Goal: Information Seeking & Learning: Learn about a topic

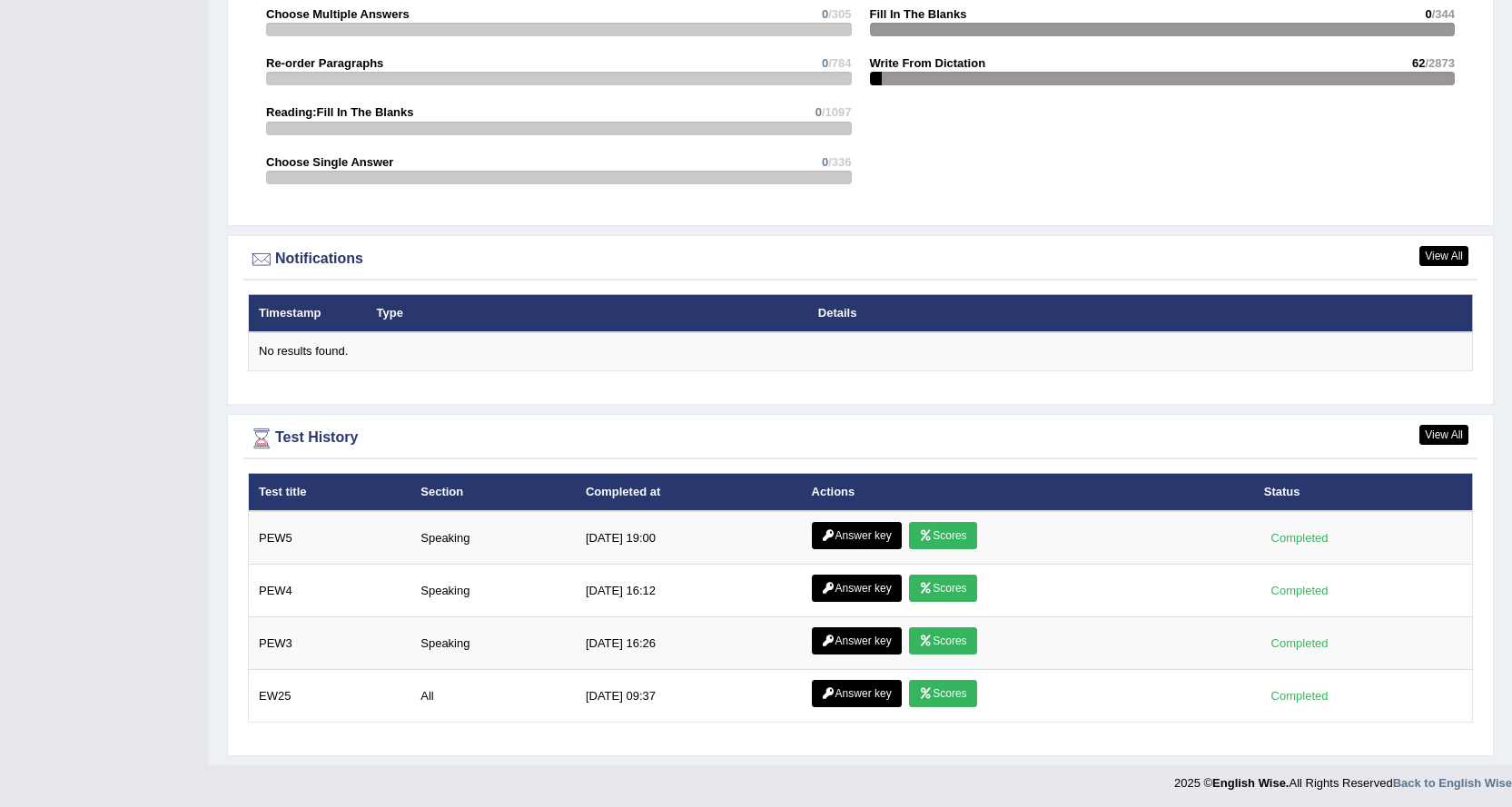
scroll to position [1990, 0]
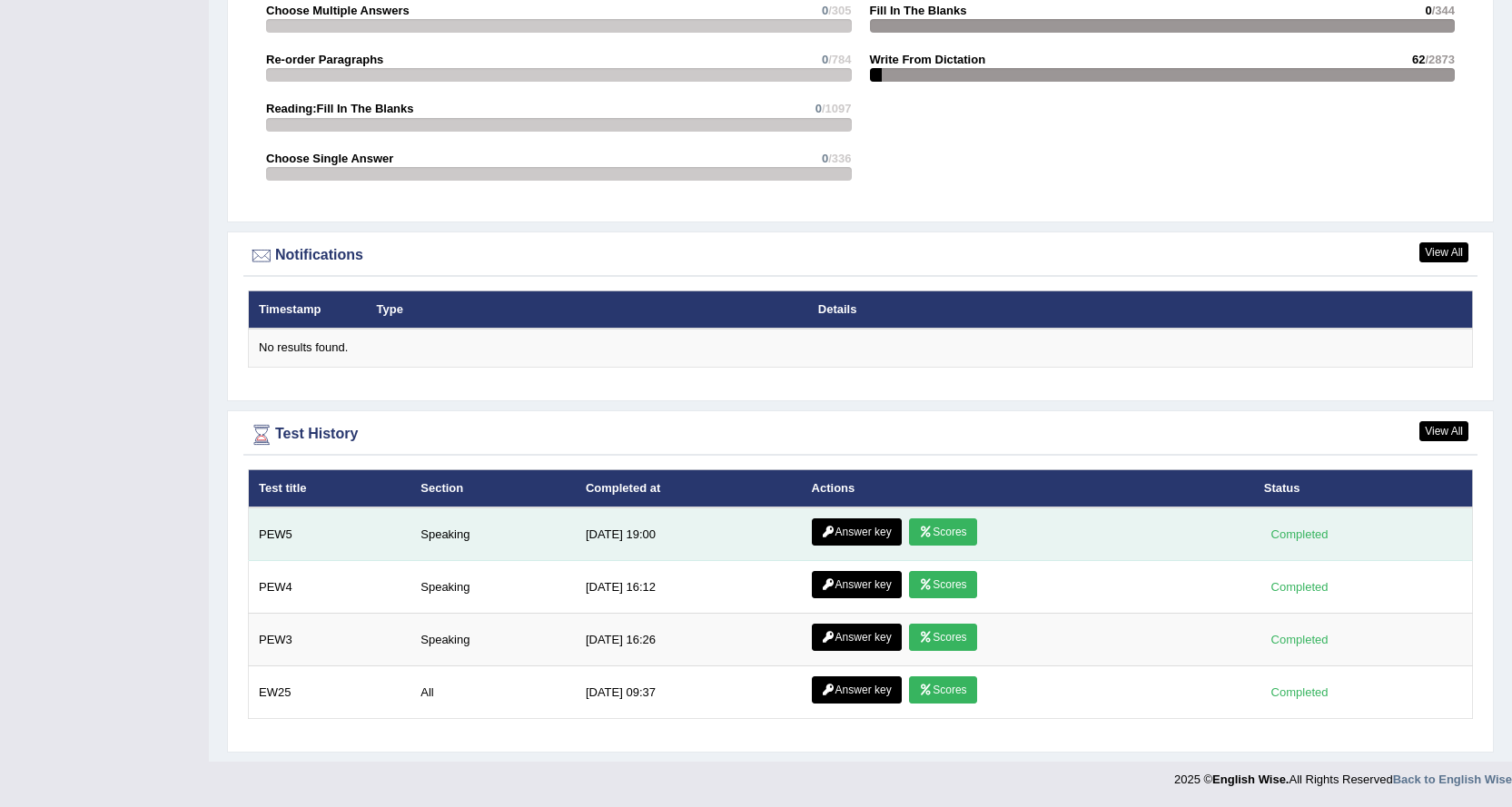
click at [941, 529] on link "Scores" at bounding box center [942, 532] width 67 height 27
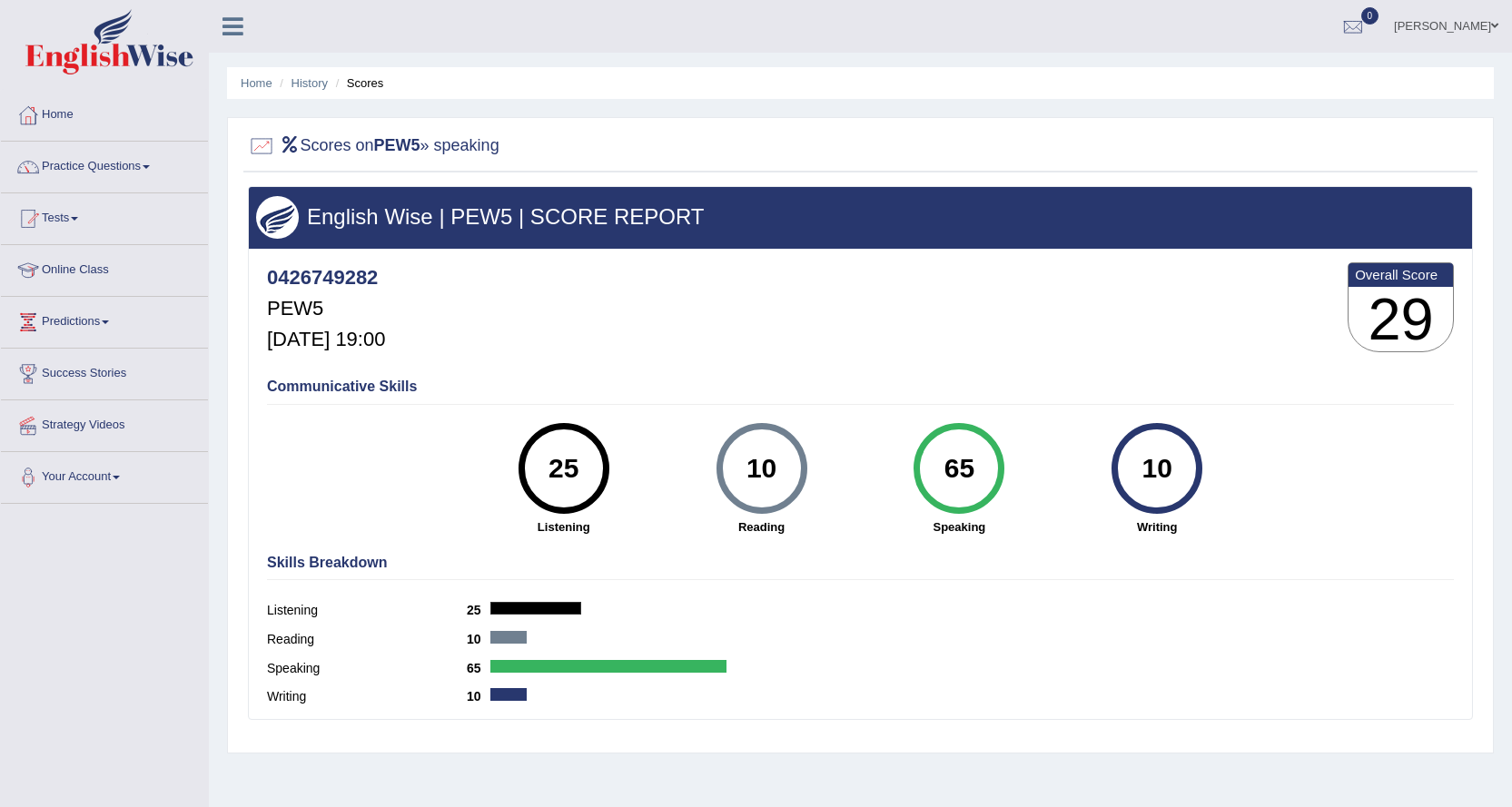
click at [75, 274] on link "Online Class" at bounding box center [104, 267] width 207 height 46
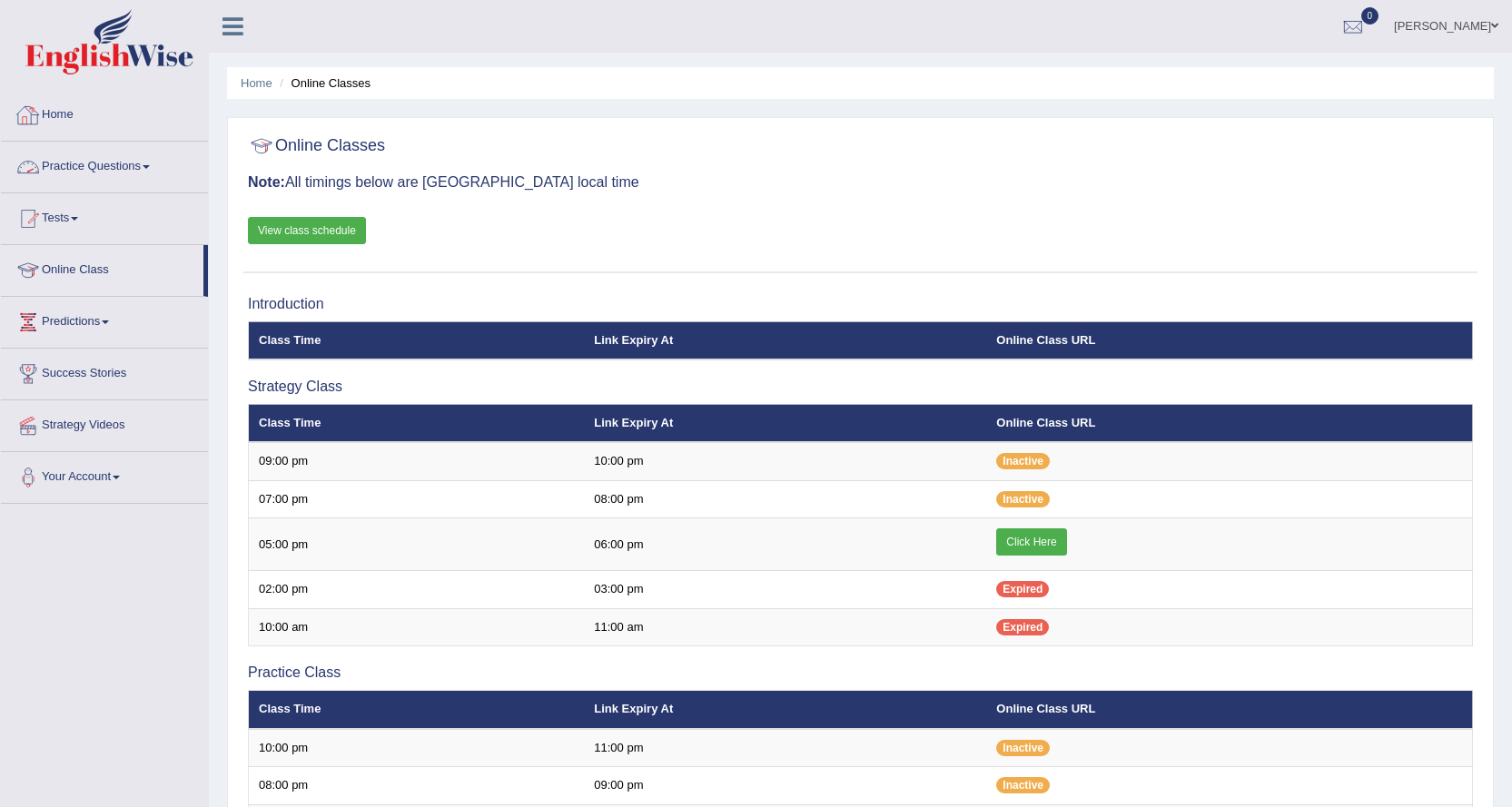
click at [74, 110] on link "Home" at bounding box center [104, 113] width 207 height 46
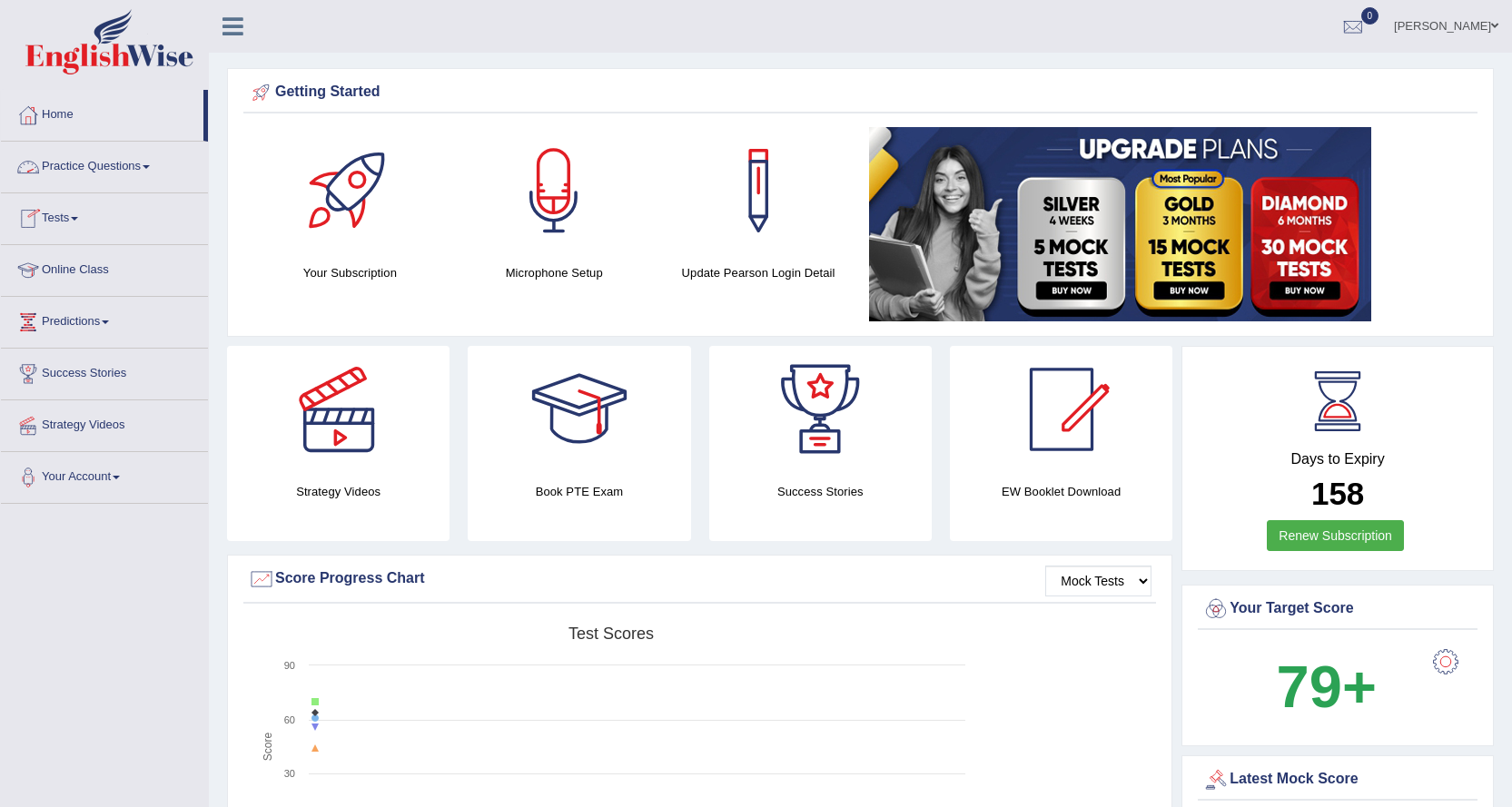
click at [61, 169] on link "Practice Questions" at bounding box center [104, 165] width 207 height 46
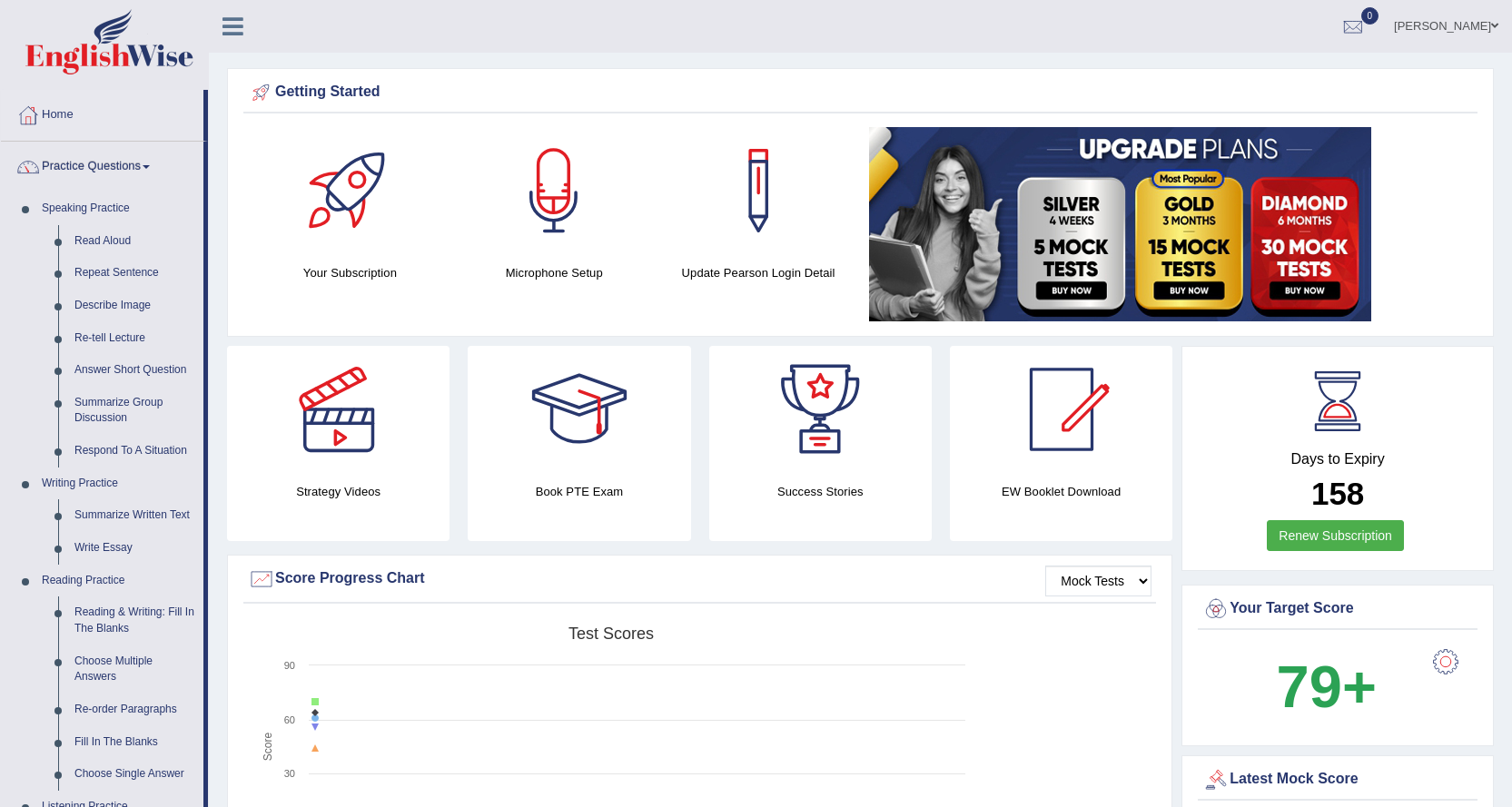
click at [61, 160] on link "Practice Questions" at bounding box center [102, 165] width 203 height 46
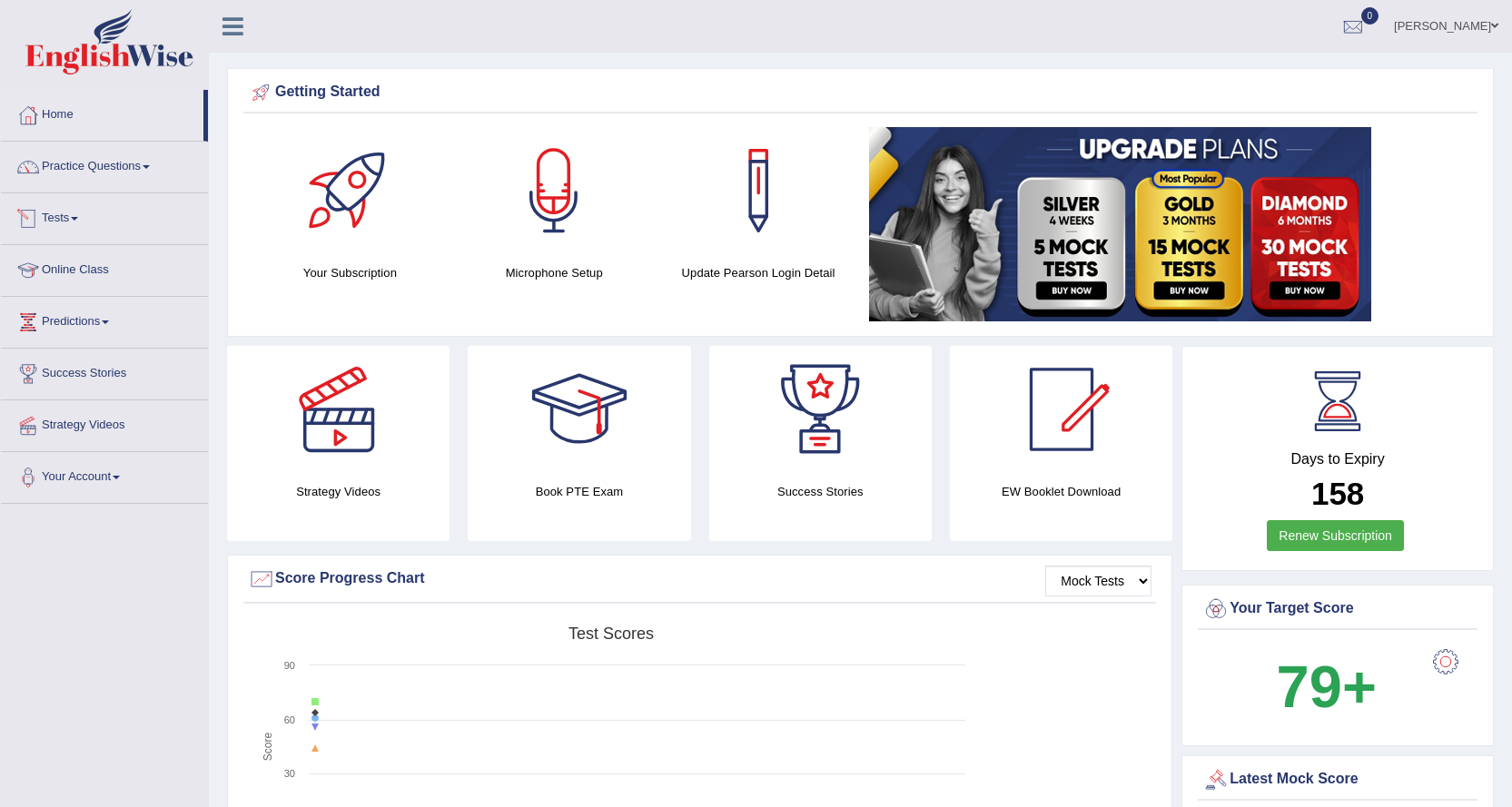
click at [77, 228] on link "Tests" at bounding box center [104, 216] width 207 height 46
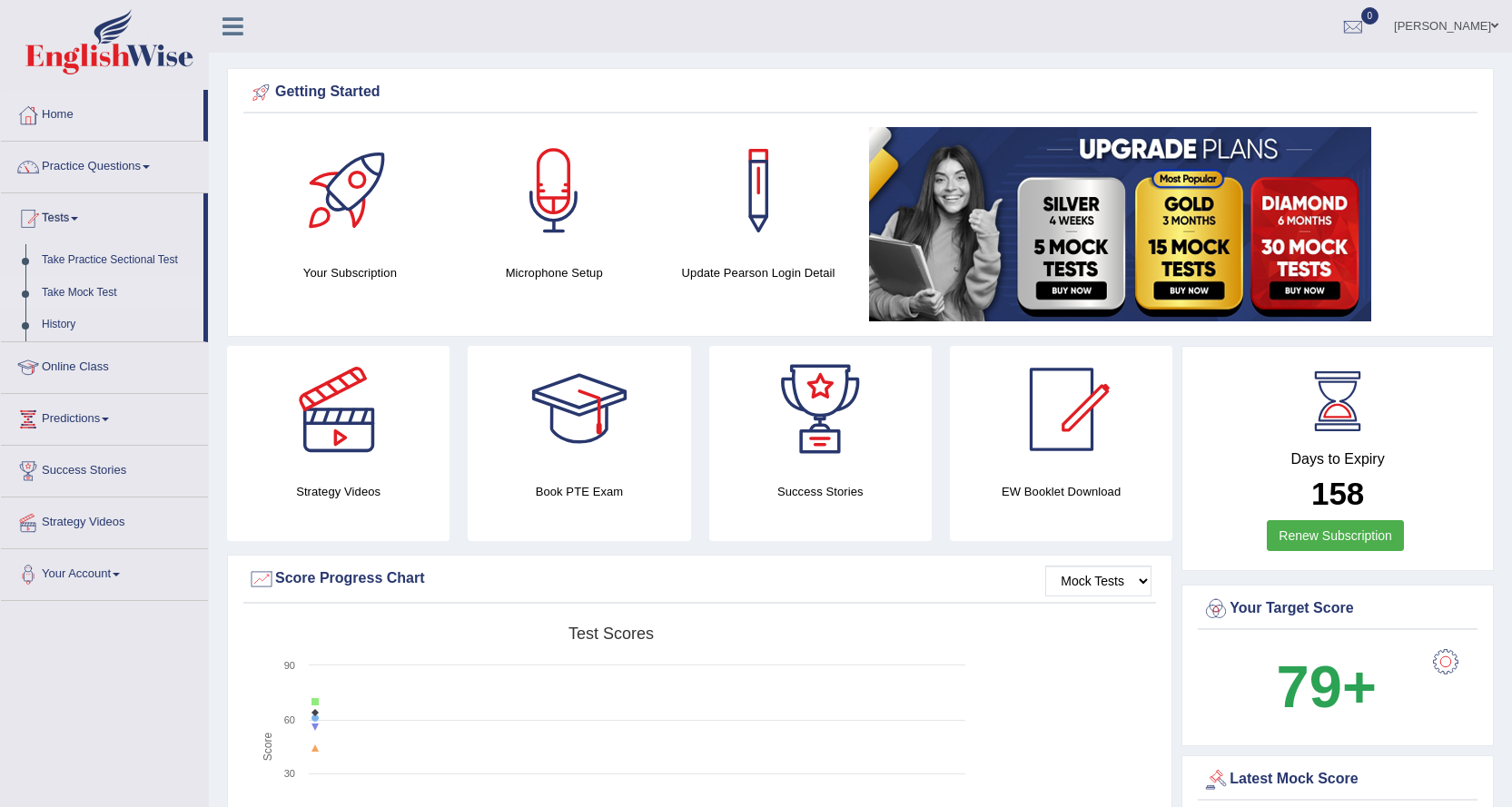
click at [81, 285] on link "Take Mock Test" at bounding box center [118, 293] width 170 height 33
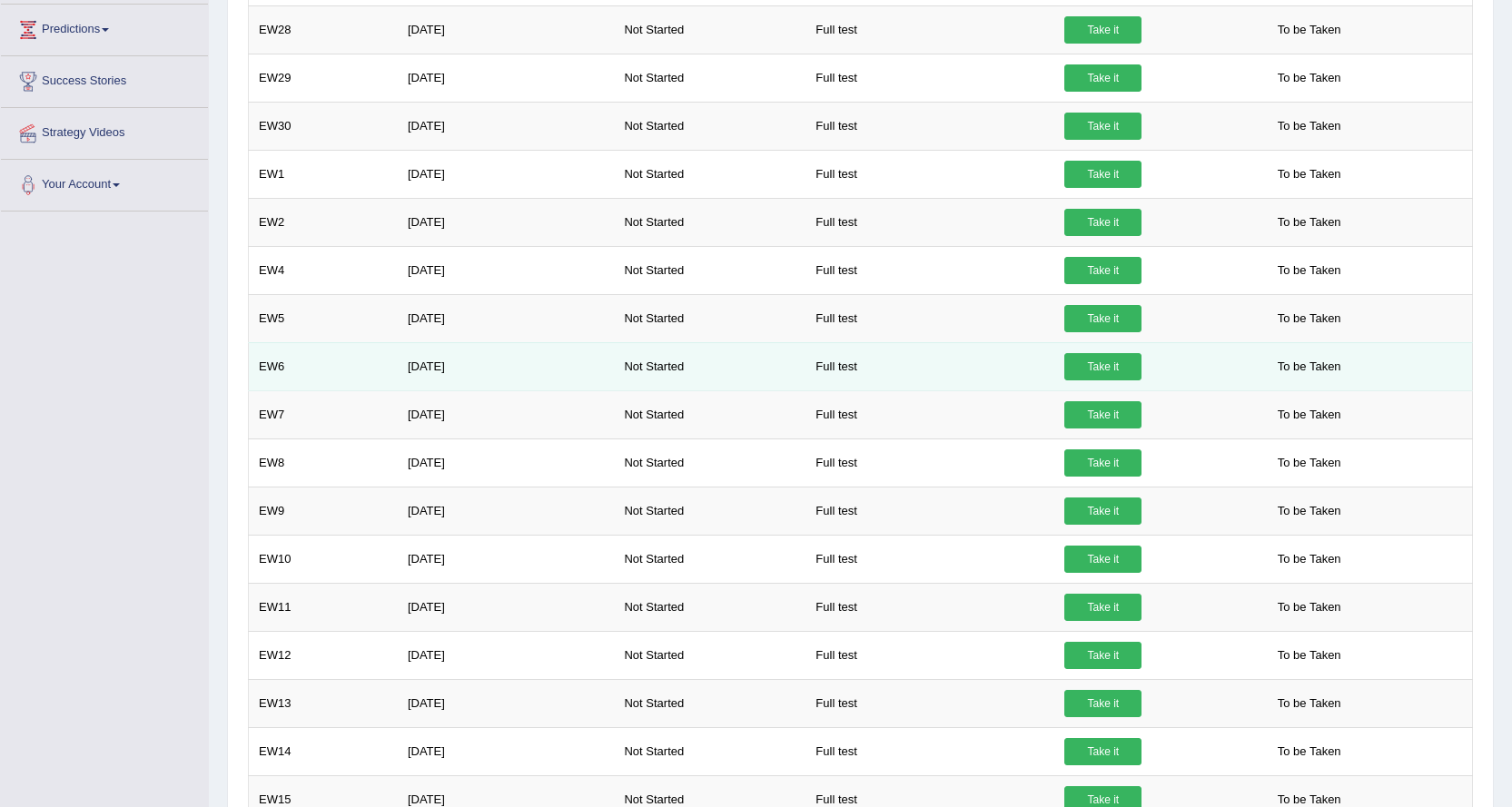
scroll to position [41, 0]
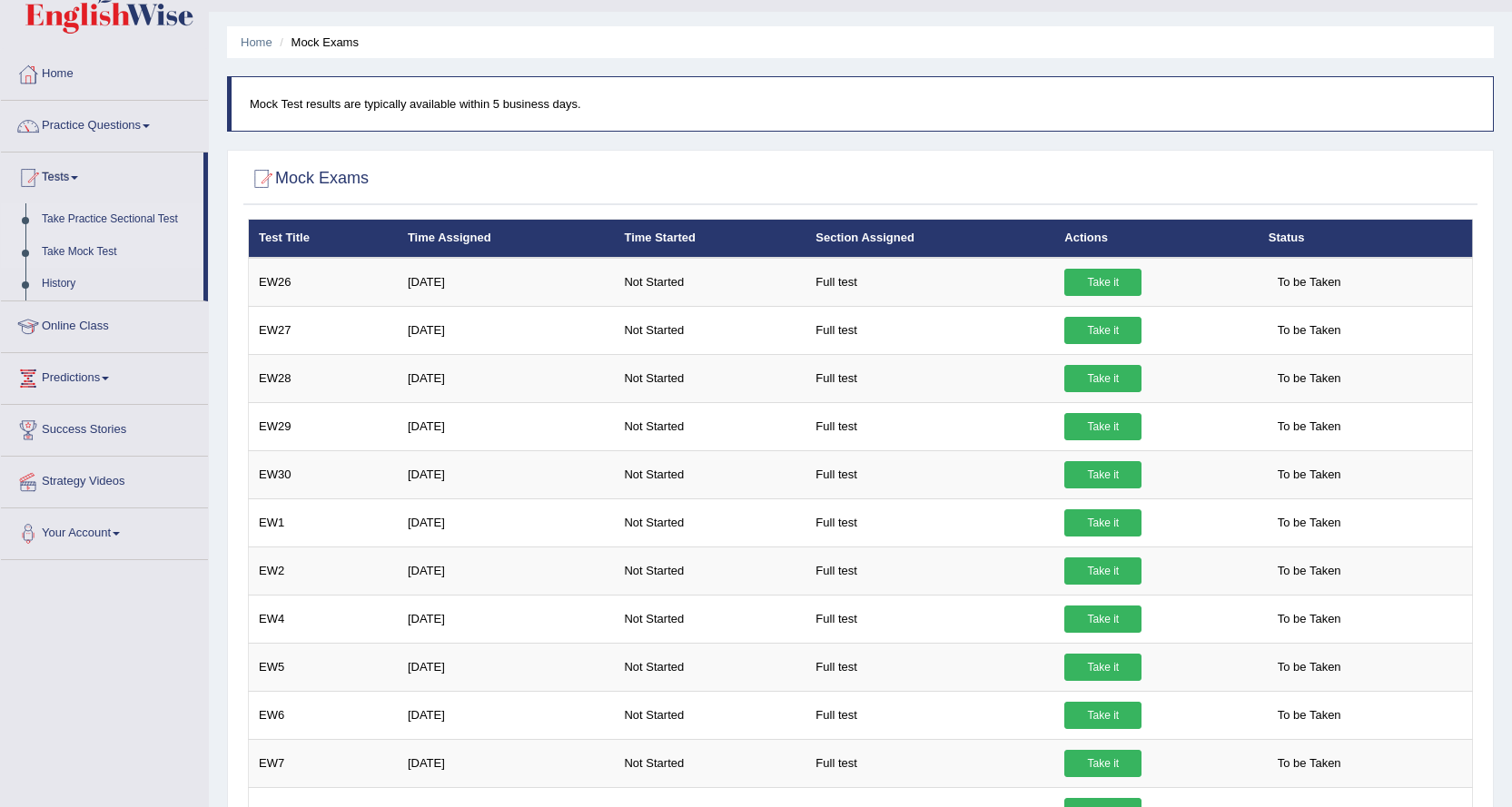
click at [93, 219] on link "Take Practice Sectional Test" at bounding box center [118, 220] width 170 height 33
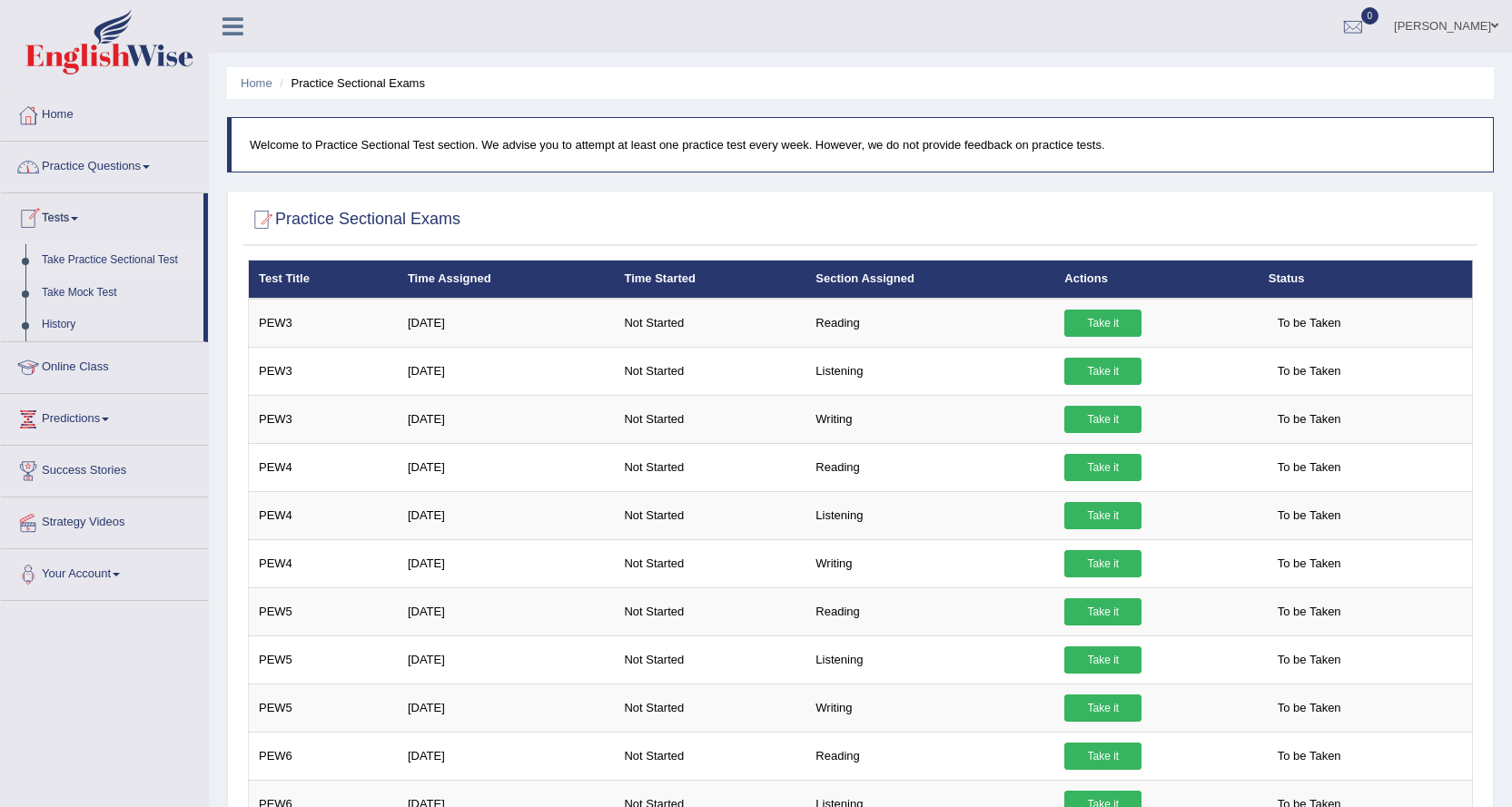
click at [102, 165] on link "Practice Questions" at bounding box center [104, 165] width 207 height 46
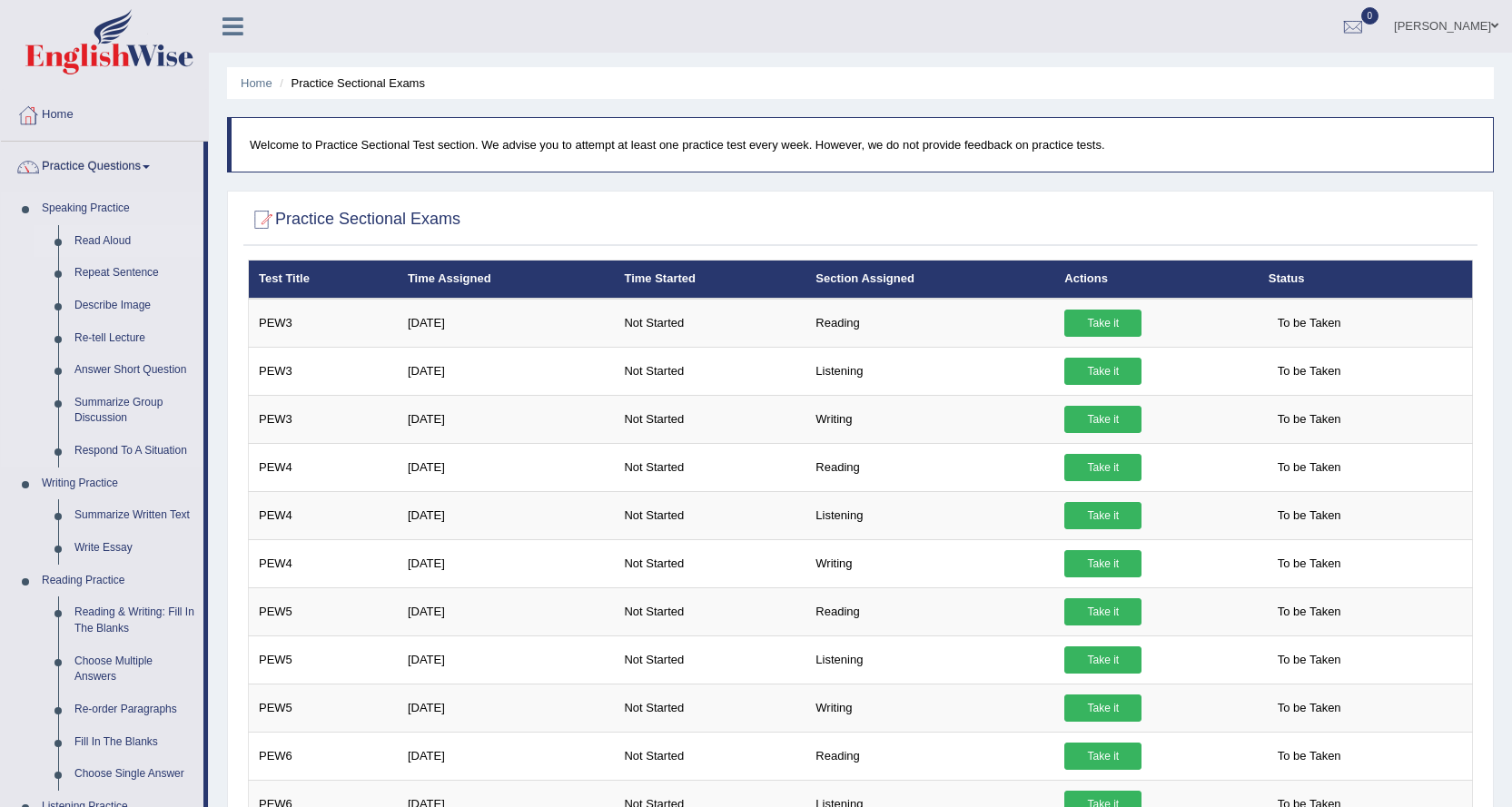
click at [96, 243] on link "Read Aloud" at bounding box center [135, 242] width 137 height 33
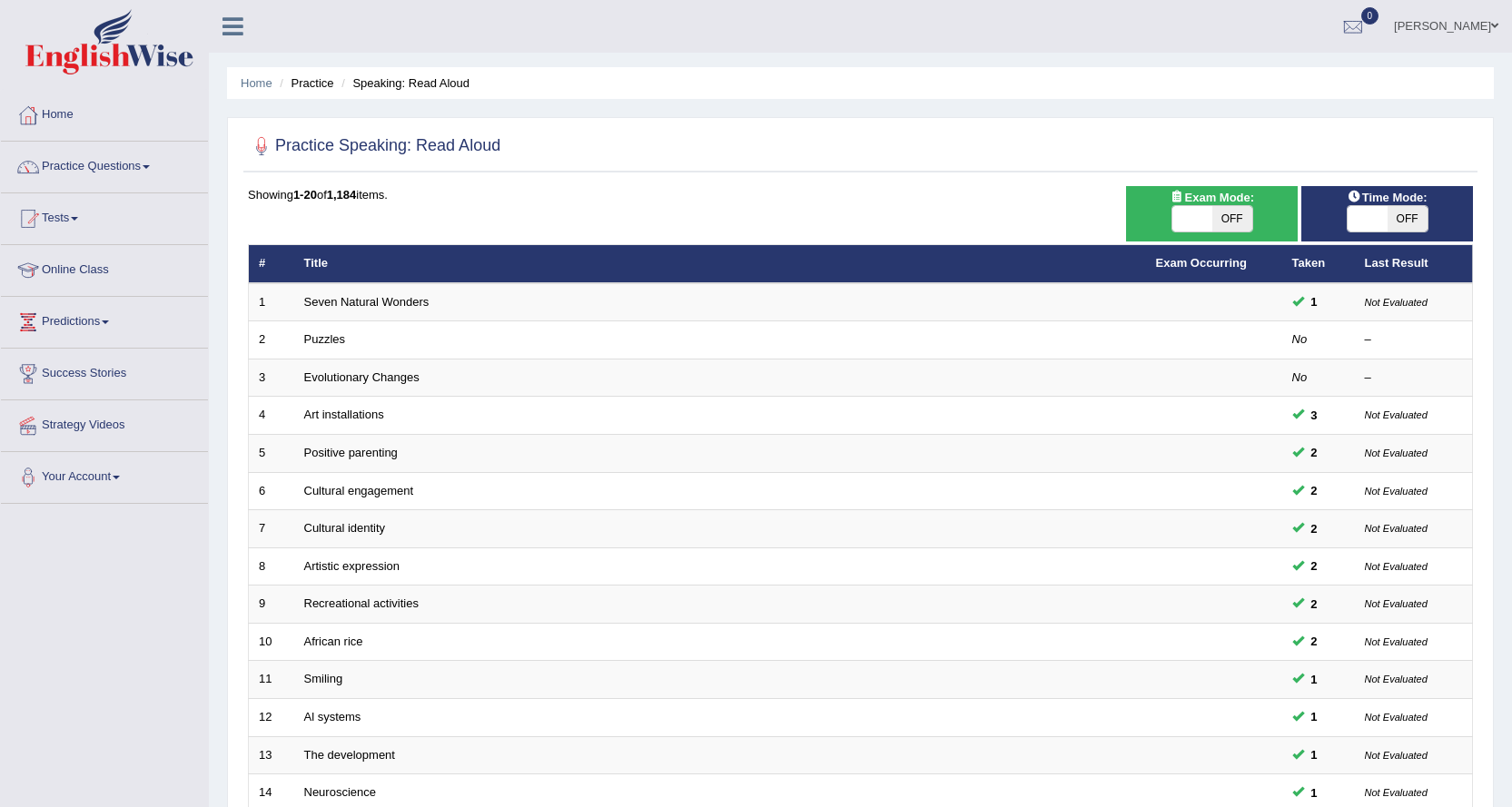
click at [1407, 26] on link "[PERSON_NAME]" at bounding box center [1446, 24] width 132 height 48
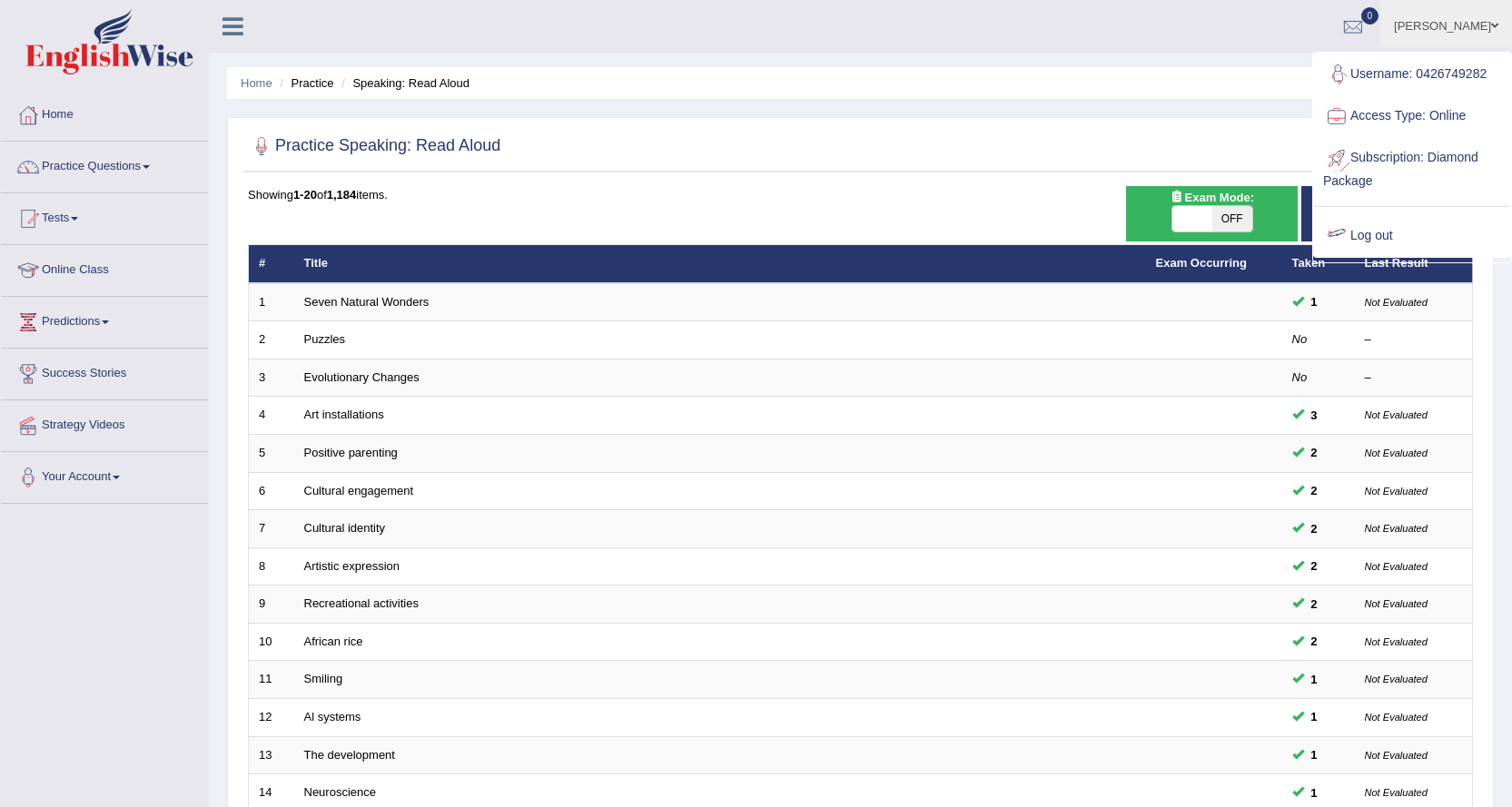
click at [1365, 229] on link "Log out" at bounding box center [1412, 236] width 196 height 42
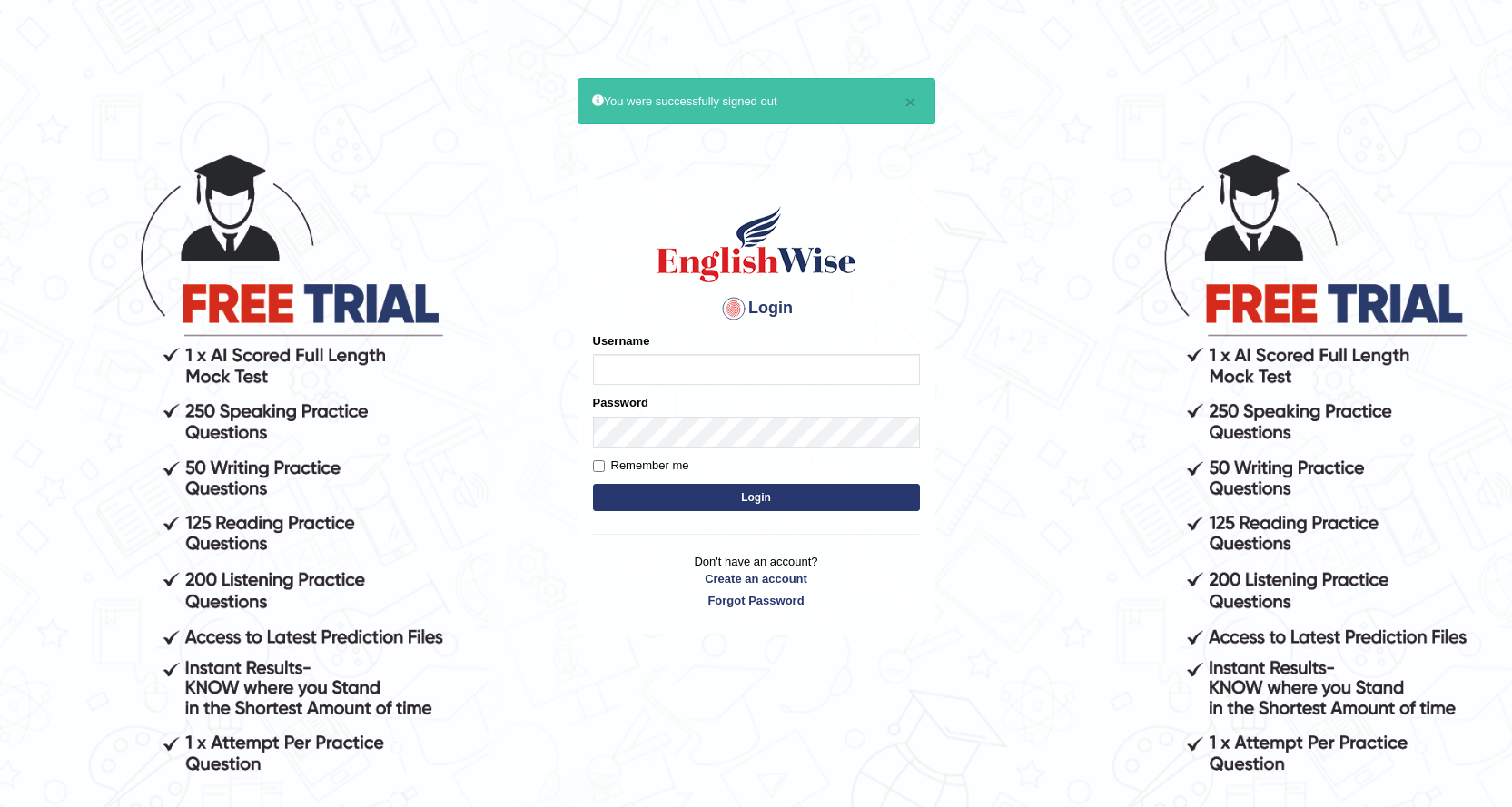
click at [663, 309] on h4 "Login" at bounding box center [756, 309] width 327 height 29
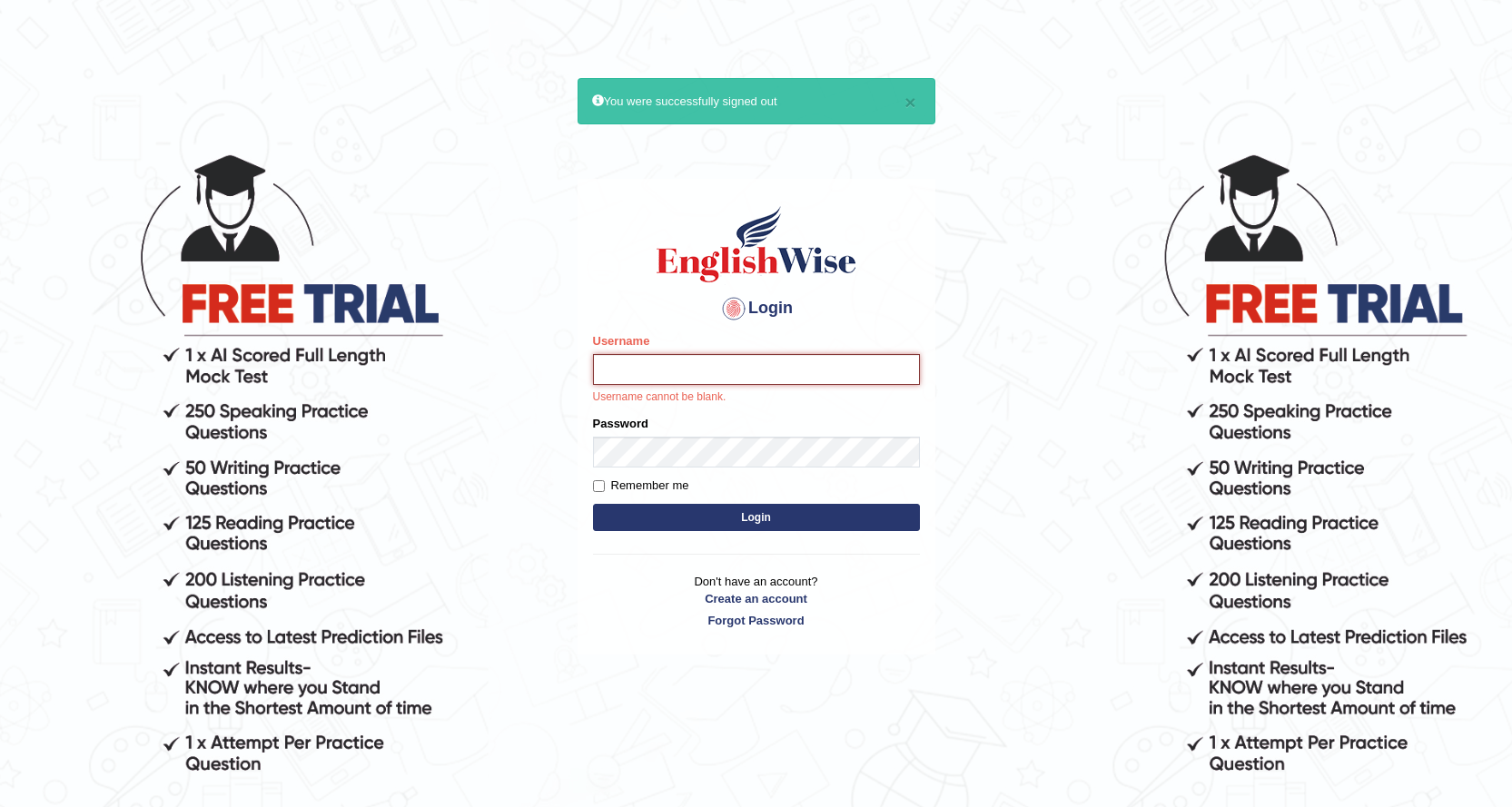
click at [677, 383] on input "Username" at bounding box center [756, 369] width 327 height 31
type input "0466127642"
click at [706, 469] on form "Please fix the following errors: Username 0466127642 Username cannot be blank. …" at bounding box center [756, 434] width 327 height 203
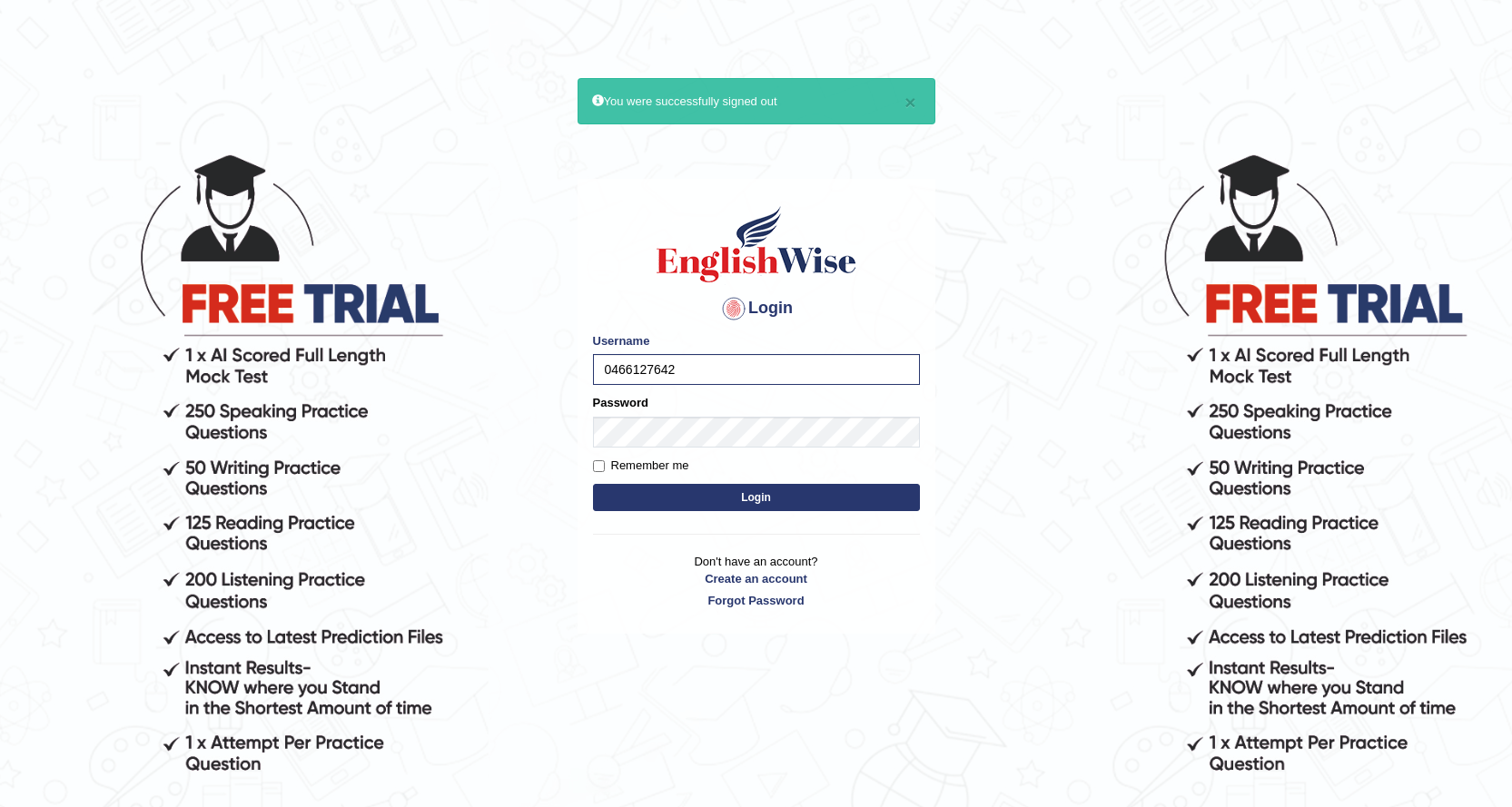
click at [716, 456] on div "Remember me" at bounding box center [756, 465] width 327 height 18
click at [718, 497] on button "Login" at bounding box center [756, 497] width 327 height 27
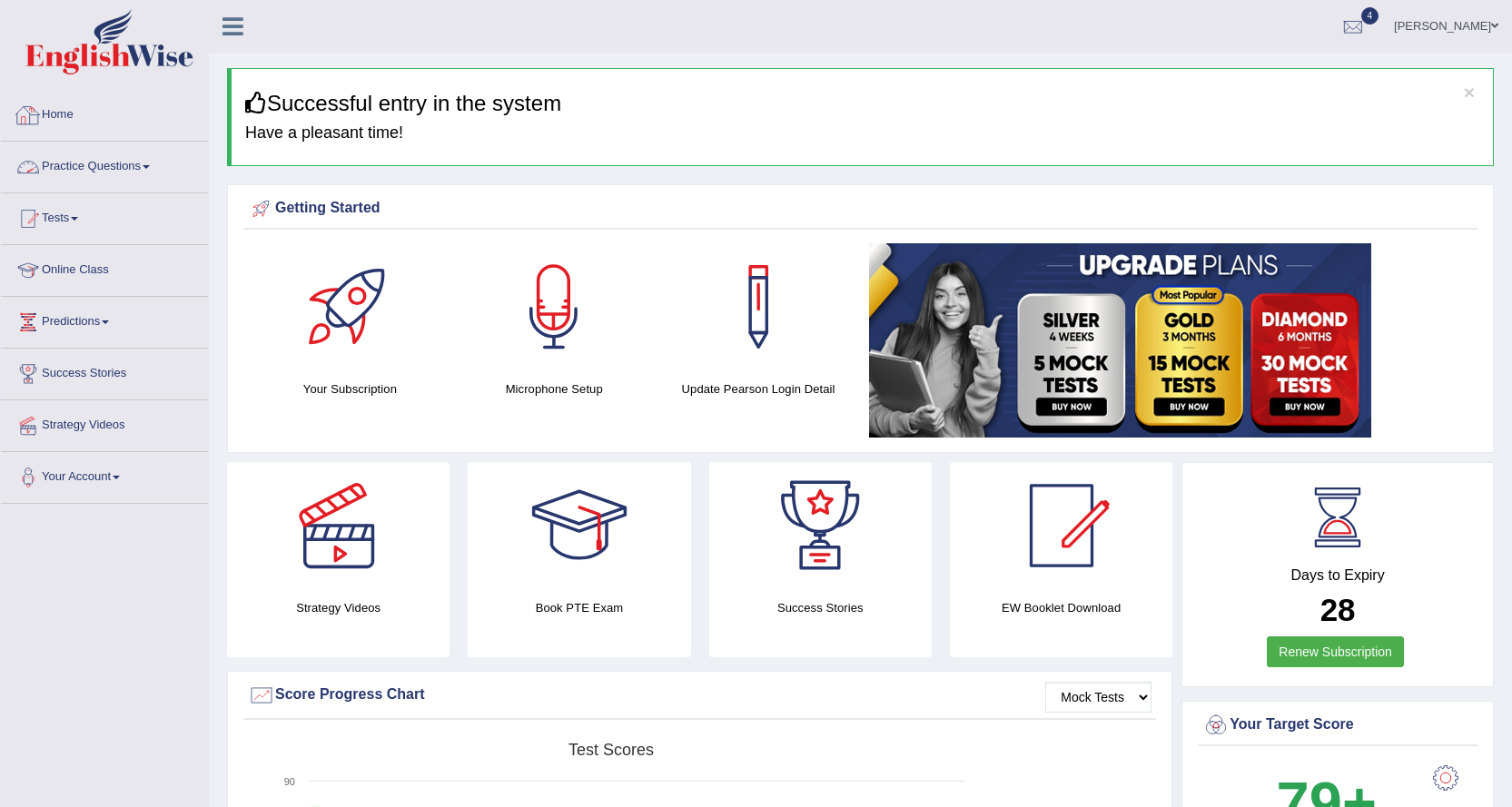
click at [90, 158] on link "Practice Questions" at bounding box center [104, 165] width 207 height 46
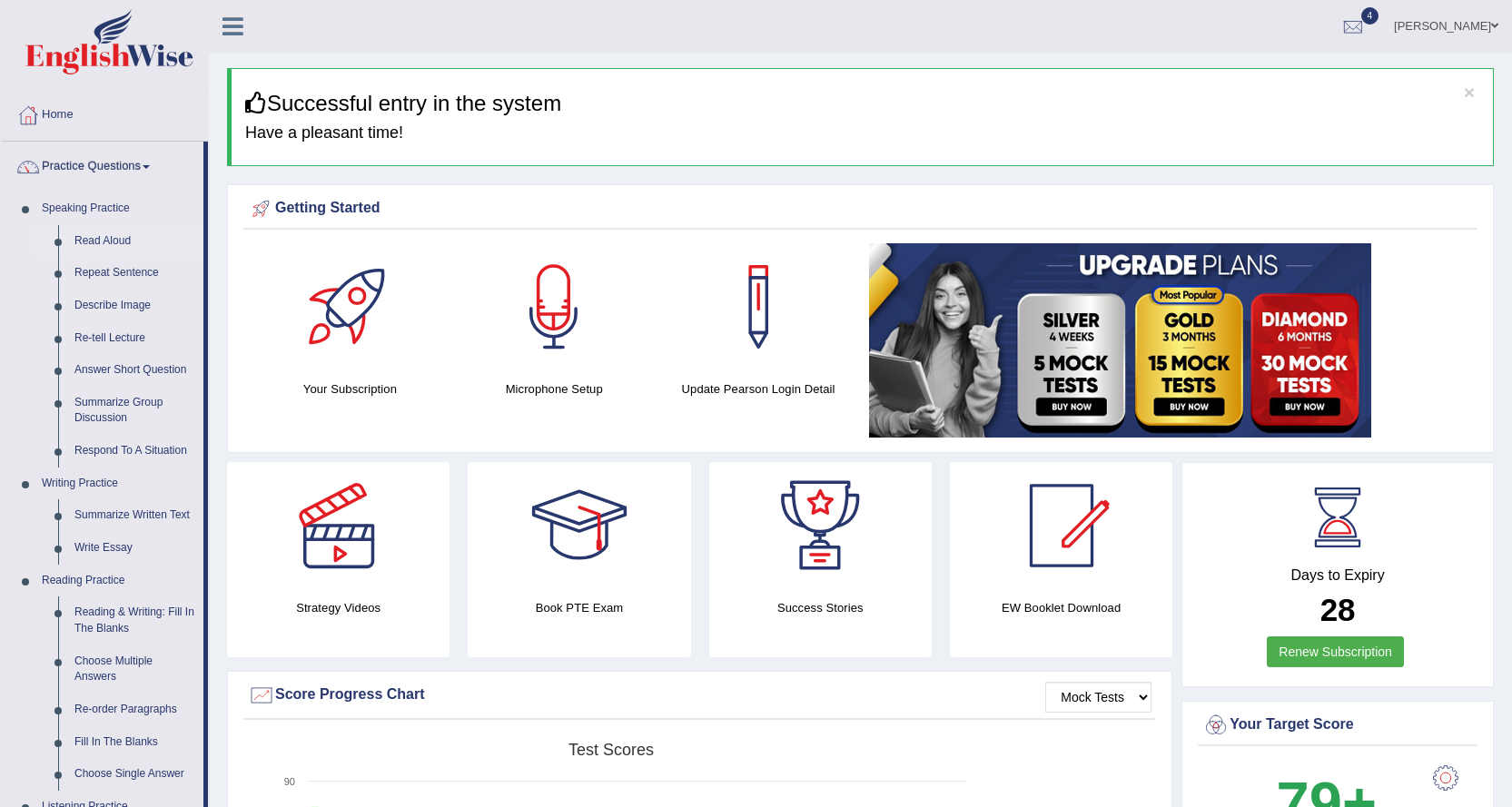
click at [110, 238] on link "Read Aloud" at bounding box center [135, 242] width 137 height 33
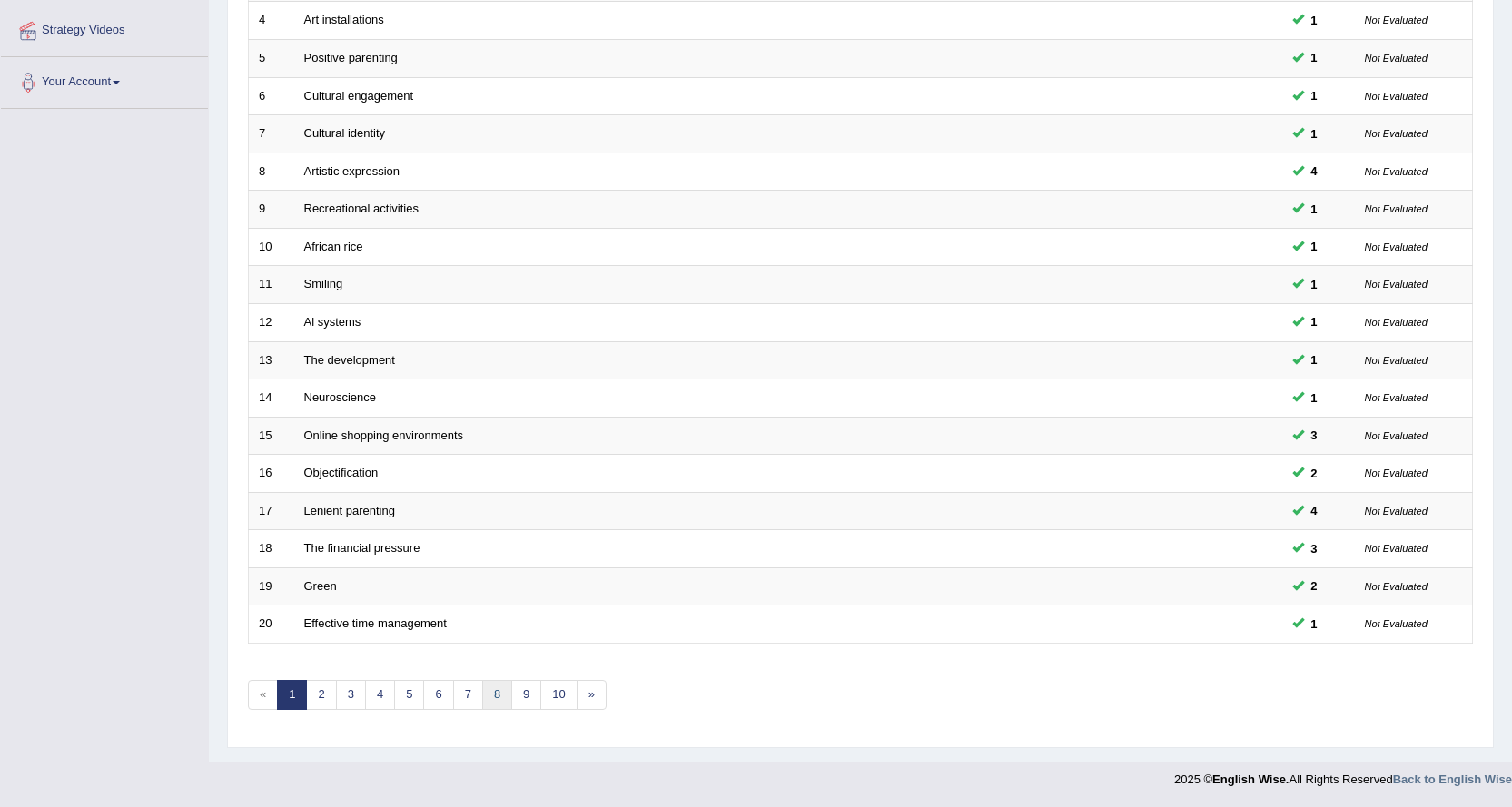
click at [502, 690] on link "8" at bounding box center [497, 694] width 30 height 30
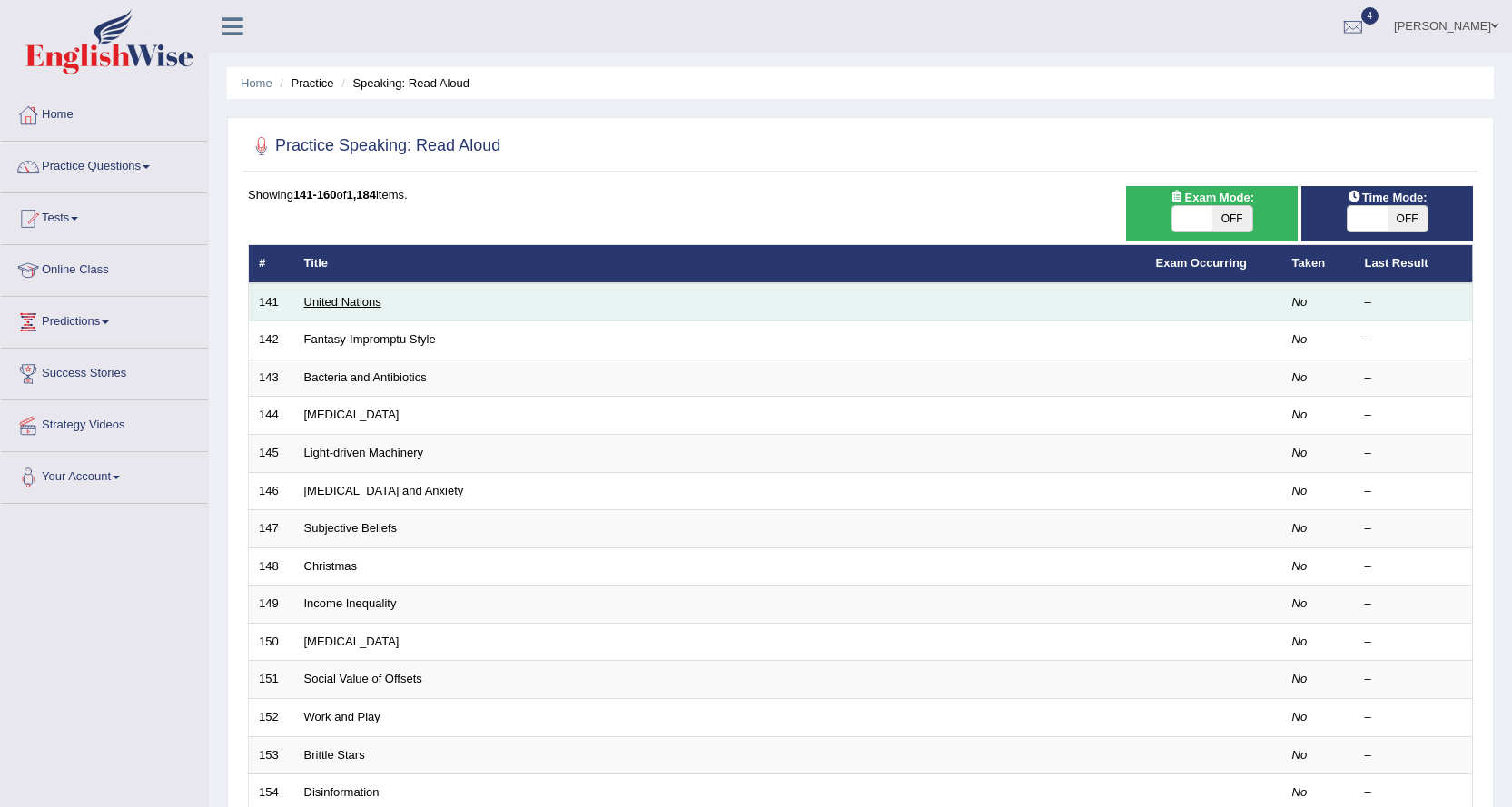
click at [344, 295] on link "United Nations" at bounding box center [343, 301] width 77 height 14
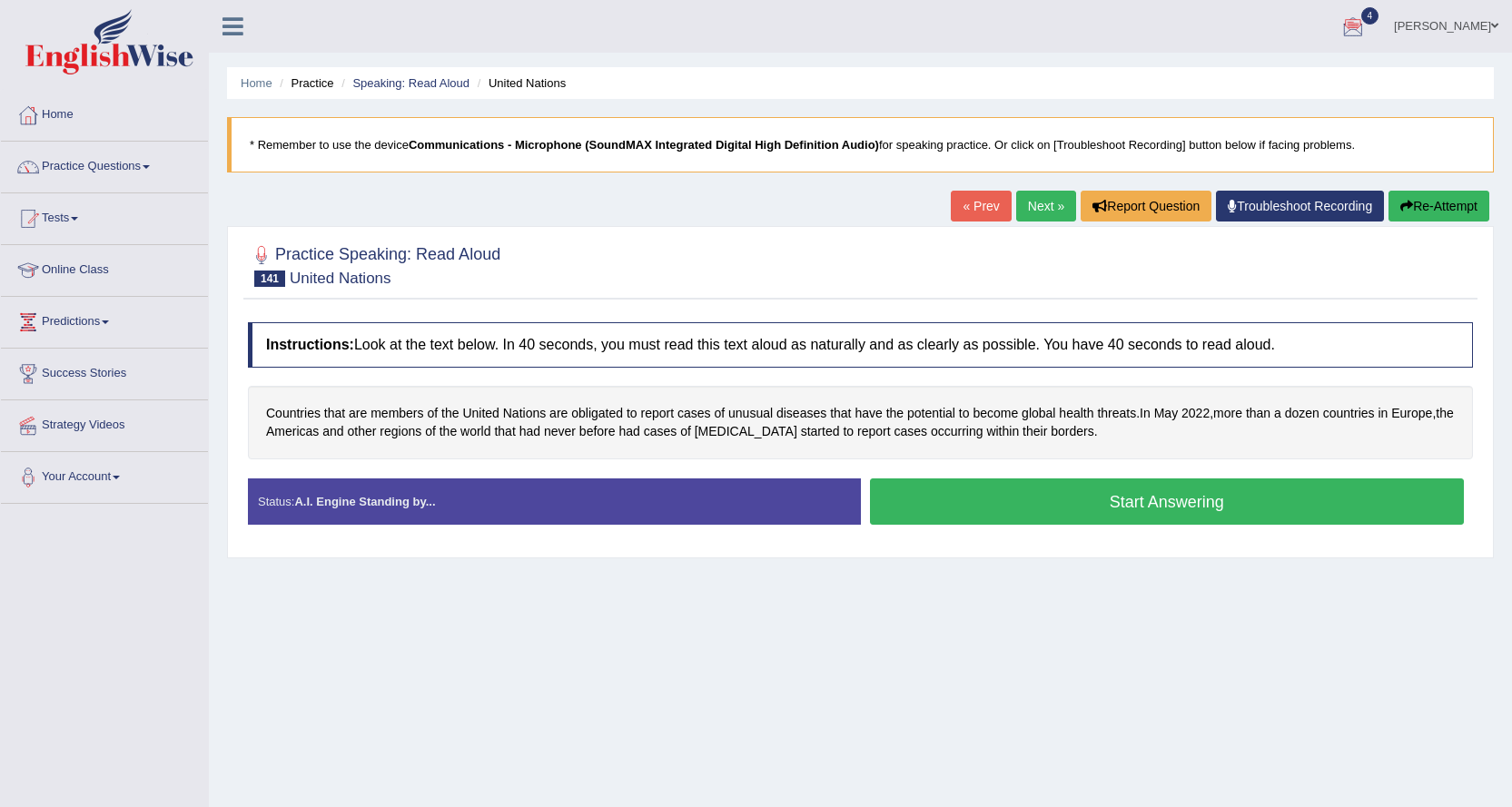
click at [1024, 509] on button "Start Answering" at bounding box center [1167, 501] width 595 height 47
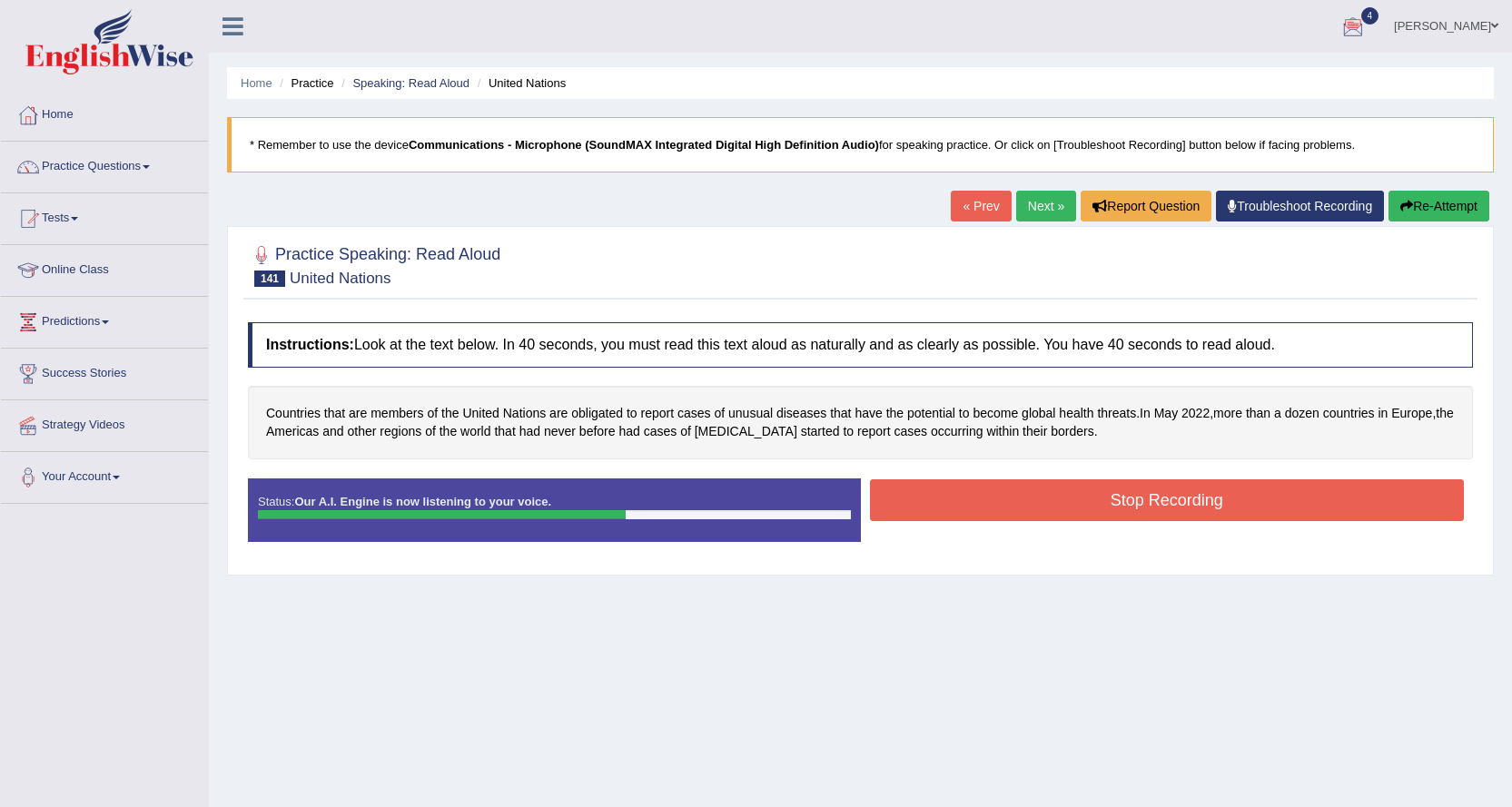
click at [1033, 496] on button "Stop Recording" at bounding box center [1167, 500] width 595 height 42
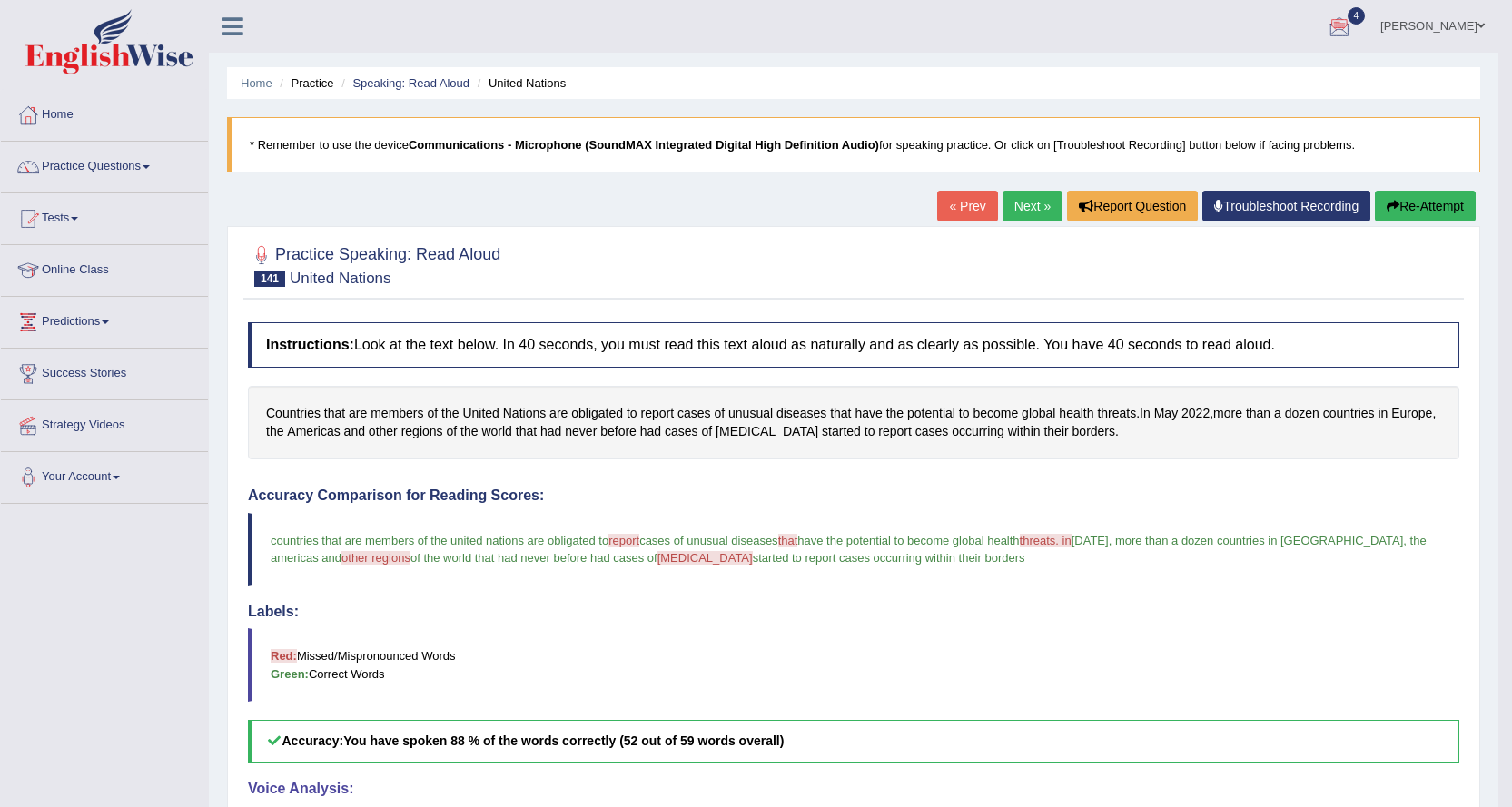
click at [1208, 612] on h4 "Labels:" at bounding box center [853, 612] width 1211 height 16
click at [1189, 604] on h4 "Labels:" at bounding box center [853, 612] width 1211 height 16
click at [411, 86] on link "Speaking: Read Aloud" at bounding box center [411, 82] width 117 height 14
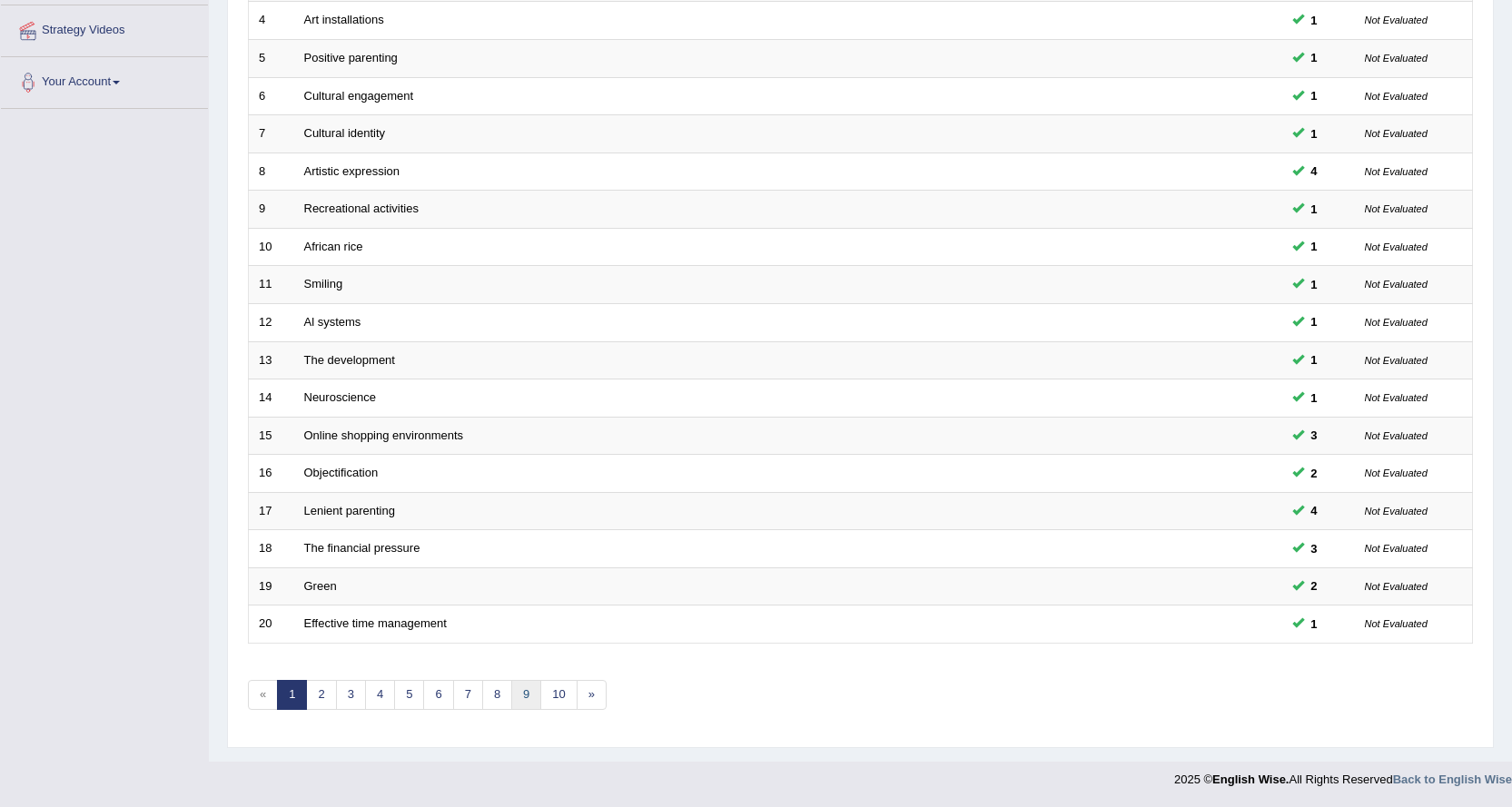
click at [537, 694] on link "9" at bounding box center [526, 694] width 30 height 30
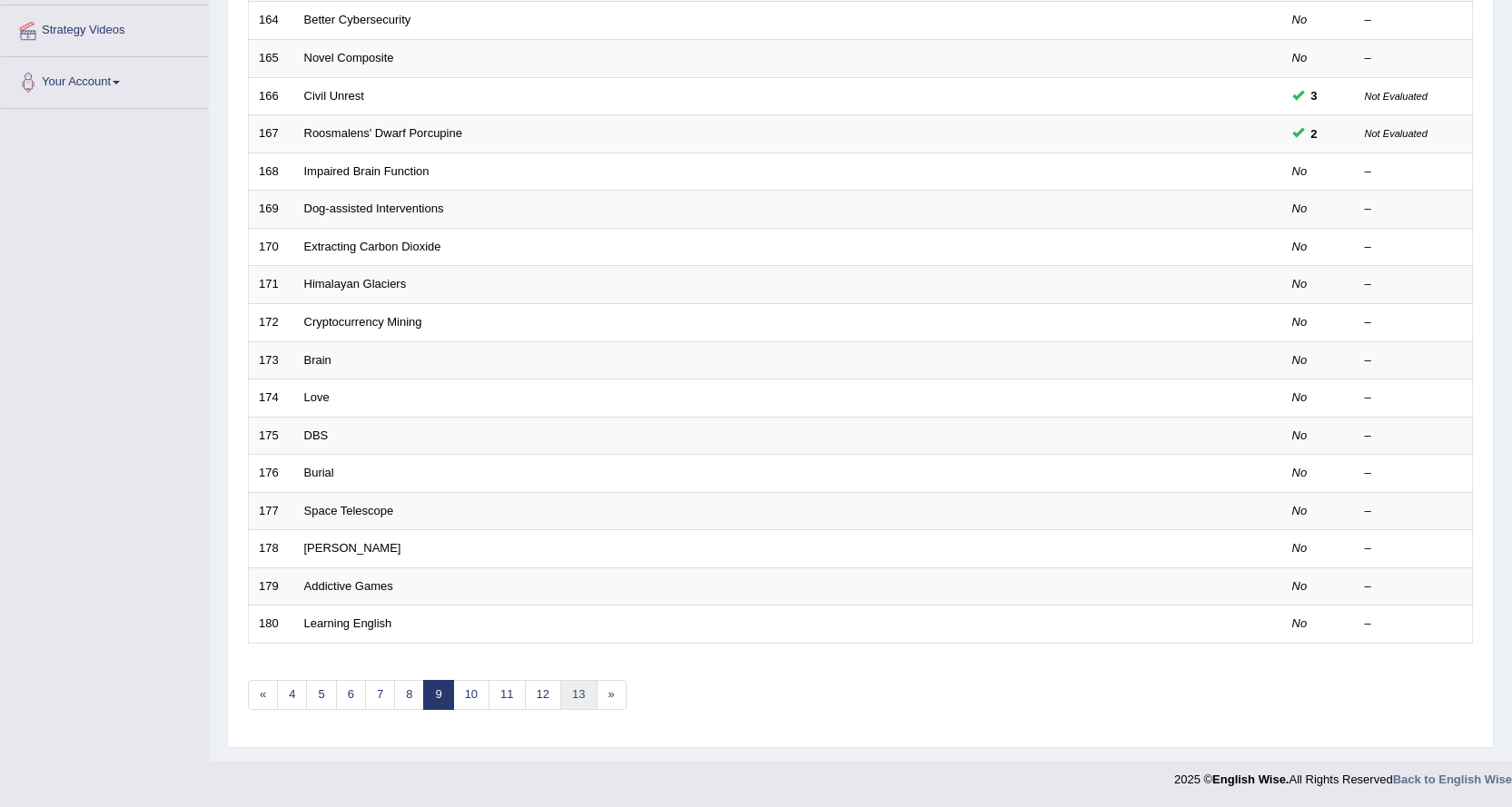
click at [579, 704] on link "13" at bounding box center [578, 694] width 37 height 30
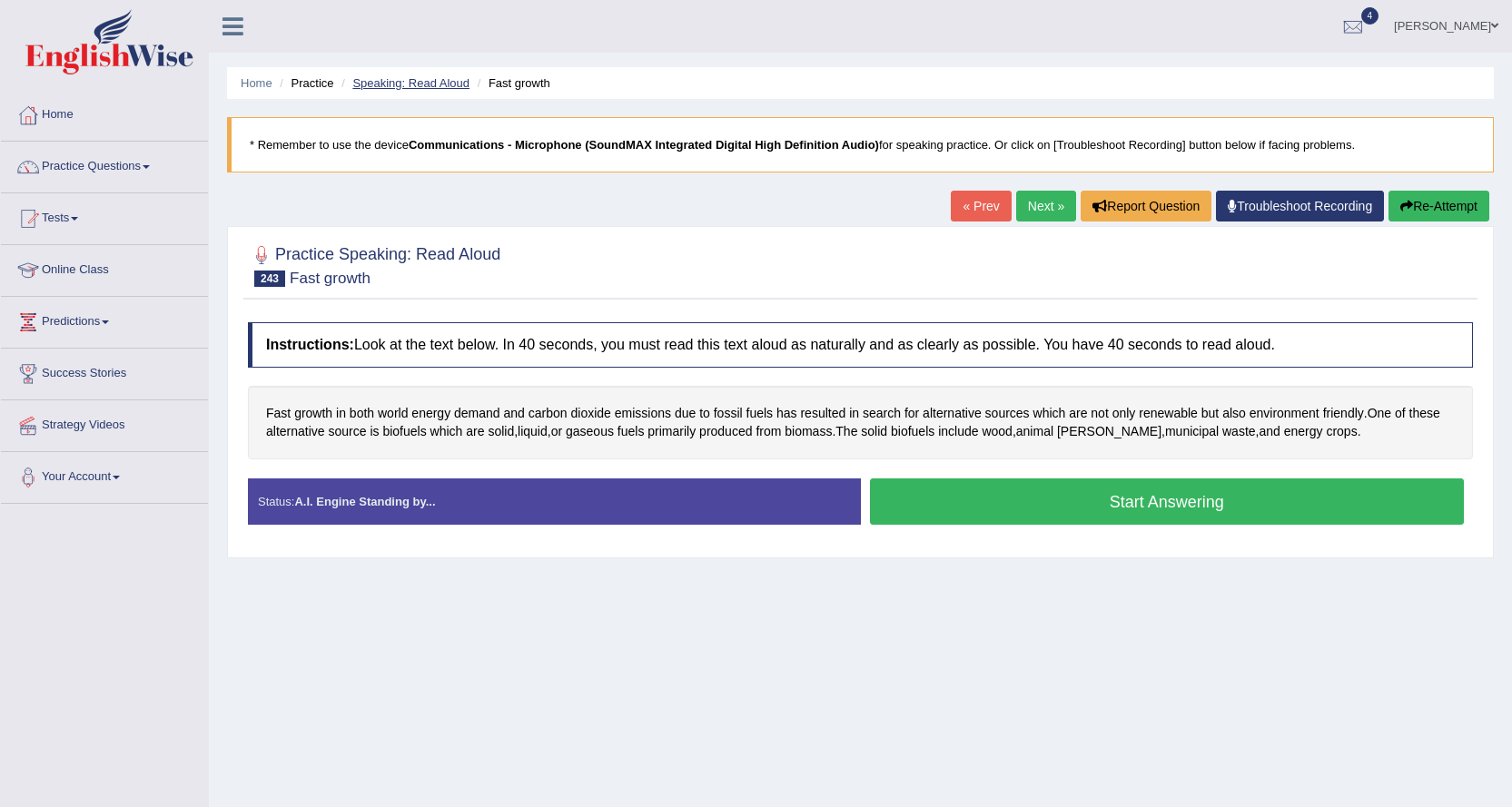
click at [428, 82] on link "Speaking: Read Aloud" at bounding box center [411, 82] width 117 height 14
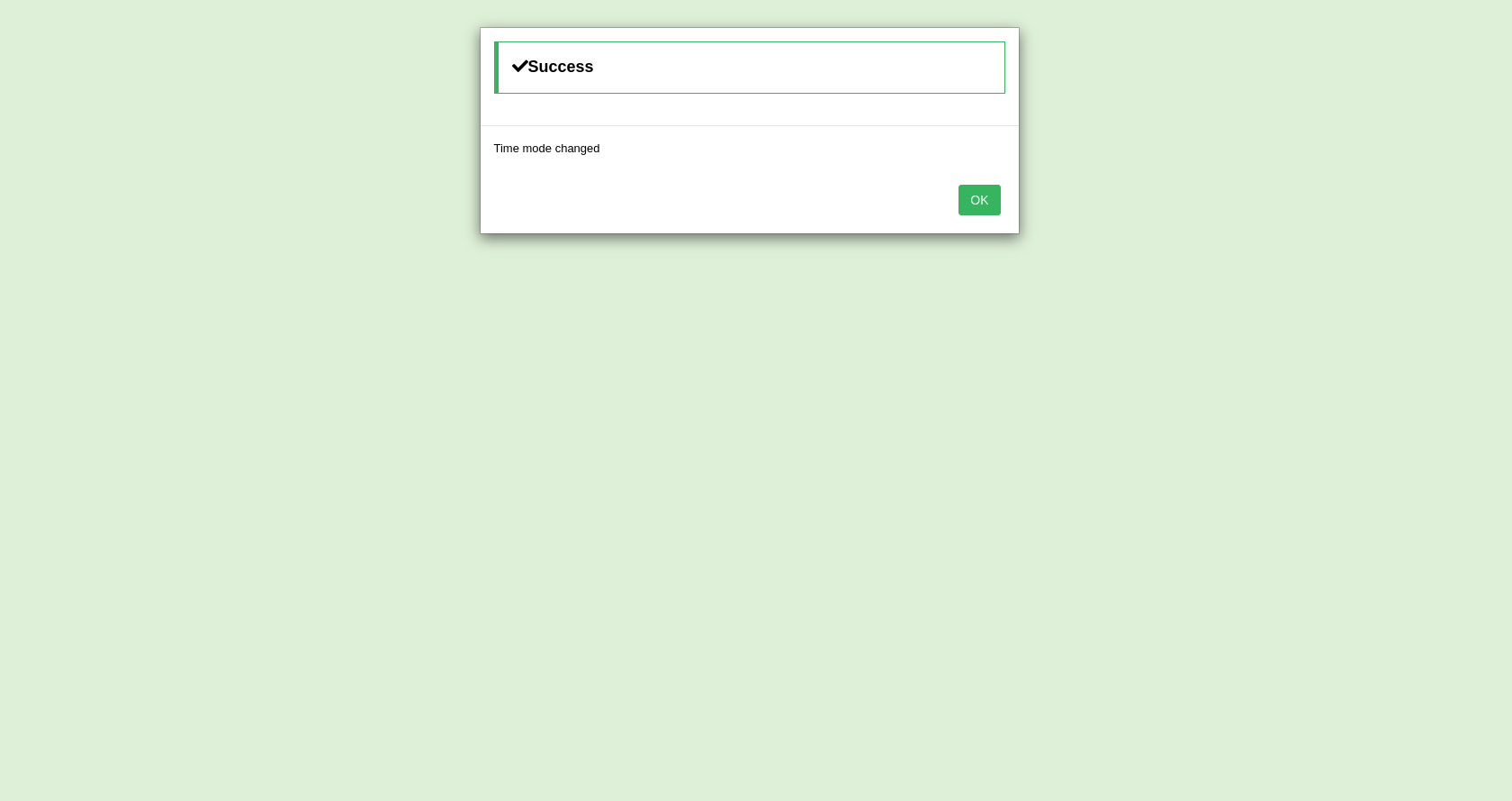
click at [984, 195] on button "OK" at bounding box center [980, 200] width 42 height 31
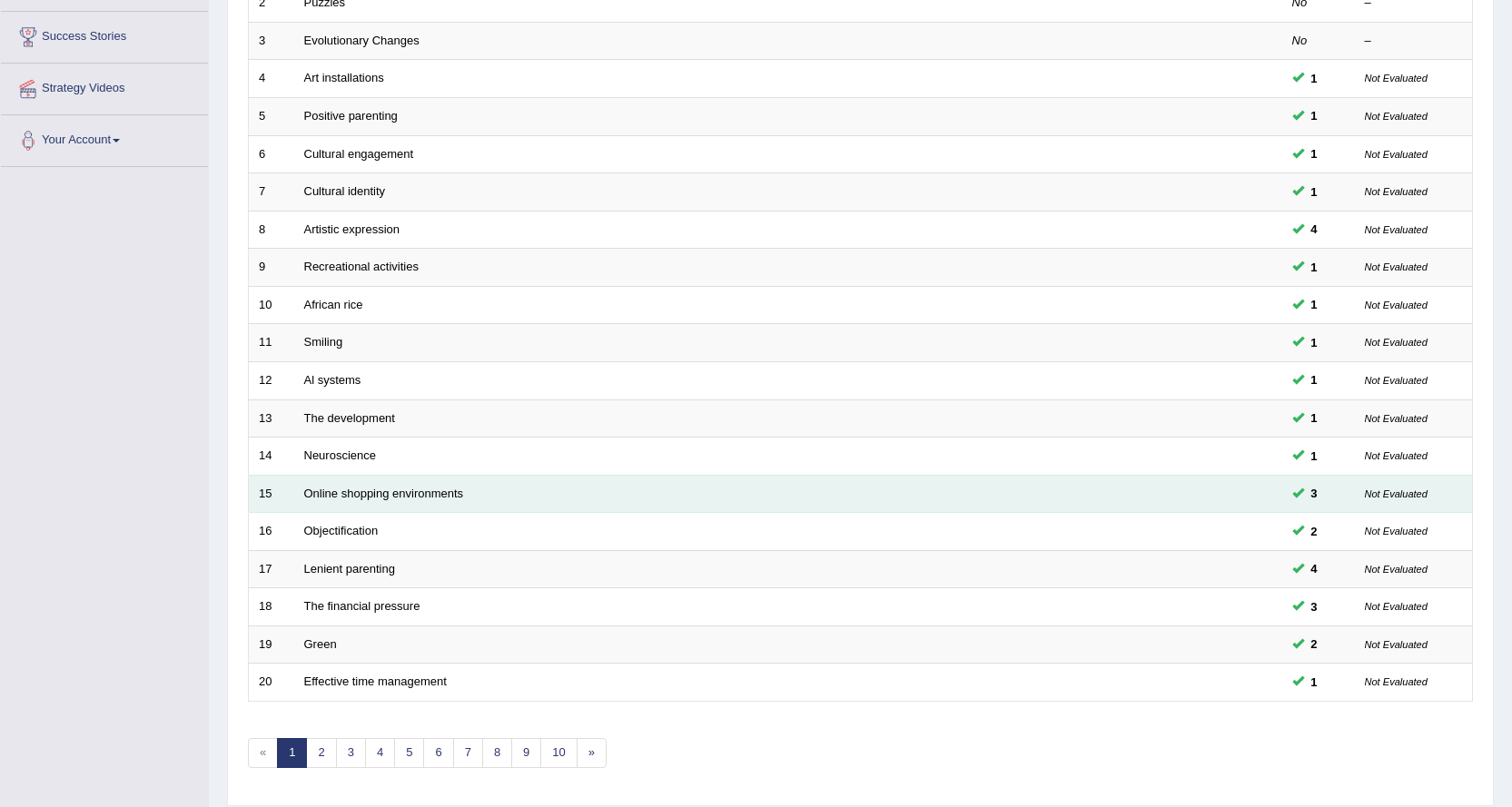
scroll to position [395, 0]
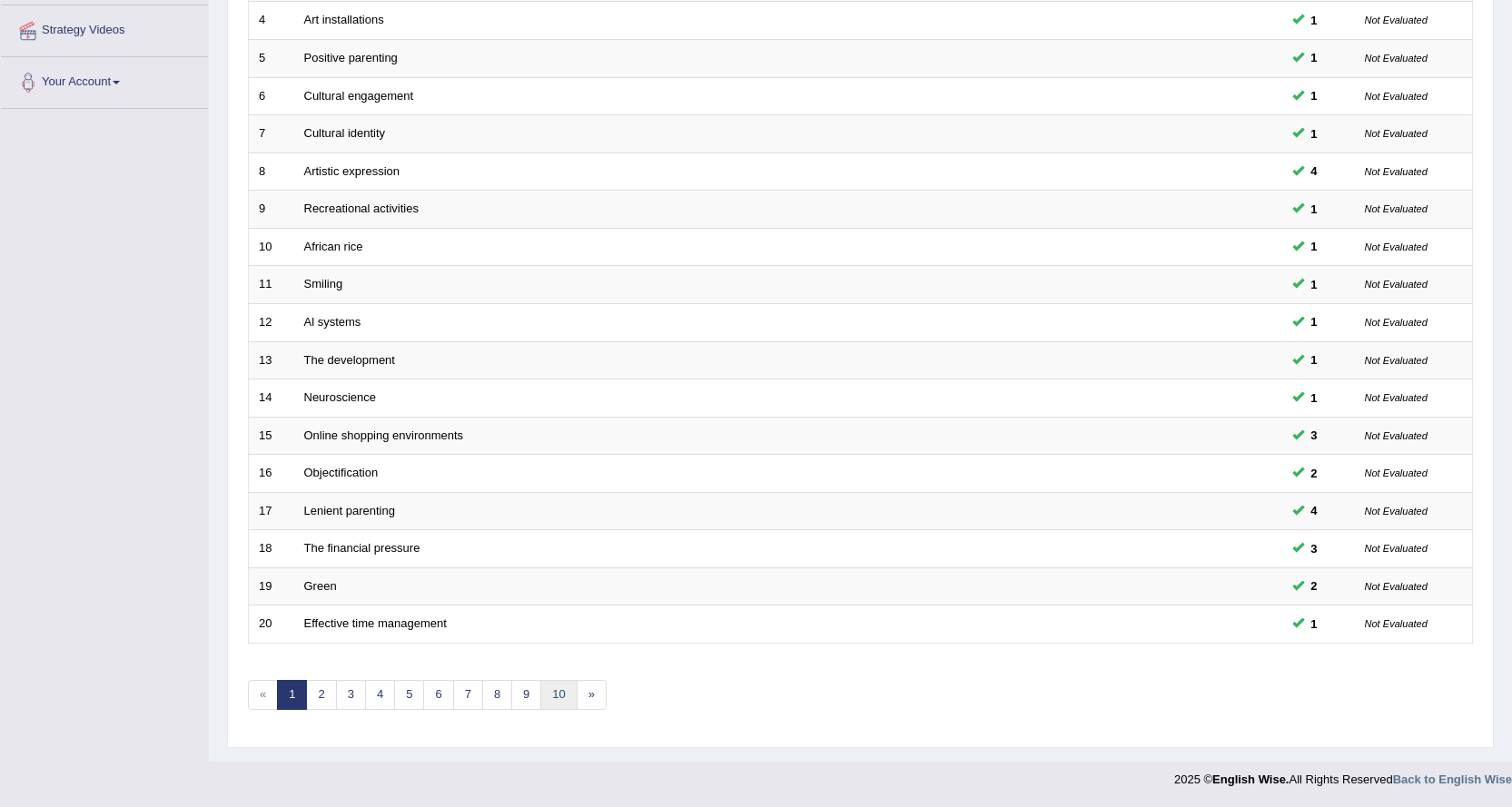
click at [566, 692] on link "10" at bounding box center [558, 694] width 37 height 30
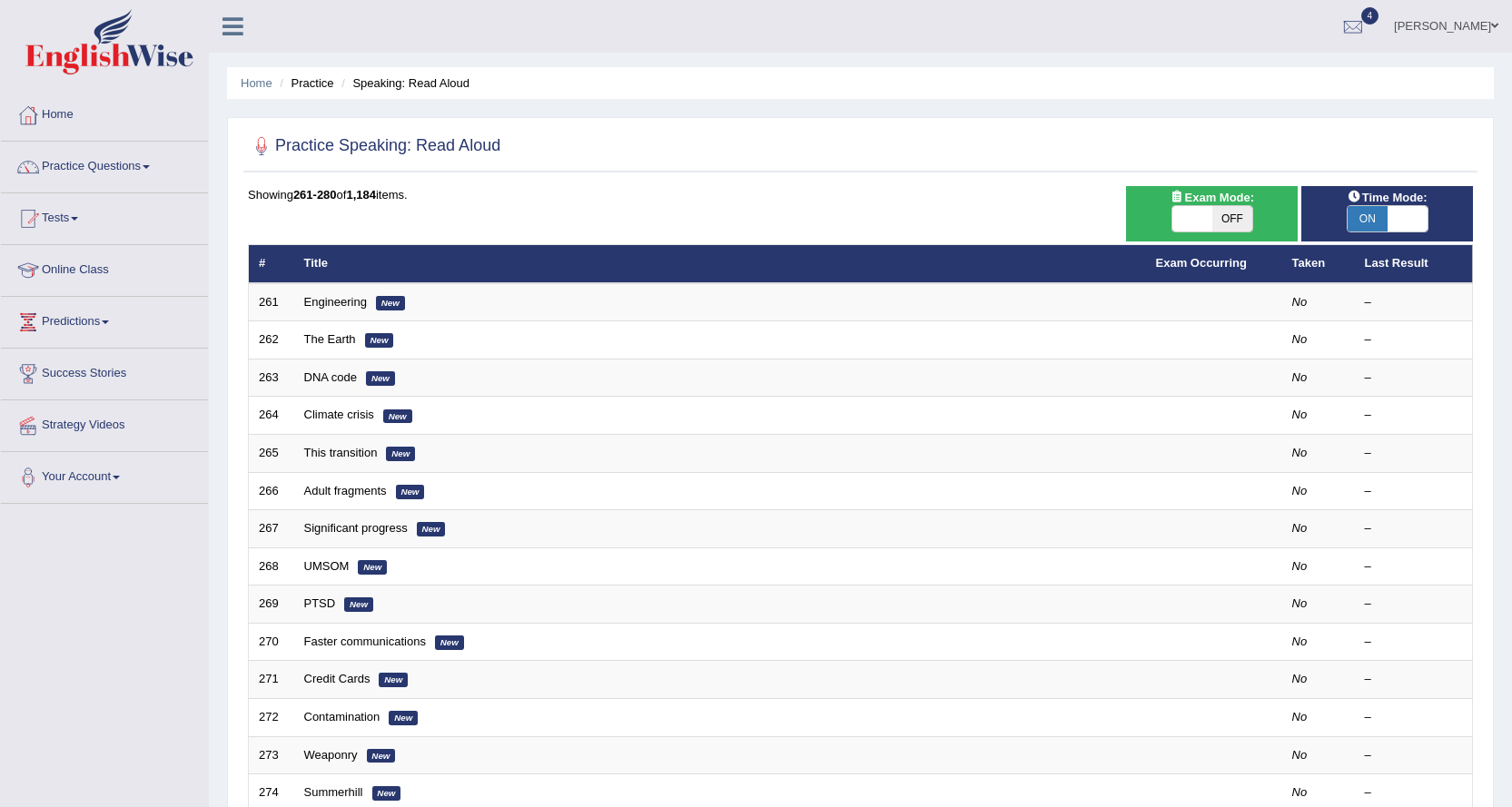
scroll to position [395, 0]
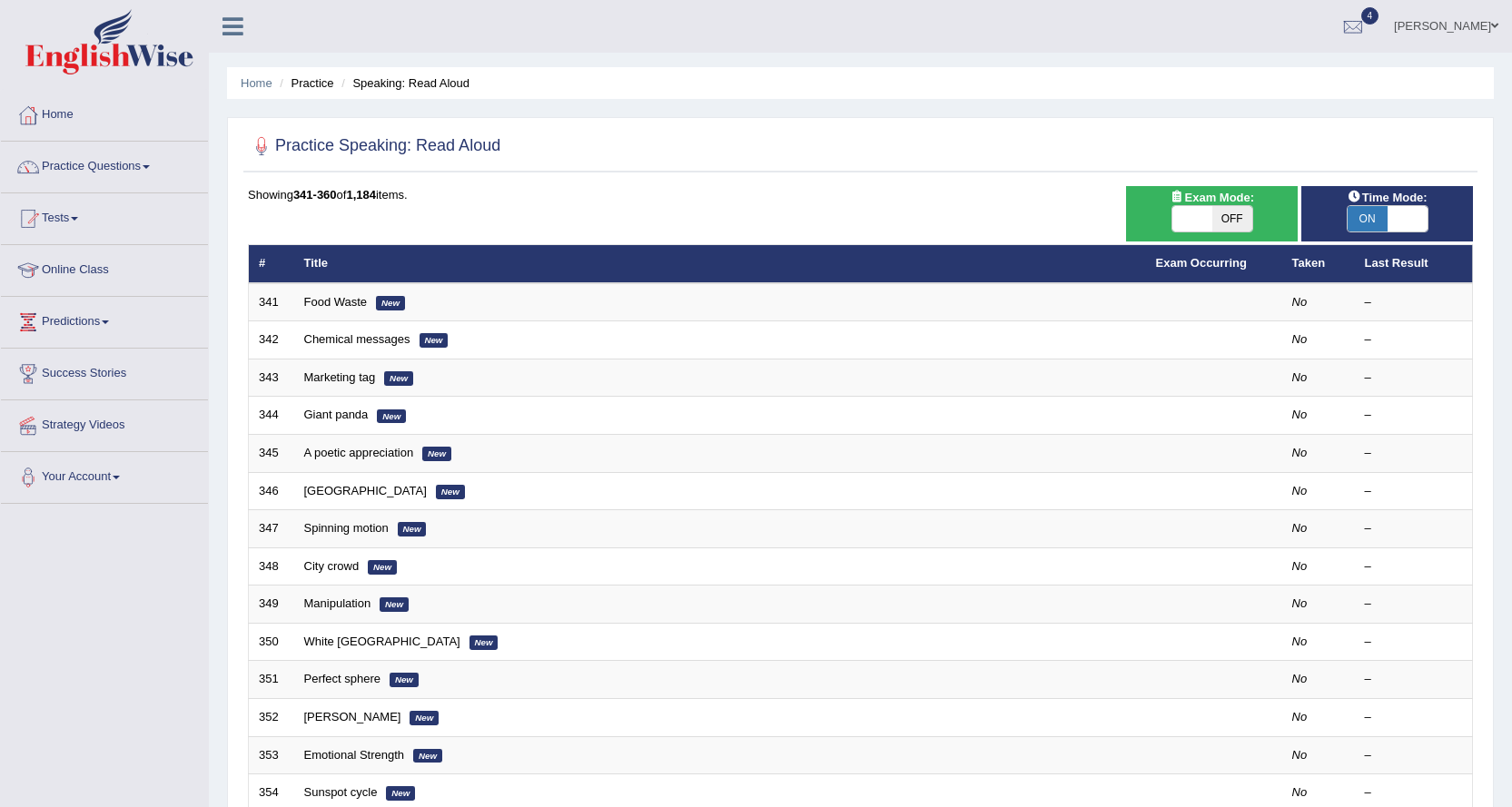
click at [340, 300] on link "Food Waste" at bounding box center [335, 301] width 63 height 14
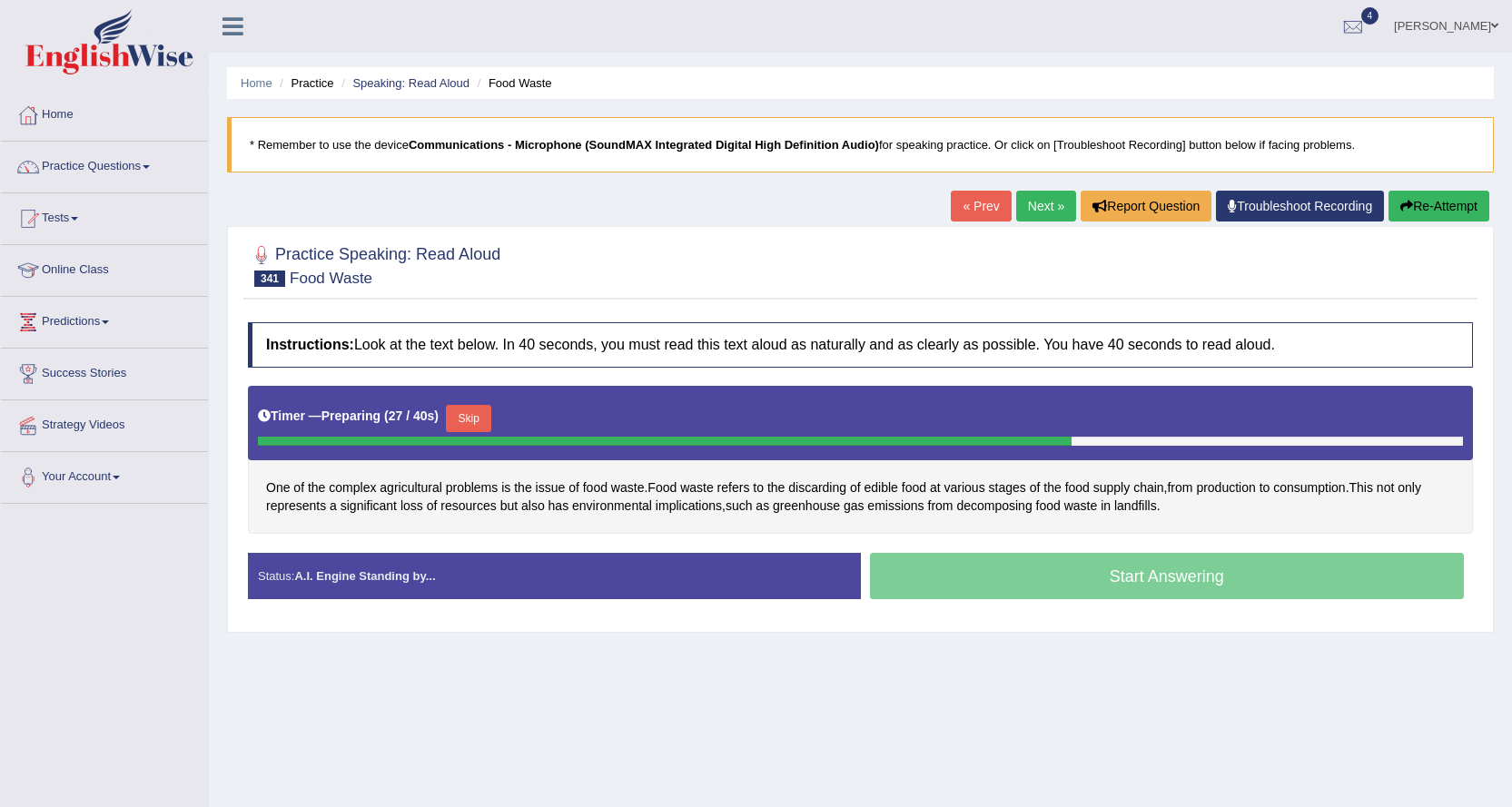
click at [476, 415] on button "Skip" at bounding box center [468, 419] width 46 height 27
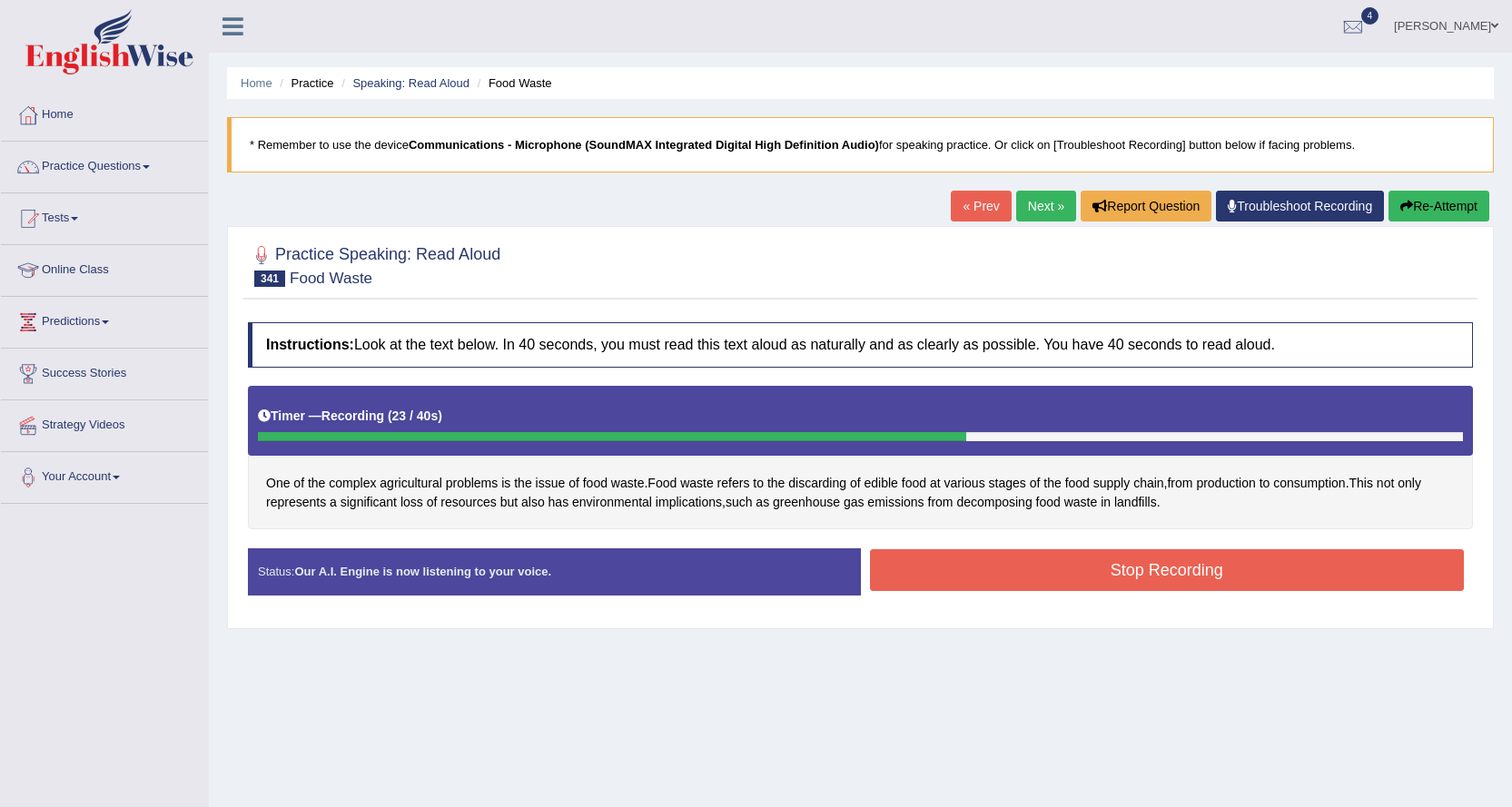
click at [937, 573] on button "Stop Recording" at bounding box center [1167, 570] width 595 height 42
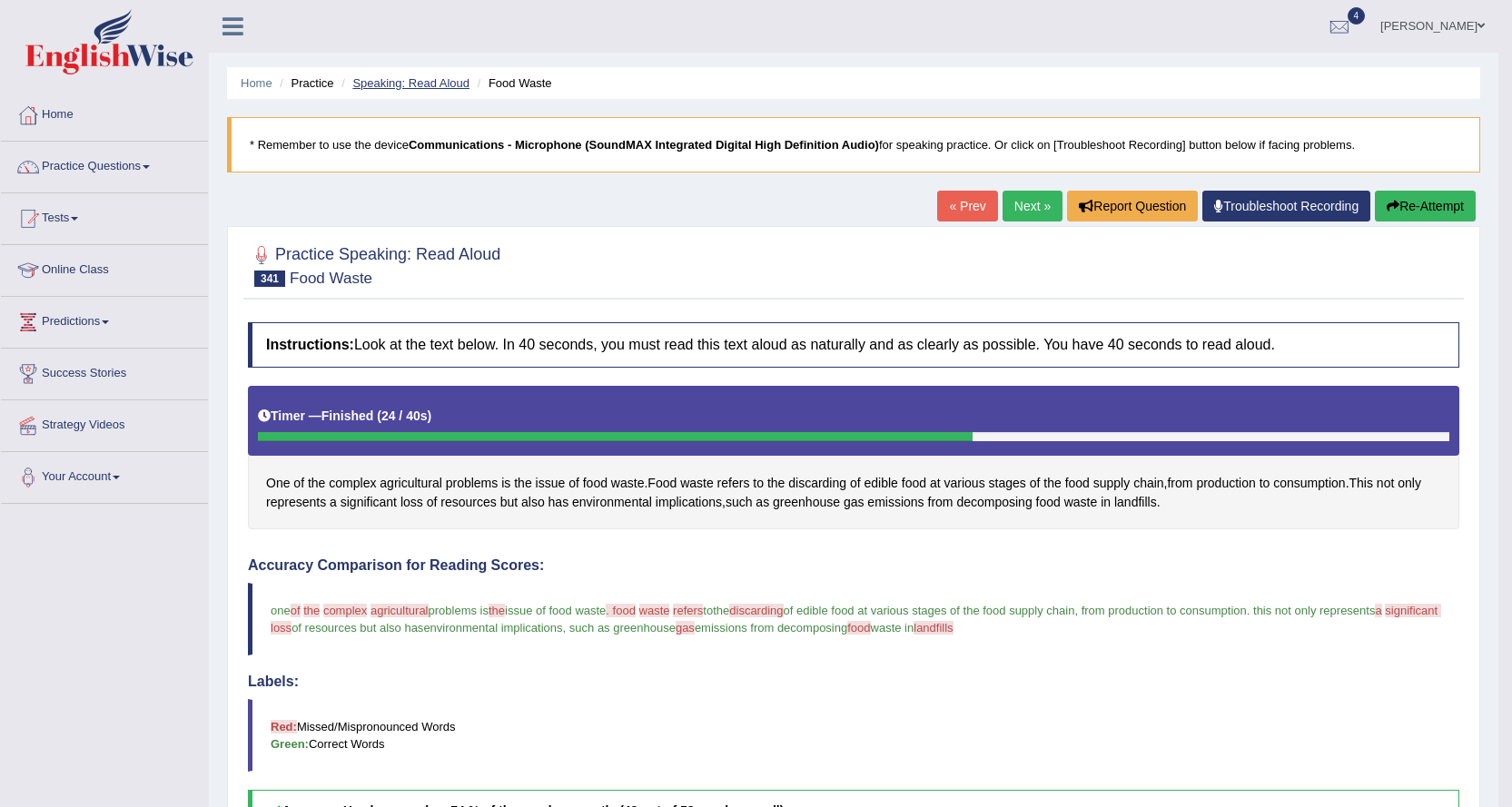
click at [417, 81] on link "Speaking: Read Aloud" at bounding box center [411, 82] width 117 height 14
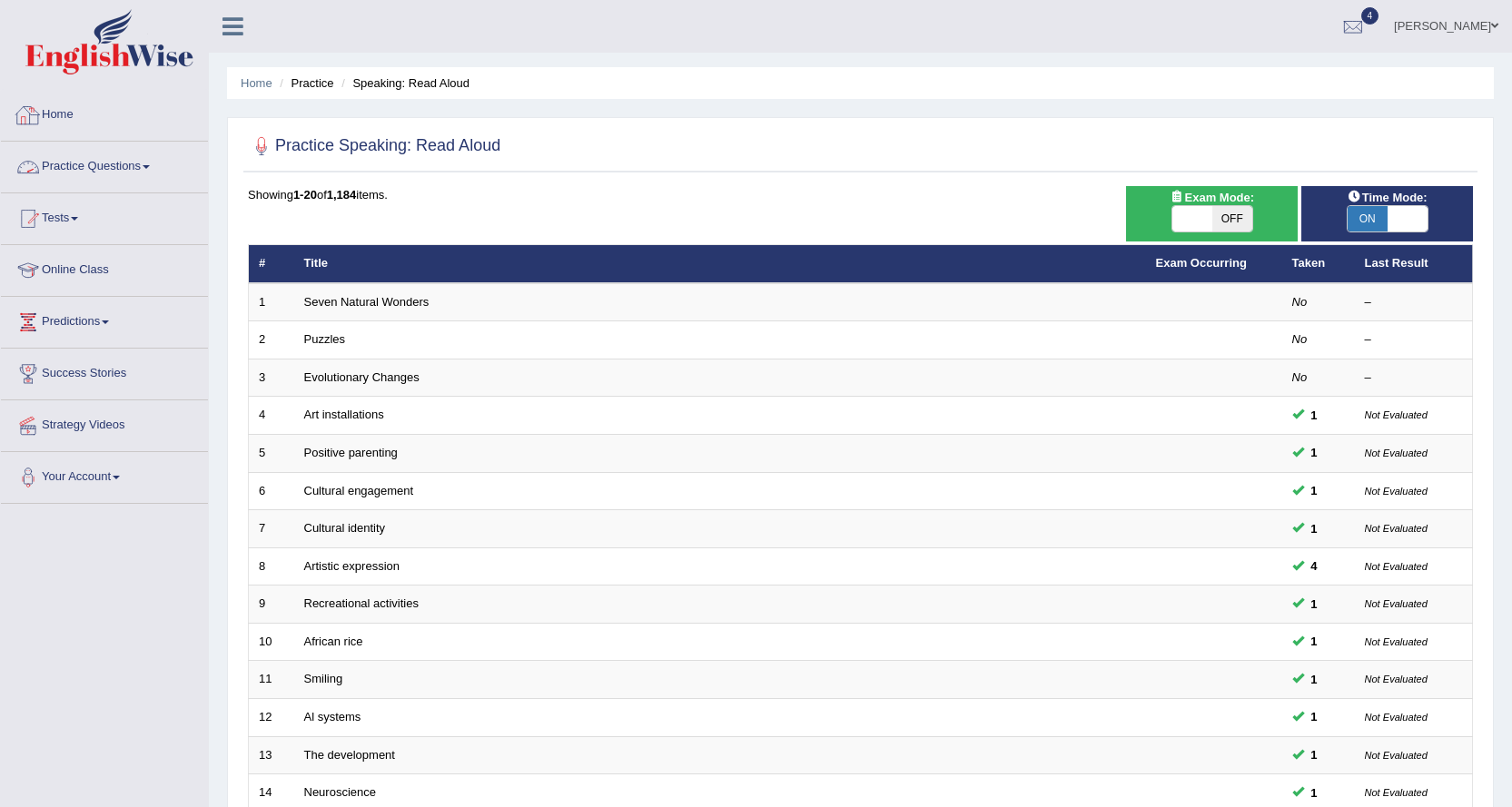
click at [60, 161] on link "Practice Questions" at bounding box center [104, 165] width 207 height 46
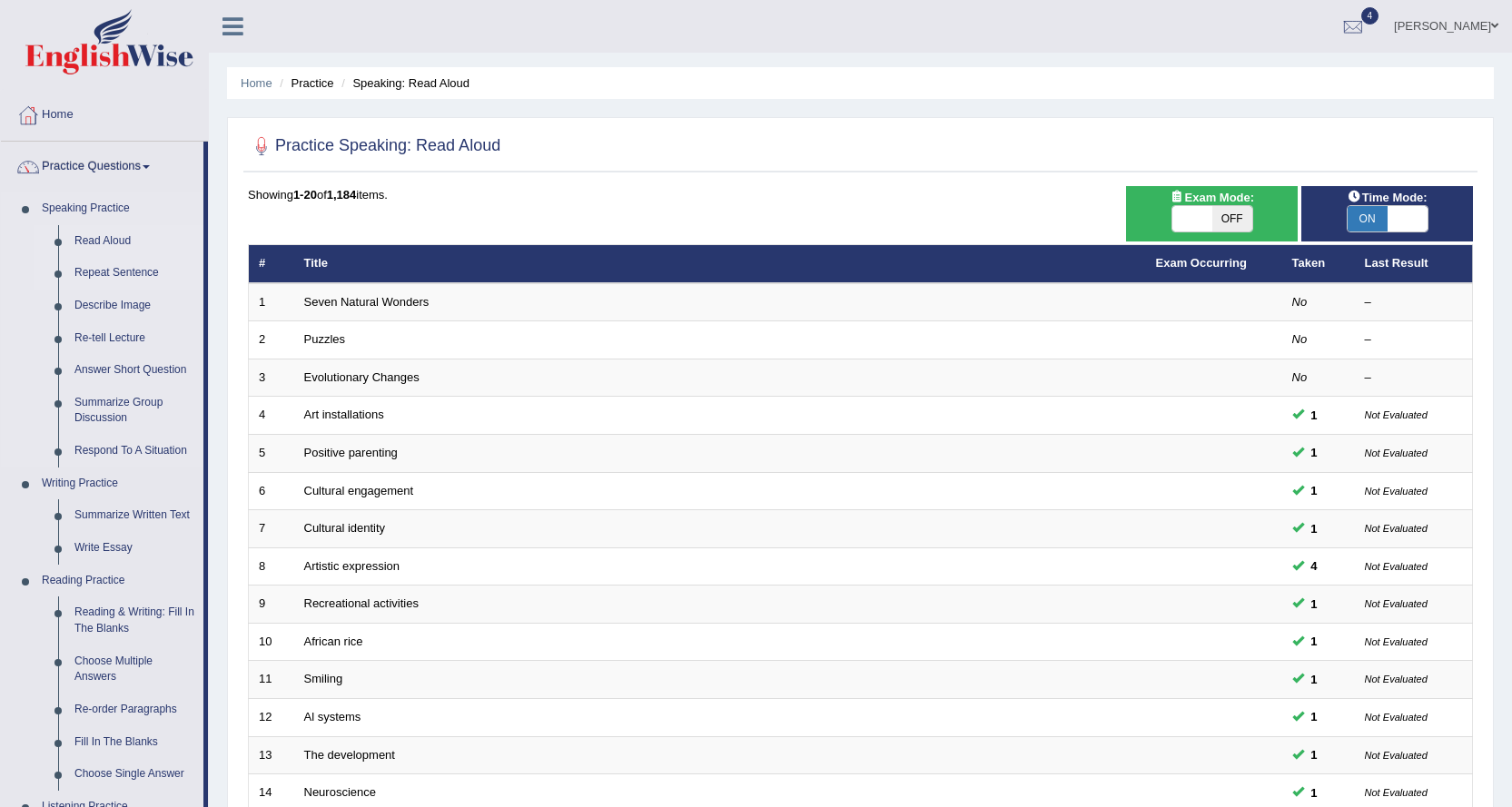
click at [147, 269] on link "Repeat Sentence" at bounding box center [135, 273] width 137 height 33
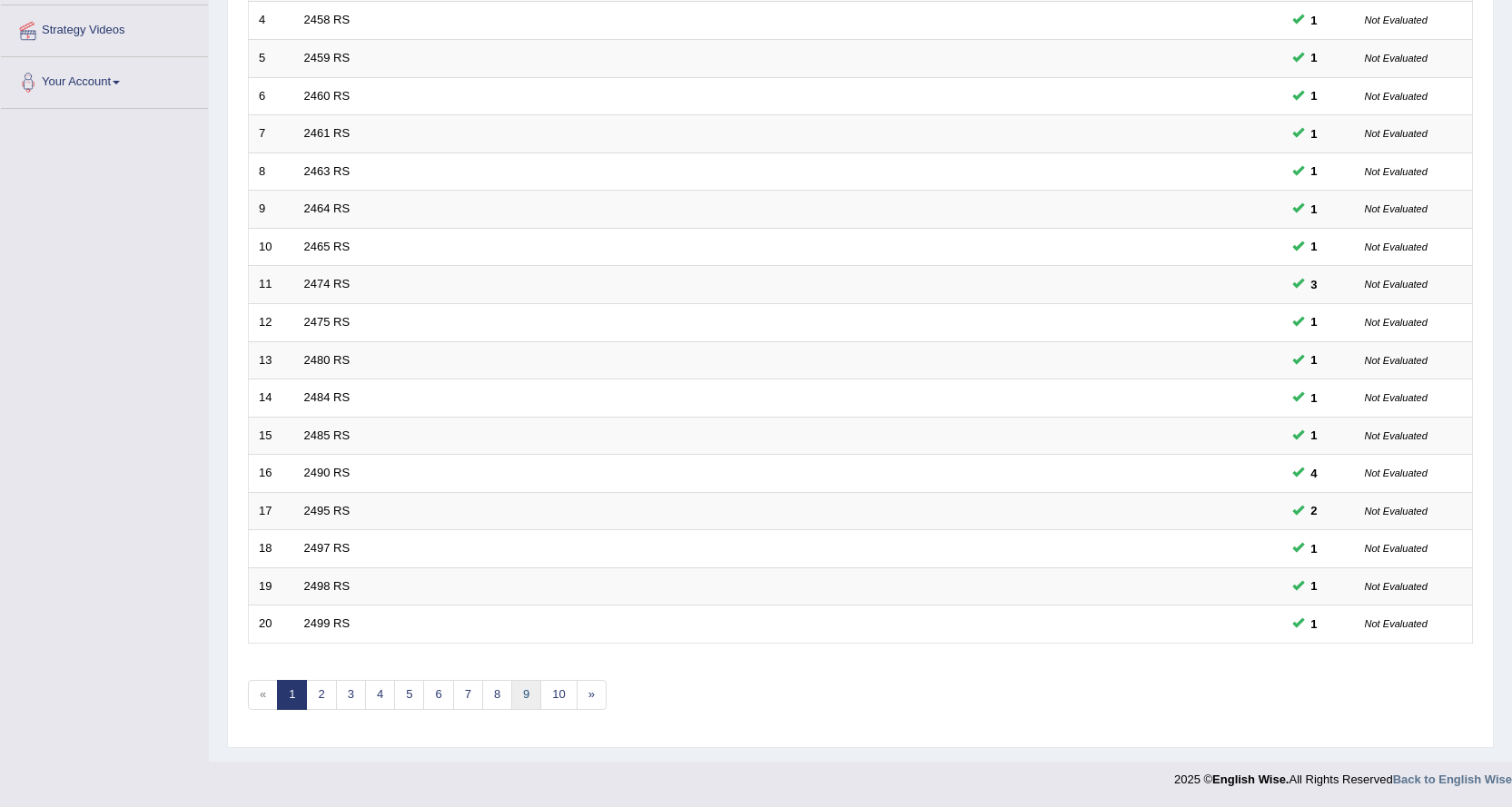
click at [525, 695] on link "9" at bounding box center [526, 694] width 30 height 30
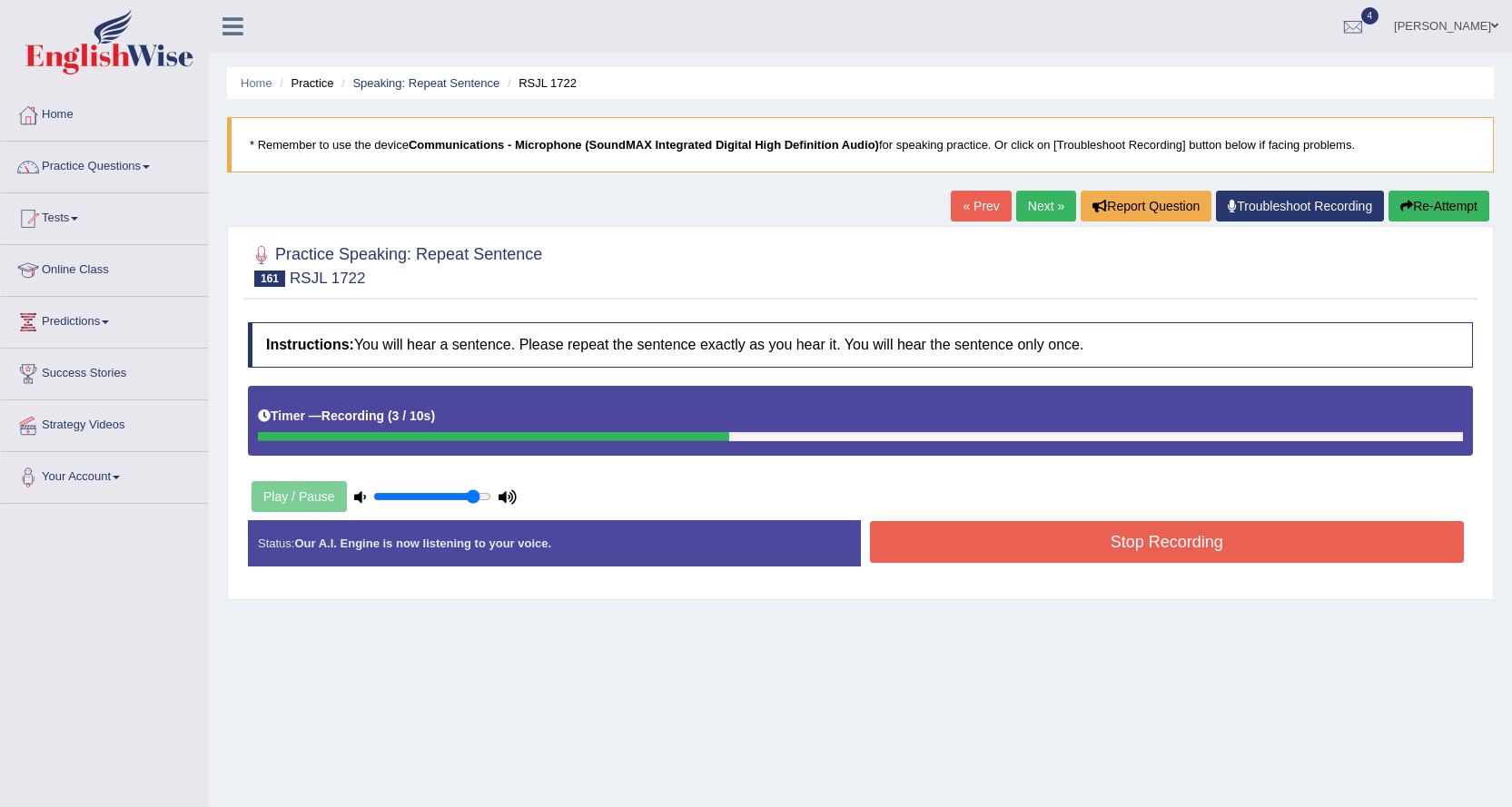
click at [1040, 536] on button "Stop Recording" at bounding box center [1167, 542] width 595 height 42
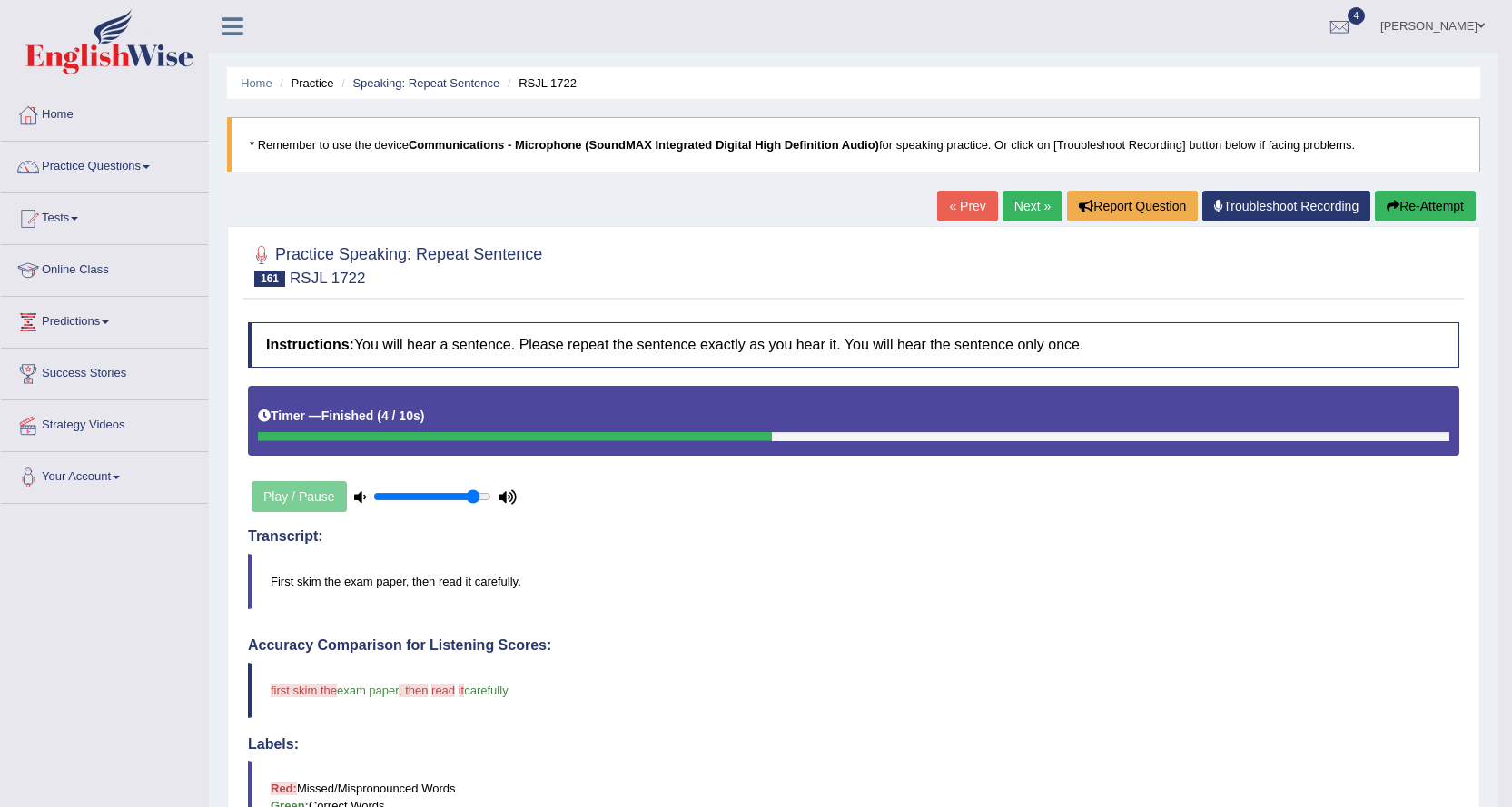
click at [1442, 205] on button "Re-Attempt" at bounding box center [1425, 206] width 101 height 31
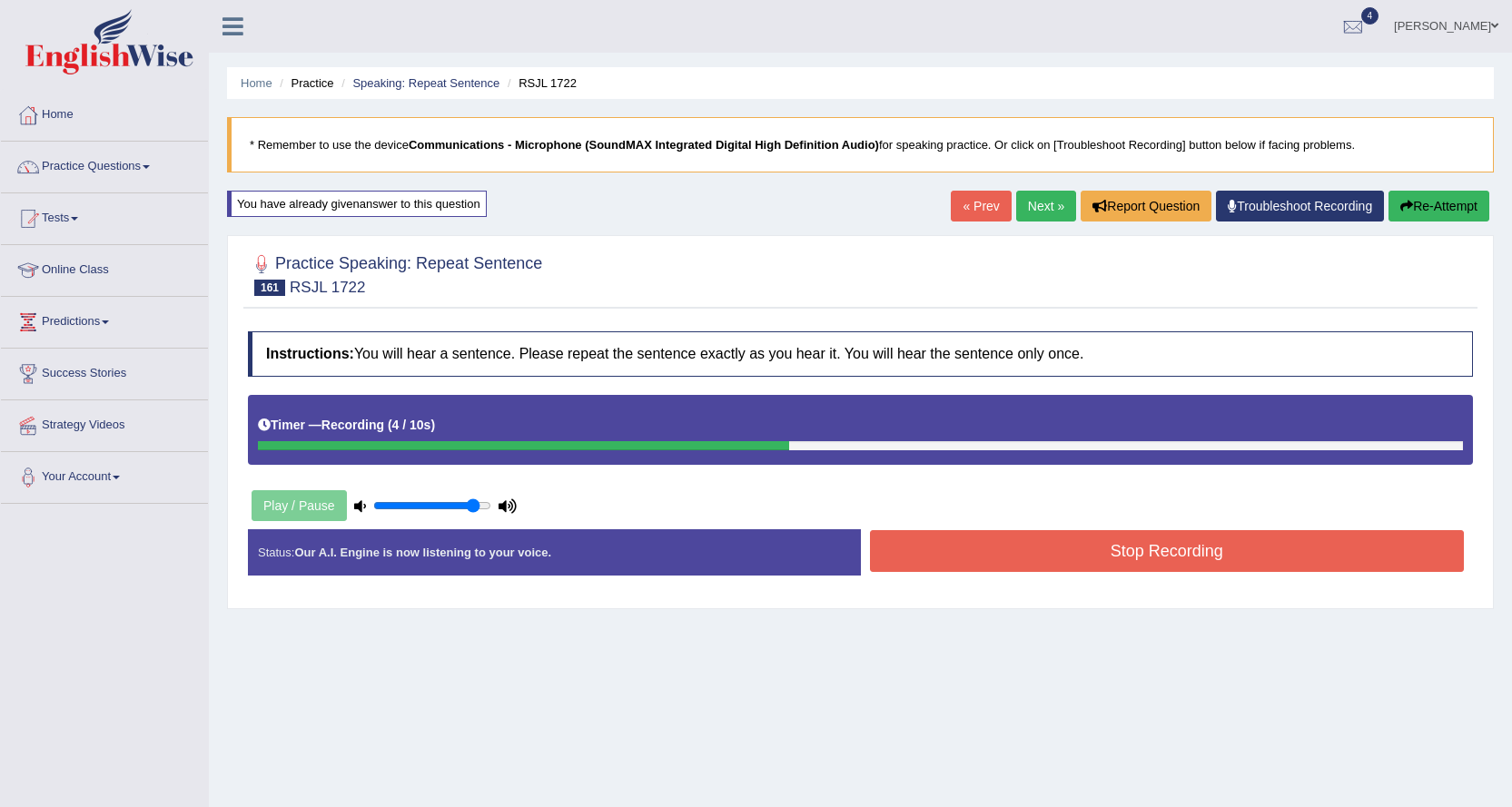
click at [1049, 539] on button "Stop Recording" at bounding box center [1167, 551] width 595 height 42
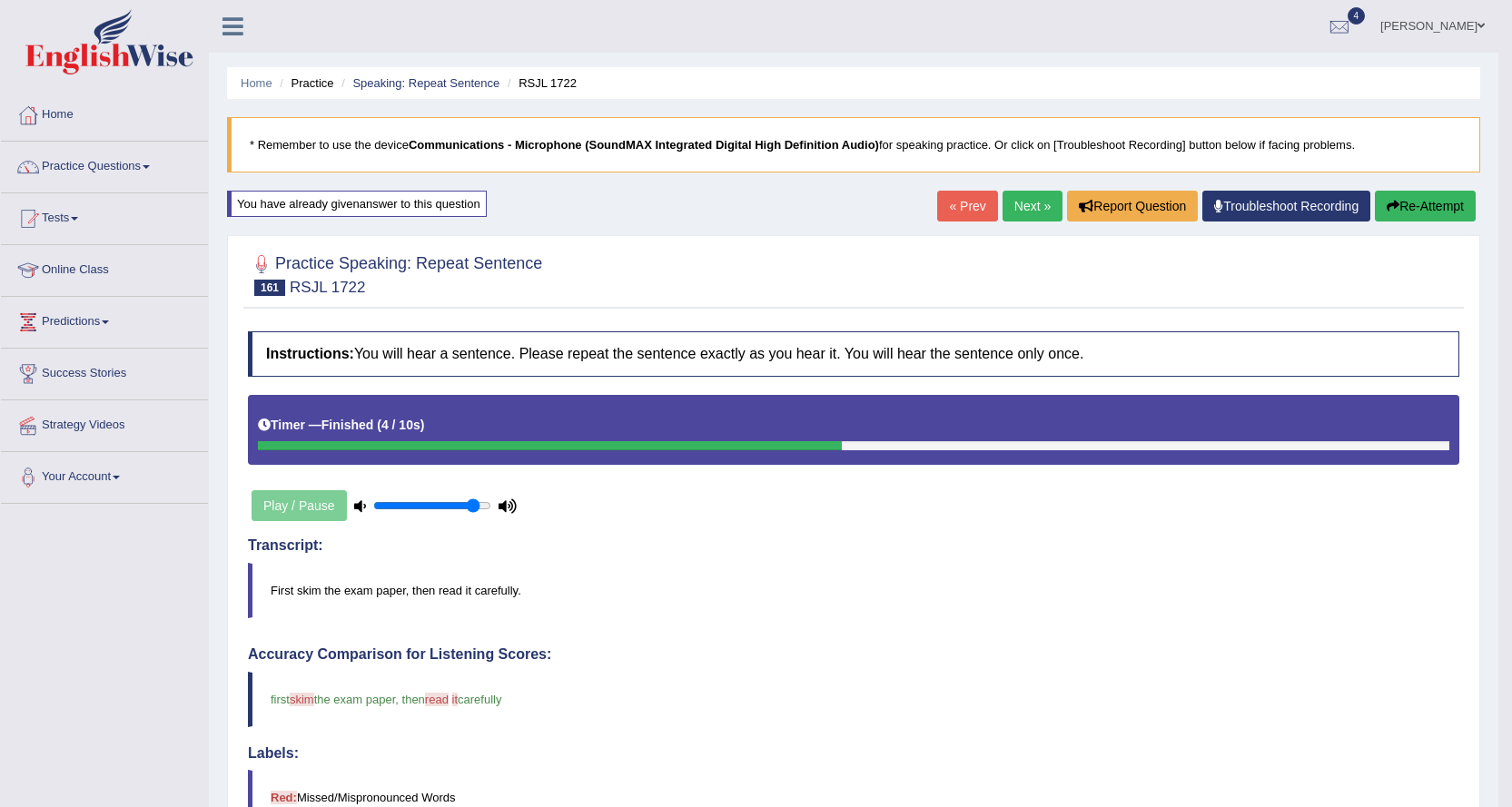
click at [1027, 202] on link "Next »" at bounding box center [1032, 206] width 60 height 31
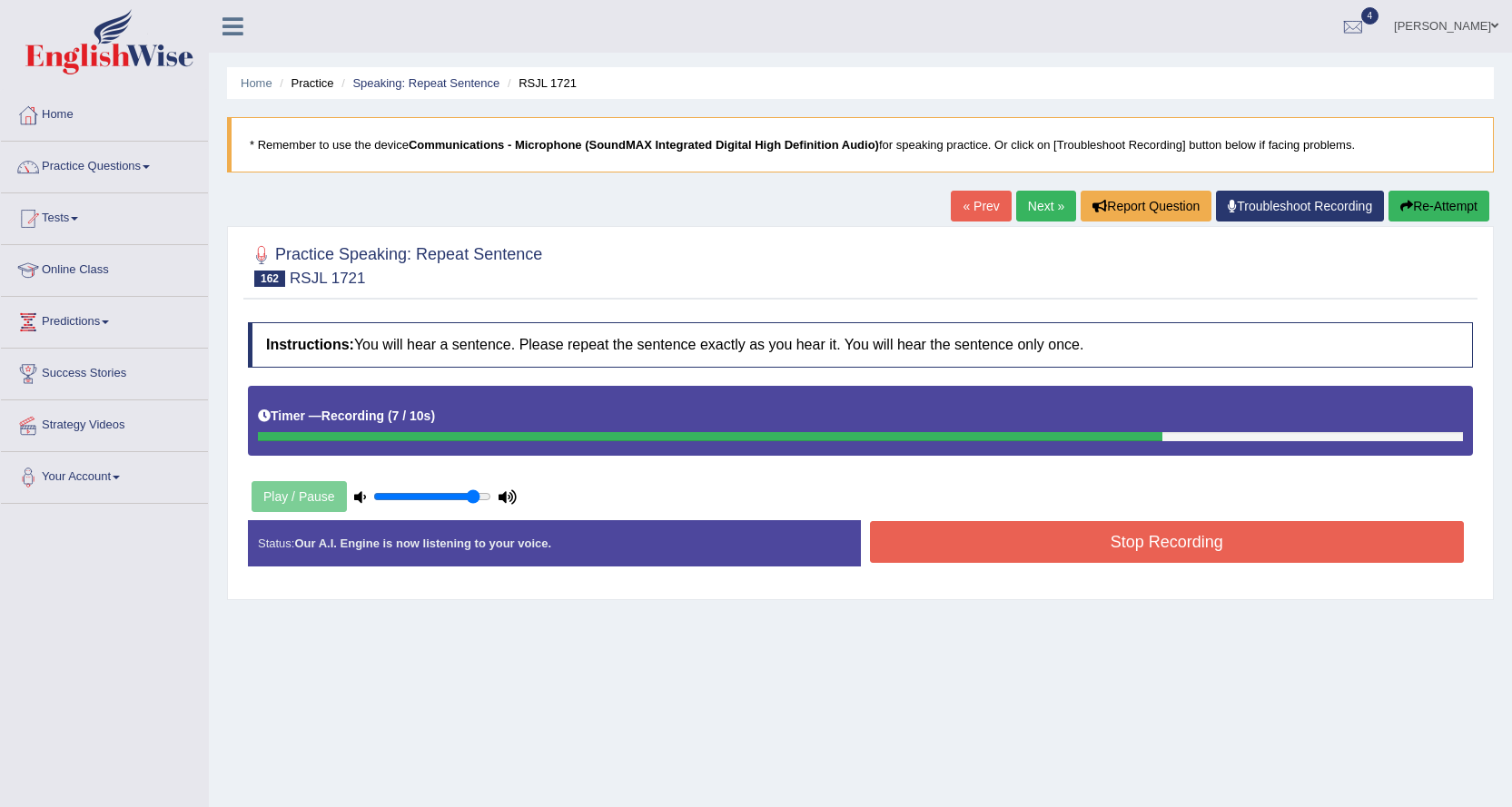
click at [979, 538] on button "Stop Recording" at bounding box center [1167, 542] width 595 height 42
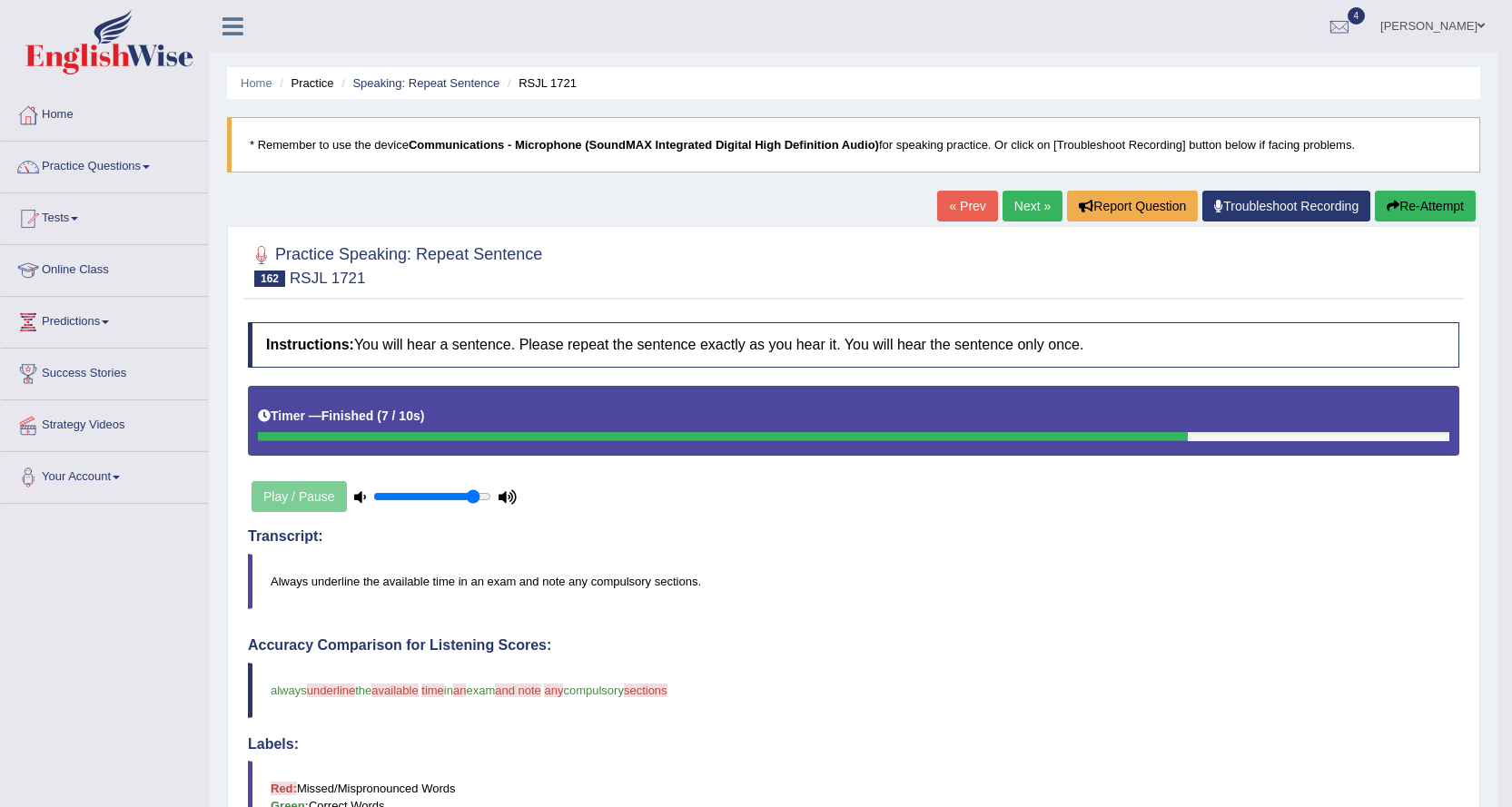
click at [1009, 203] on link "Next »" at bounding box center [1032, 206] width 60 height 31
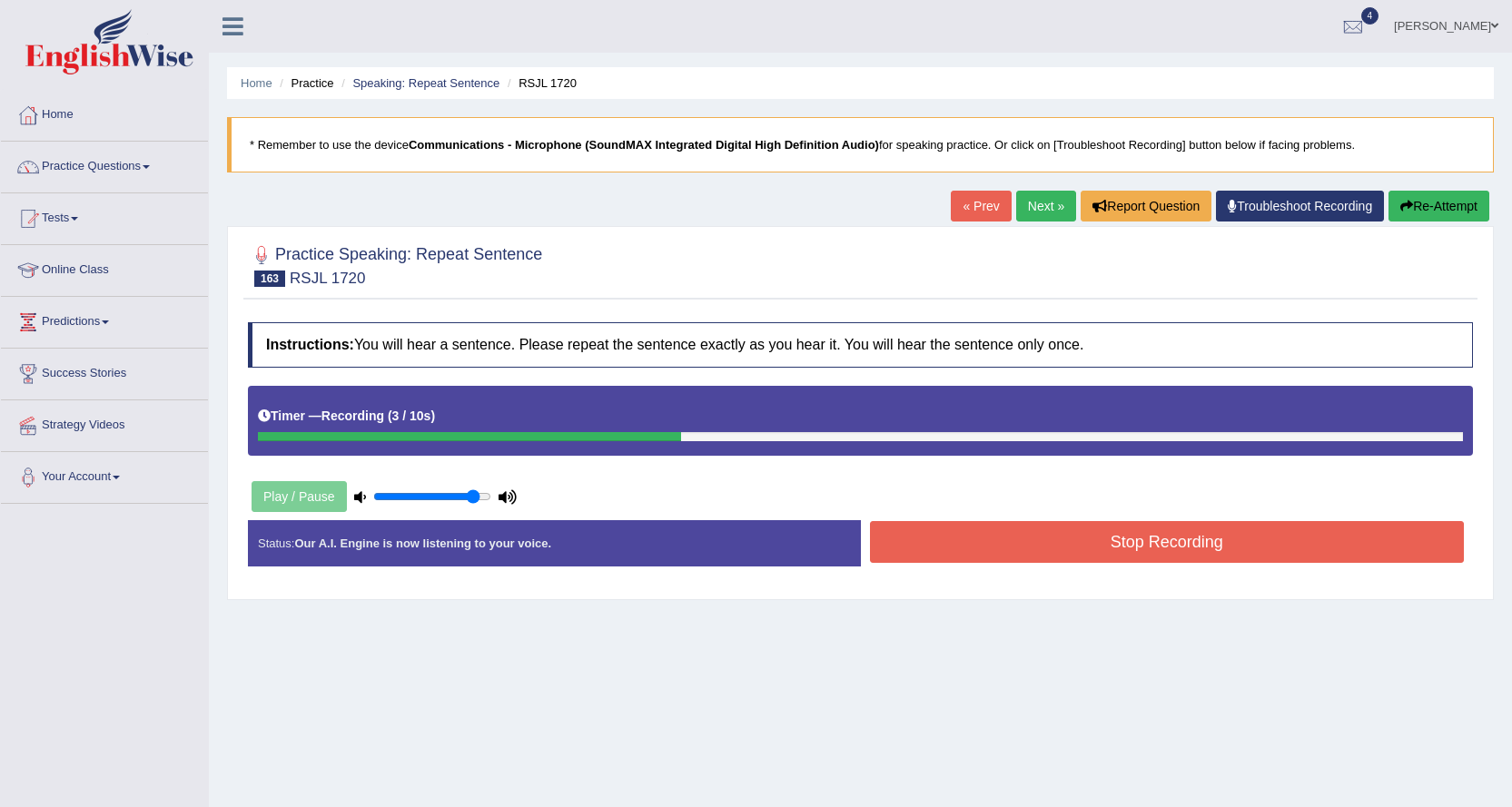
click at [1188, 540] on button "Stop Recording" at bounding box center [1167, 542] width 595 height 42
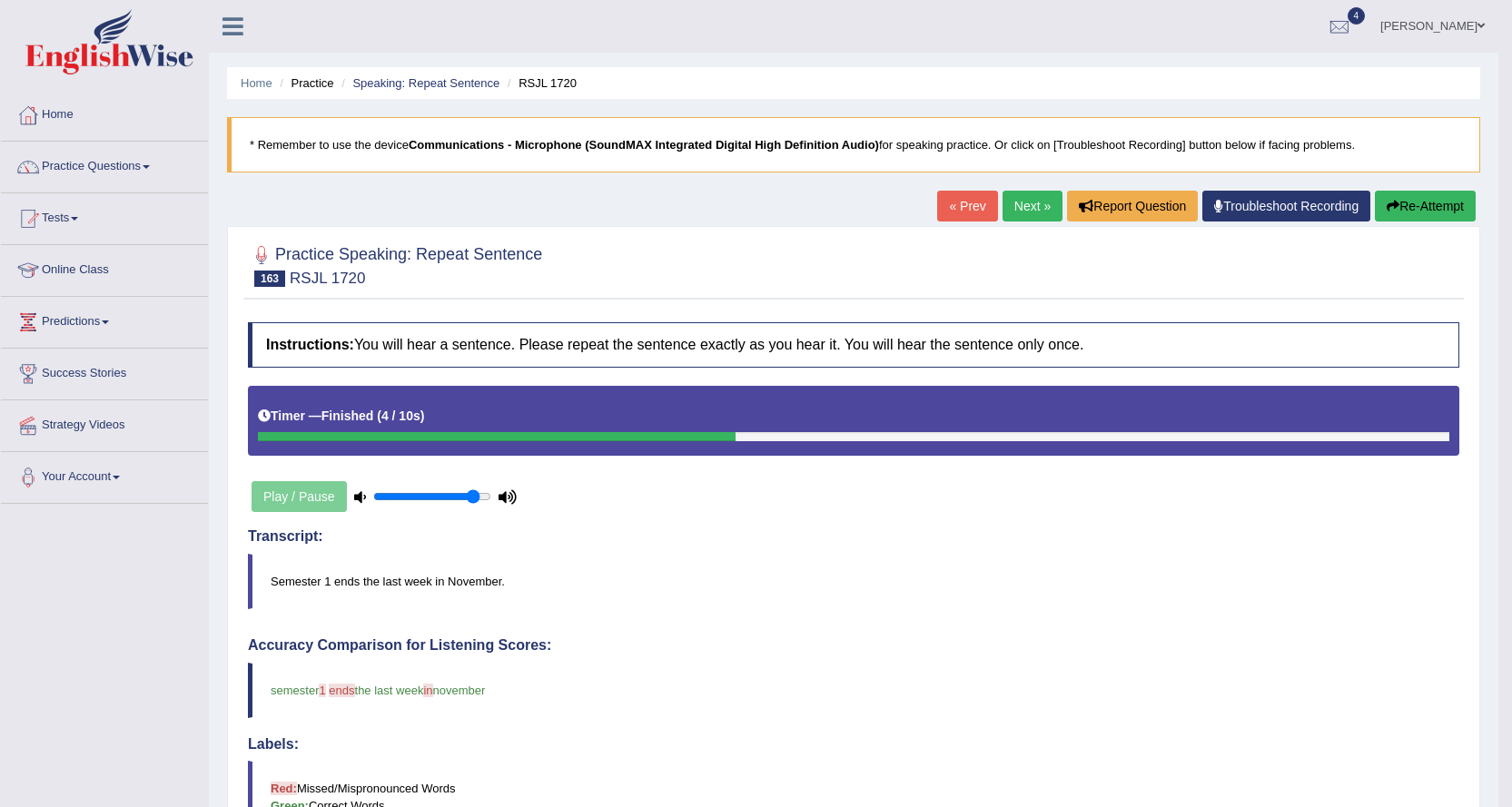
click at [1013, 202] on link "Next »" at bounding box center [1032, 206] width 60 height 31
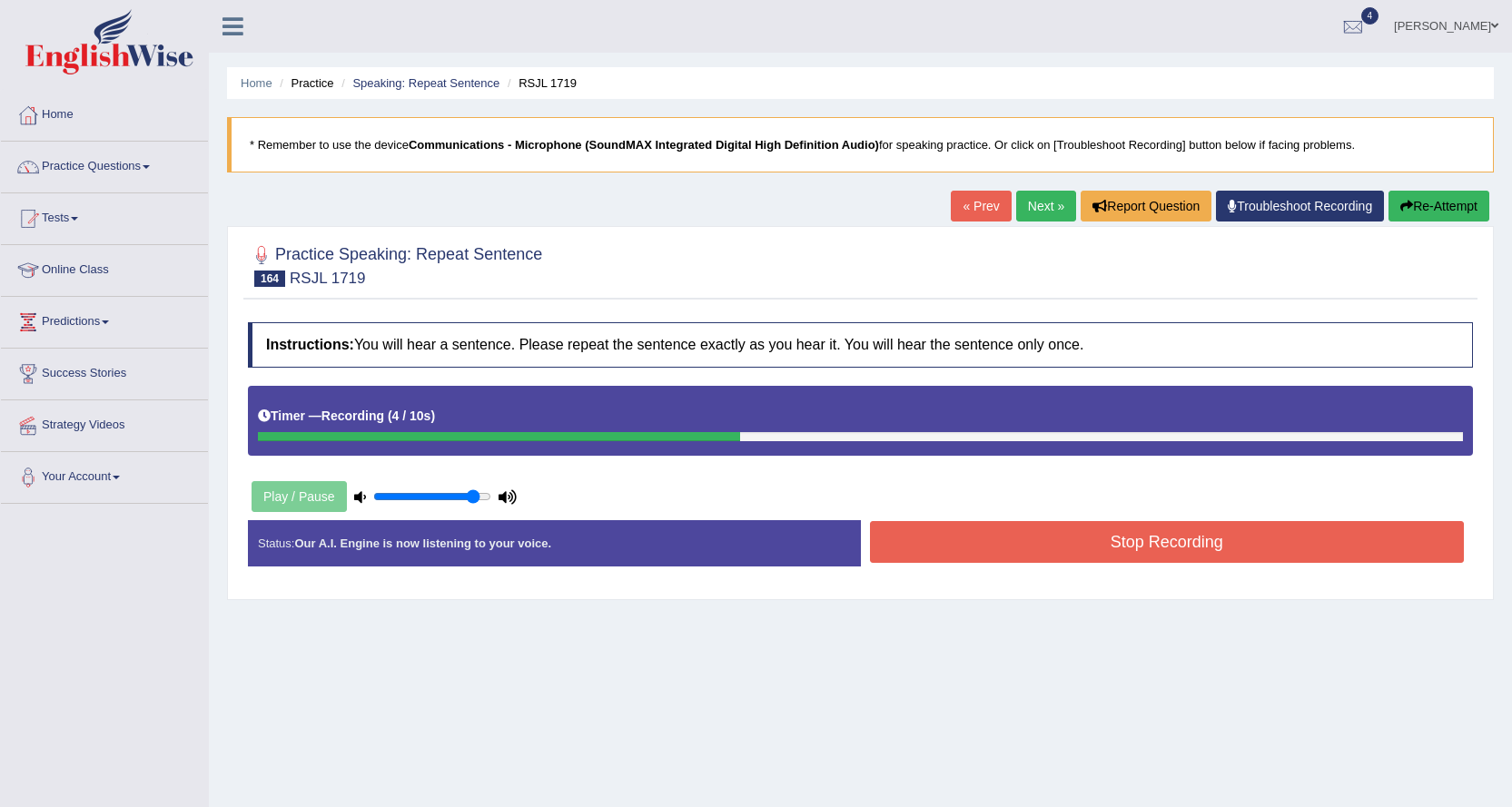
click at [1035, 538] on button "Stop Recording" at bounding box center [1167, 542] width 595 height 42
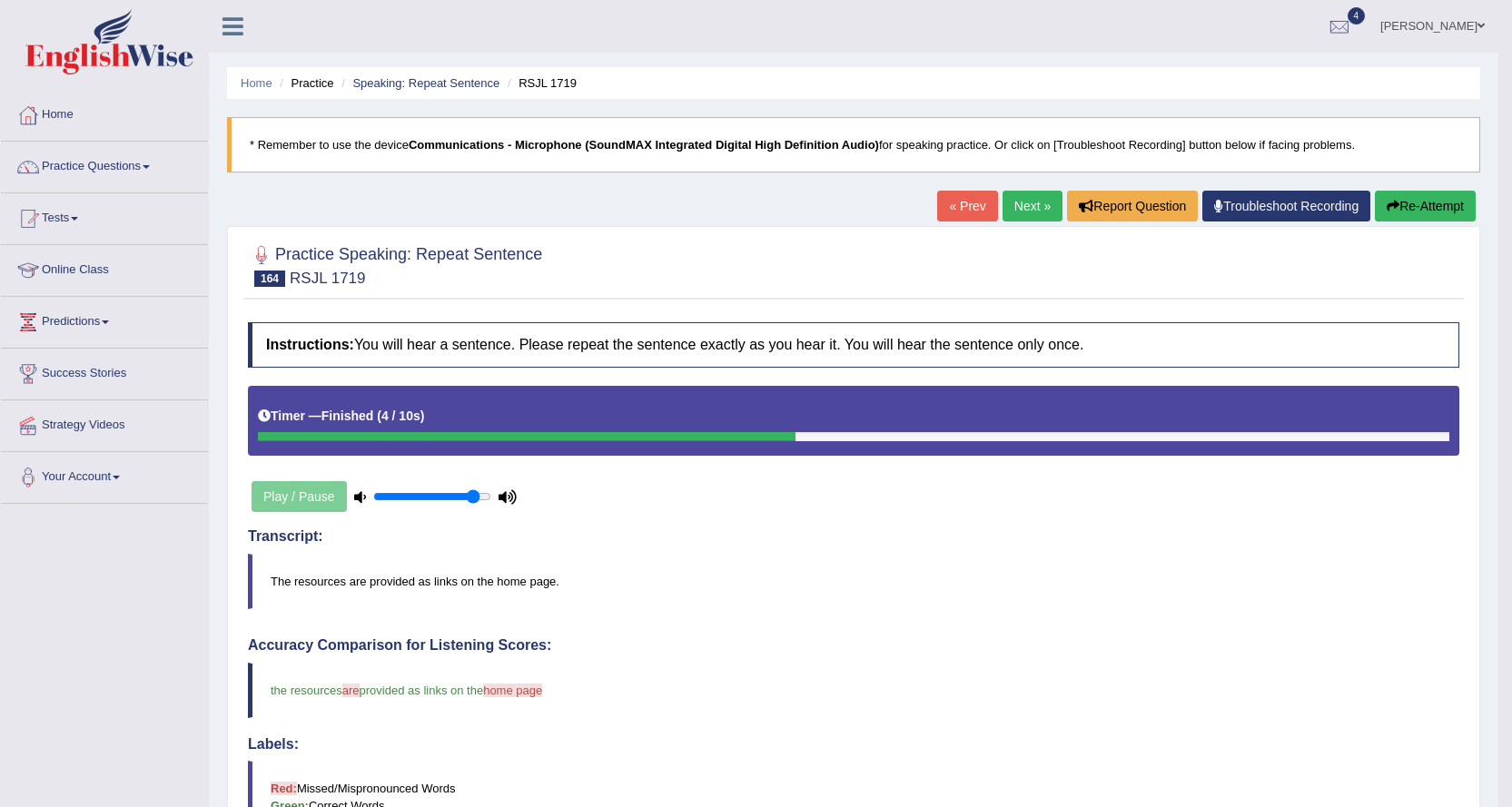
click at [1024, 206] on link "Next »" at bounding box center [1032, 206] width 60 height 31
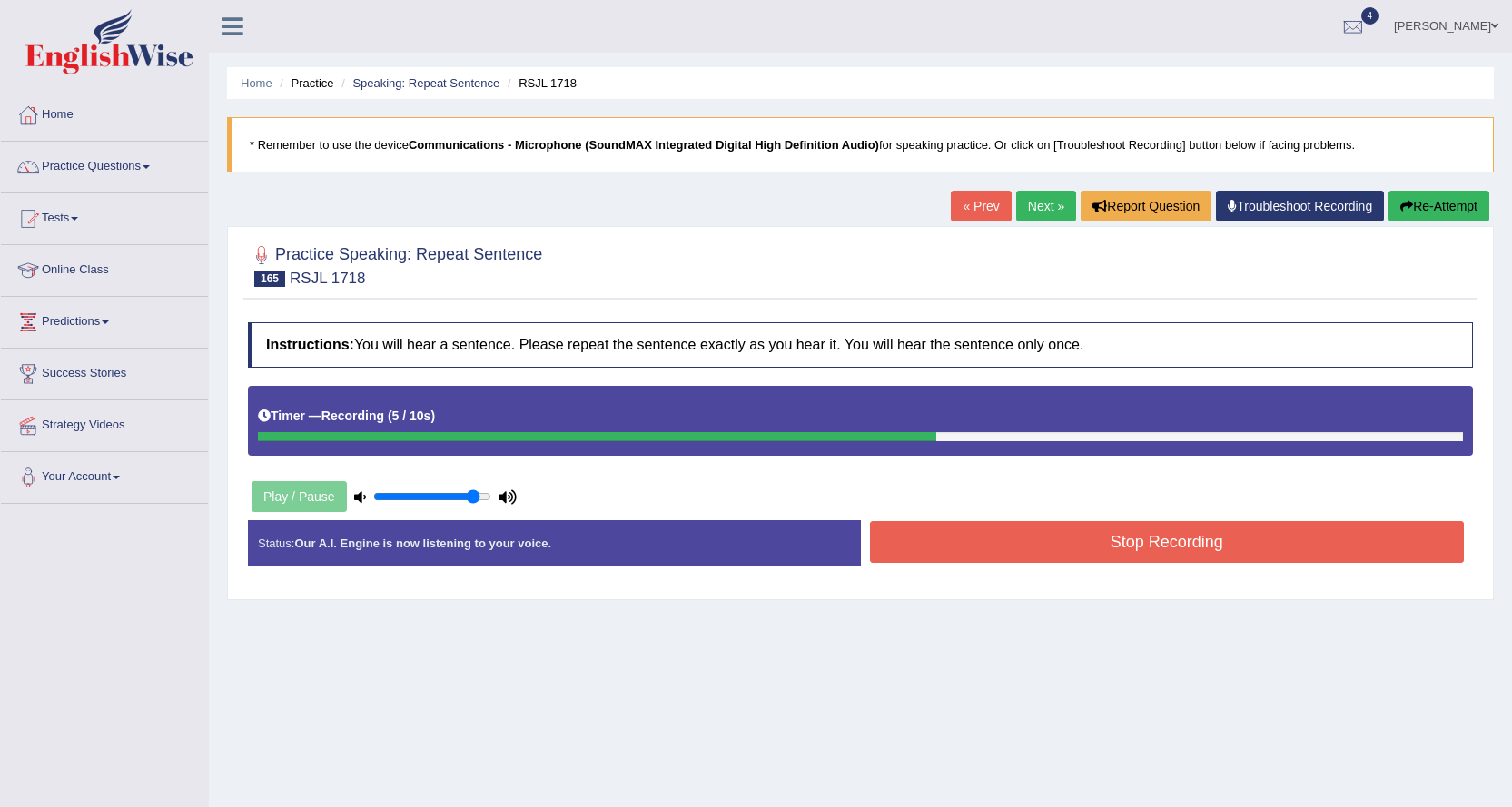
click at [1038, 544] on button "Stop Recording" at bounding box center [1167, 542] width 595 height 42
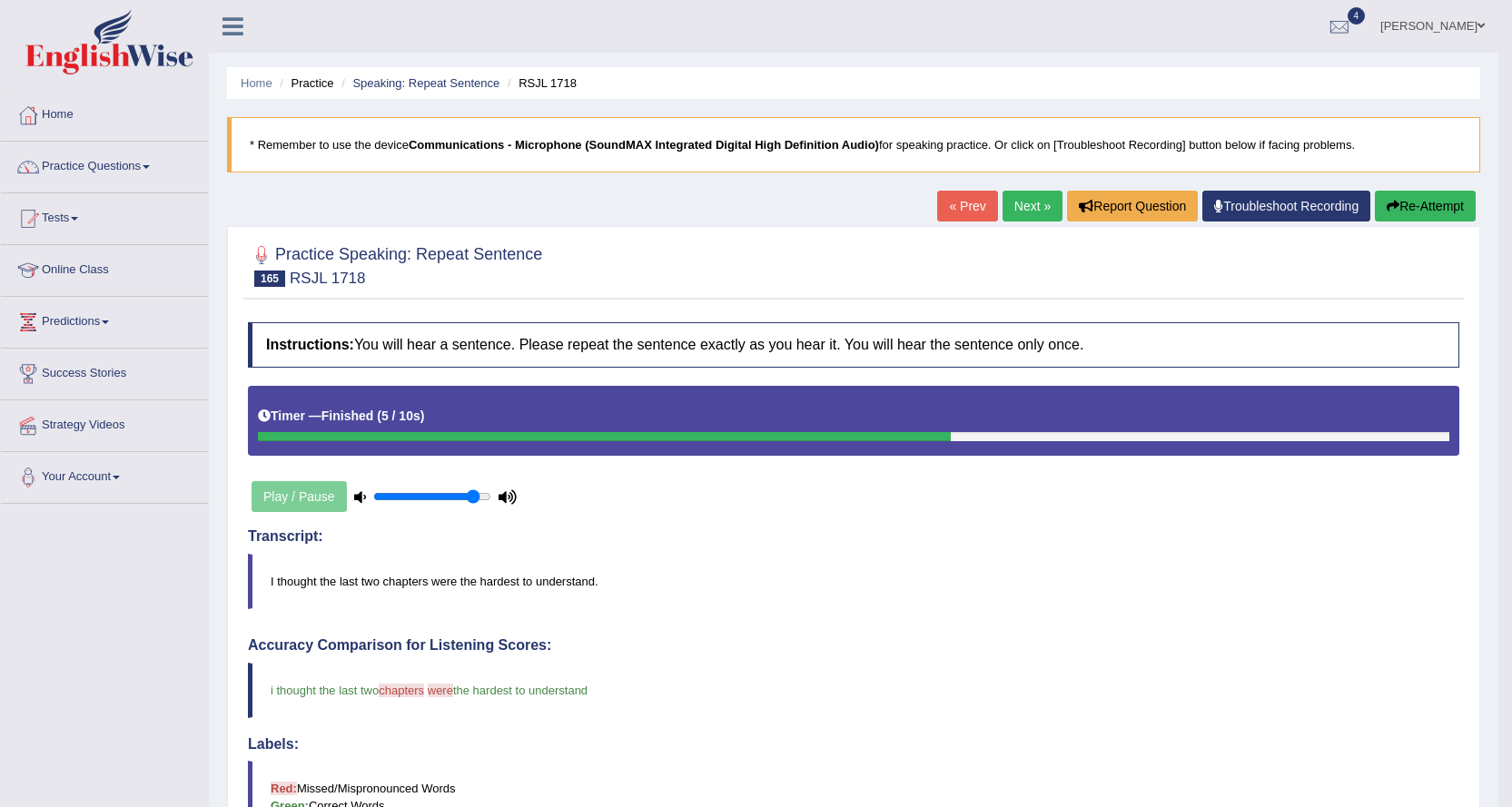
click at [1013, 205] on link "Next »" at bounding box center [1032, 206] width 60 height 31
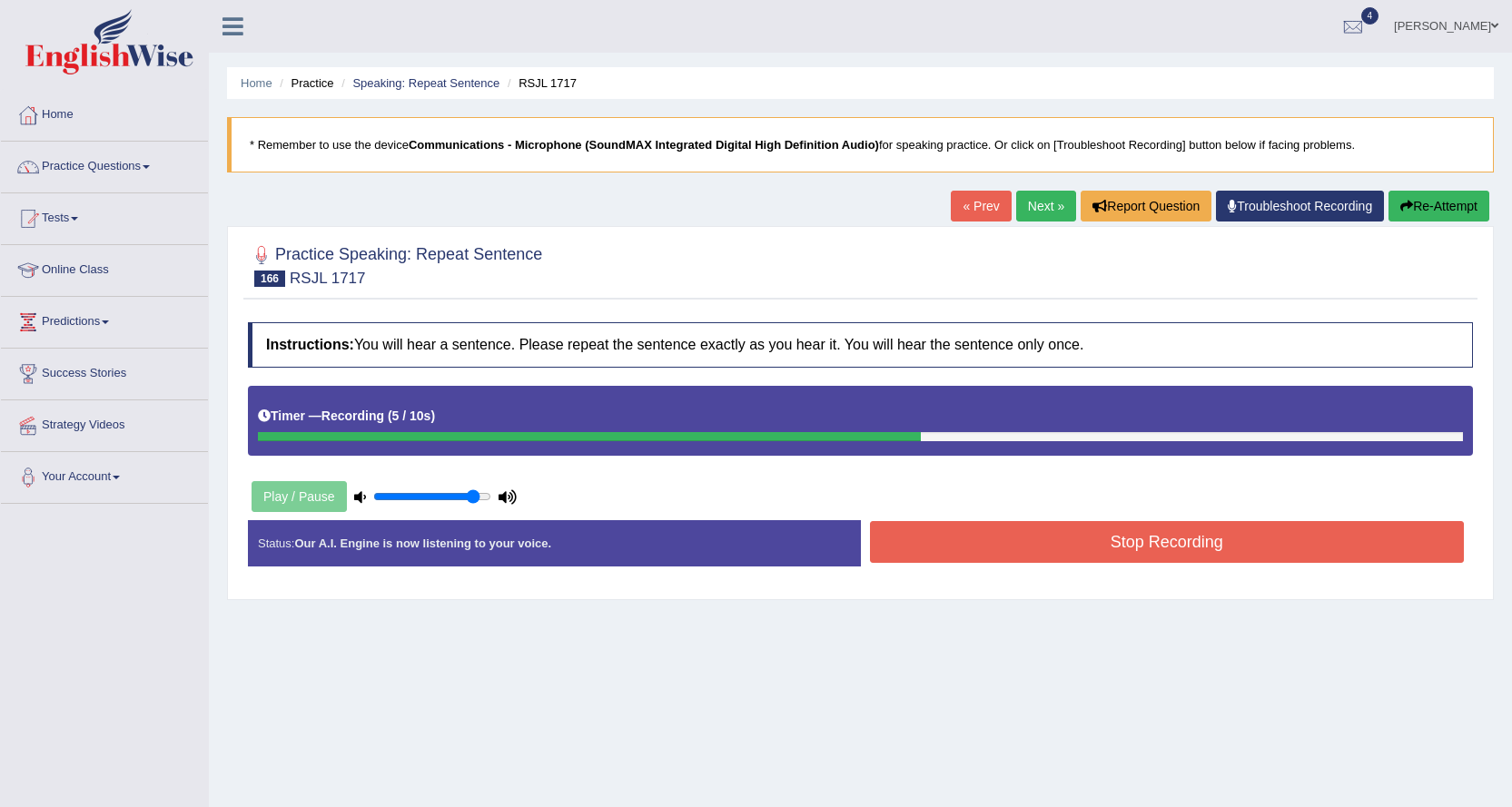
click at [1021, 531] on button "Stop Recording" at bounding box center [1167, 542] width 595 height 42
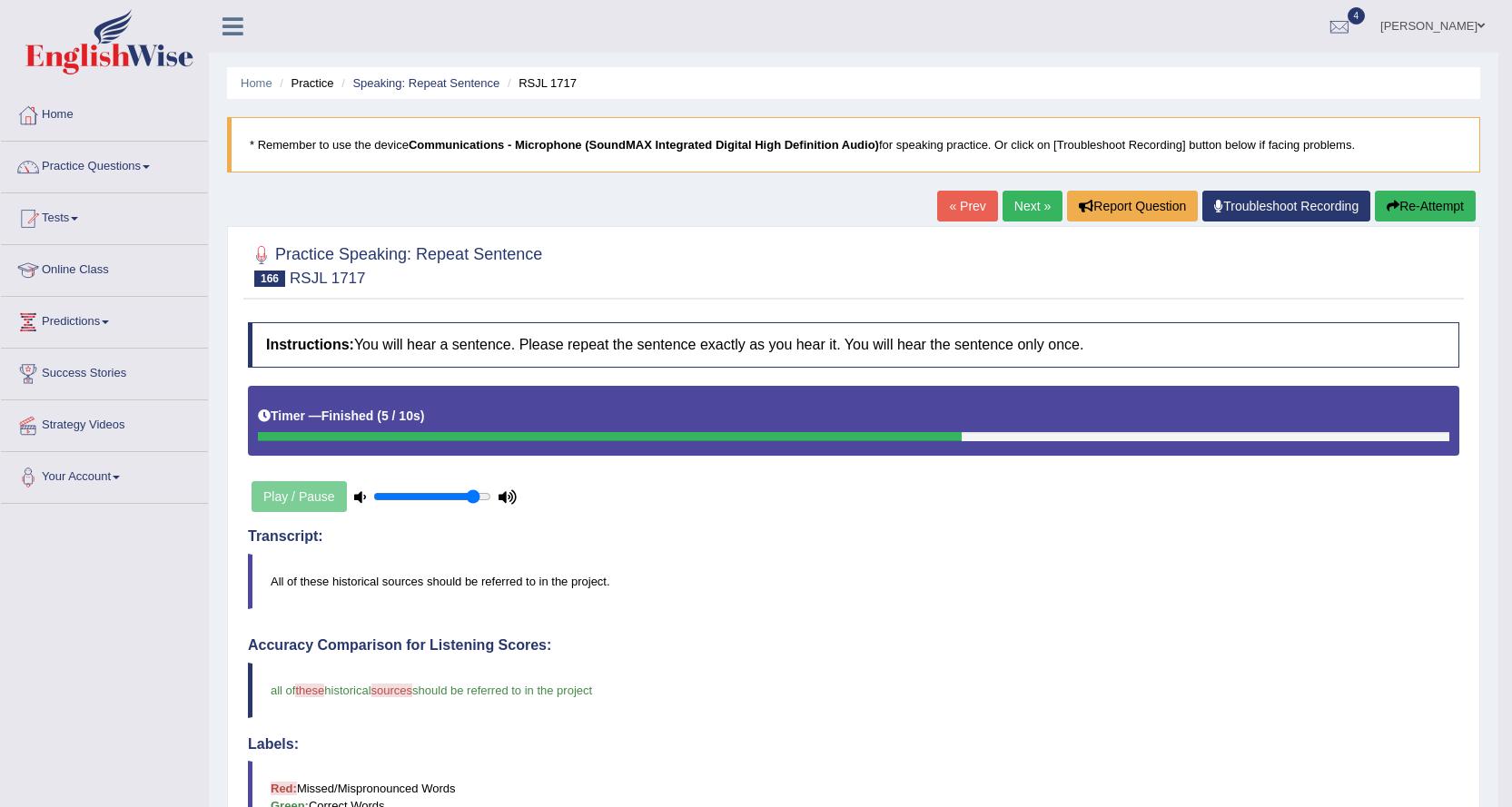
click at [1021, 220] on link "Next »" at bounding box center [1032, 206] width 60 height 31
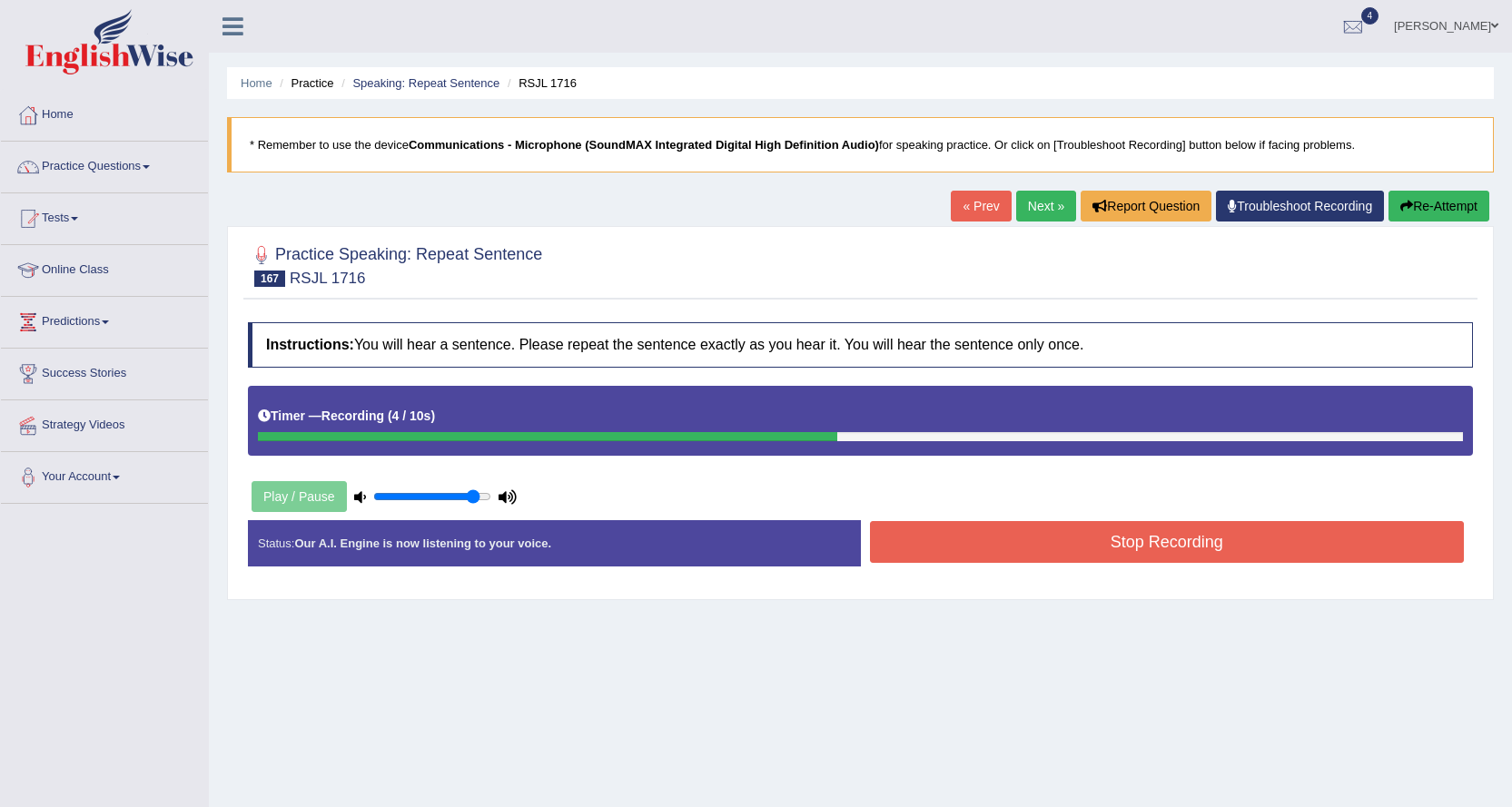
click at [1013, 532] on button "Stop Recording" at bounding box center [1167, 542] width 595 height 42
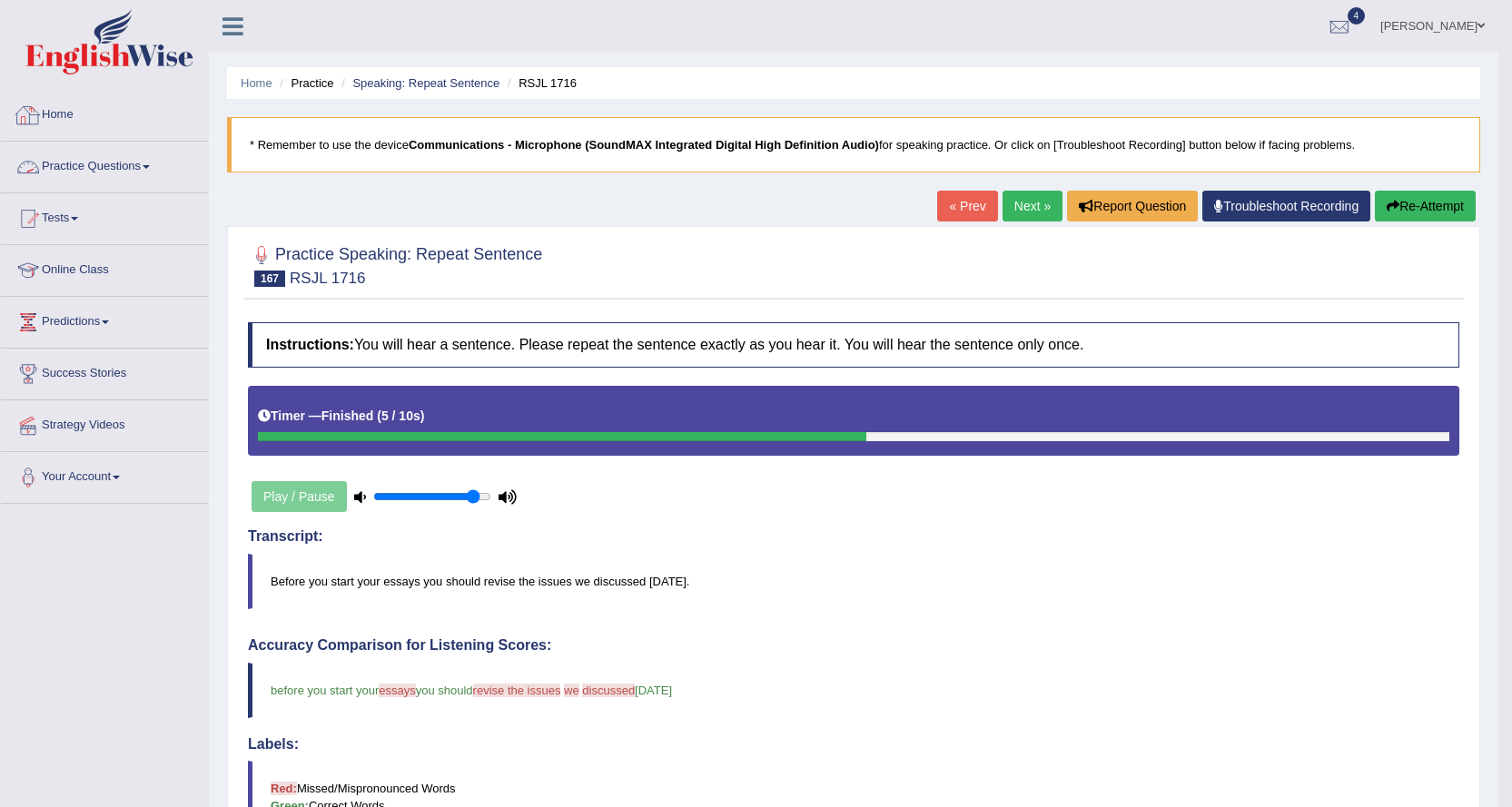
click at [86, 158] on link "Practice Questions" at bounding box center [104, 165] width 207 height 46
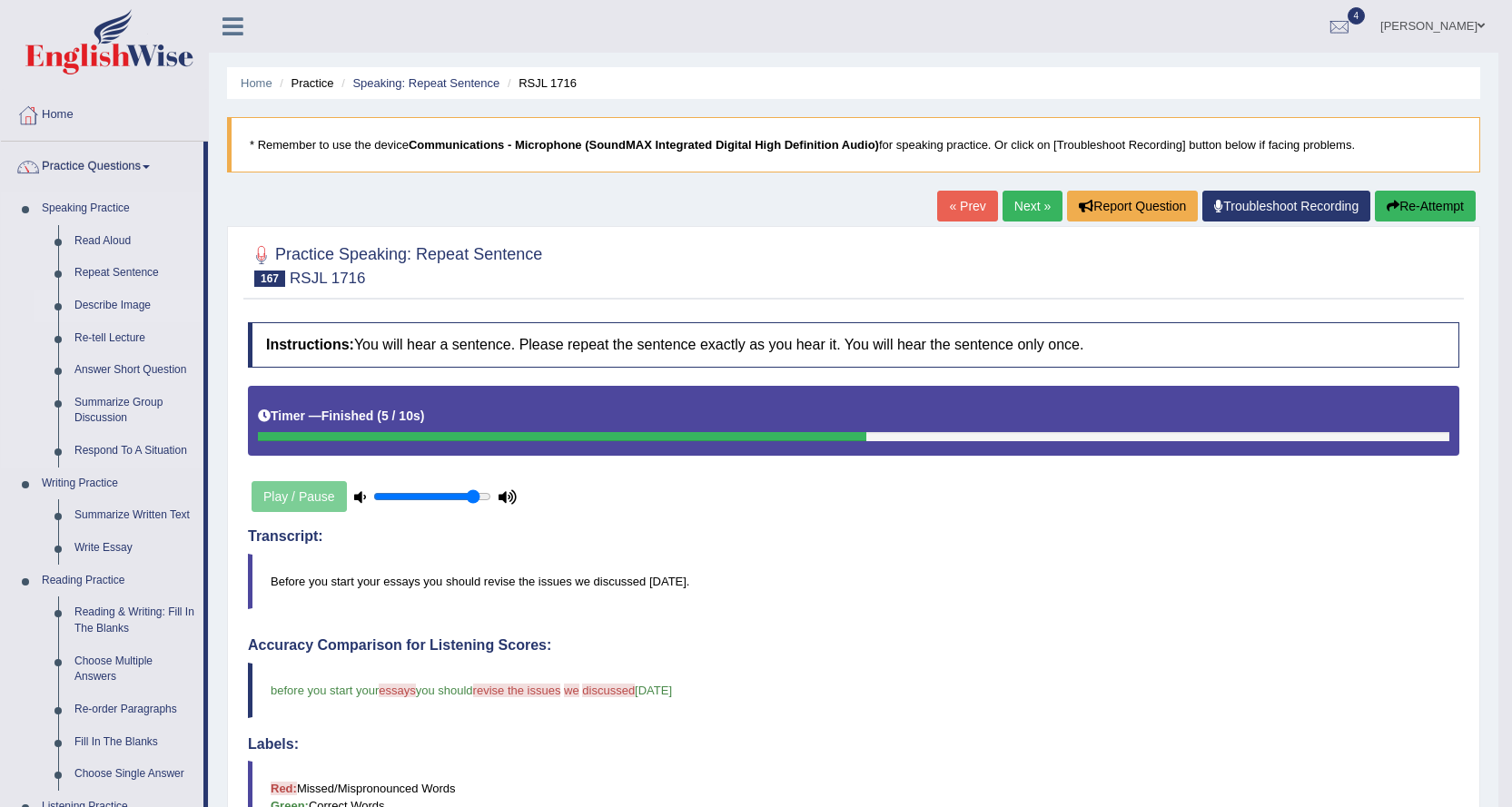
click at [132, 298] on link "Describe Image" at bounding box center [135, 306] width 137 height 33
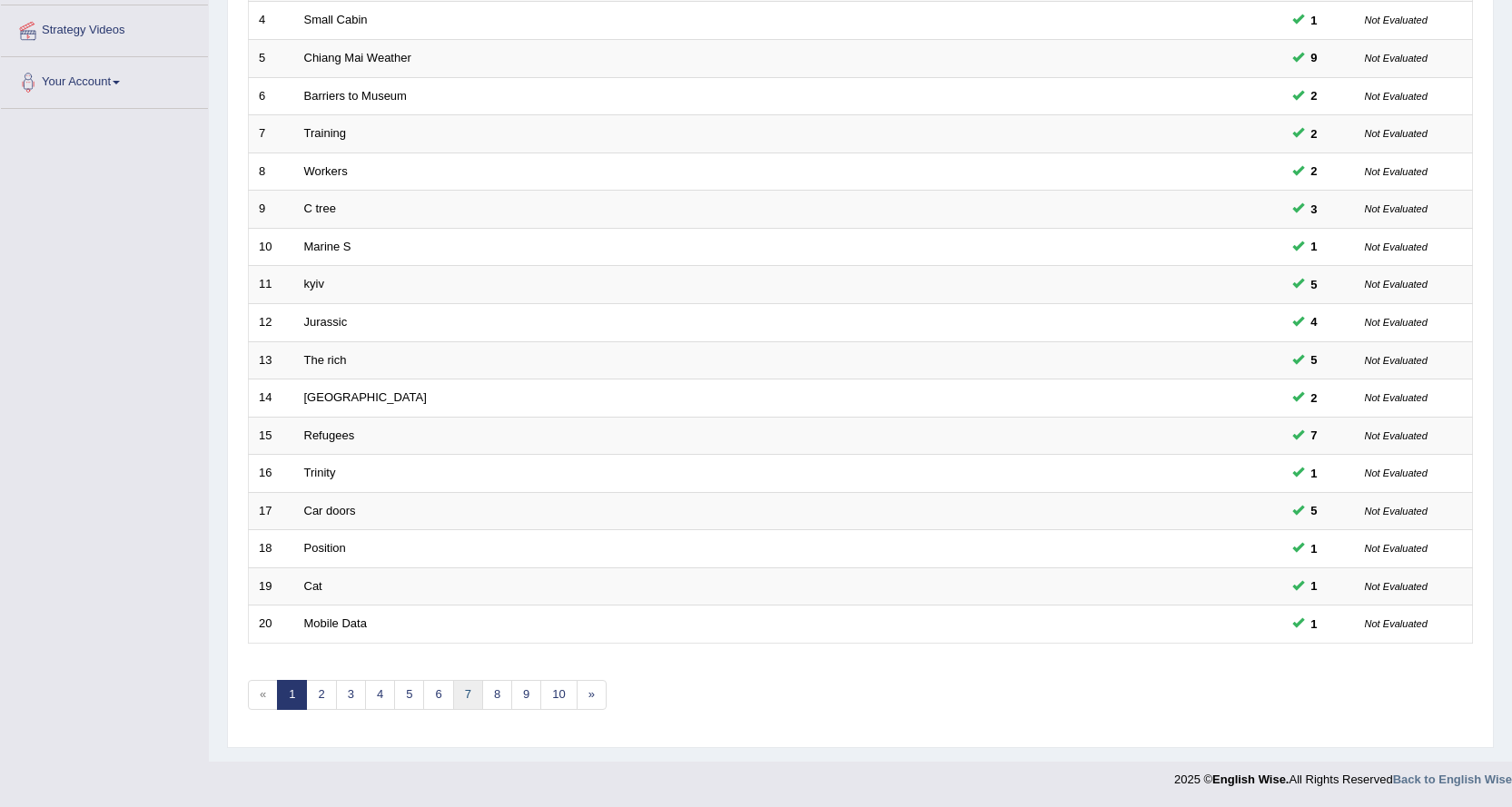
click at [464, 687] on link "7" at bounding box center [467, 694] width 30 height 30
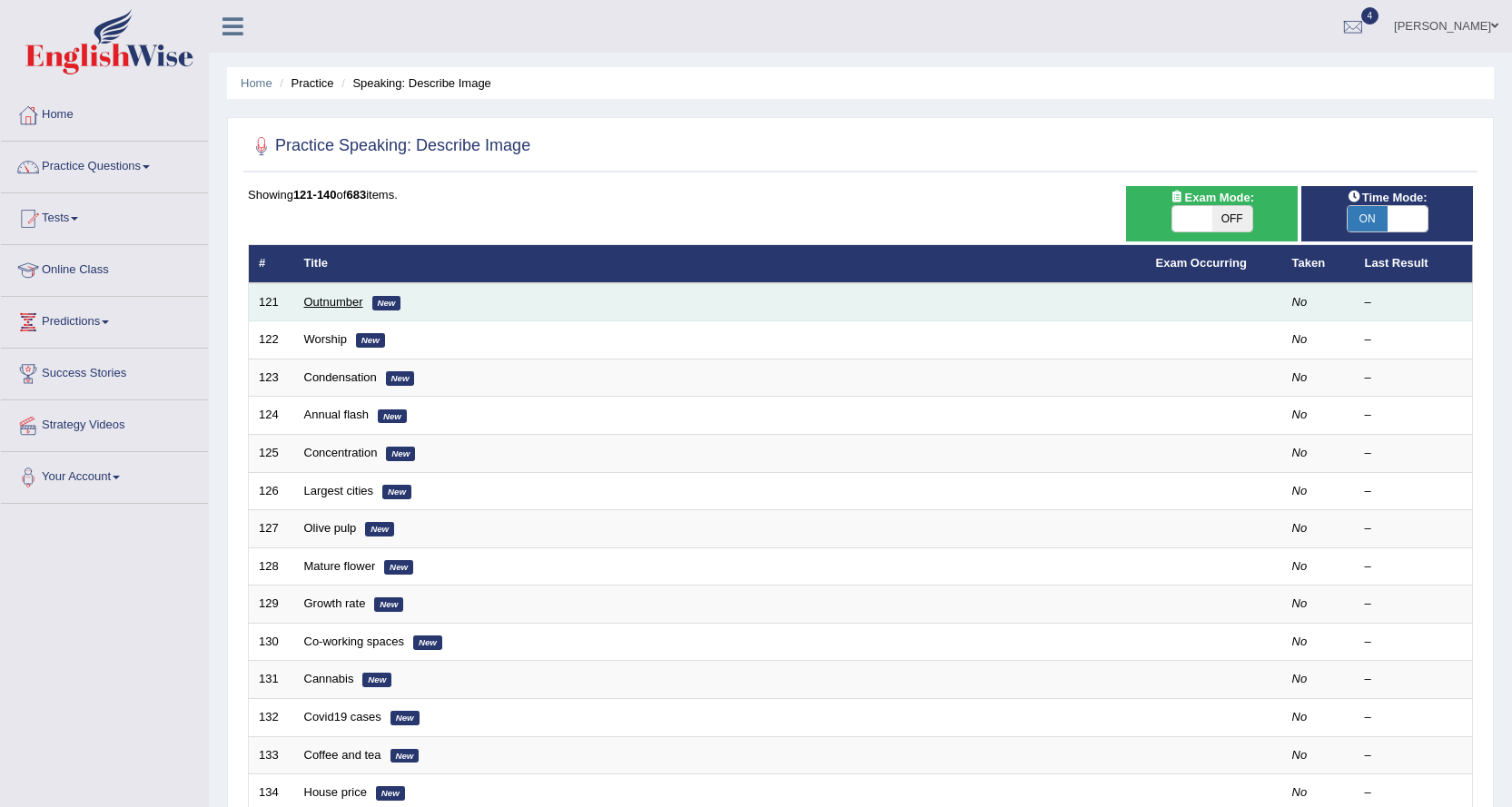
click at [336, 295] on link "Outnumber" at bounding box center [334, 301] width 59 height 14
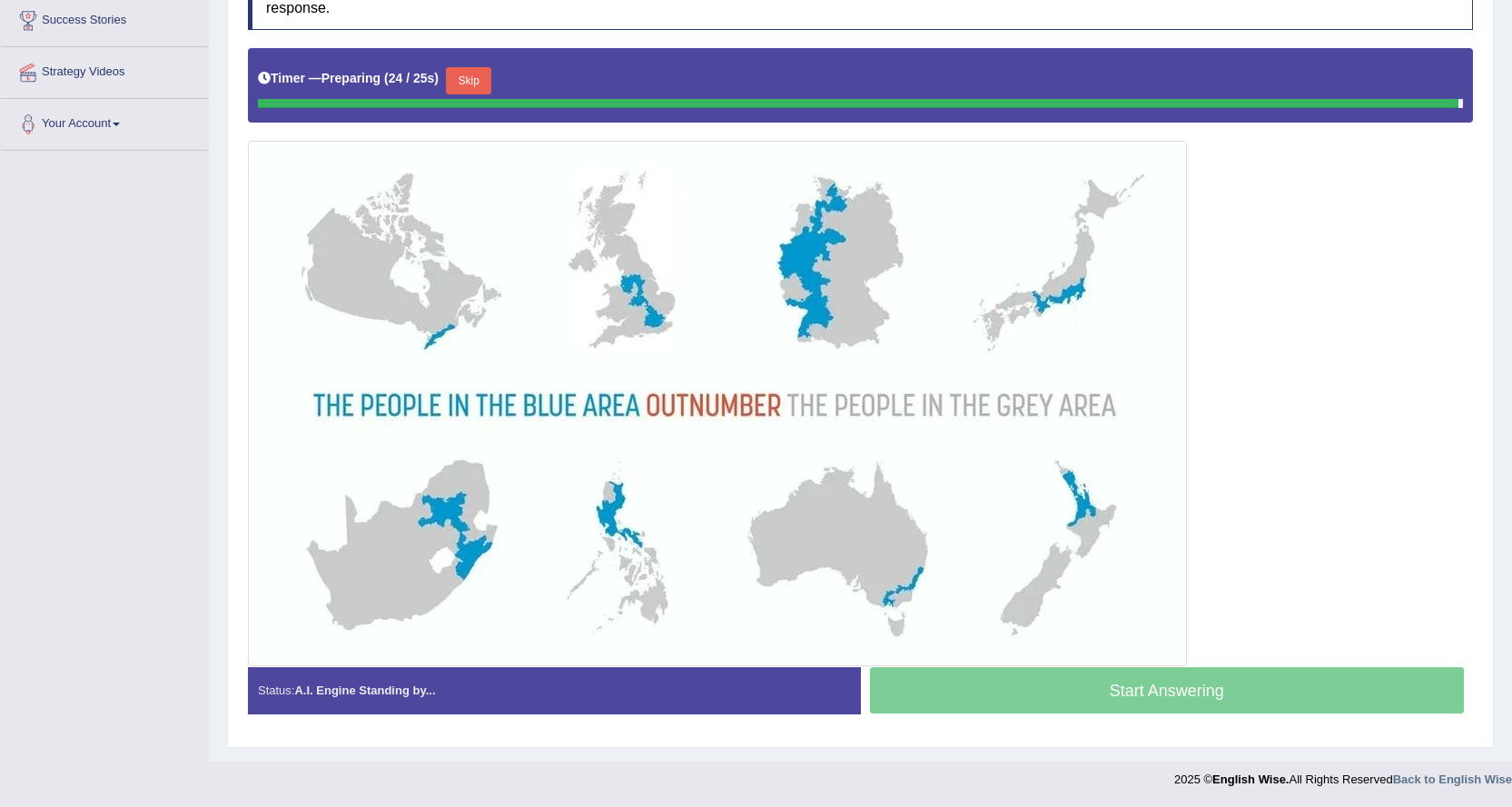
scroll to position [348, 0]
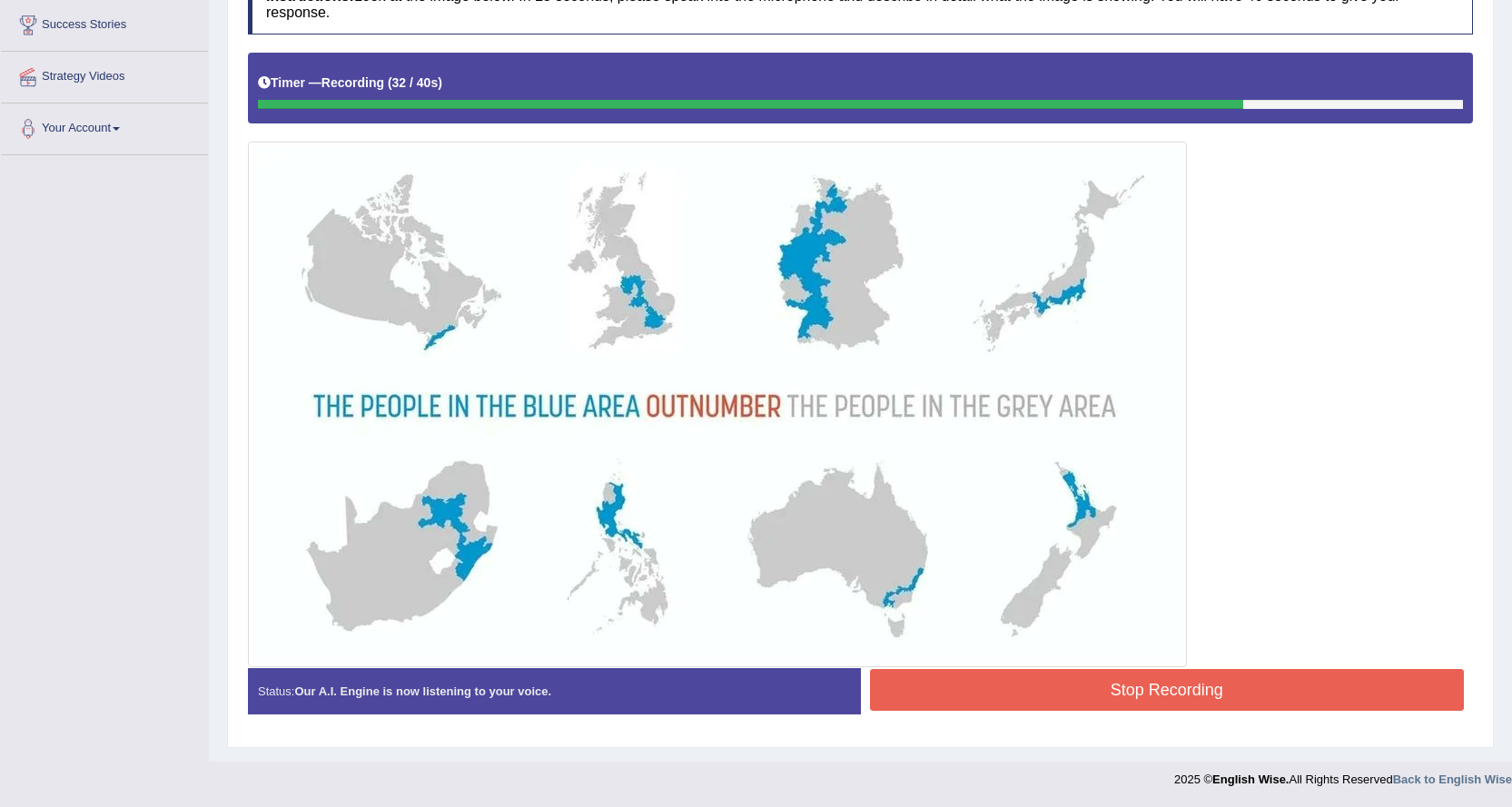
click at [1044, 687] on button "Stop Recording" at bounding box center [1167, 690] width 595 height 42
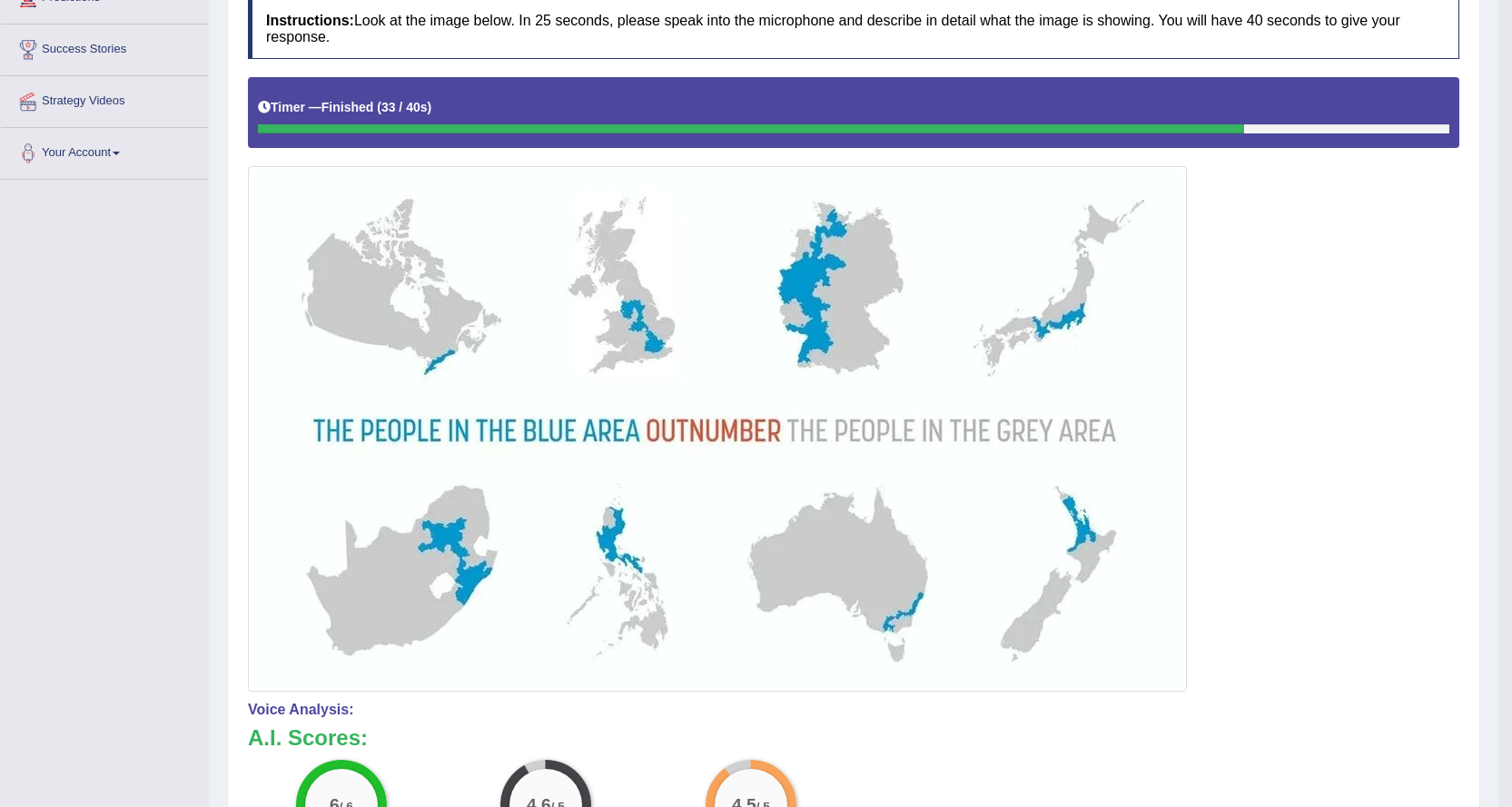
scroll to position [0, 0]
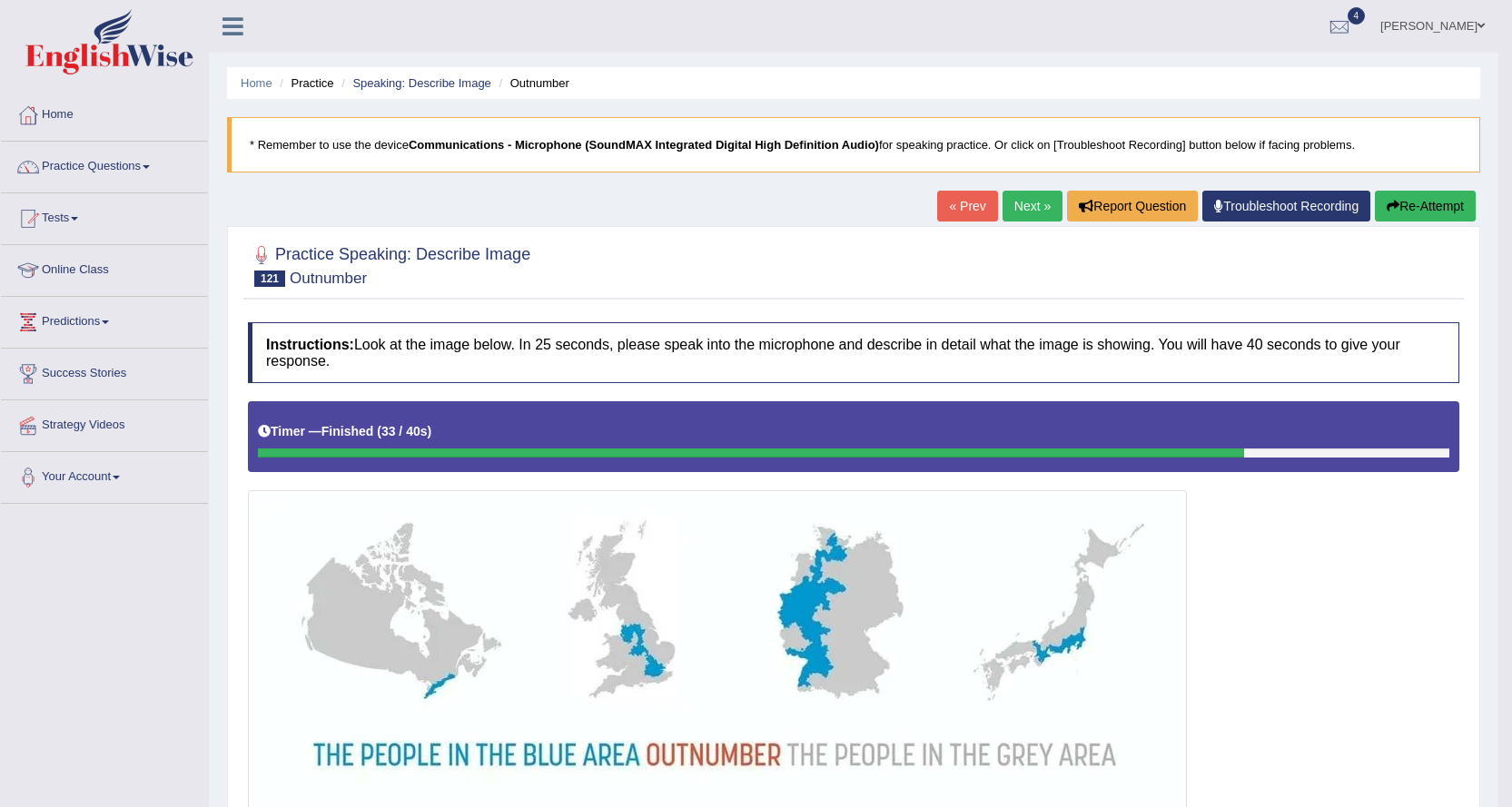
click at [1035, 202] on link "Next »" at bounding box center [1032, 206] width 60 height 31
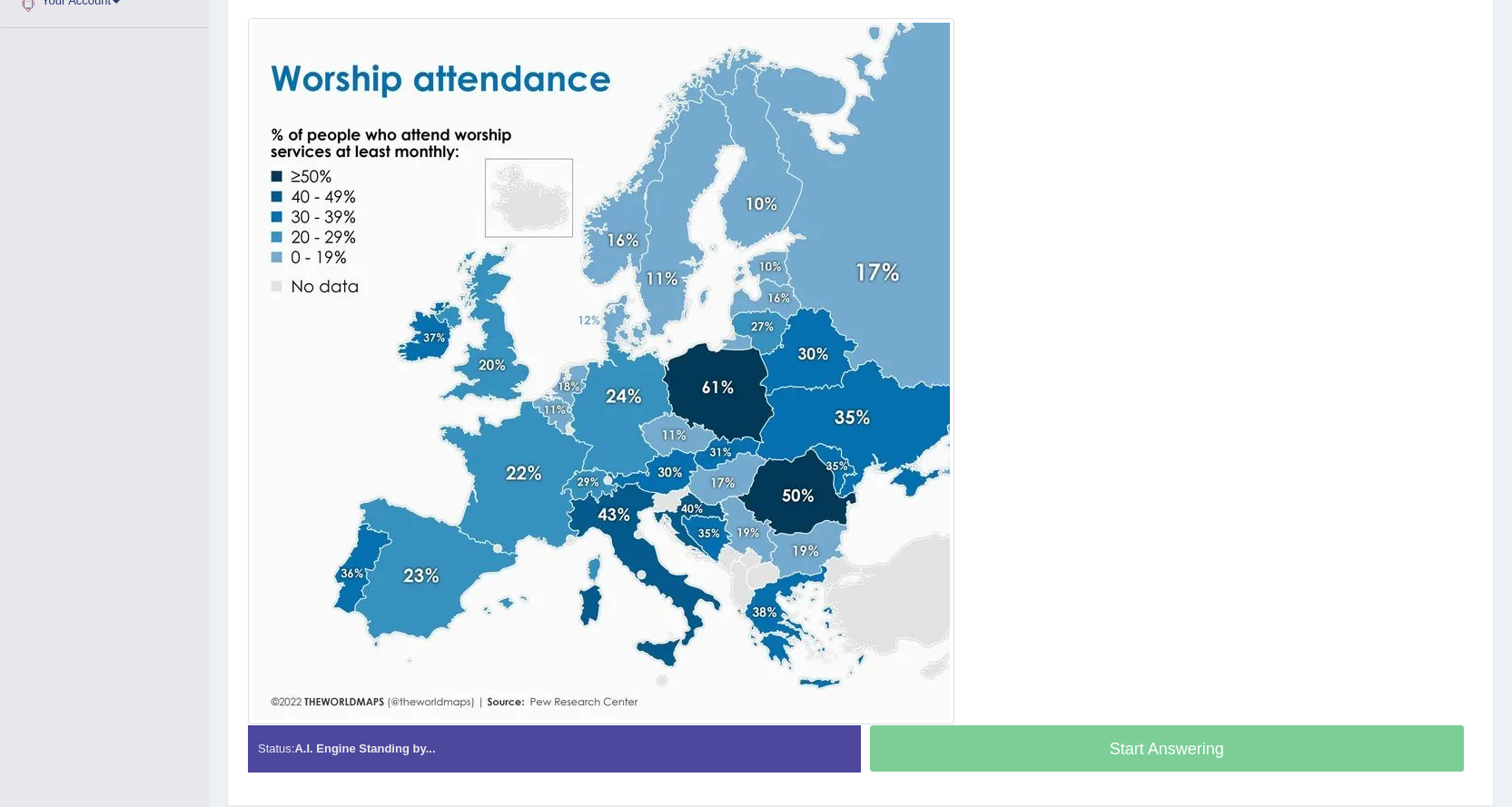
scroll to position [442, 0]
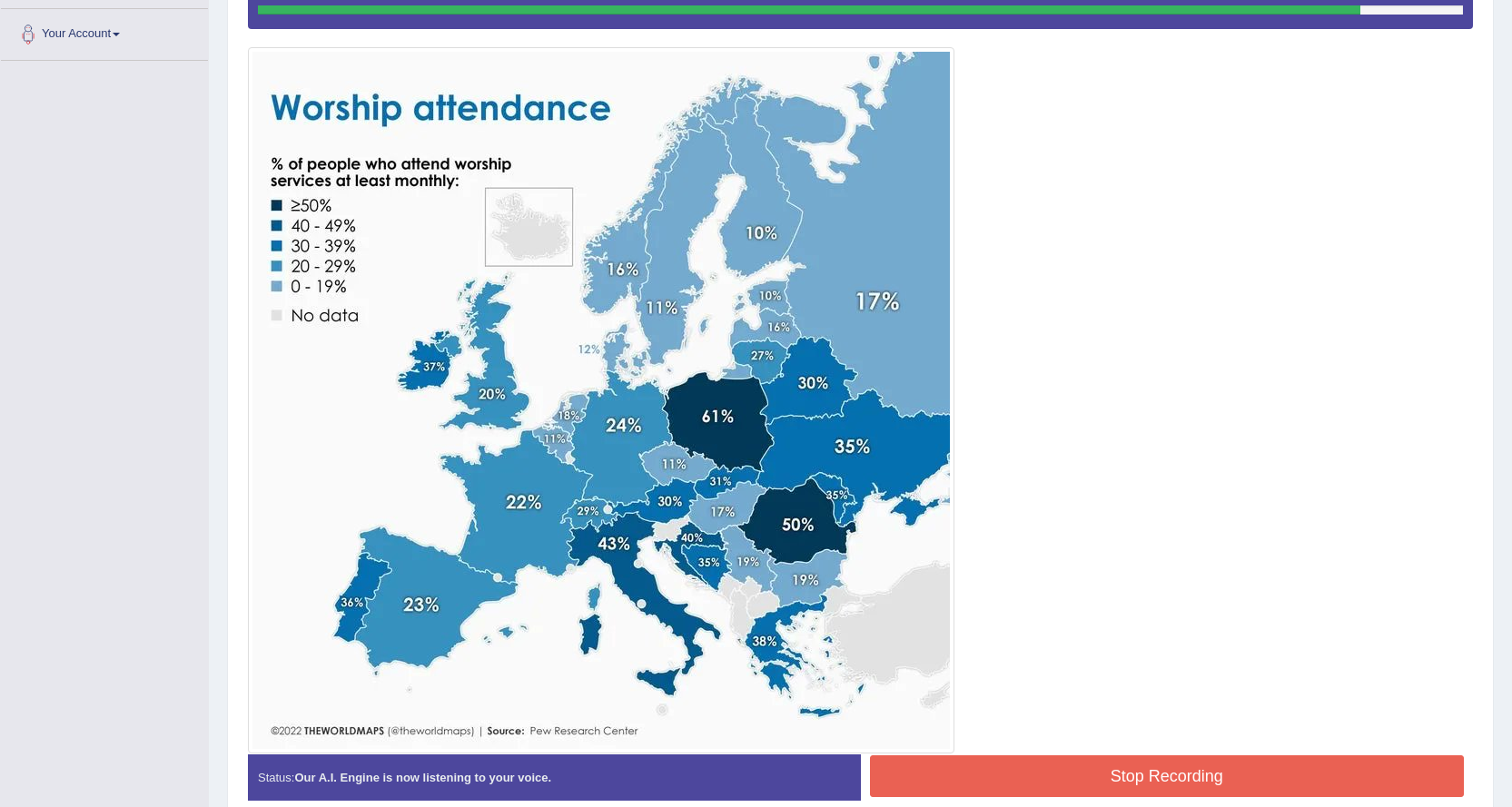
click at [1018, 773] on button "Stop Recording" at bounding box center [1167, 776] width 595 height 42
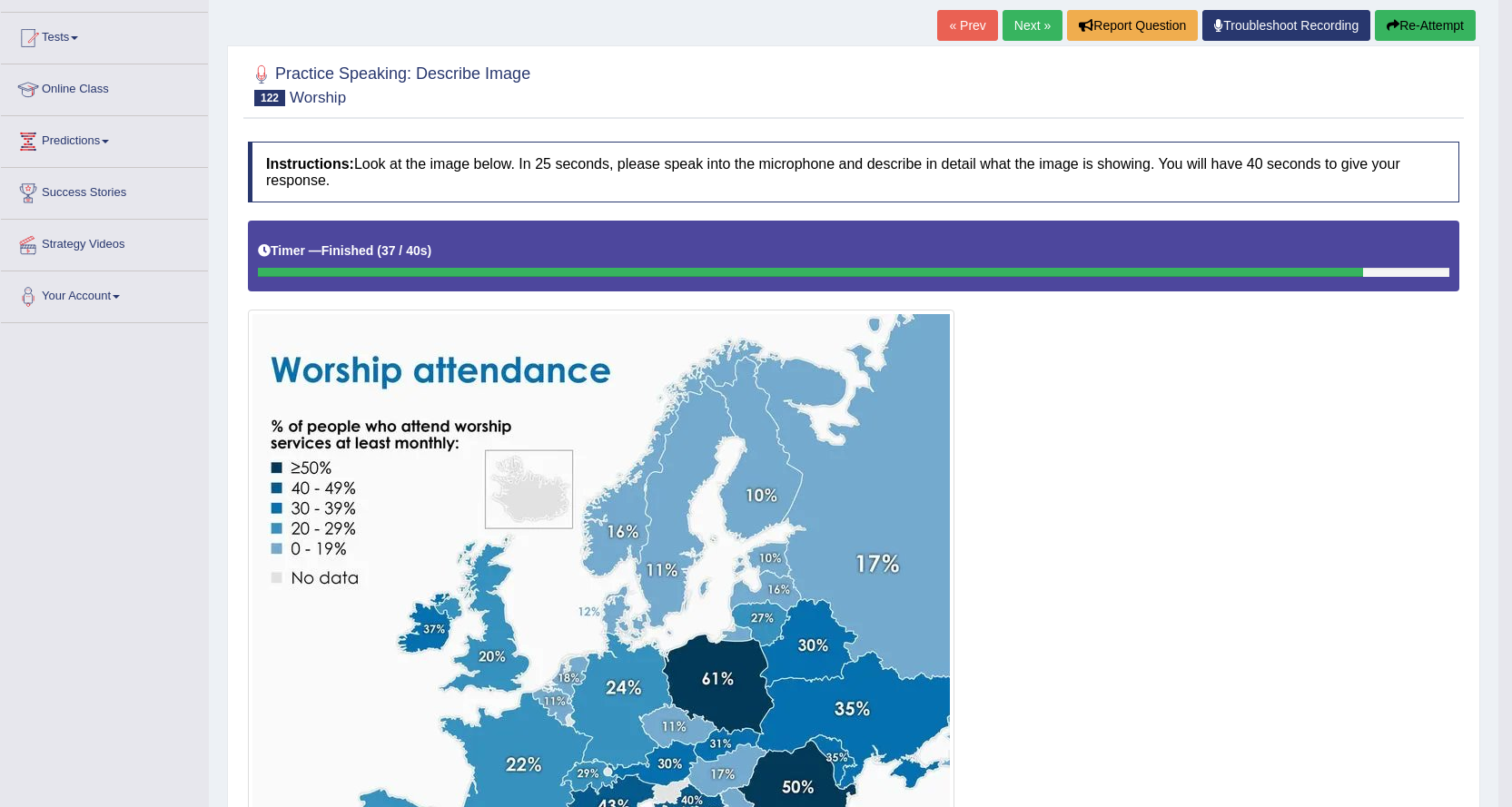
scroll to position [170, 0]
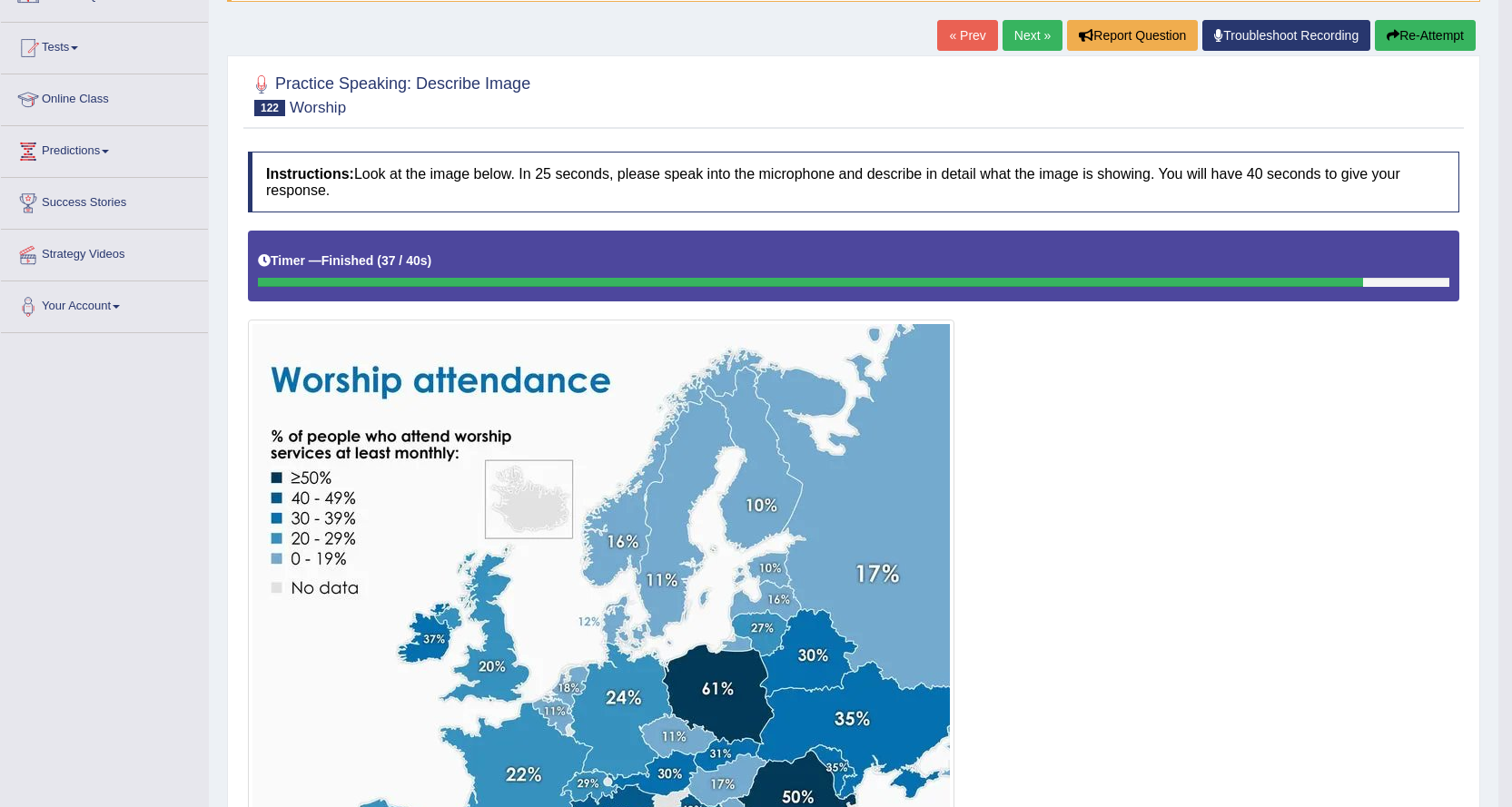
click at [1037, 37] on link "Next »" at bounding box center [1032, 36] width 60 height 31
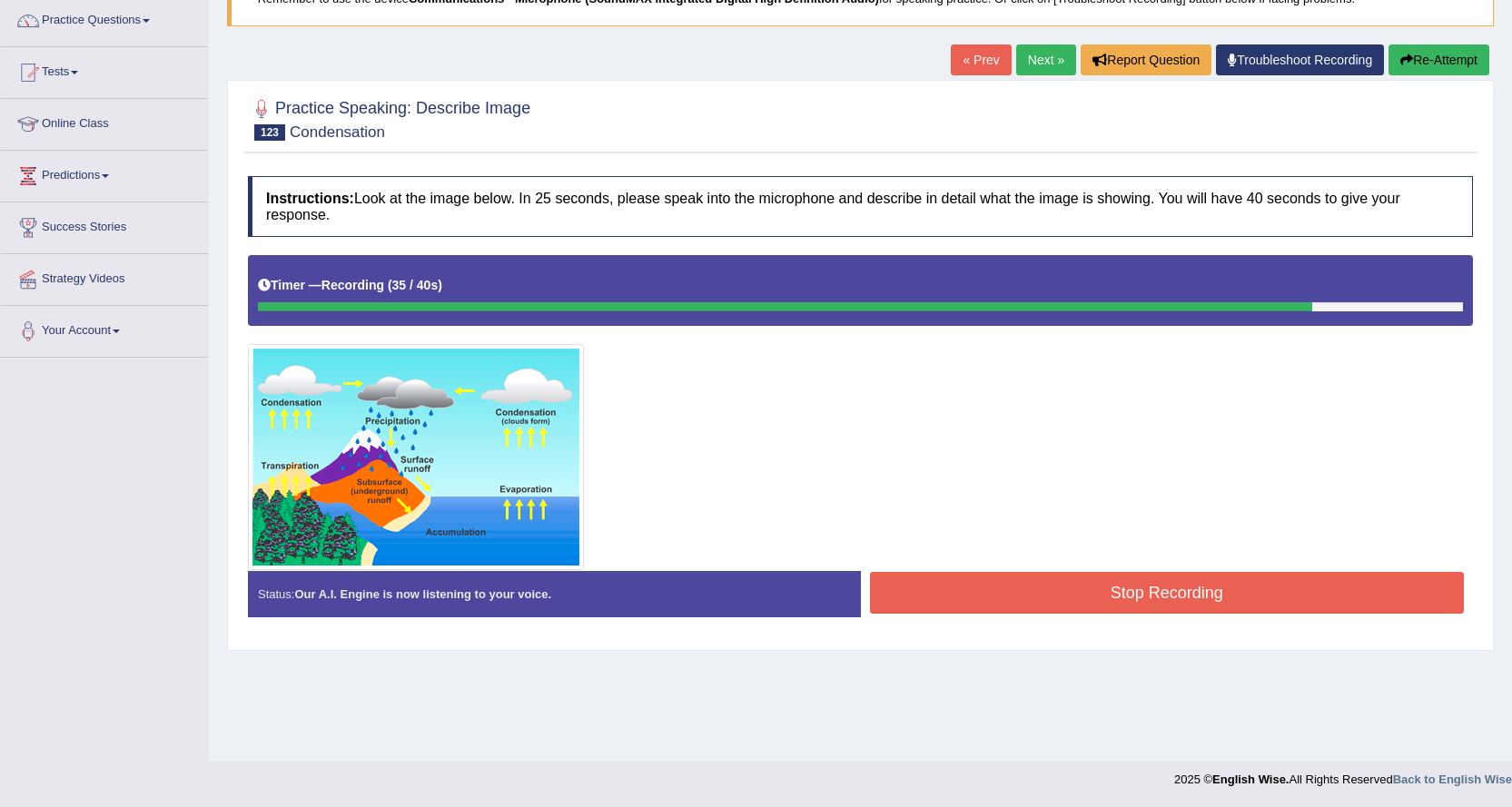
click at [942, 597] on button "Stop Recording" at bounding box center [1167, 593] width 595 height 42
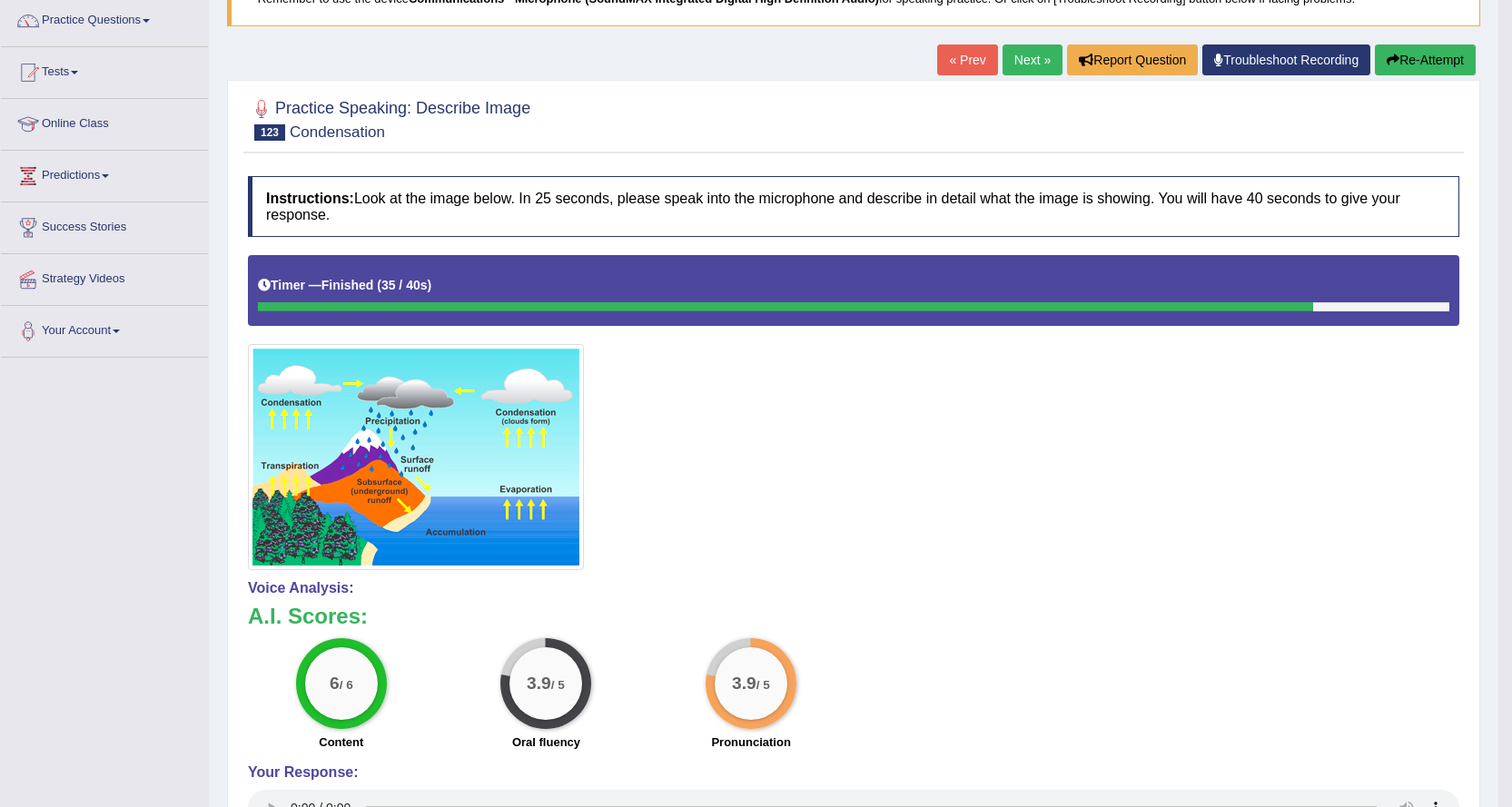
click at [1415, 71] on button "Re-Attempt" at bounding box center [1425, 60] width 101 height 31
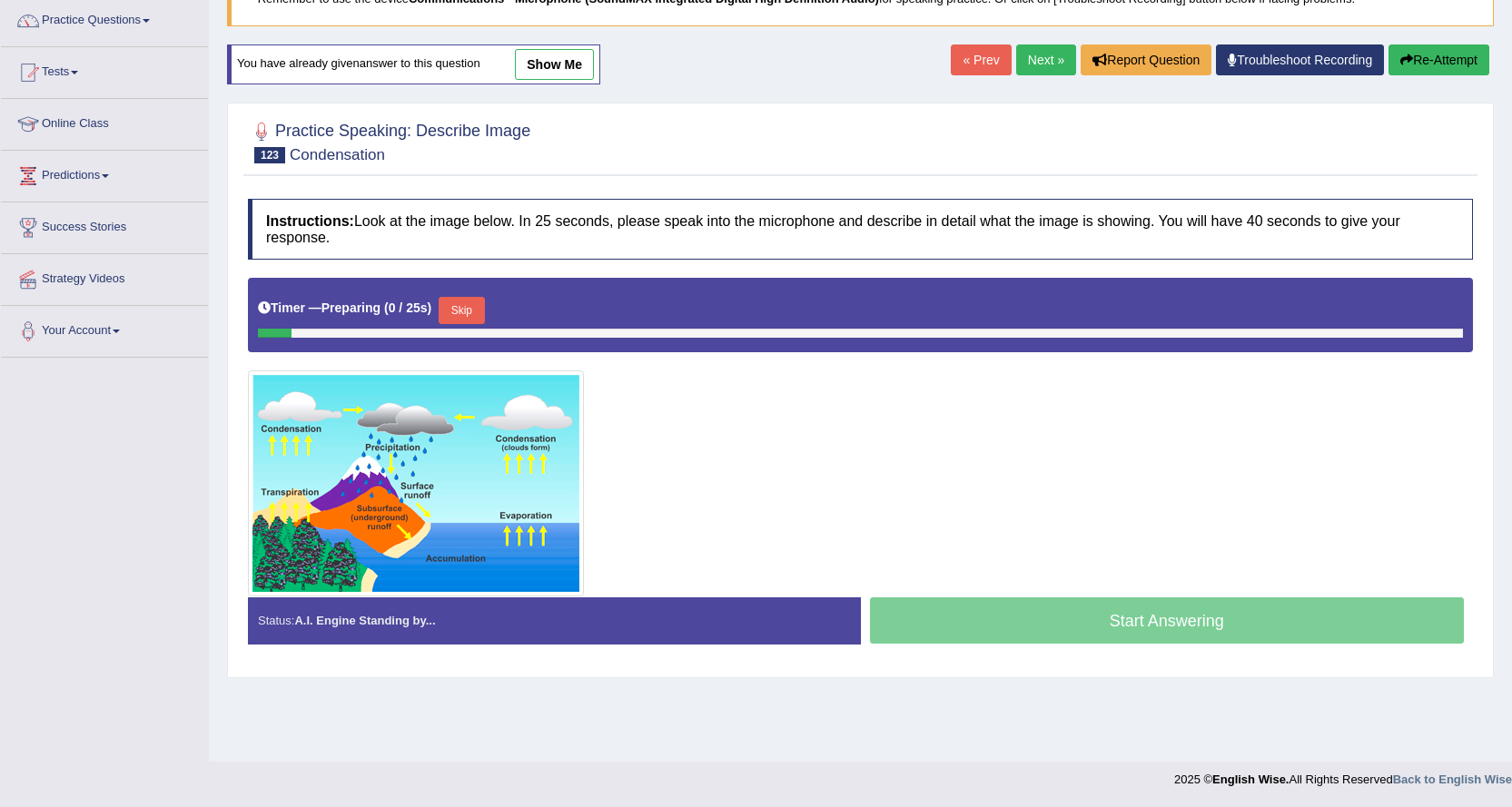
click at [473, 310] on button "Skip" at bounding box center [462, 311] width 46 height 27
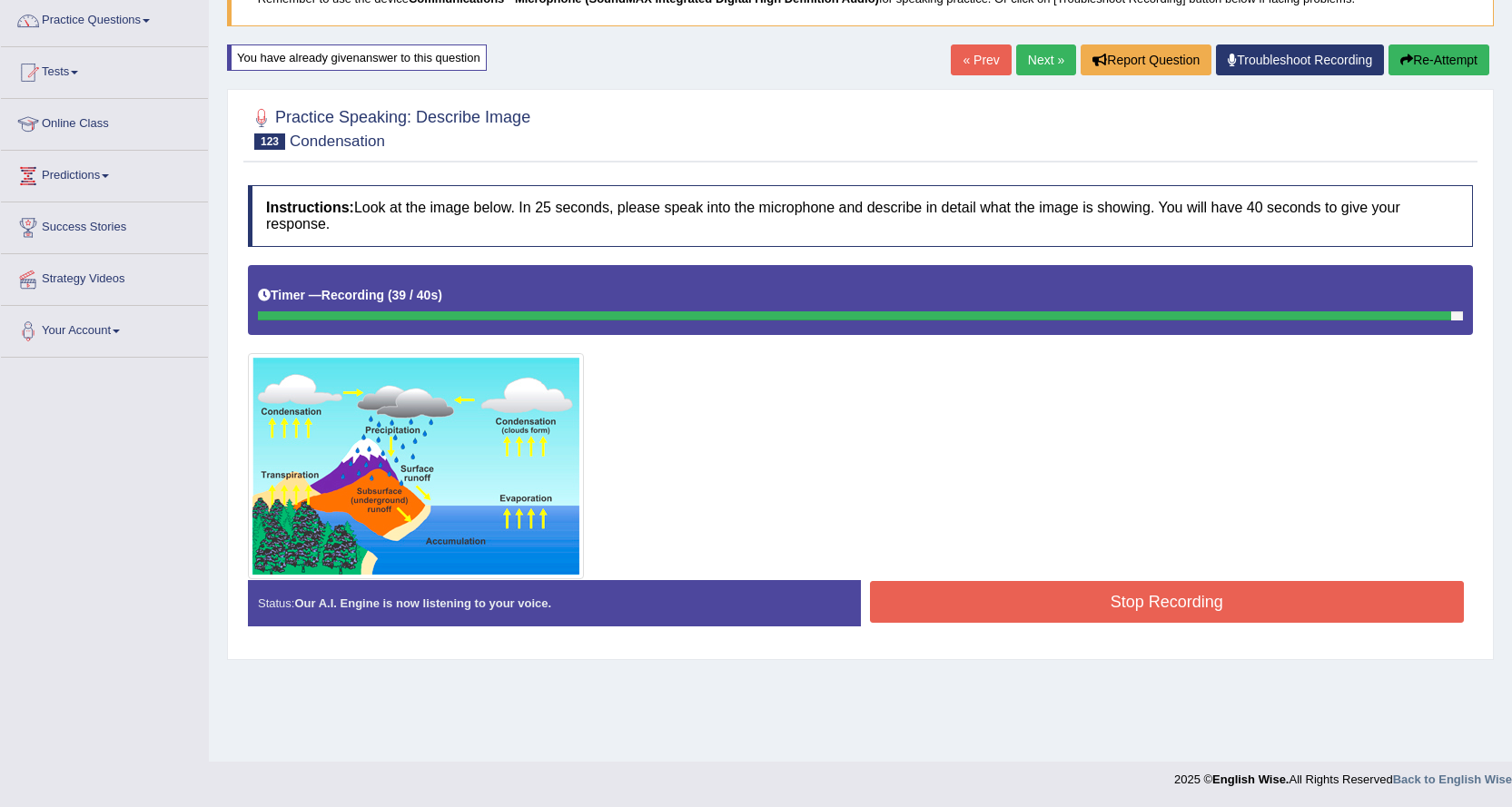
click at [935, 593] on button "Stop Recording" at bounding box center [1167, 602] width 595 height 42
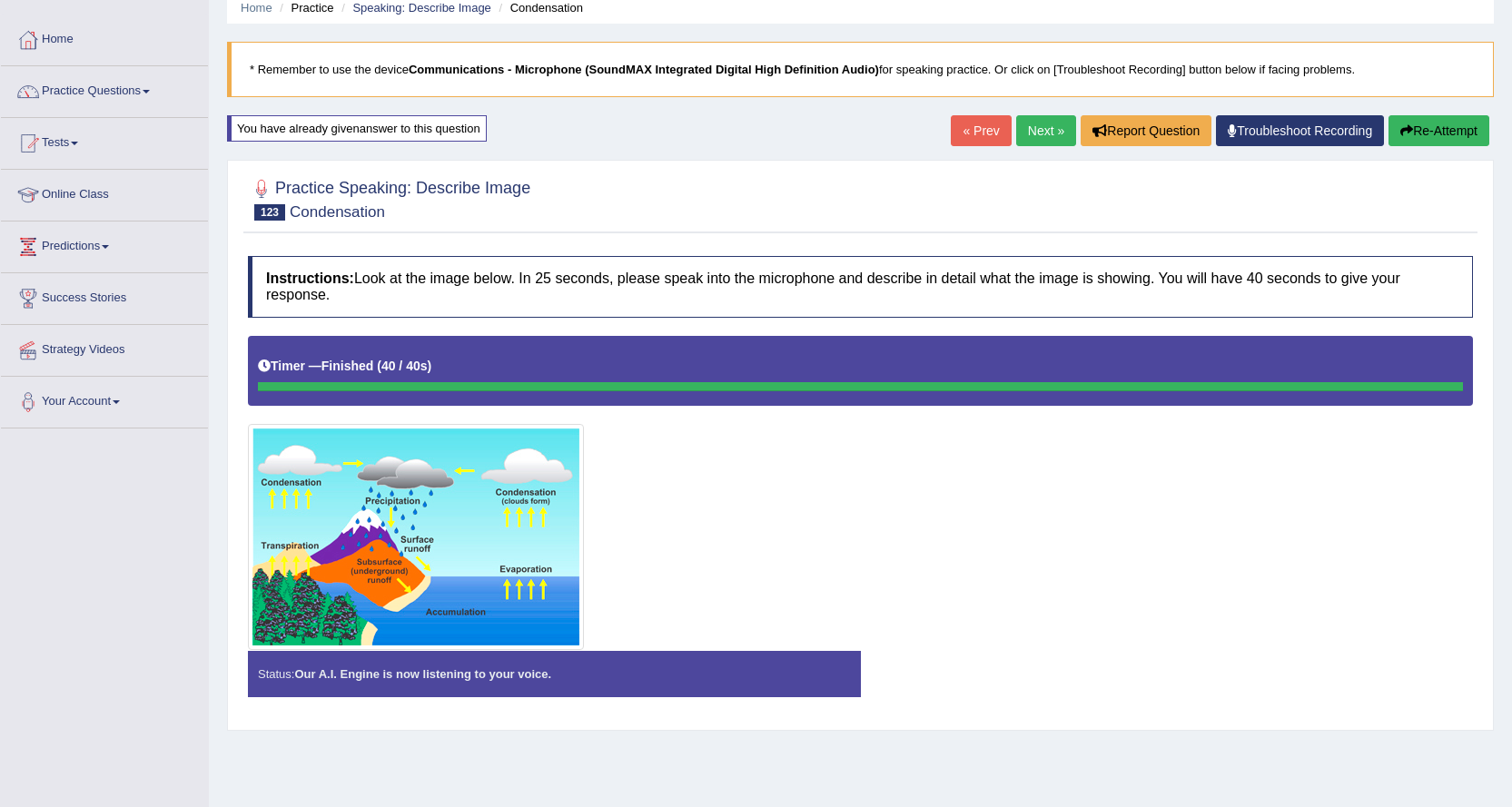
scroll to position [147, 0]
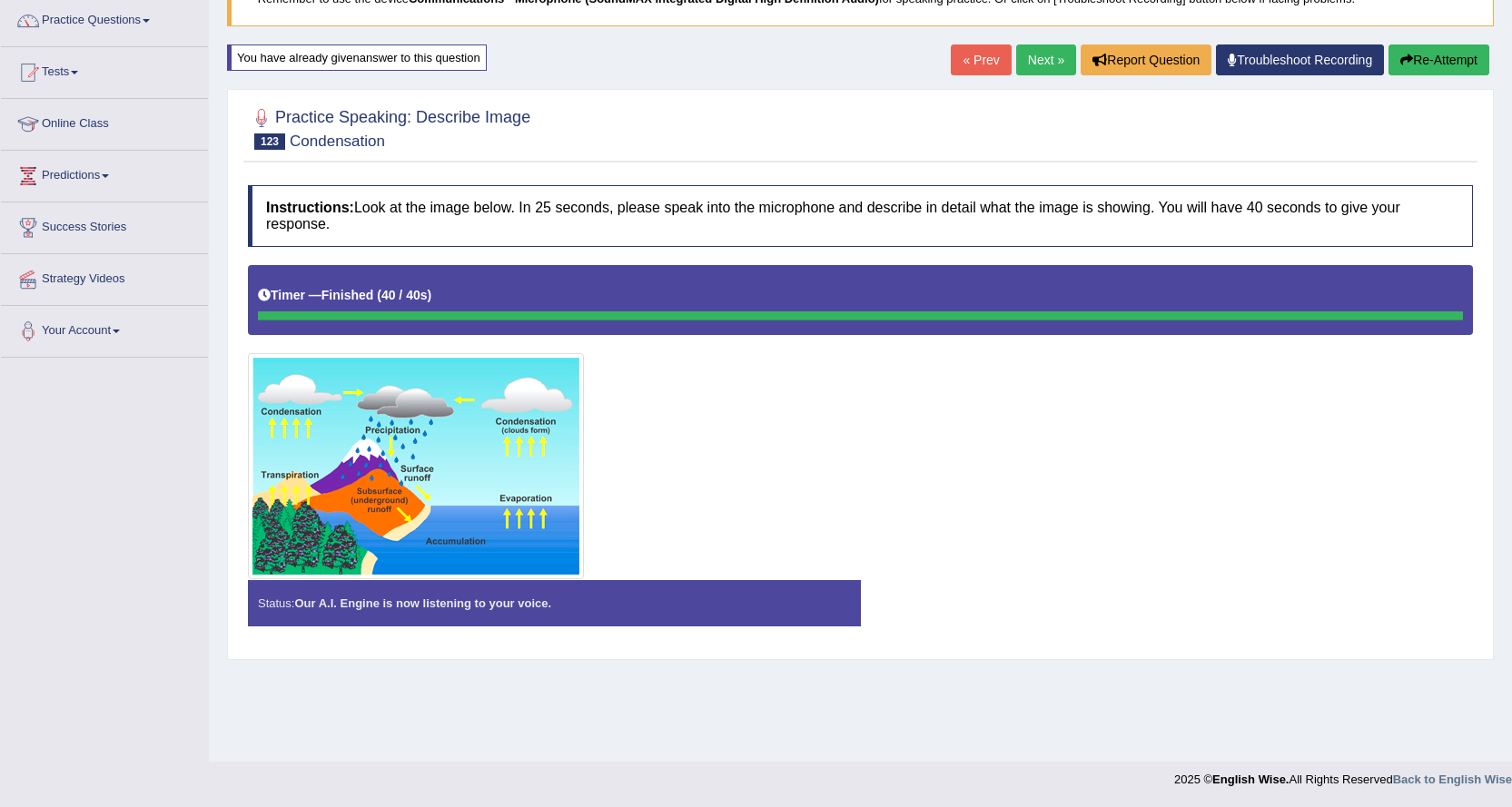
click at [975, 508] on div at bounding box center [860, 421] width 1224 height 314
click at [519, 543] on img at bounding box center [415, 465] width 327 height 217
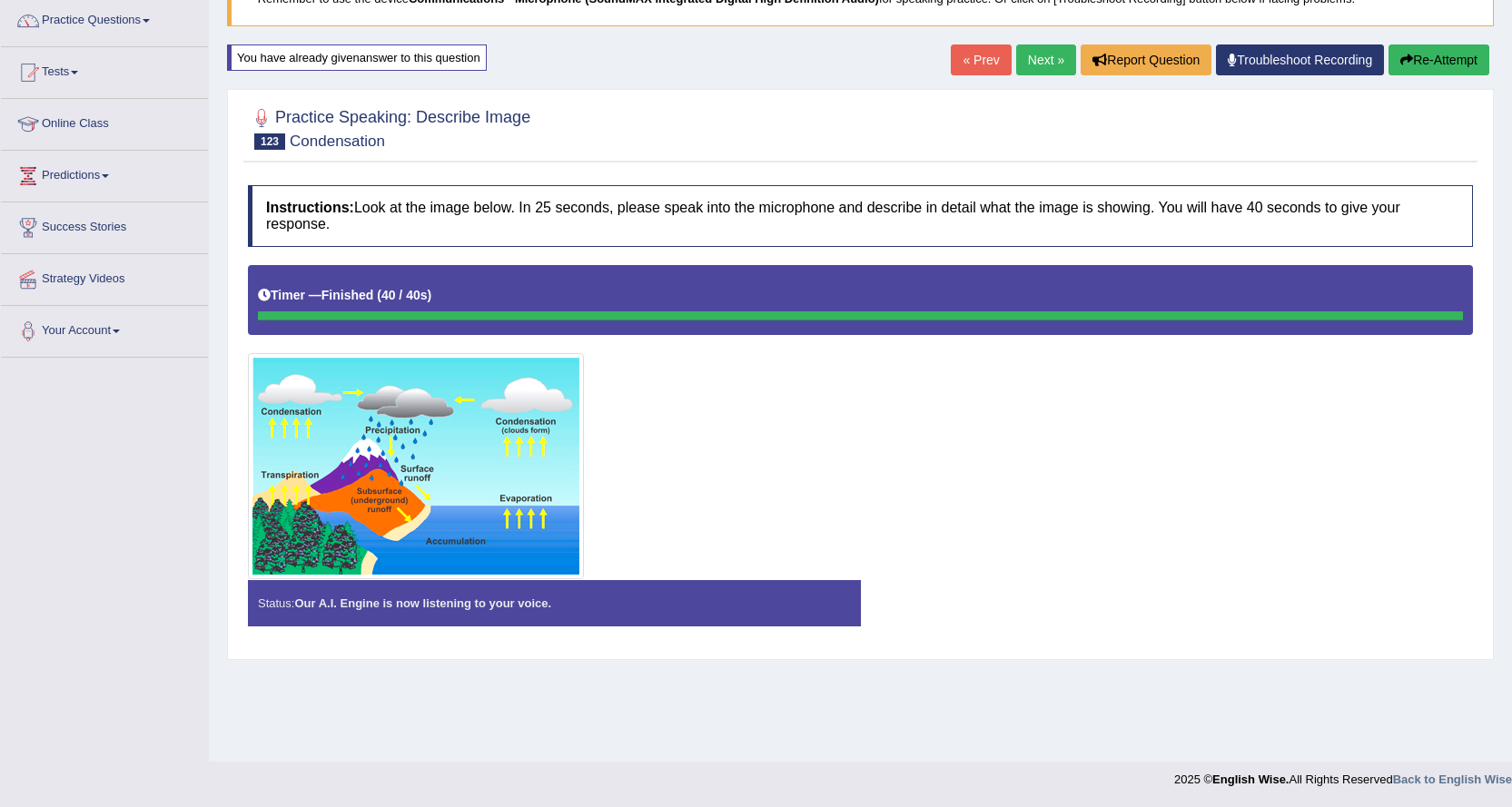
drag, startPoint x: 739, startPoint y: 405, endPoint x: 754, endPoint y: 465, distance: 61.8
click at [753, 439] on div at bounding box center [860, 421] width 1224 height 314
click at [1033, 54] on link "Next »" at bounding box center [1046, 60] width 60 height 31
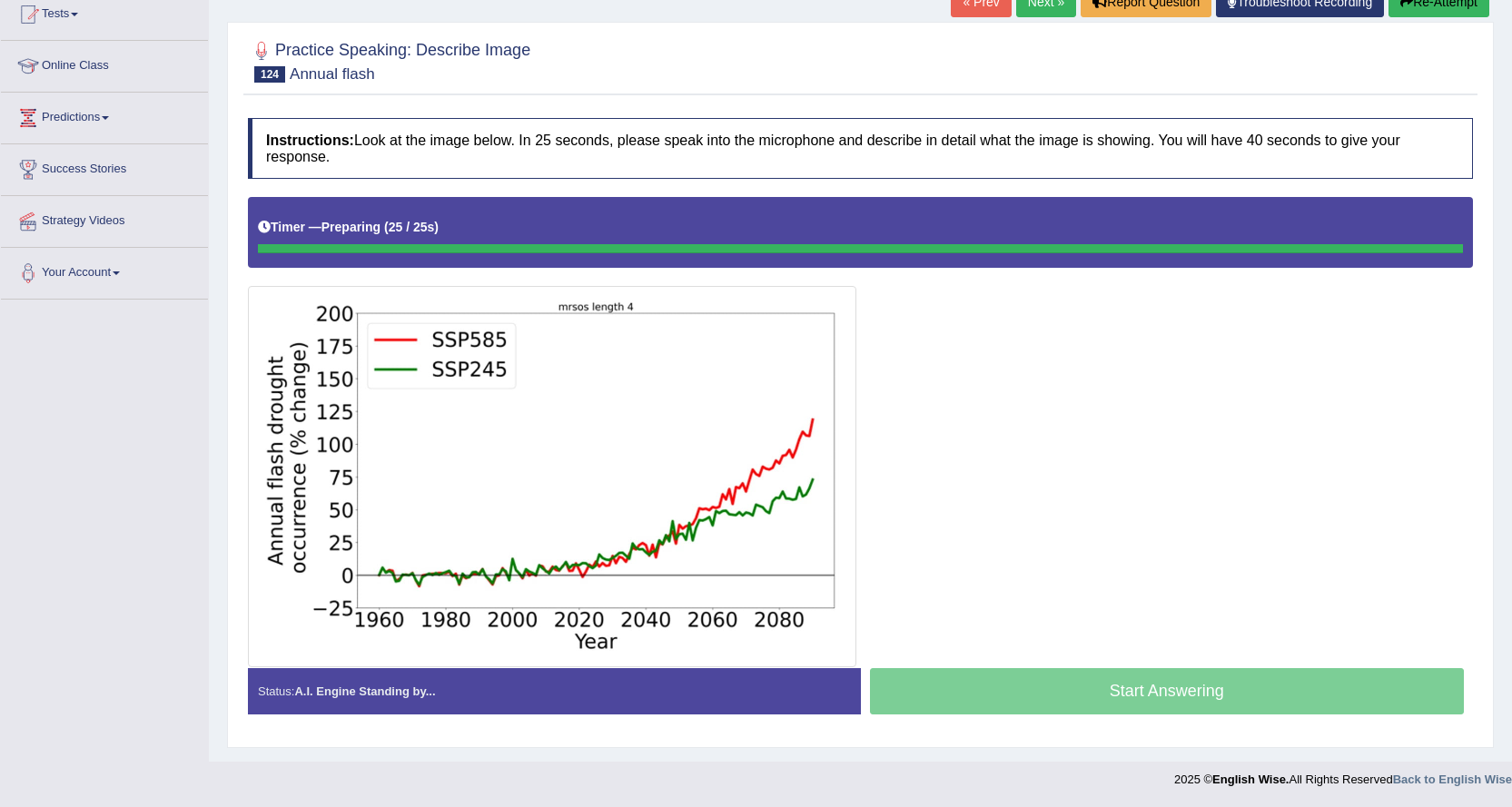
scroll to position [204, 0]
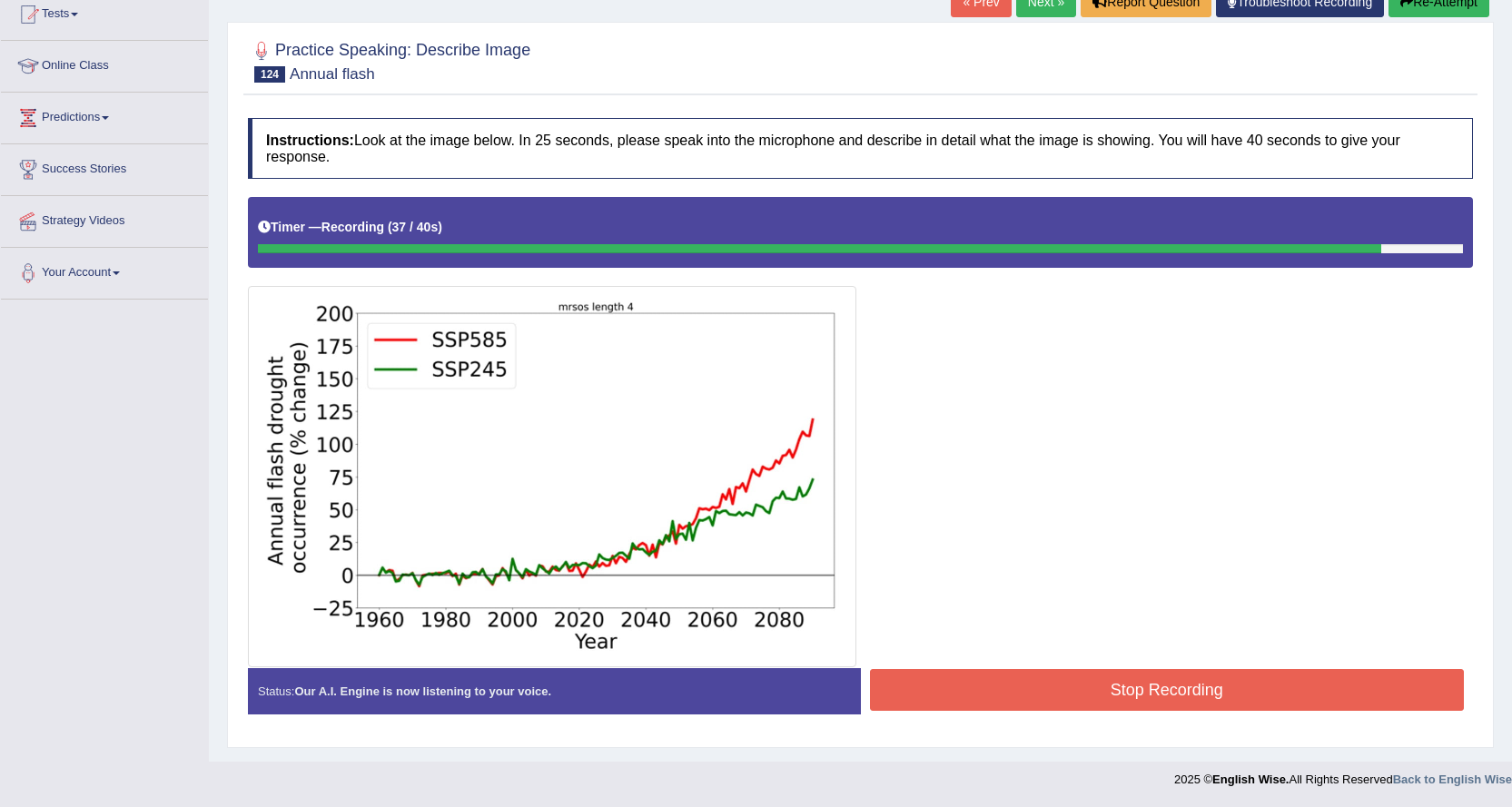
click at [958, 682] on button "Stop Recording" at bounding box center [1167, 690] width 595 height 42
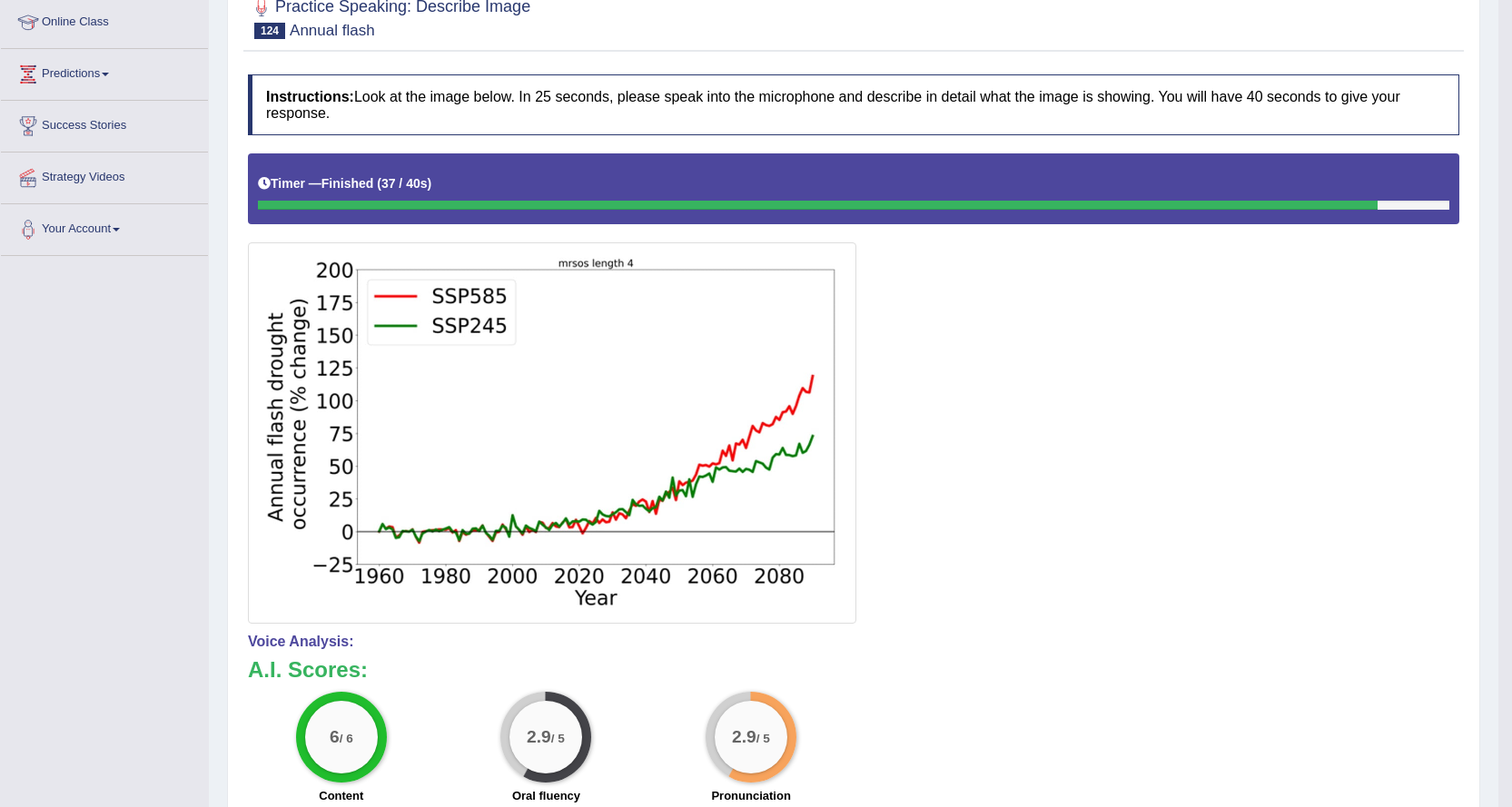
scroll to position [0, 0]
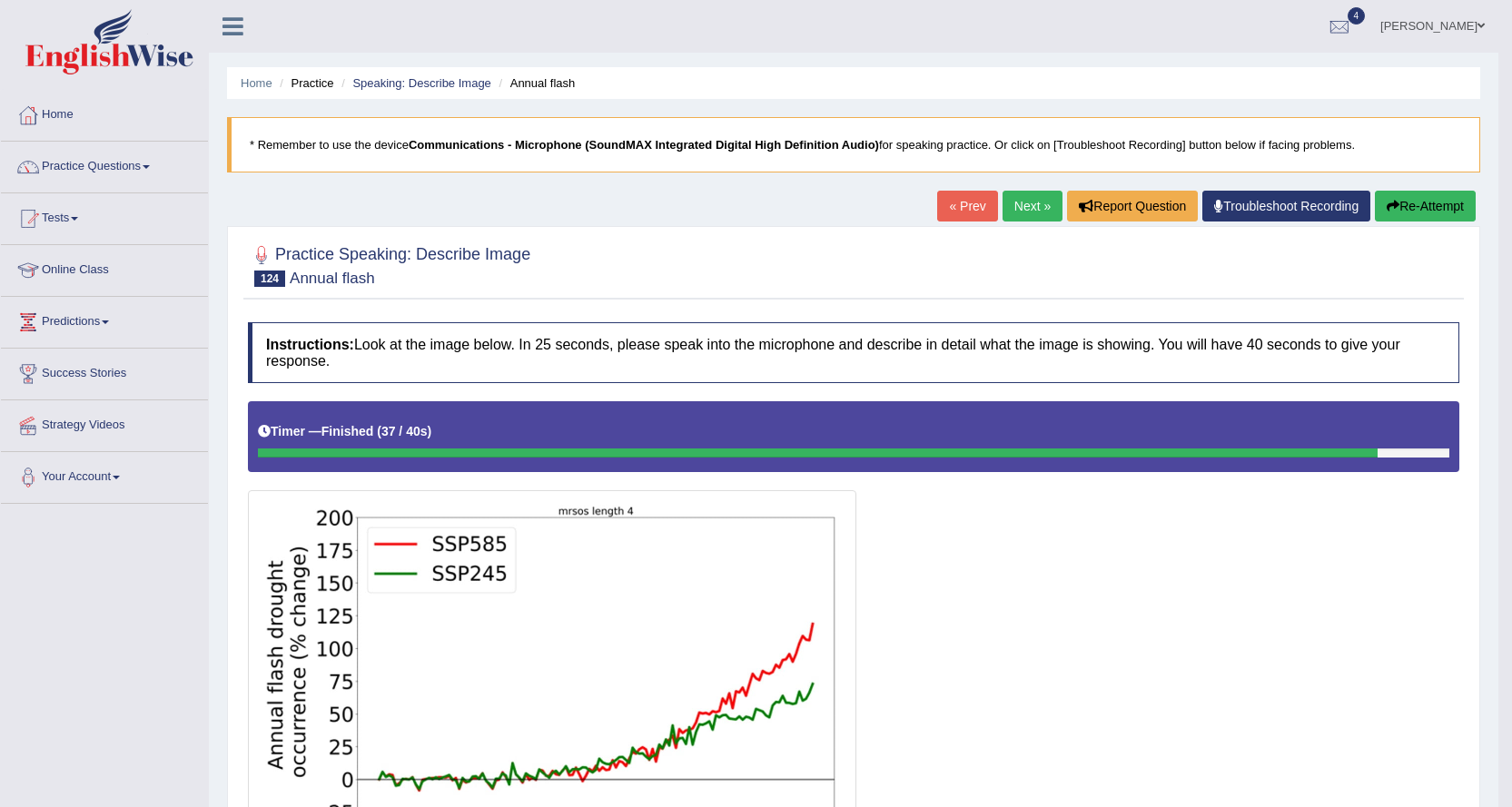
click at [1407, 218] on button "Re-Attempt" at bounding box center [1425, 206] width 101 height 31
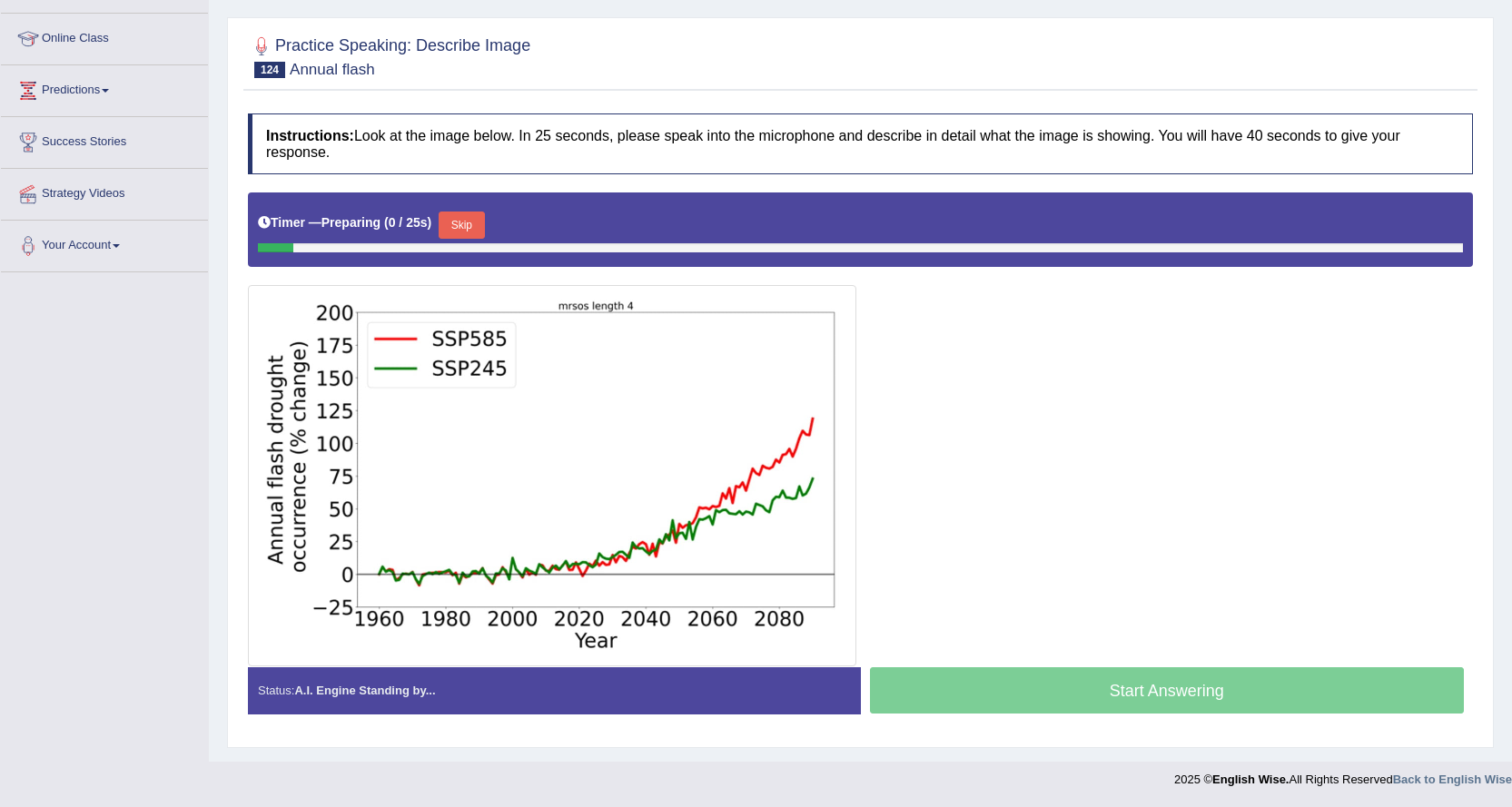
click at [477, 226] on button "Skip" at bounding box center [462, 225] width 46 height 27
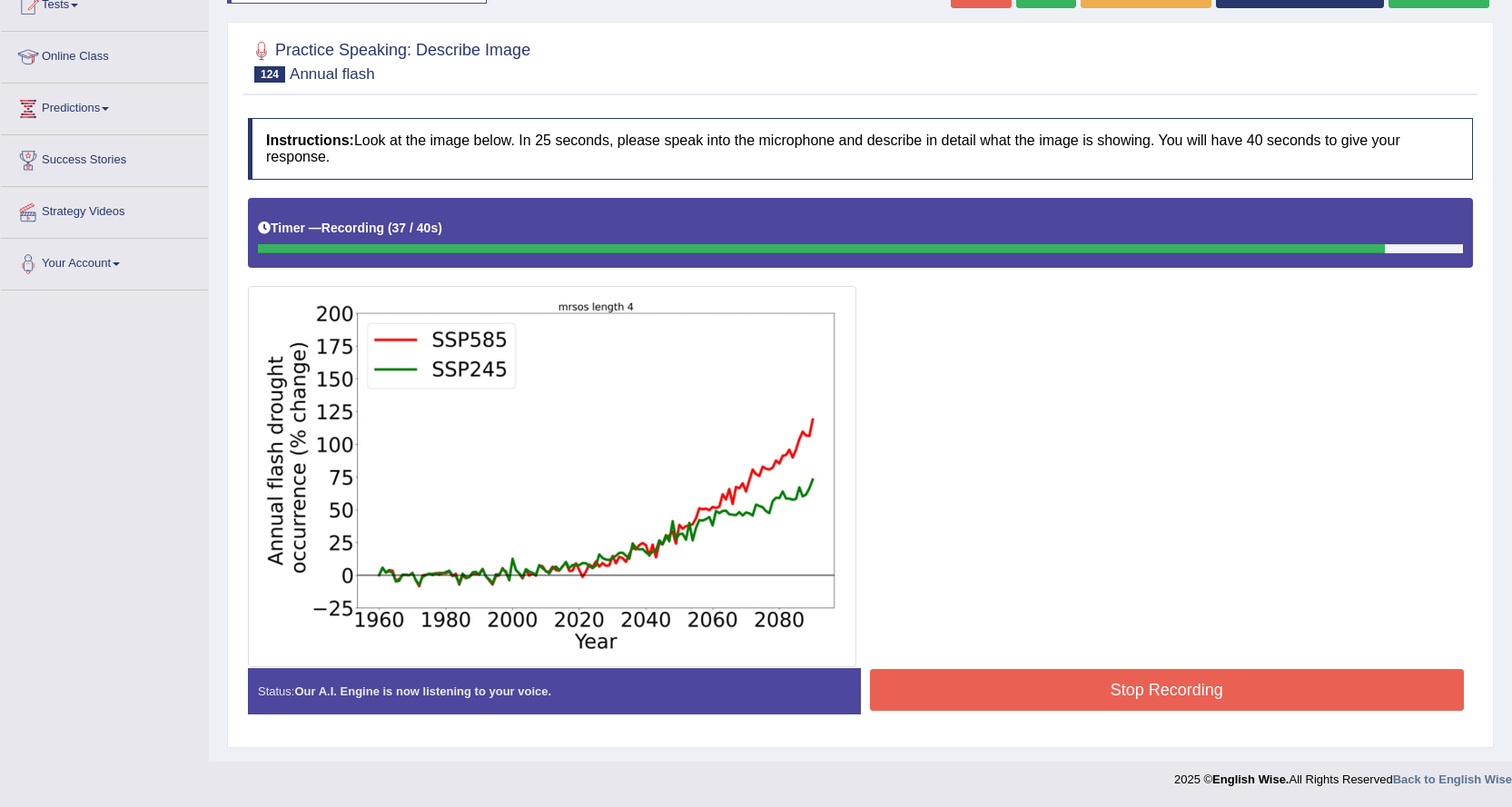
click at [932, 679] on button "Stop Recording" at bounding box center [1167, 690] width 595 height 42
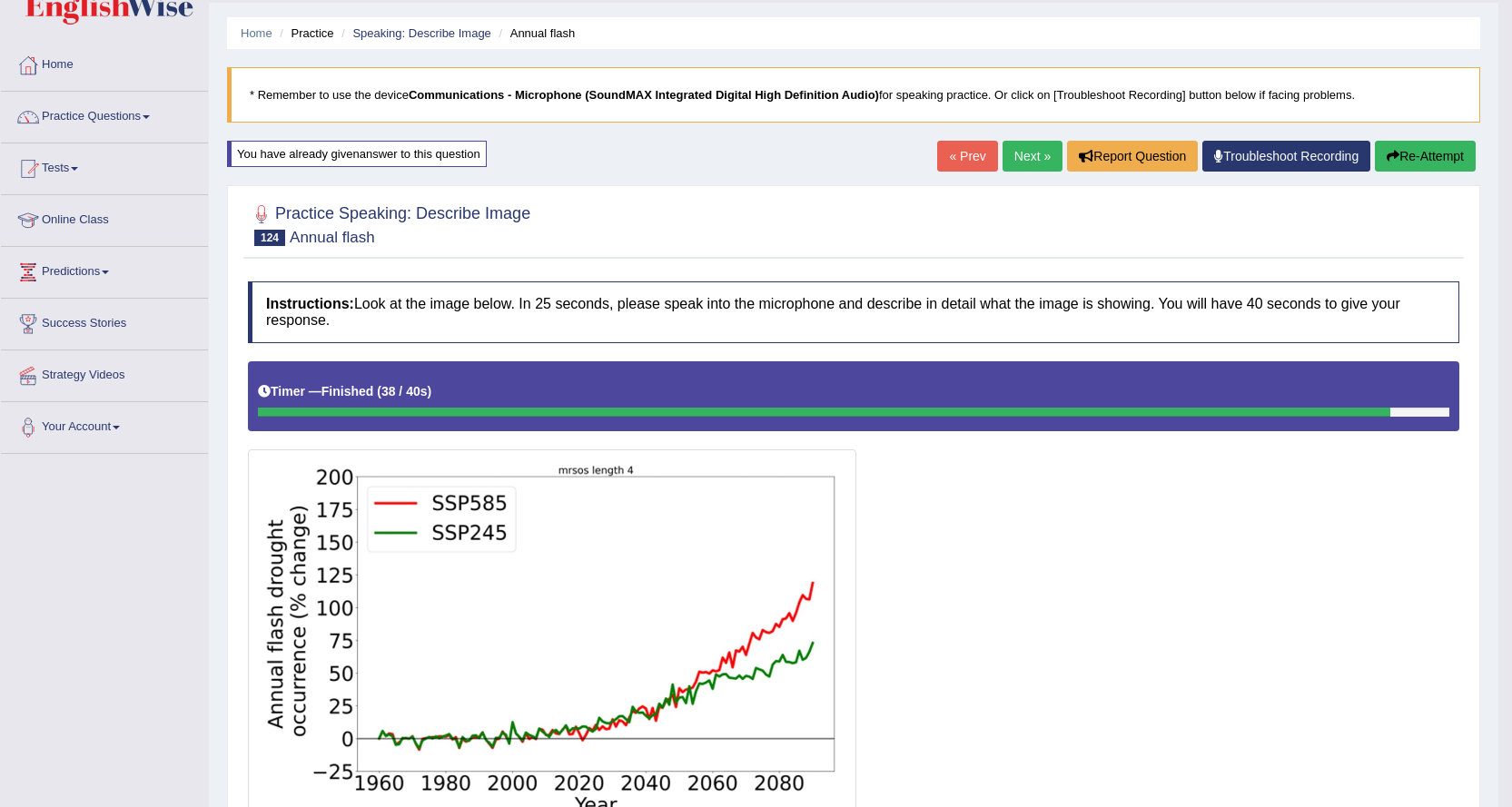
scroll to position [0, 0]
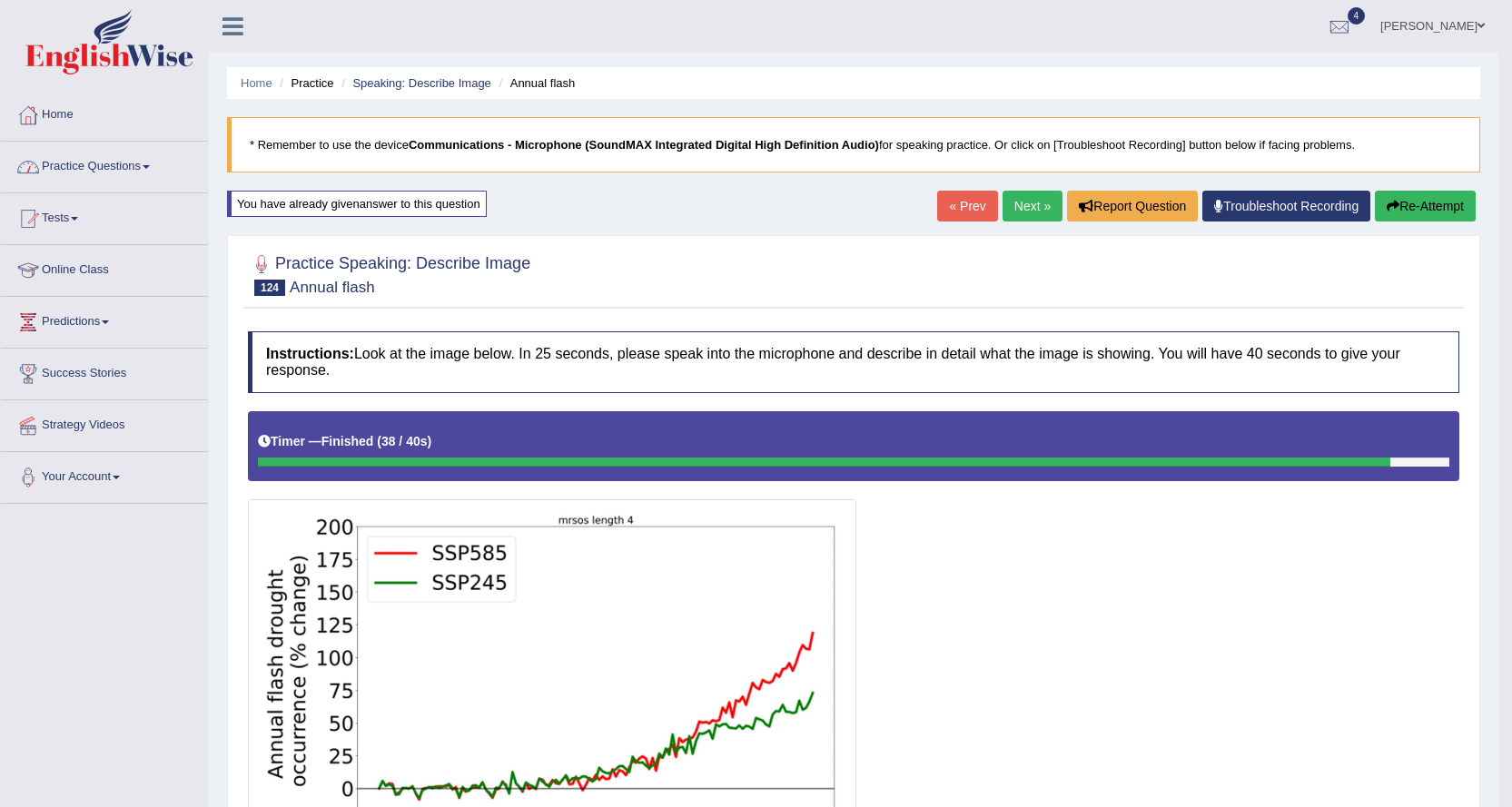
click at [147, 174] on link "Practice Questions" at bounding box center [104, 165] width 207 height 46
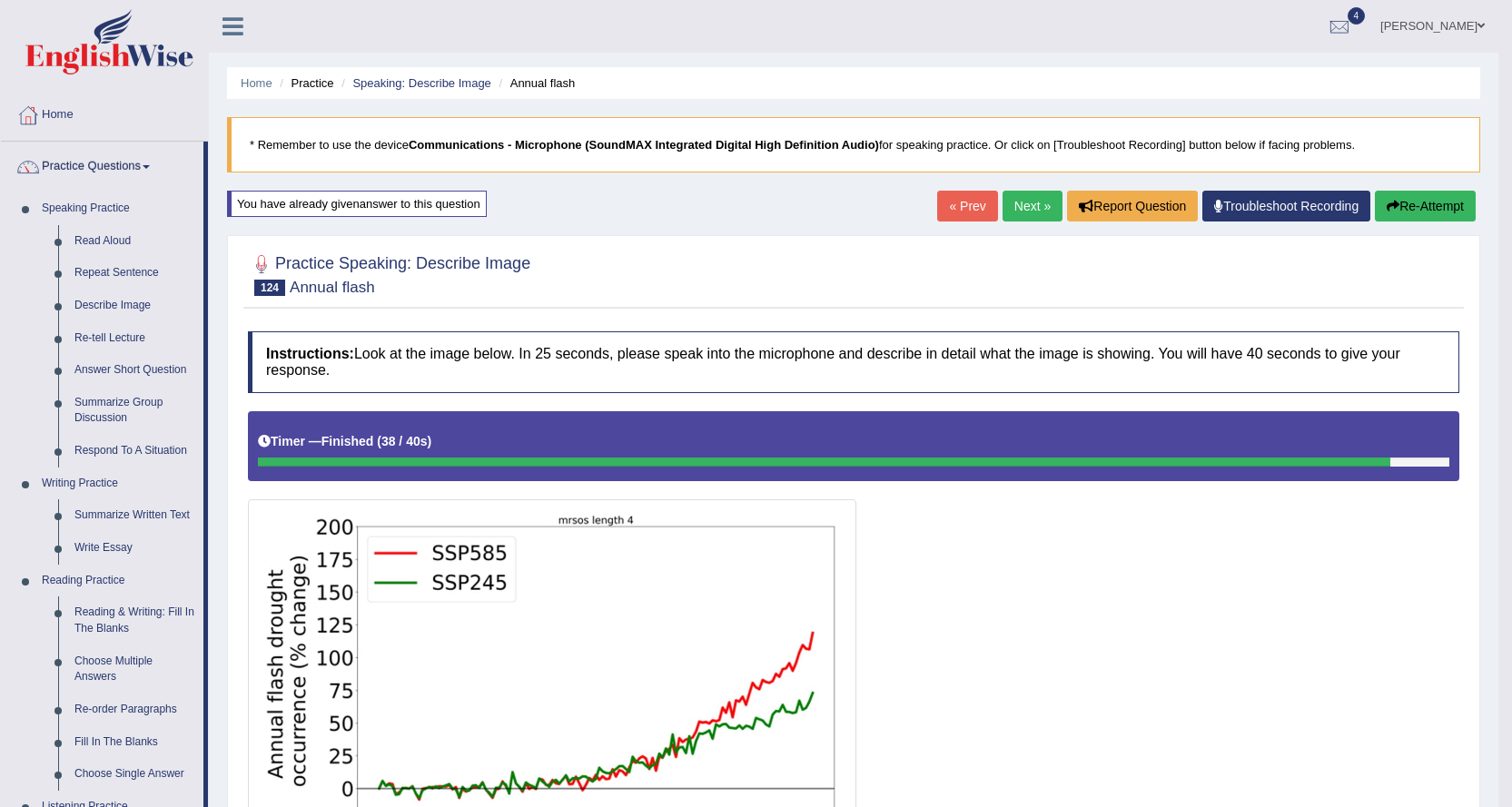
click at [1424, 207] on button "Re-Attempt" at bounding box center [1425, 206] width 101 height 31
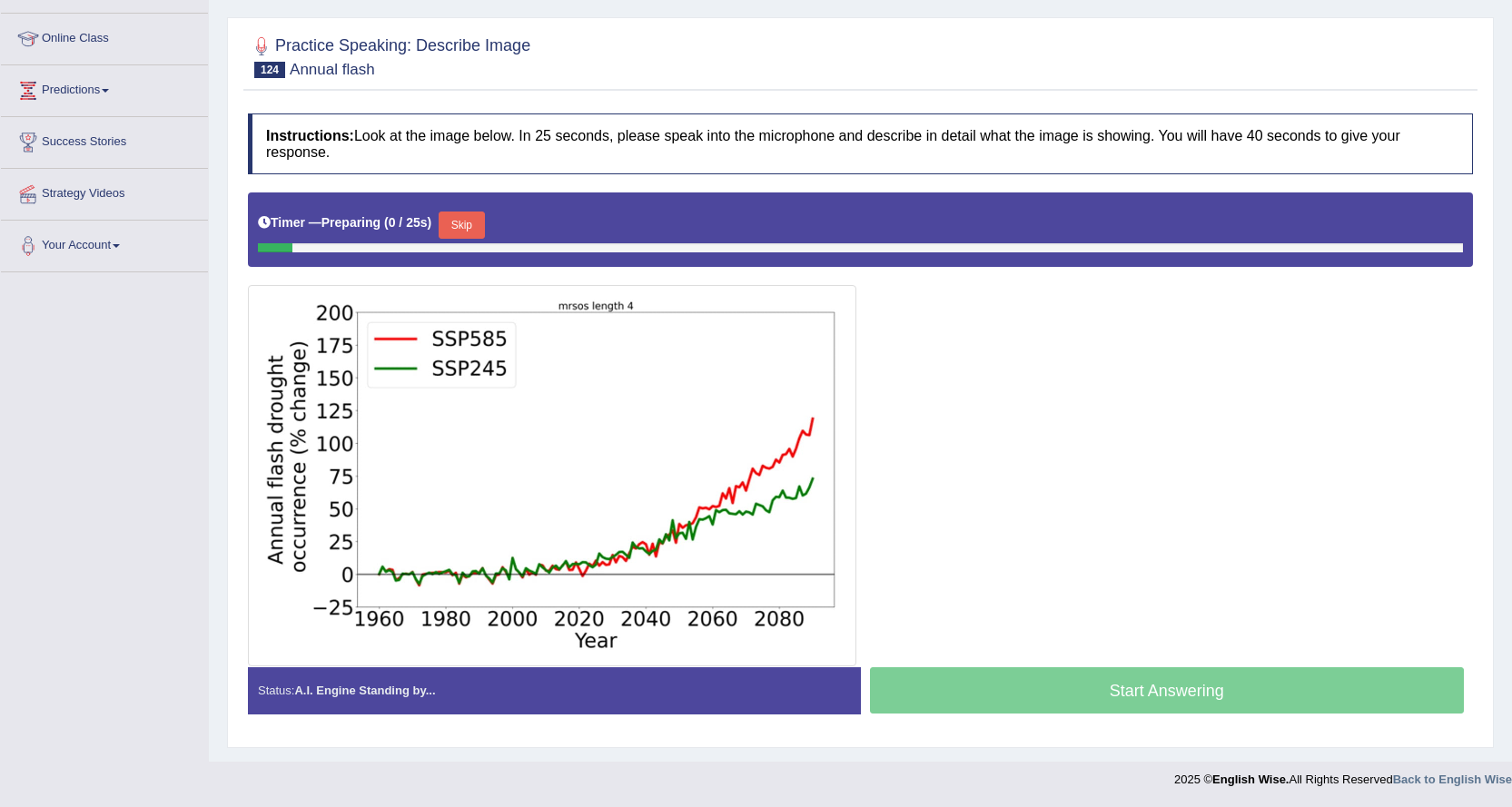
scroll to position [232, 0]
click at [466, 223] on button "Skip" at bounding box center [462, 225] width 46 height 27
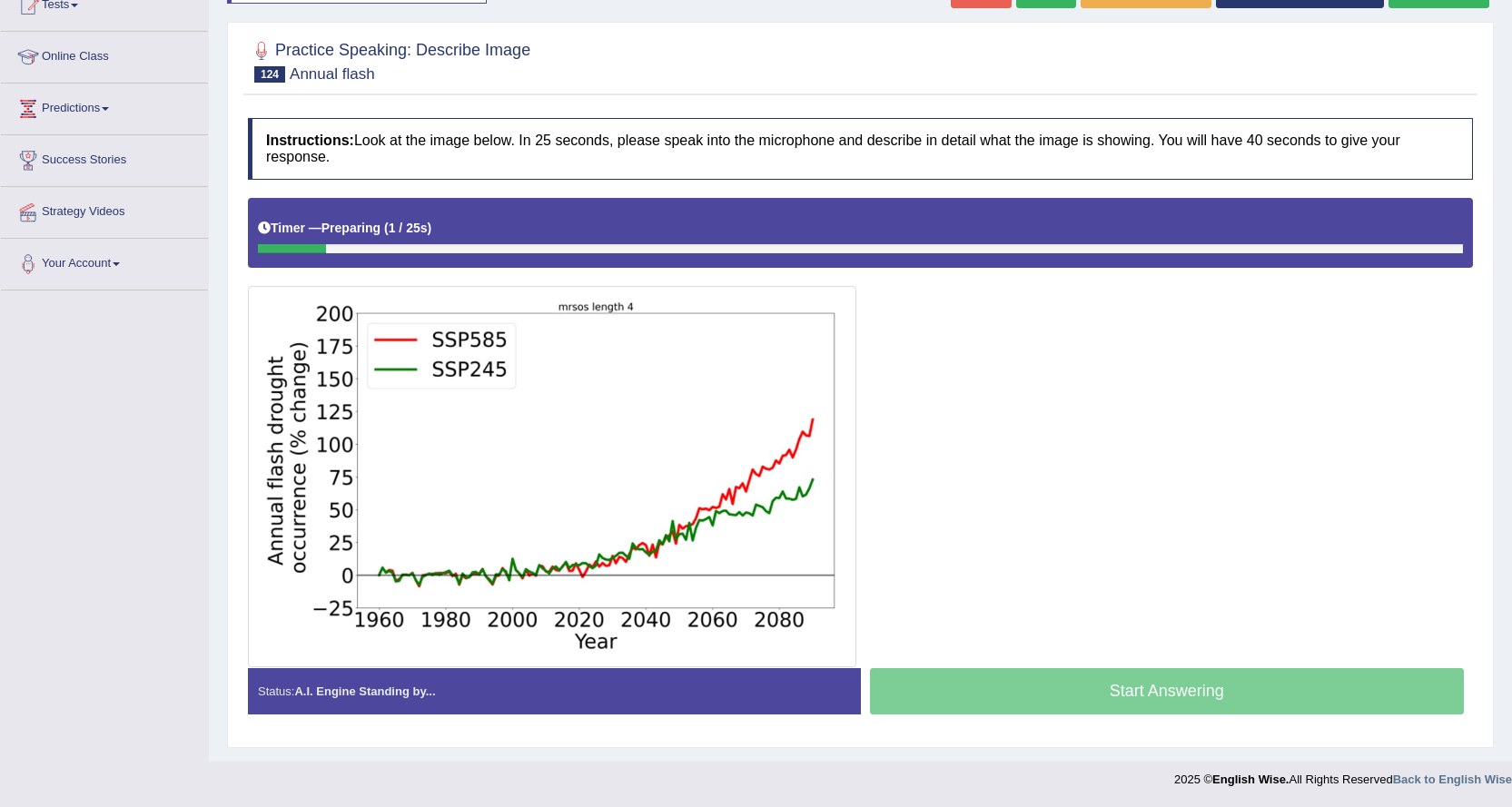
scroll to position [213, 0]
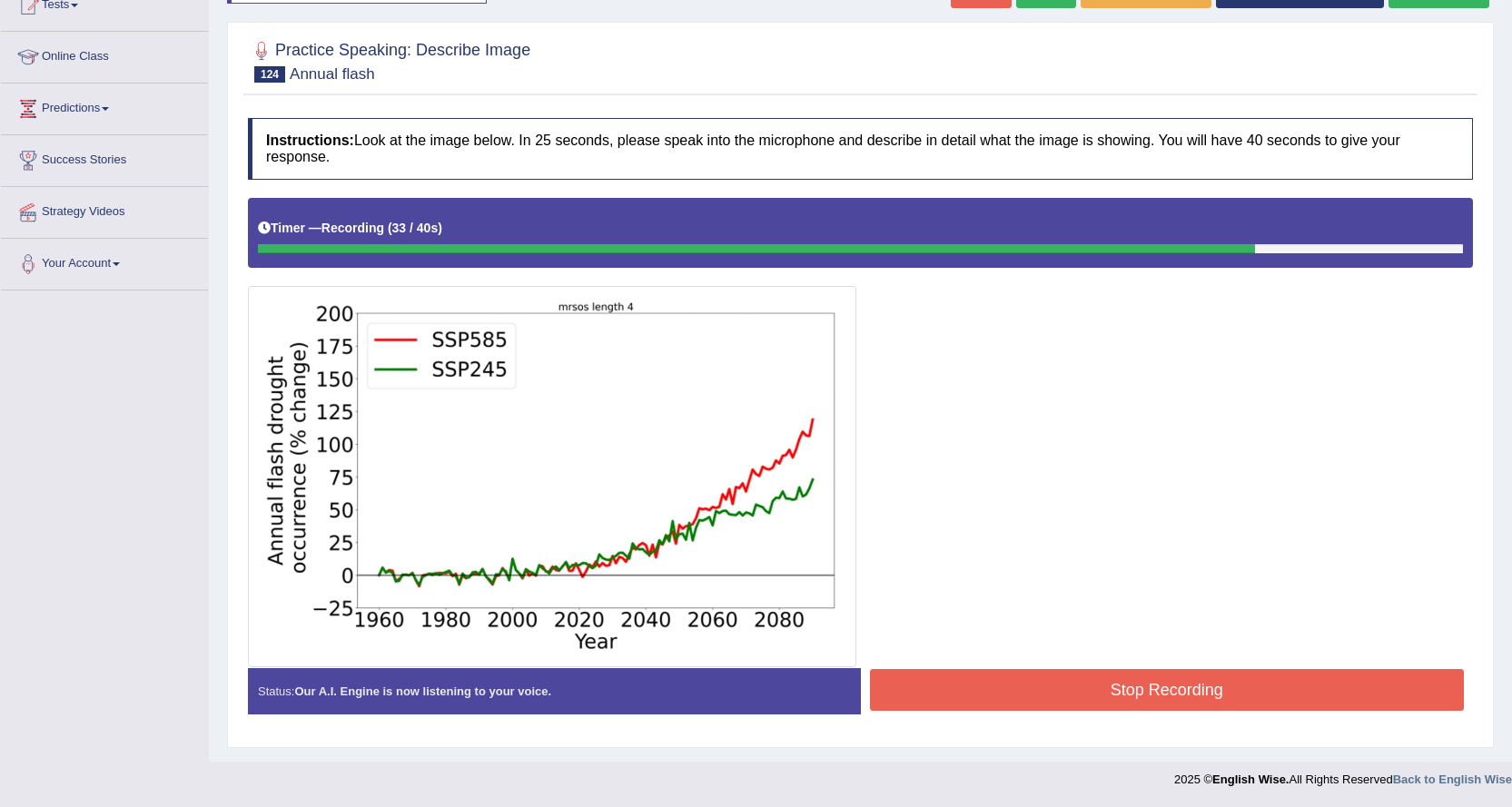
click at [989, 680] on button "Stop Recording" at bounding box center [1167, 690] width 595 height 42
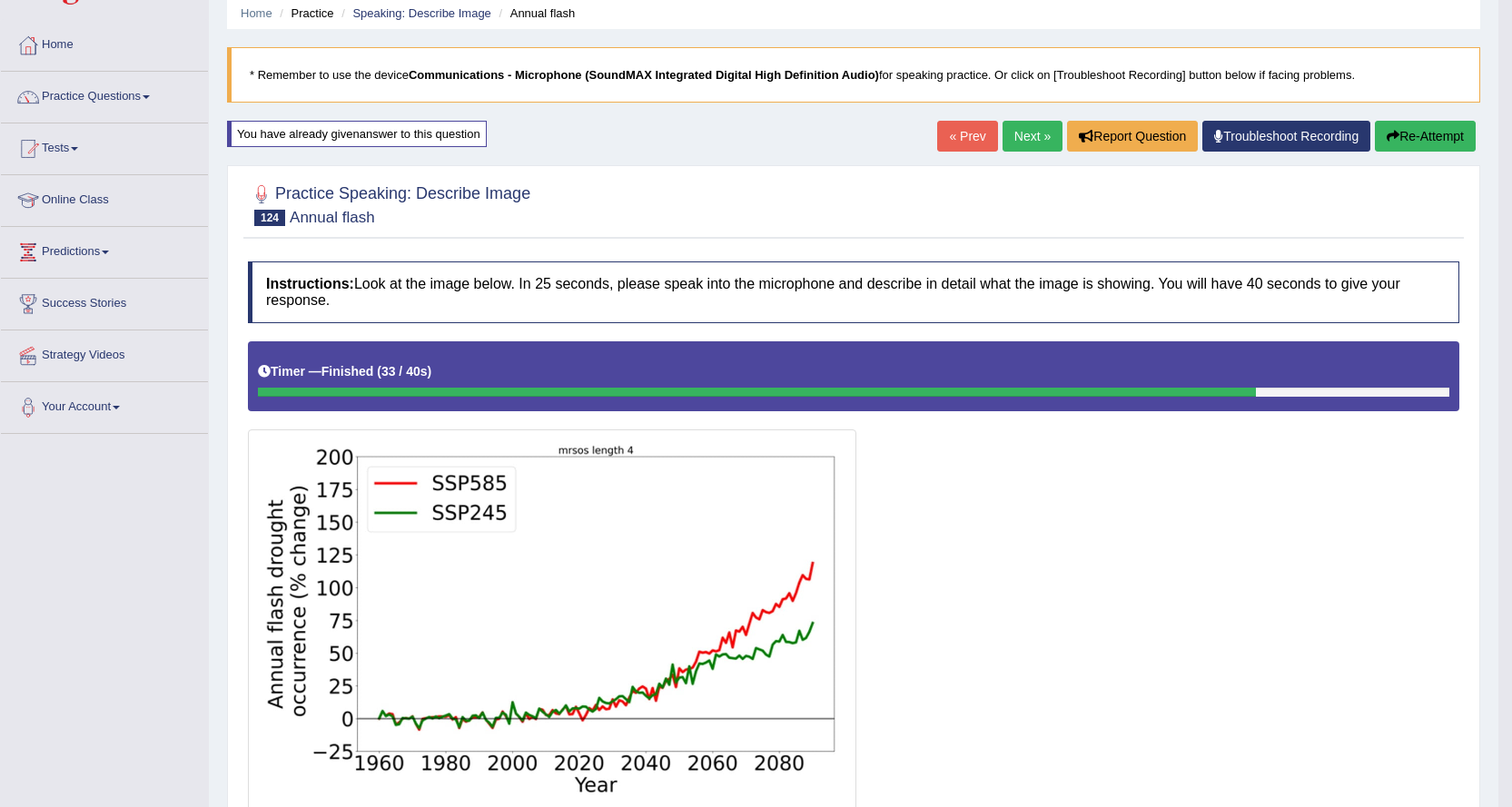
scroll to position [32, 0]
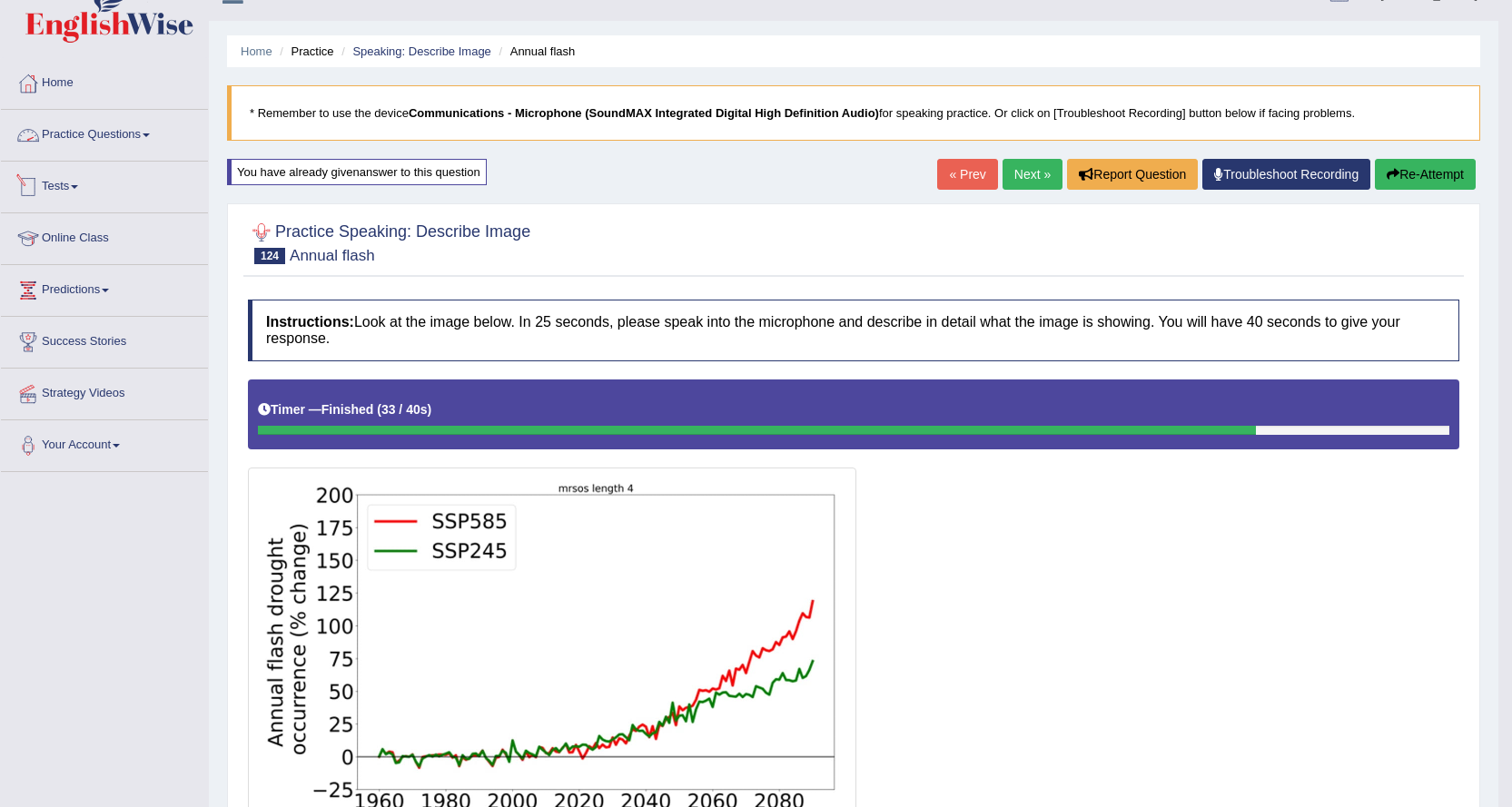
click at [133, 143] on link "Practice Questions" at bounding box center [104, 133] width 207 height 46
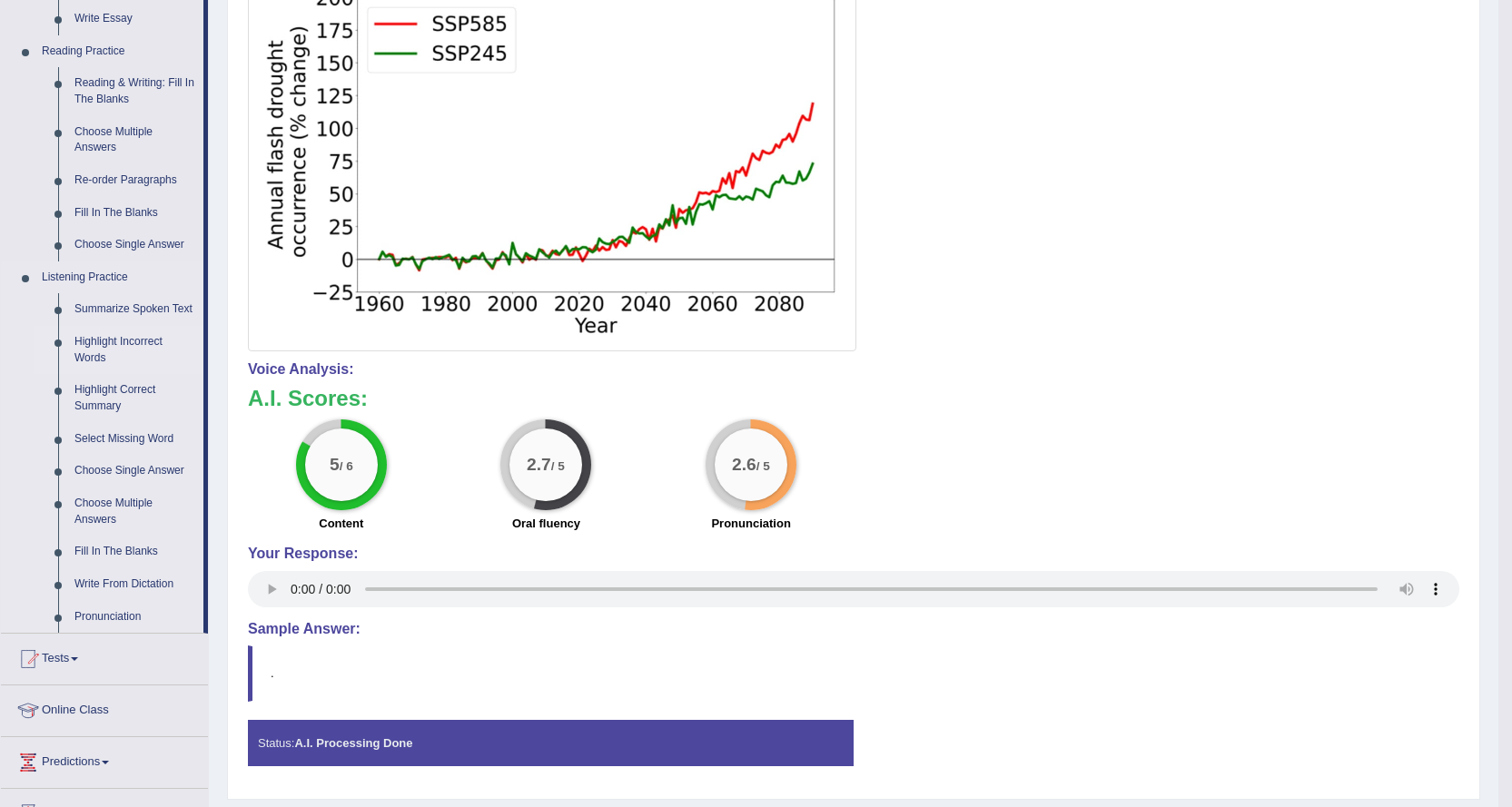
scroll to position [667, 0]
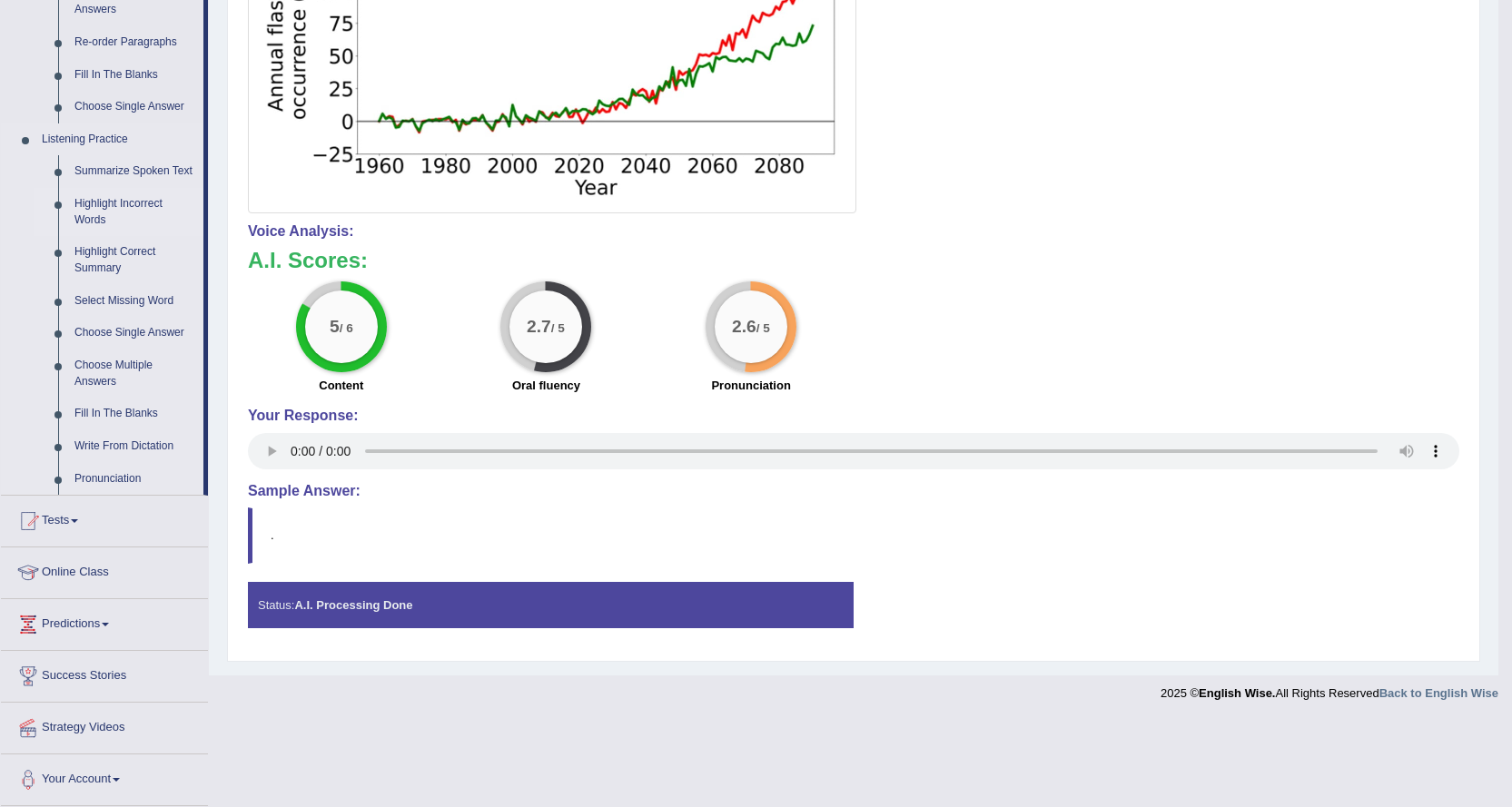
click at [104, 212] on link "Highlight Incorrect Words" at bounding box center [135, 212] width 137 height 49
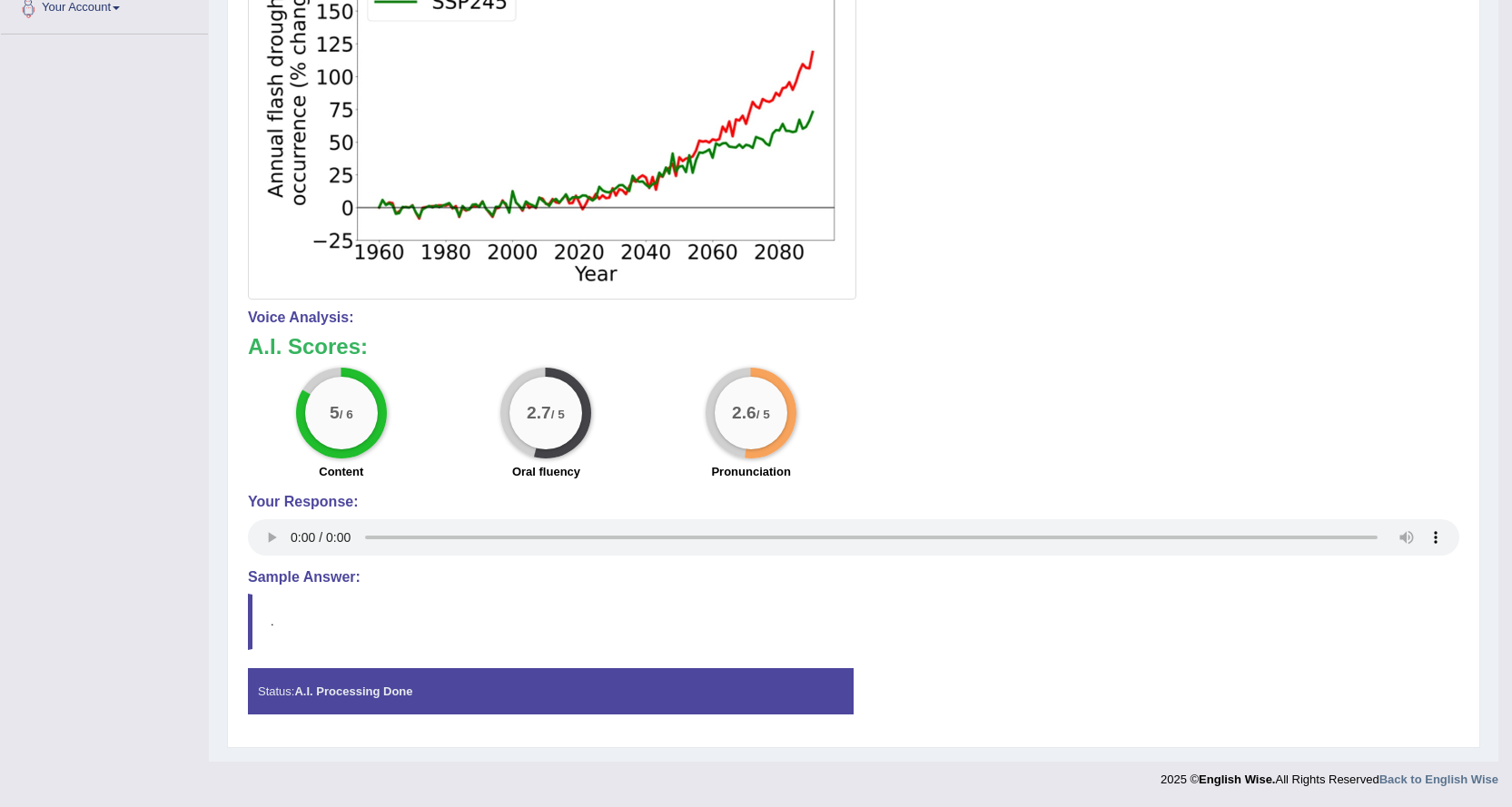
scroll to position [354, 0]
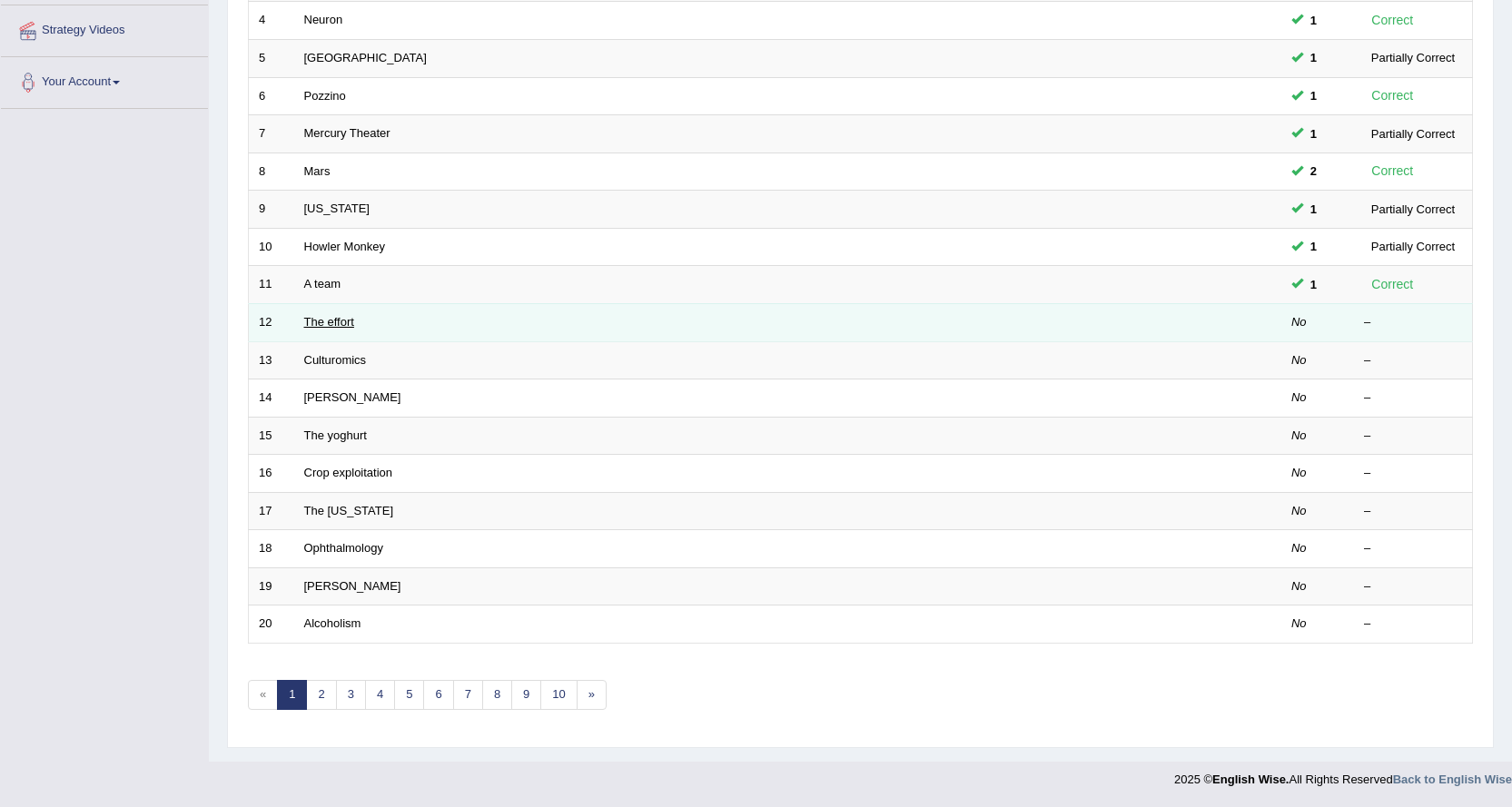
click at [330, 322] on link "The effort" at bounding box center [329, 322] width 49 height 14
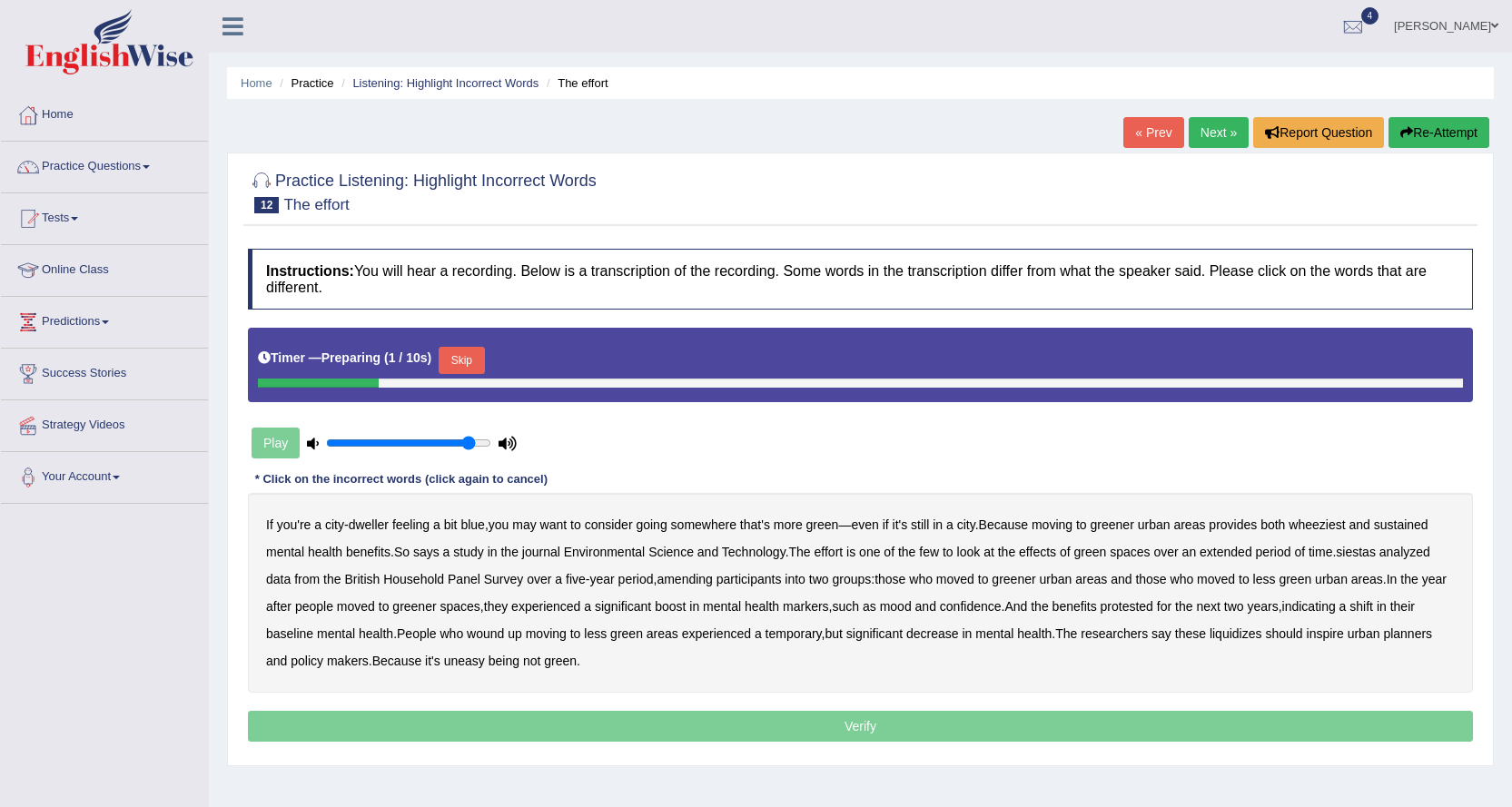
click at [480, 363] on button "Skip" at bounding box center [462, 360] width 46 height 27
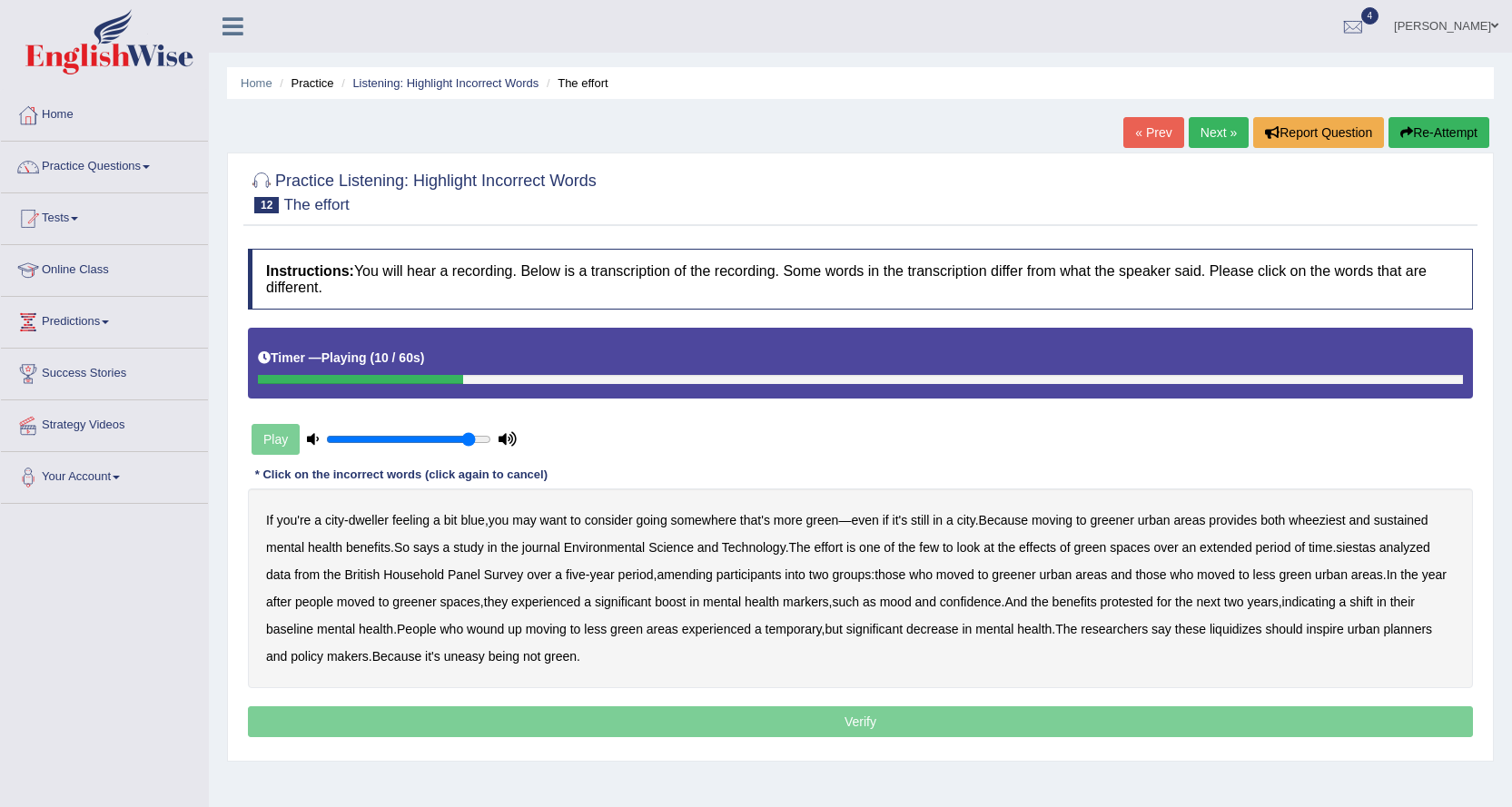
click at [1337, 523] on b "wheeziest" at bounding box center [1316, 520] width 56 height 15
type input "0.5"
click at [401, 437] on input "range" at bounding box center [409, 440] width 165 height 15
click at [1357, 540] on b "siestas" at bounding box center [1355, 547] width 40 height 15
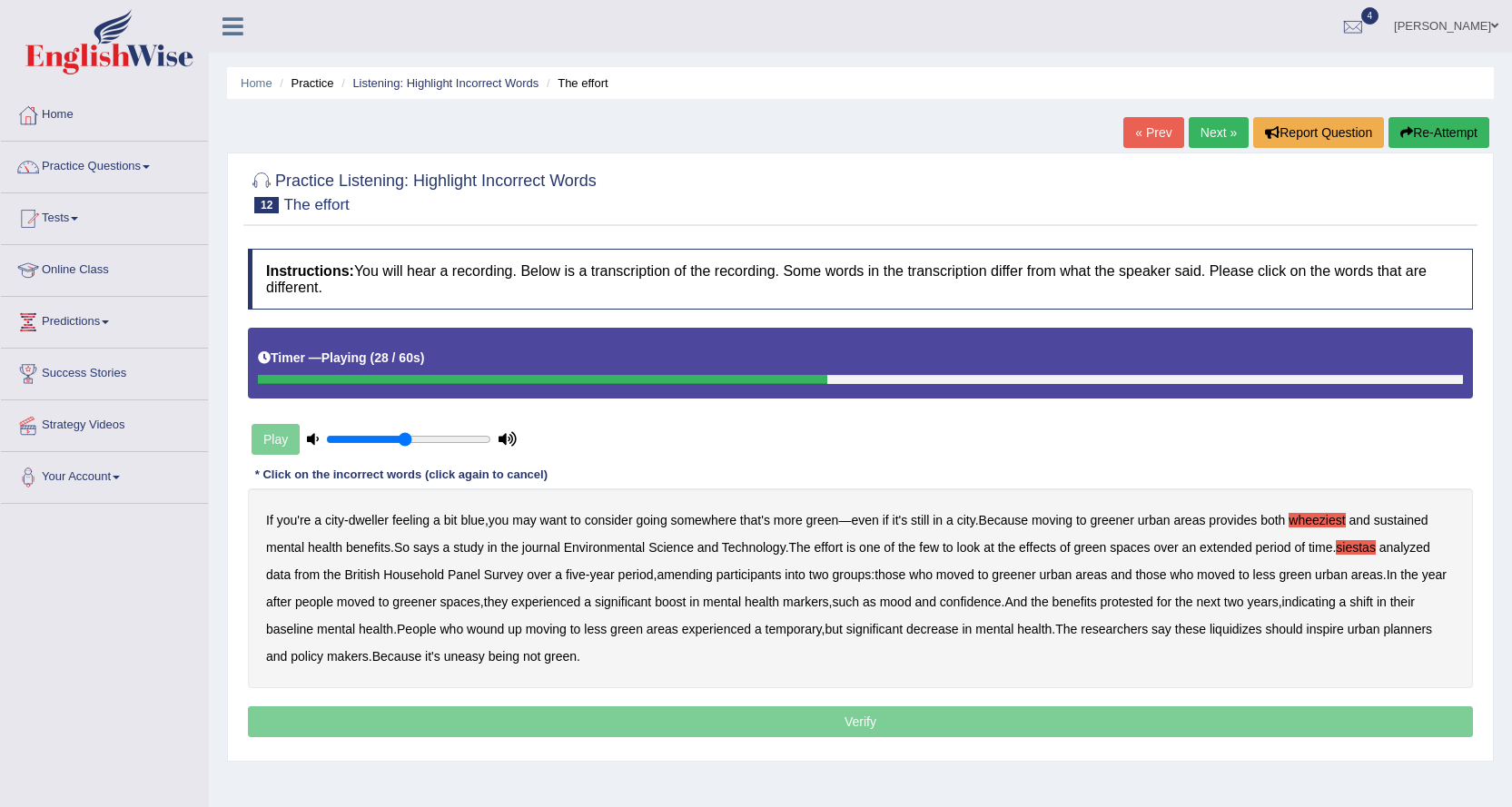
click at [687, 571] on b "amending" at bounding box center [684, 574] width 56 height 15
click at [1147, 597] on b "protested" at bounding box center [1126, 602] width 52 height 15
click at [504, 630] on b "wound" at bounding box center [485, 629] width 38 height 15
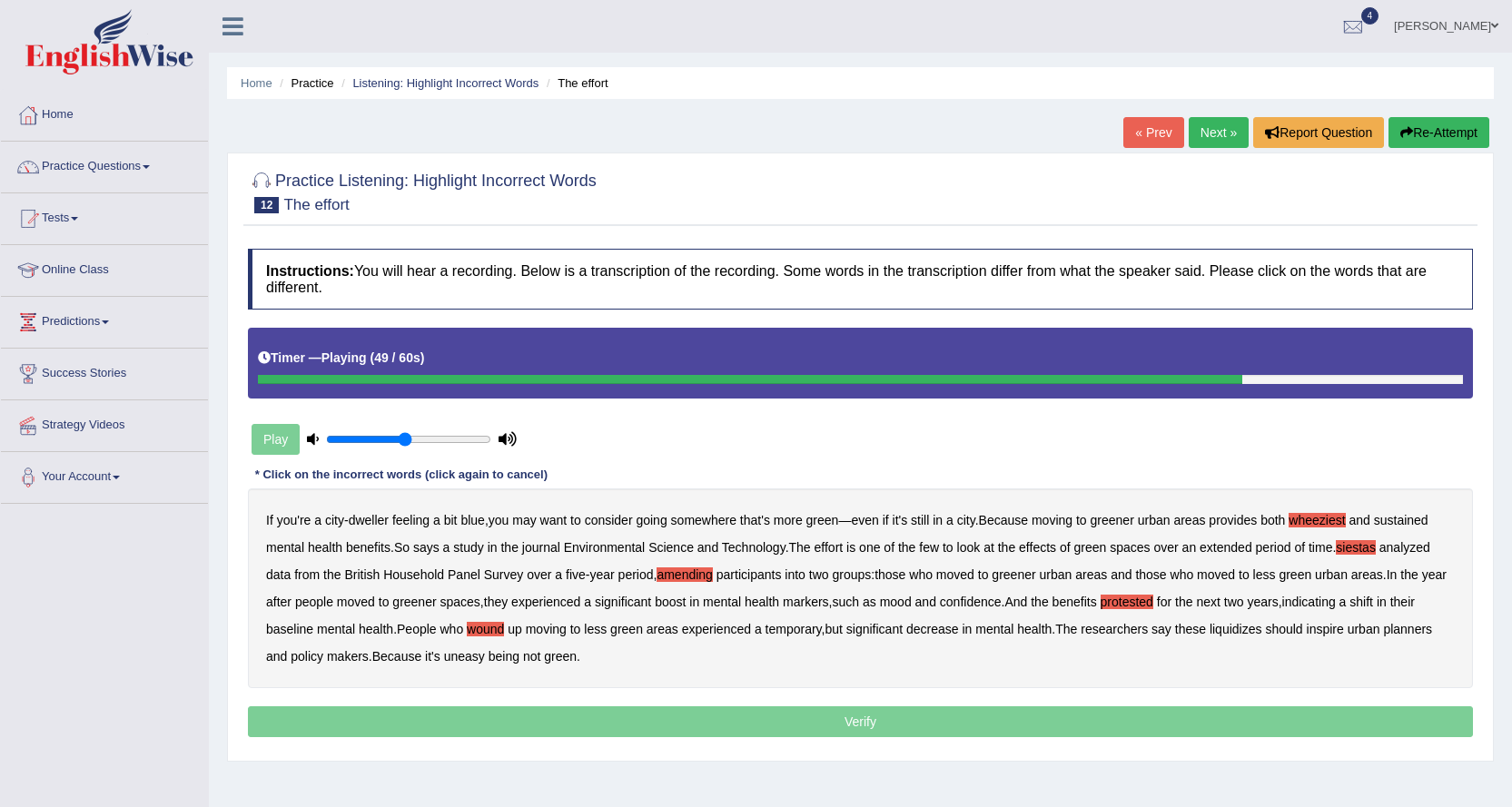
click at [504, 628] on b "wound" at bounding box center [485, 629] width 38 height 15
click at [1262, 634] on b "liquidizes" at bounding box center [1235, 629] width 52 height 15
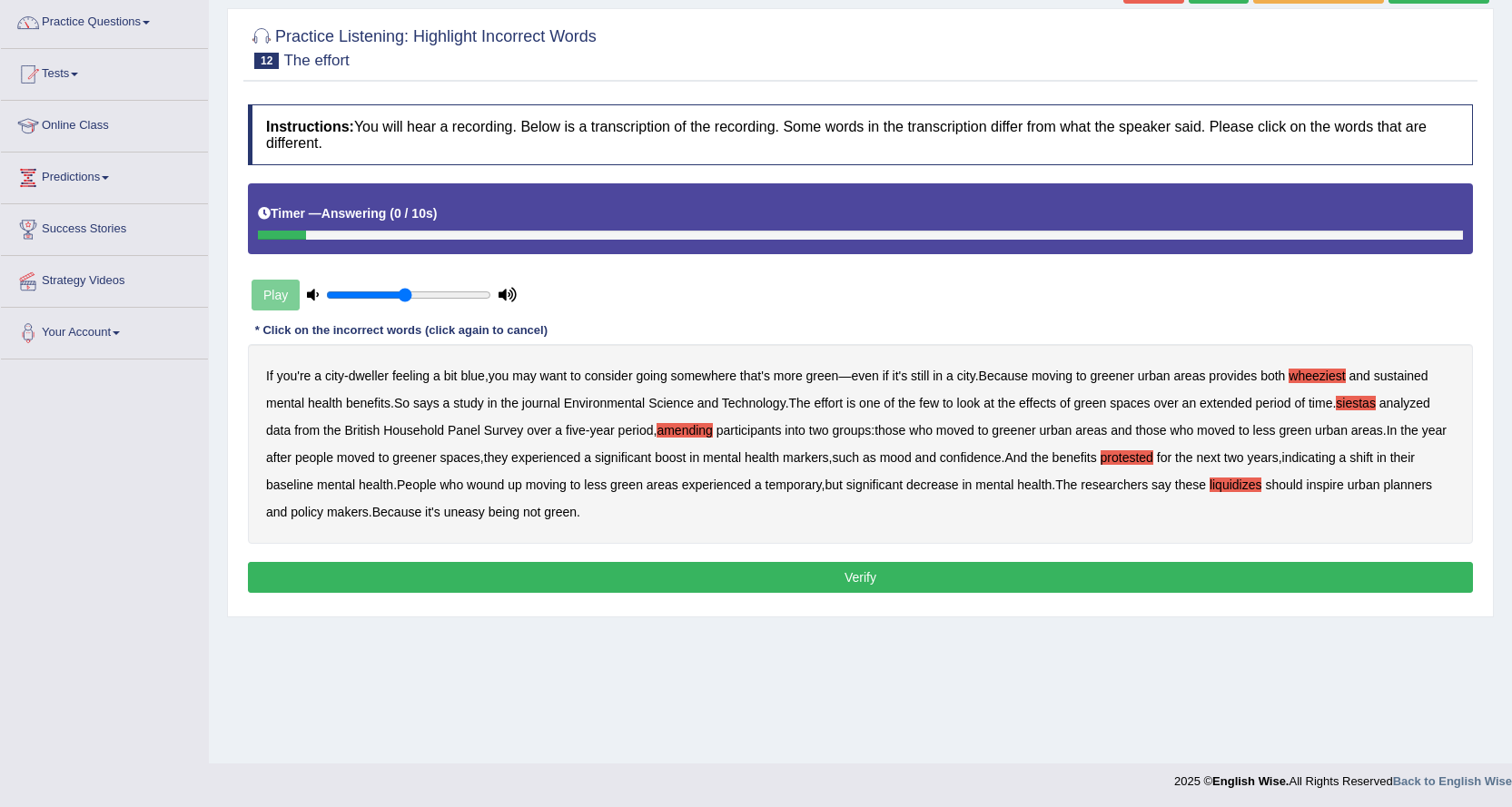
scroll to position [147, 0]
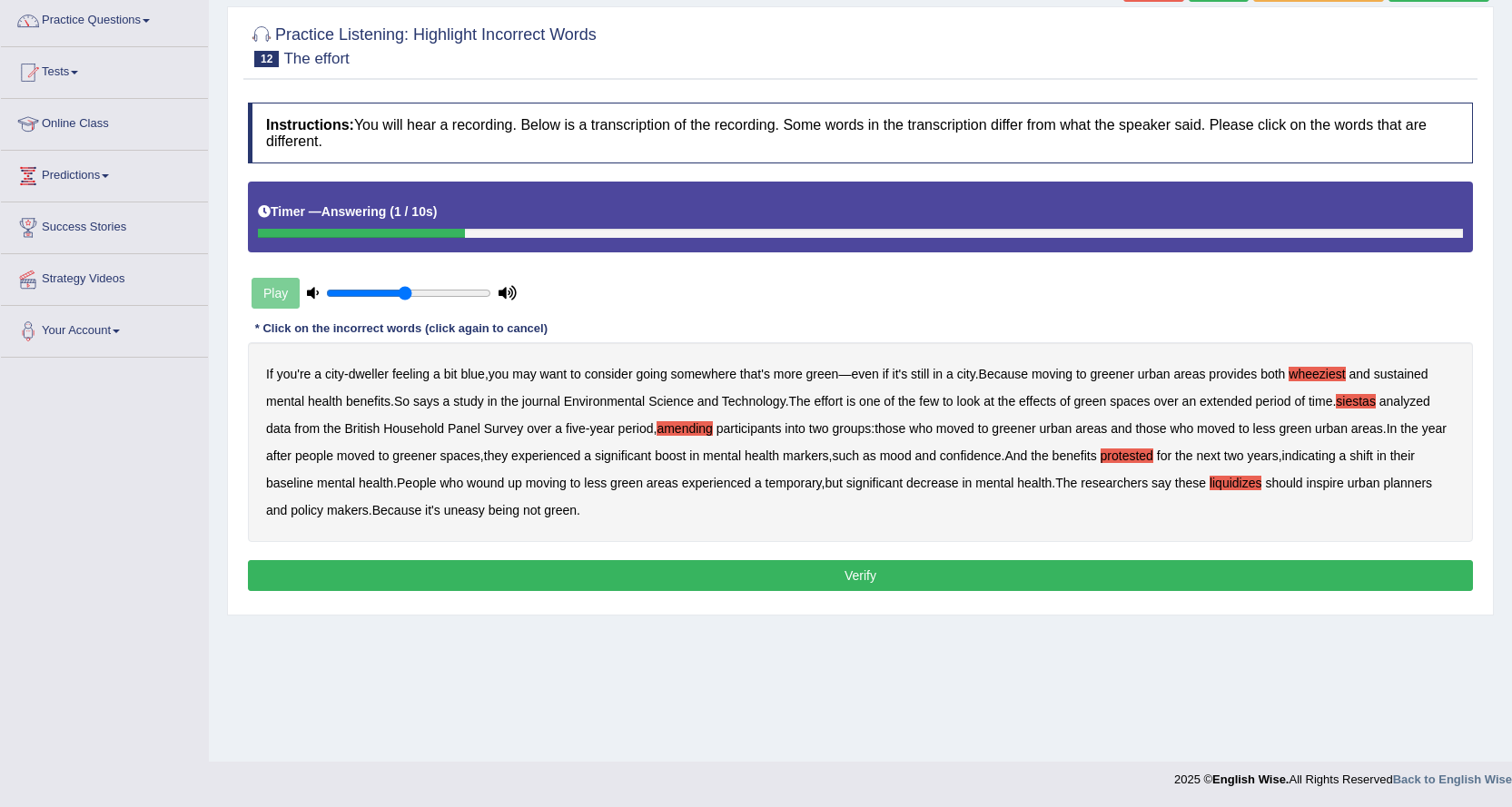
click at [849, 578] on button "Verify" at bounding box center [860, 575] width 1224 height 31
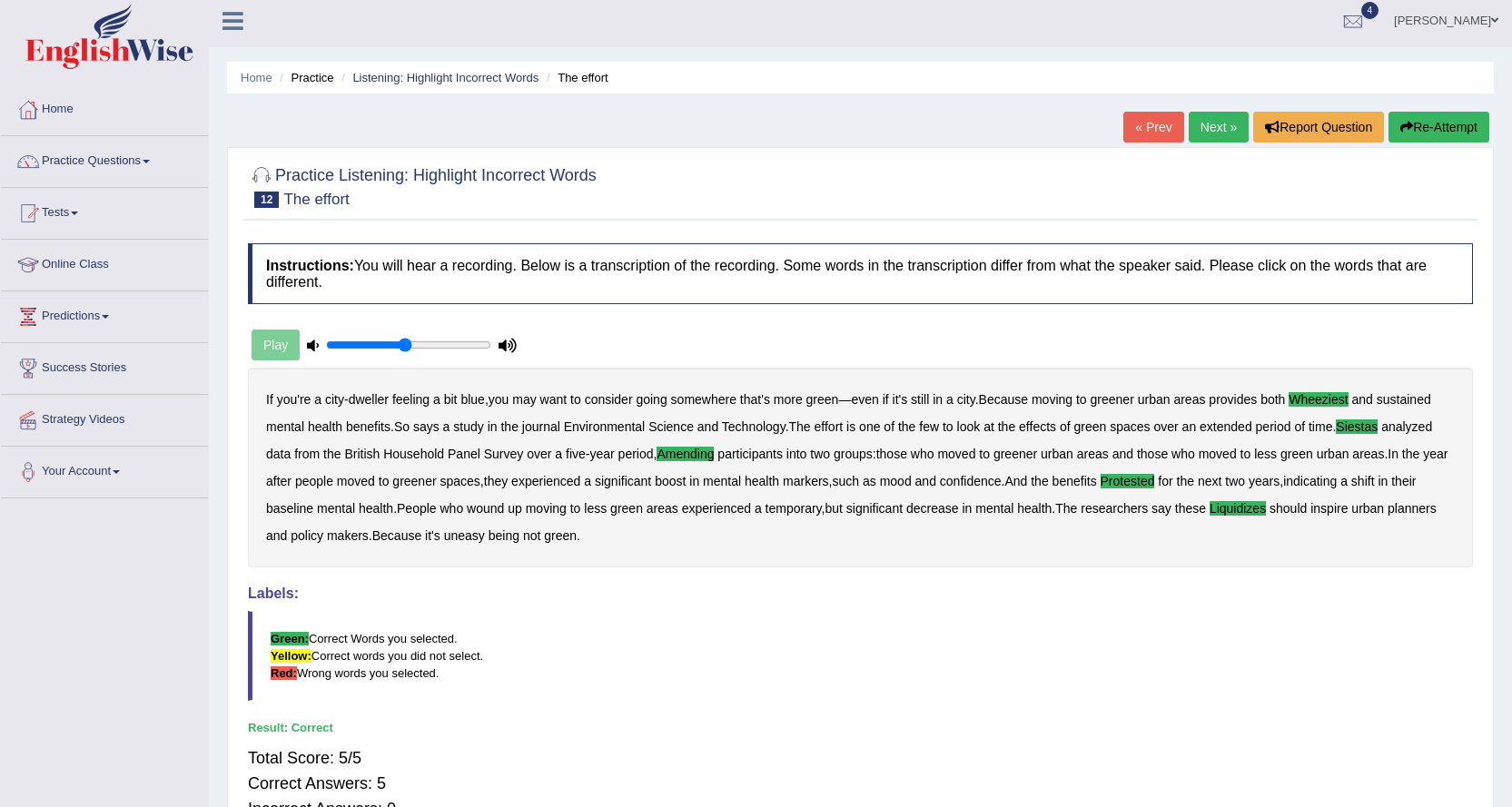
scroll to position [0, 0]
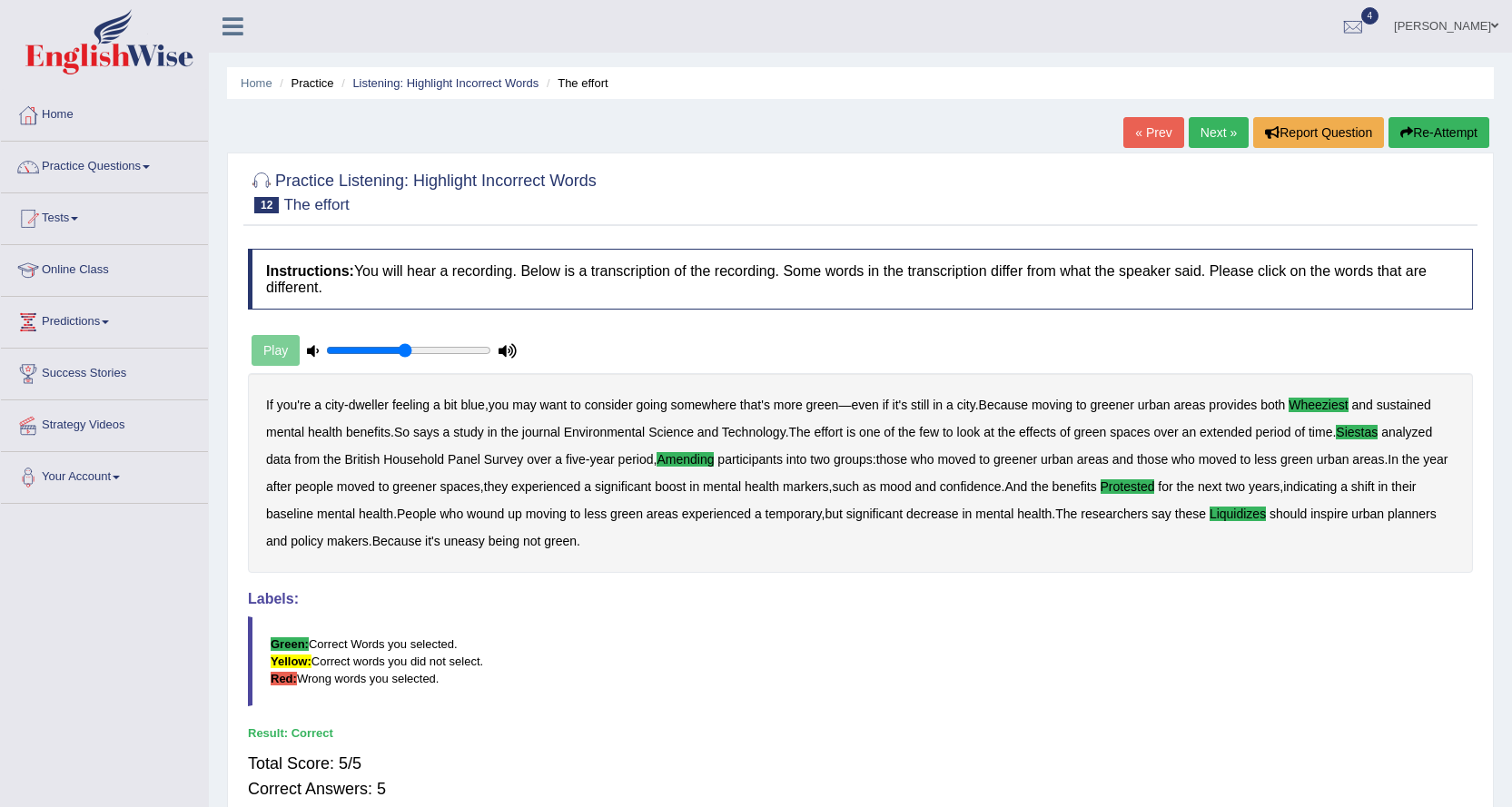
click at [1218, 136] on link "Next »" at bounding box center [1218, 133] width 60 height 31
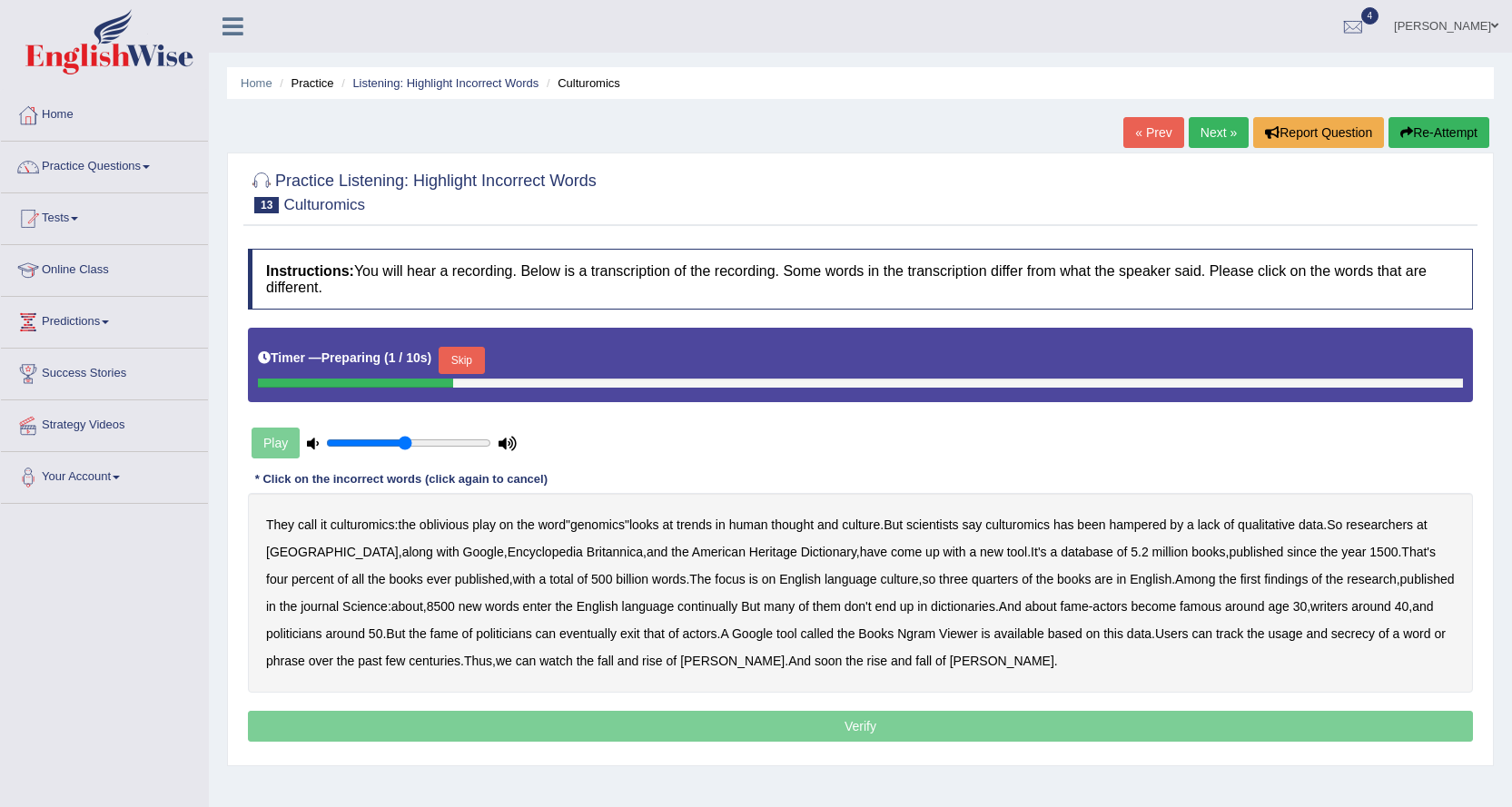
click at [479, 356] on button "Skip" at bounding box center [462, 360] width 46 height 27
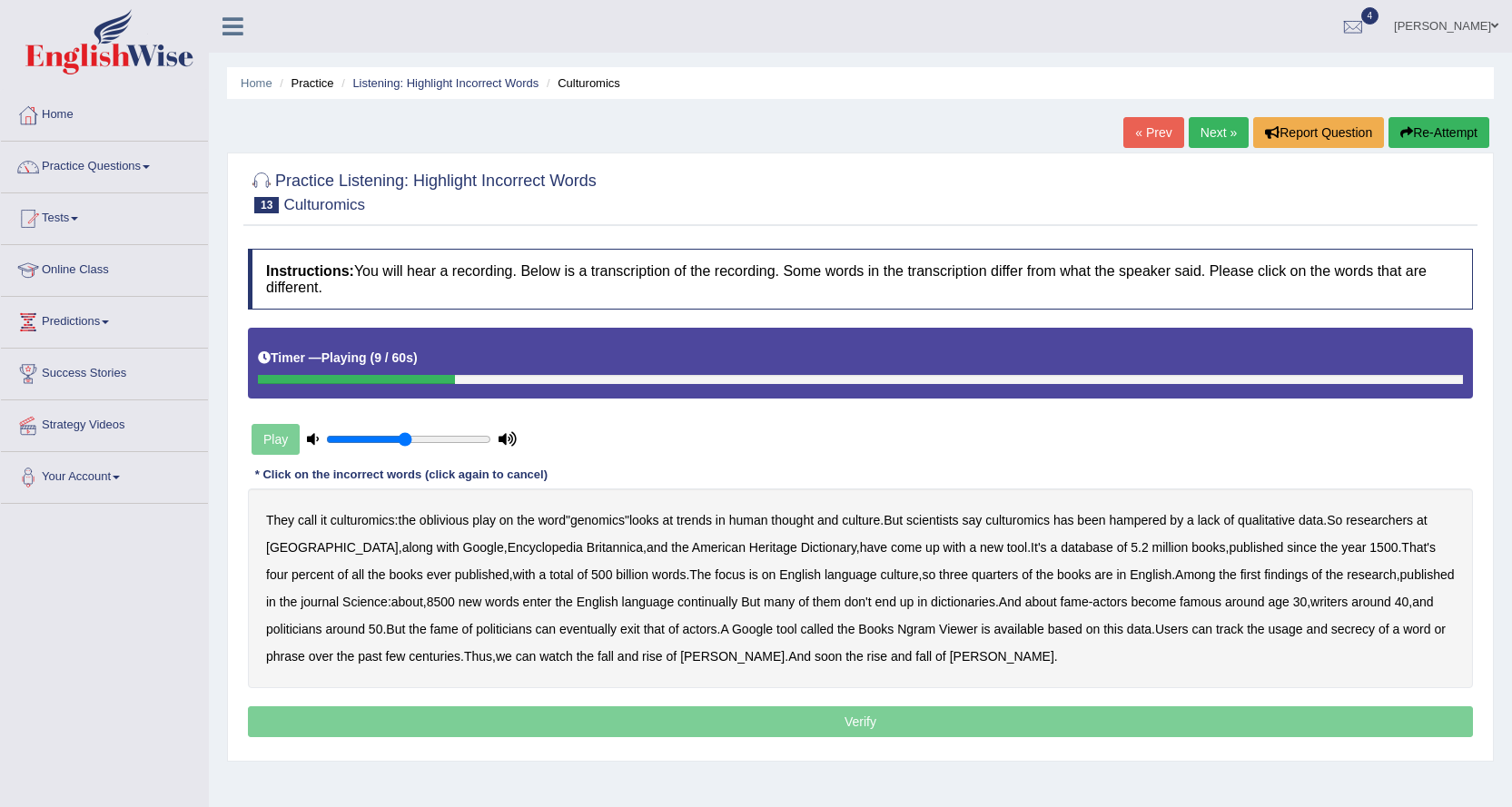
click at [1291, 524] on b "qualitative" at bounding box center [1265, 520] width 57 height 15
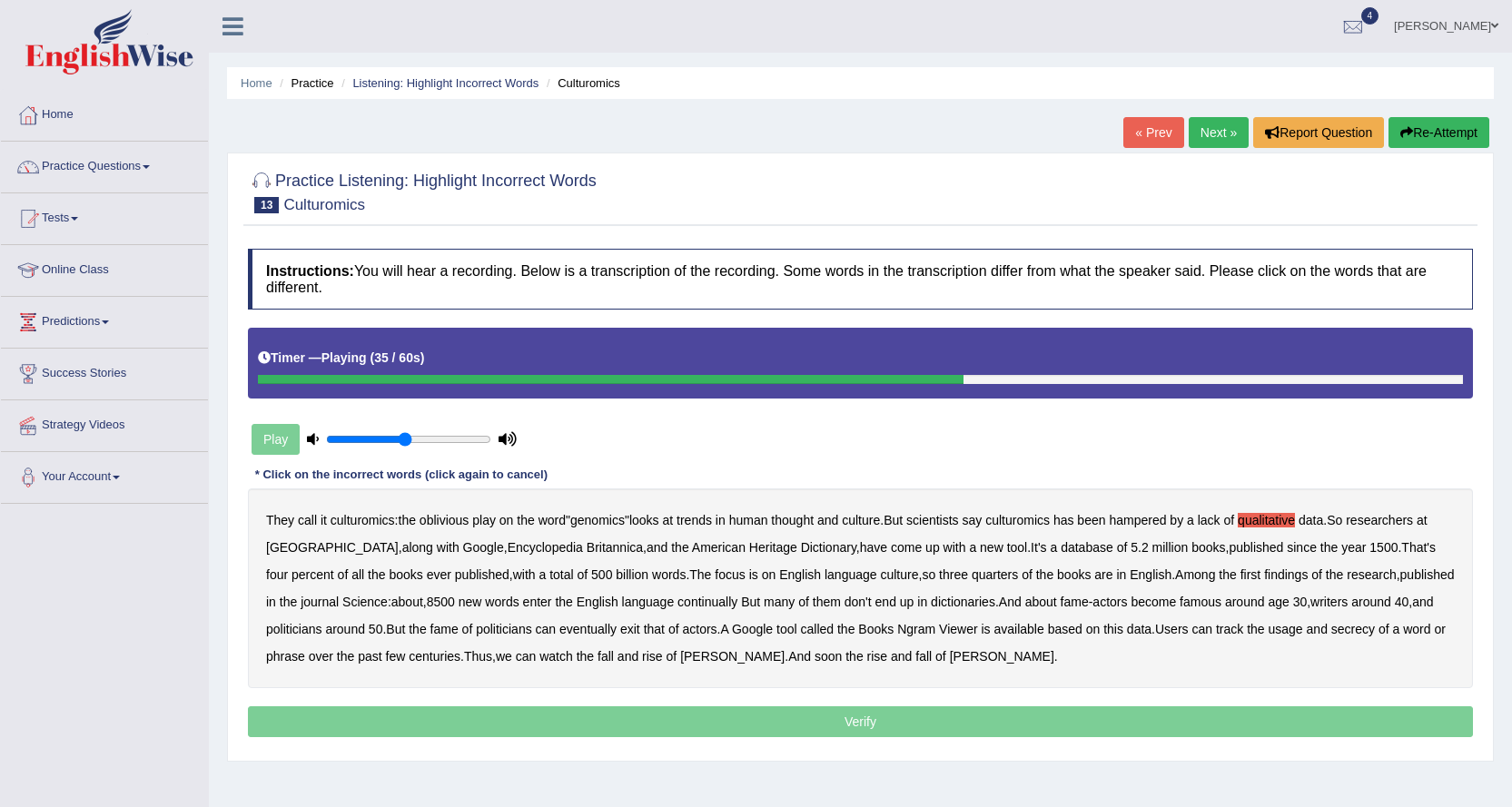
click at [683, 598] on b "continually" at bounding box center [707, 602] width 60 height 15
click at [1355, 627] on b "secrecy" at bounding box center [1353, 629] width 44 height 15
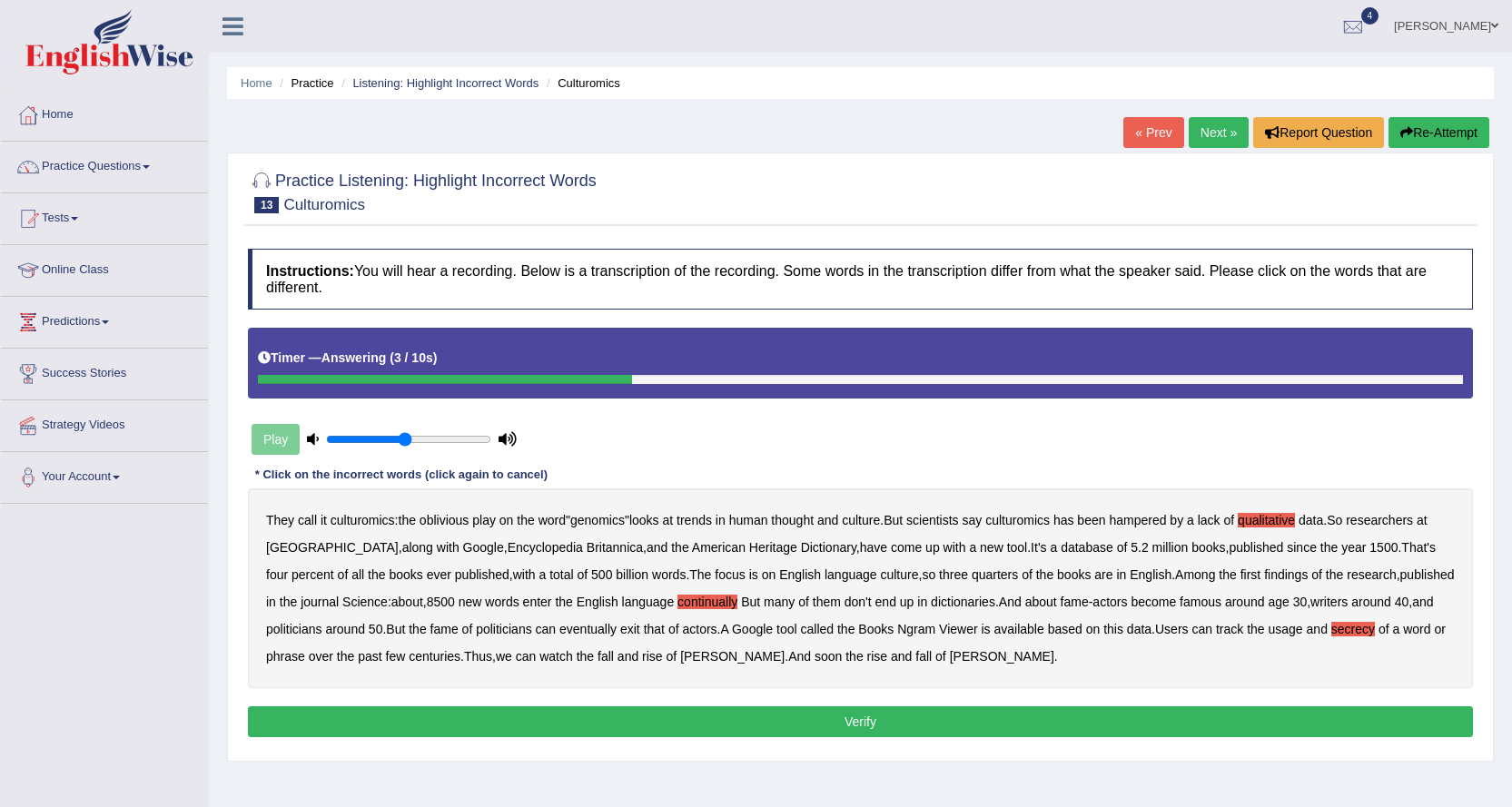
click at [941, 727] on button "Verify" at bounding box center [860, 722] width 1224 height 31
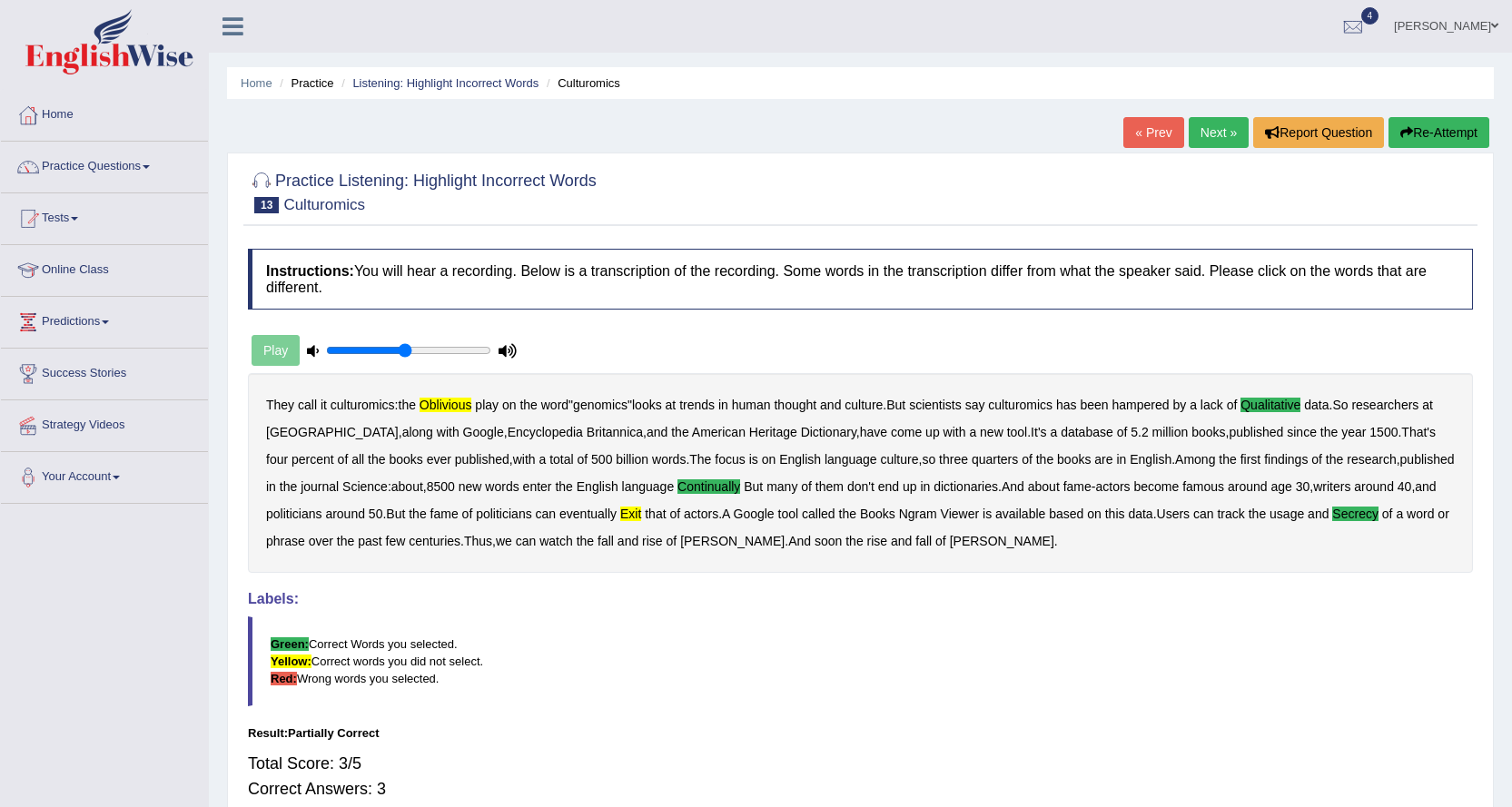
click at [1474, 132] on button "Re-Attempt" at bounding box center [1439, 133] width 101 height 31
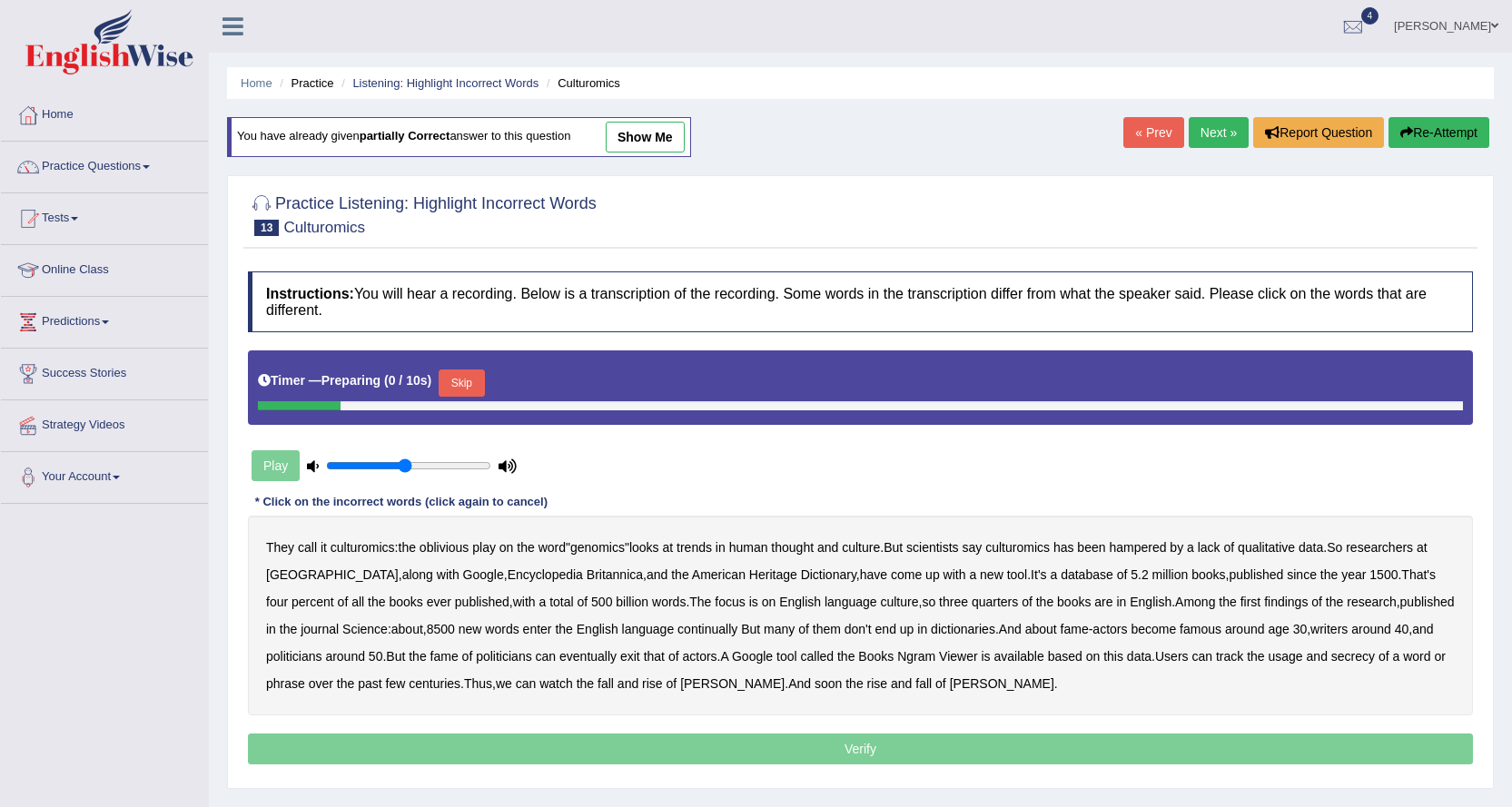
click at [461, 387] on button "Skip" at bounding box center [462, 383] width 46 height 27
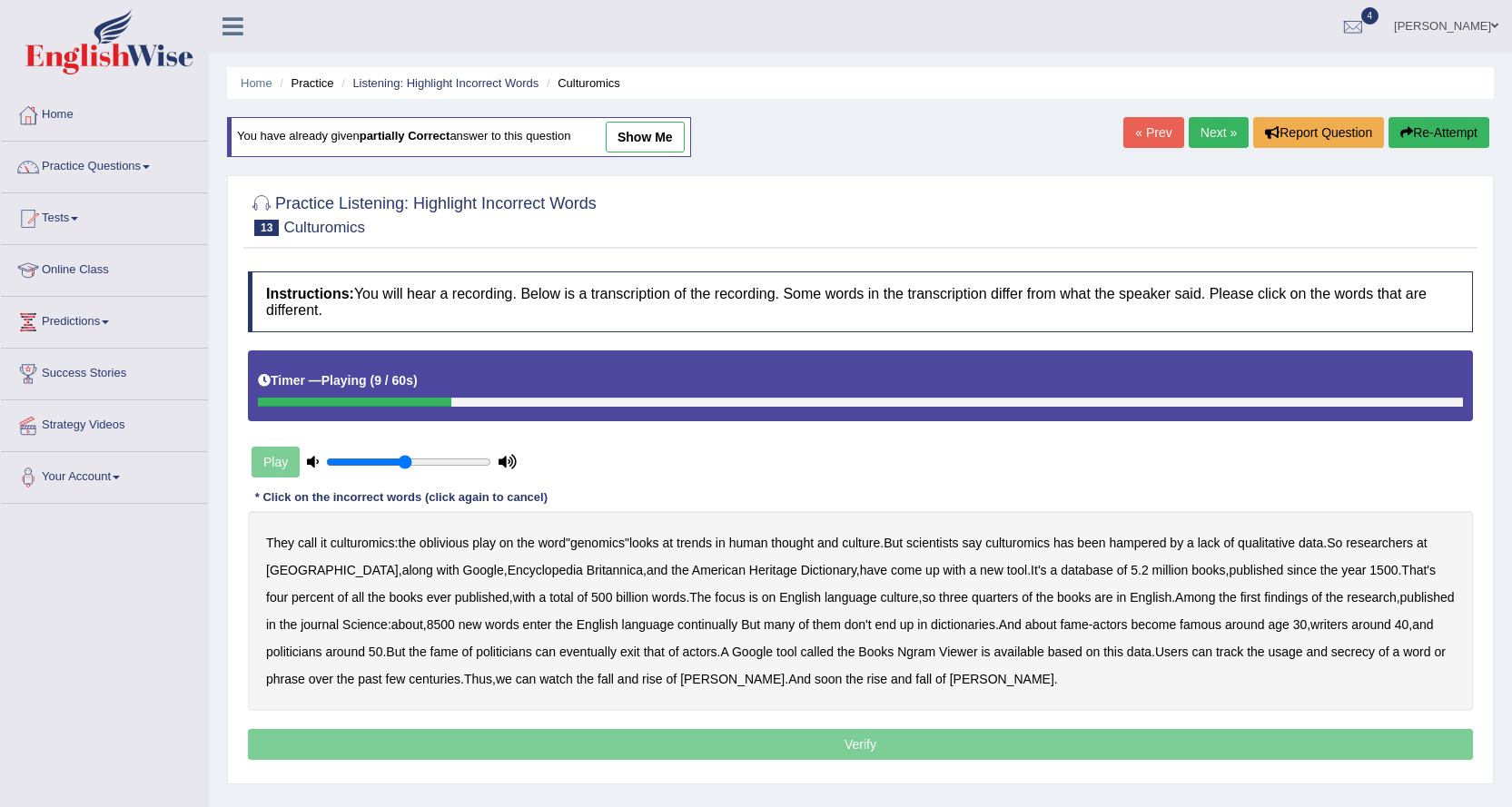
click at [1277, 545] on b "qualitative" at bounding box center [1265, 543] width 57 height 15
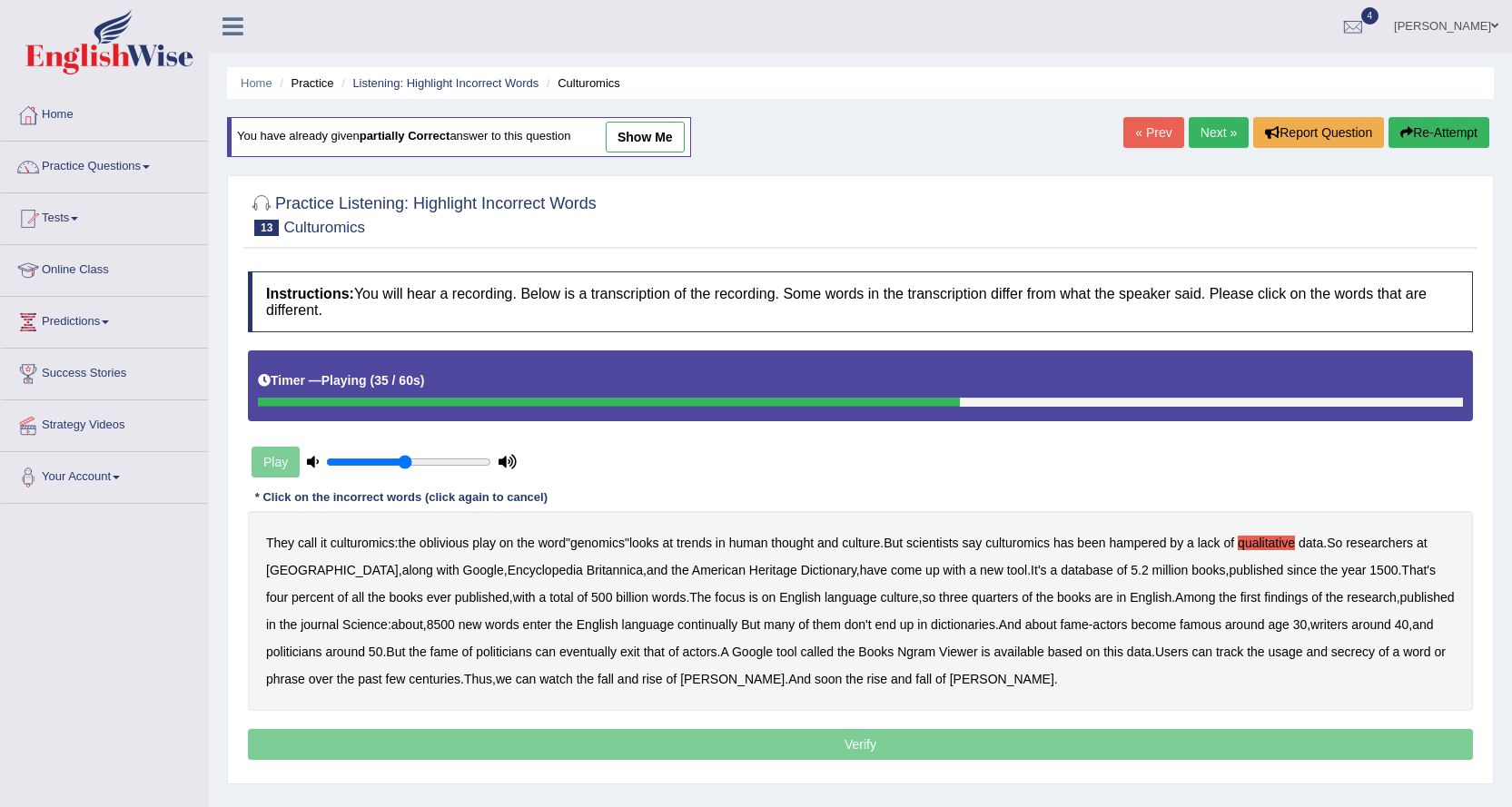
click at [698, 624] on b "continually" at bounding box center [707, 625] width 60 height 15
click at [637, 651] on b "exit" at bounding box center [630, 651] width 20 height 15
click at [1338, 650] on b "secrecy" at bounding box center [1353, 651] width 44 height 15
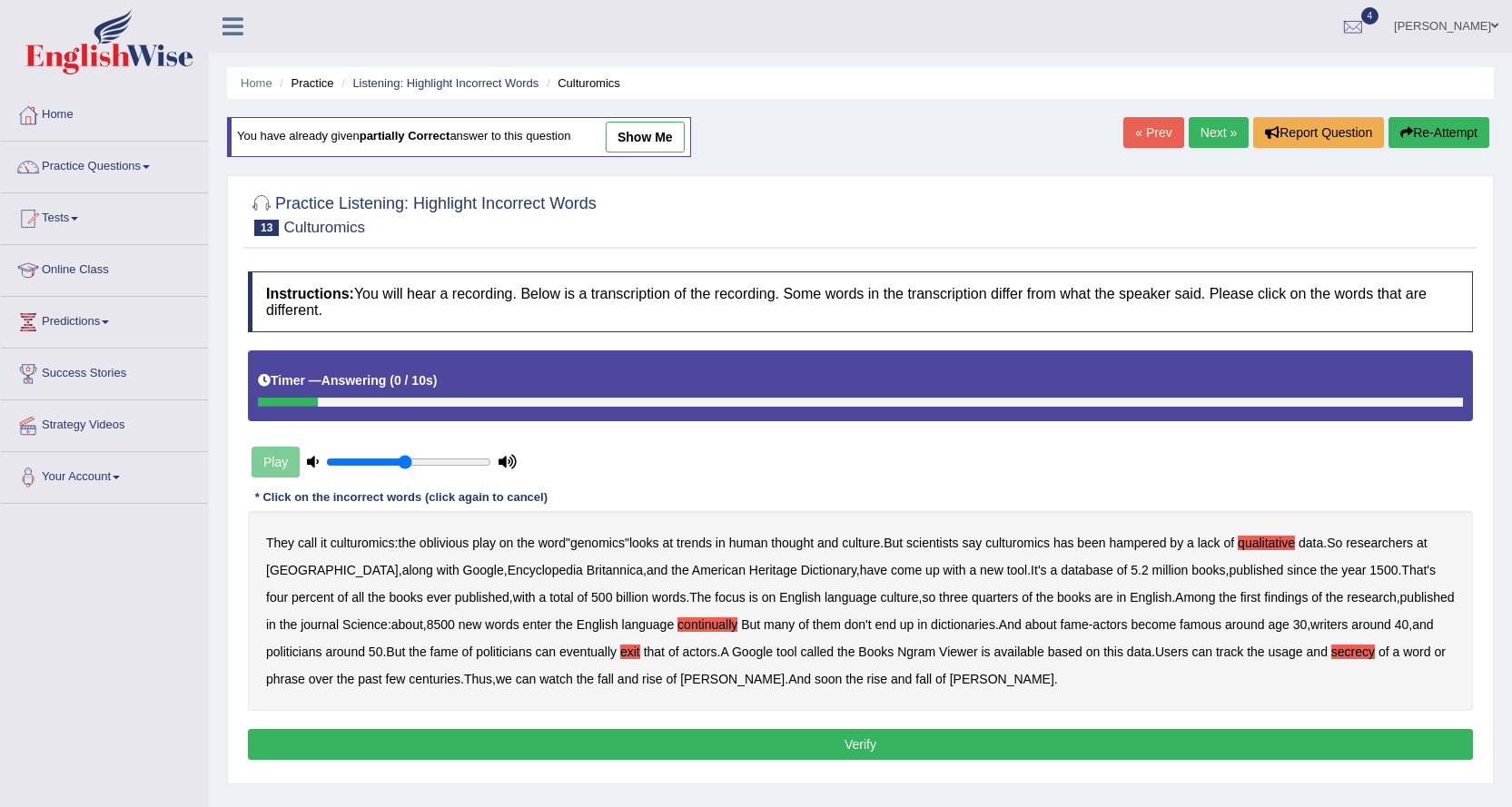
click at [793, 750] on button "Verify" at bounding box center [860, 745] width 1224 height 31
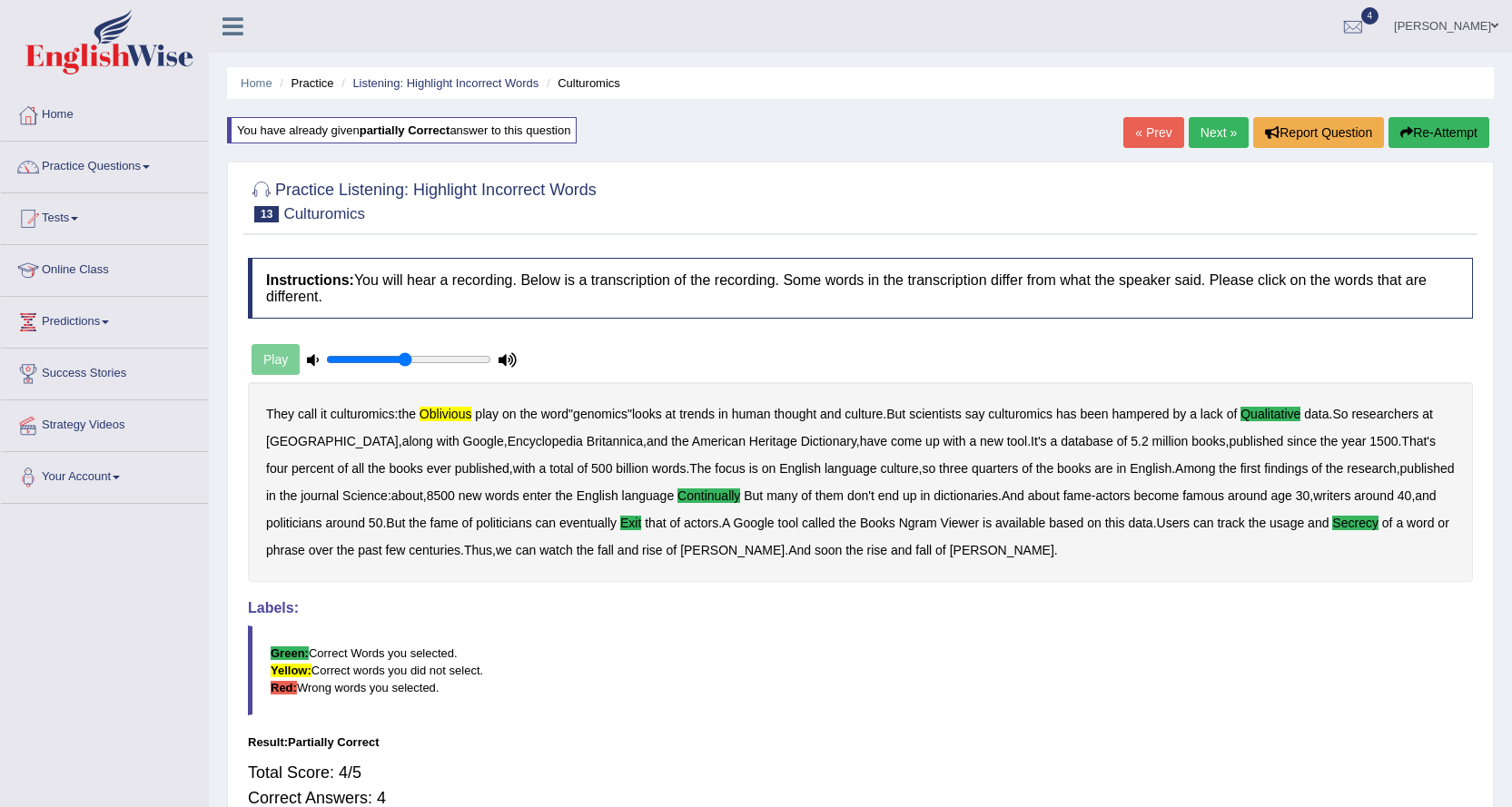
click at [1457, 136] on button "Re-Attempt" at bounding box center [1439, 133] width 101 height 31
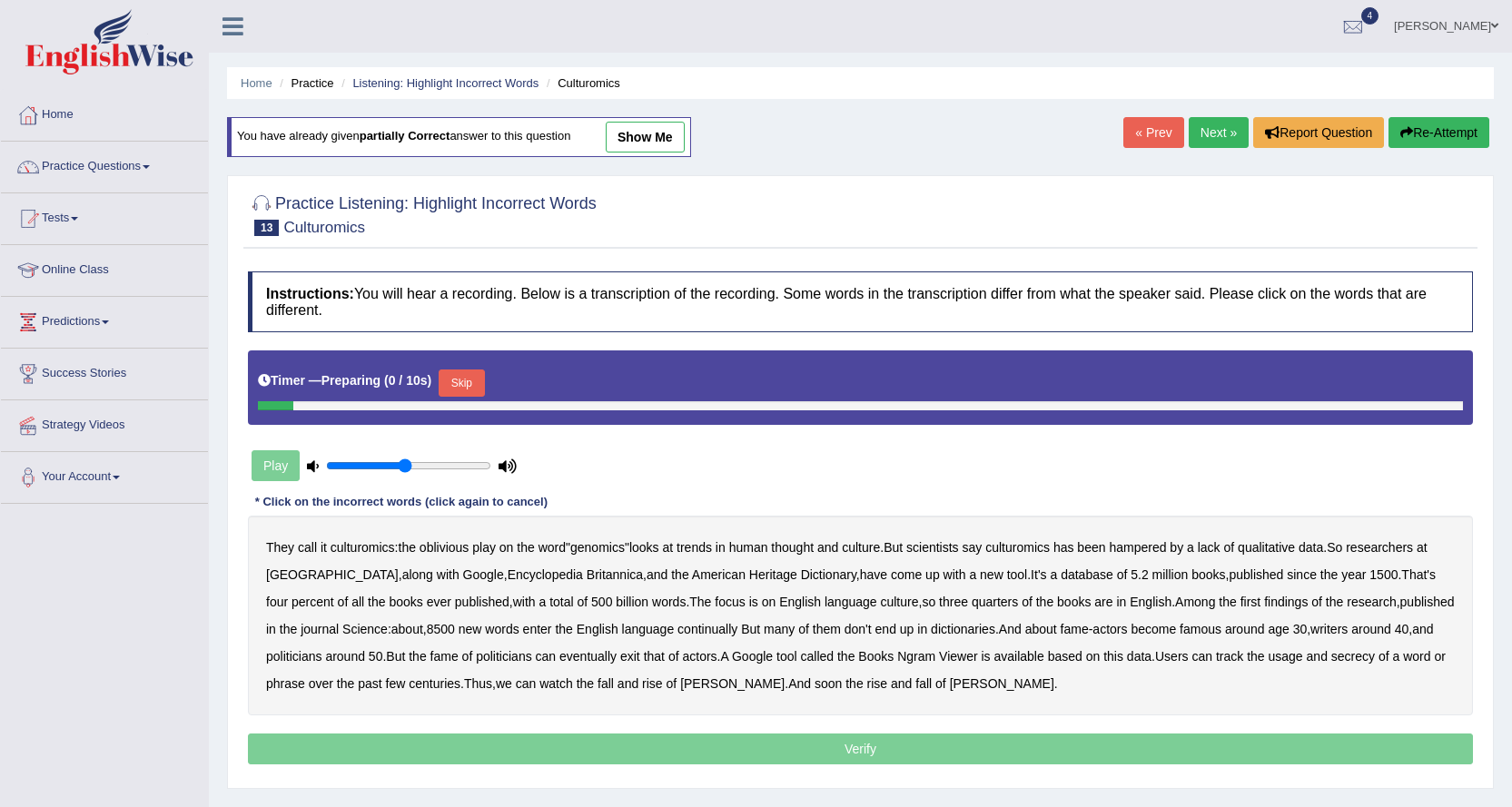
click at [471, 382] on button "Skip" at bounding box center [462, 383] width 46 height 27
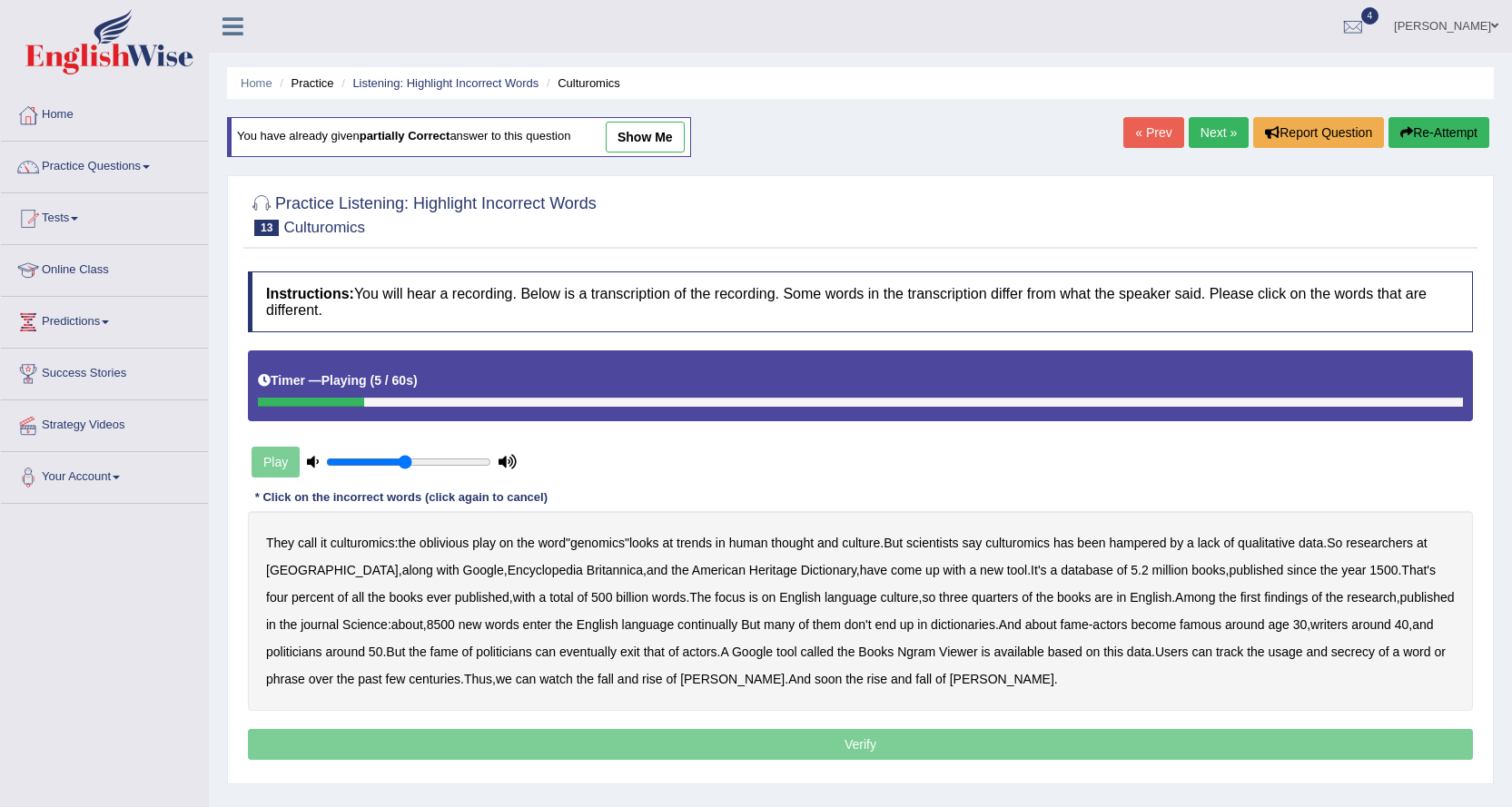
click at [1202, 131] on link "Next »" at bounding box center [1218, 133] width 60 height 31
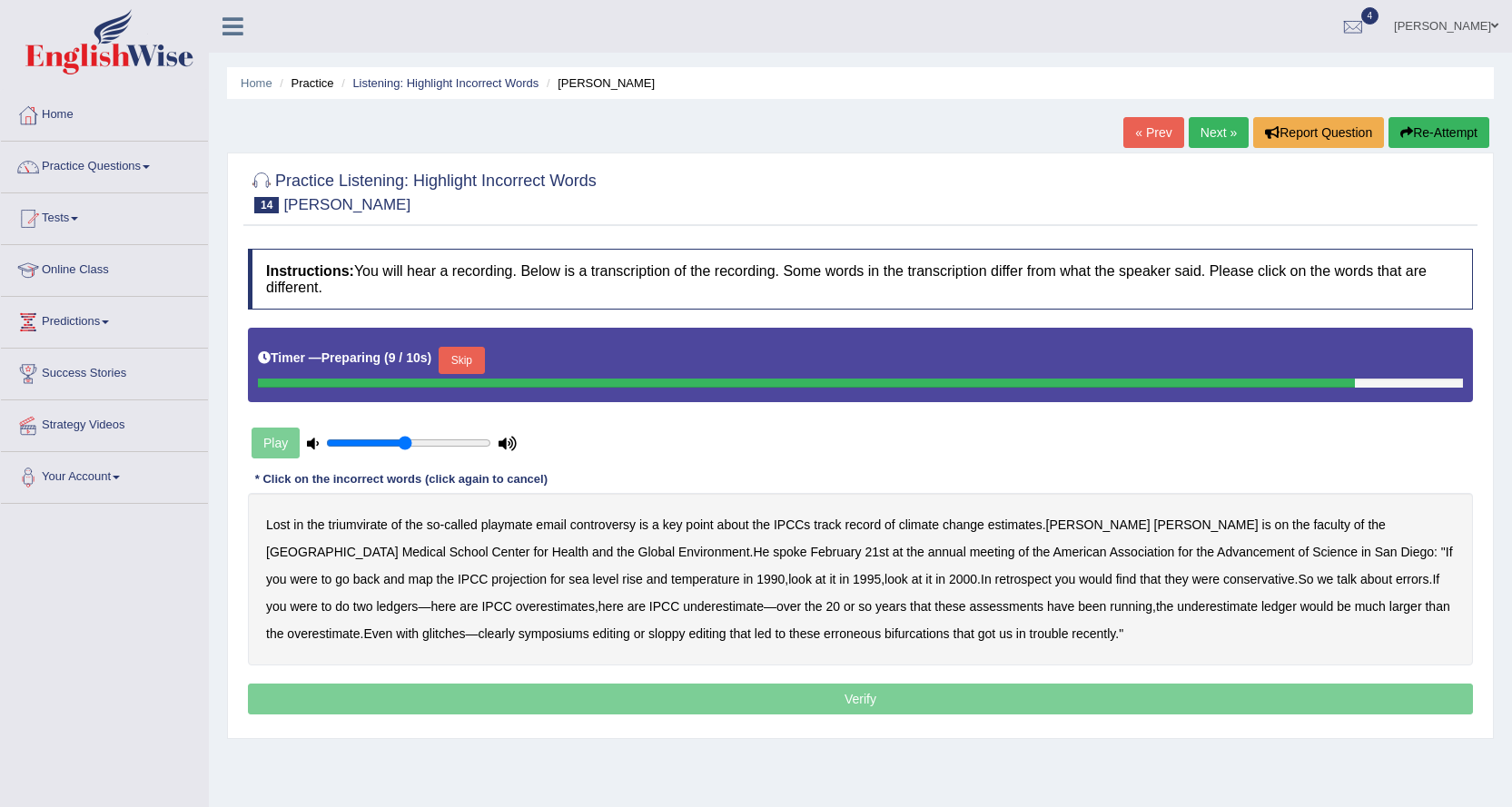
click at [466, 359] on button "Skip" at bounding box center [462, 360] width 46 height 27
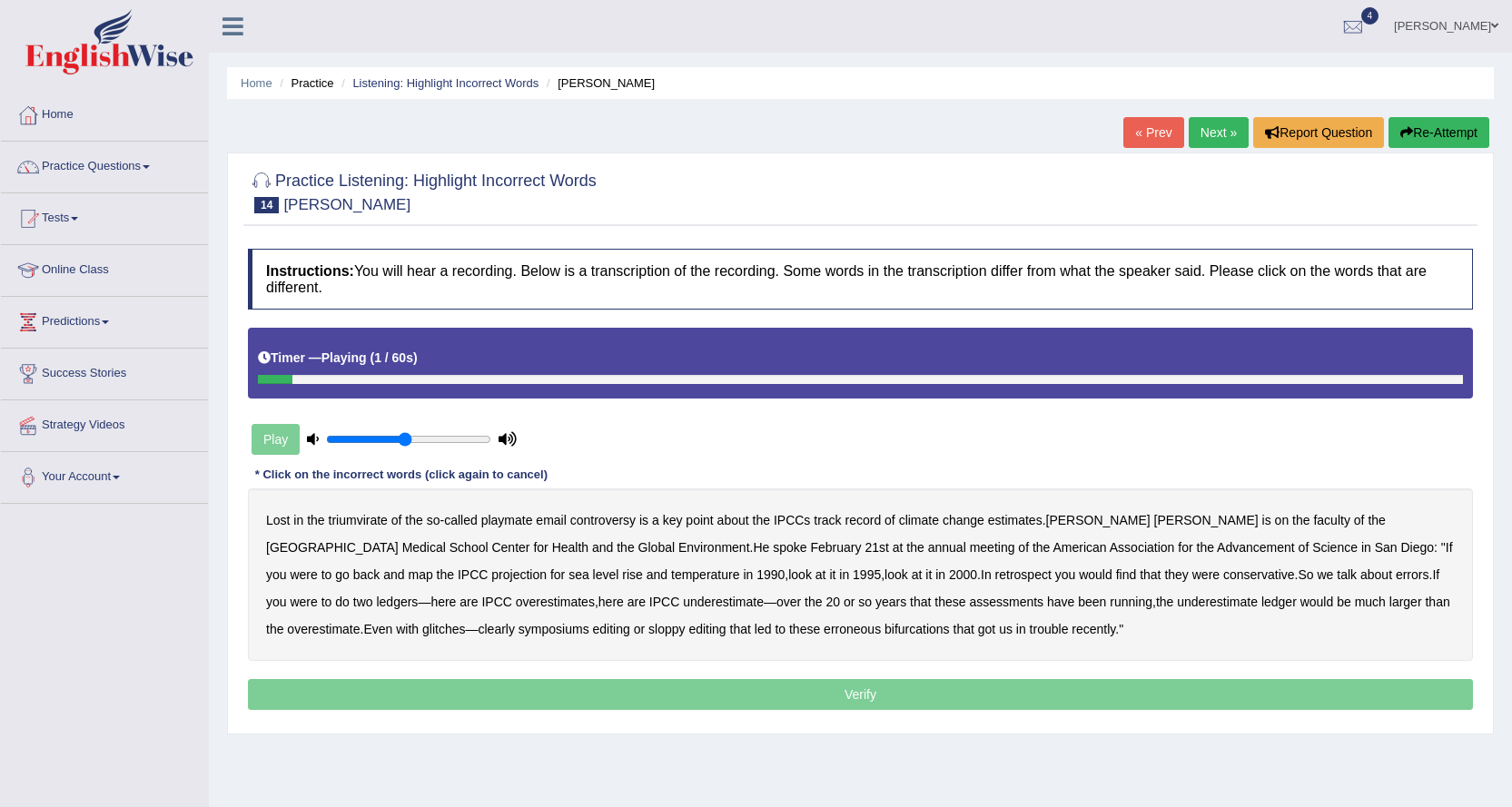
click at [360, 525] on b "triumvirate" at bounding box center [358, 520] width 59 height 15
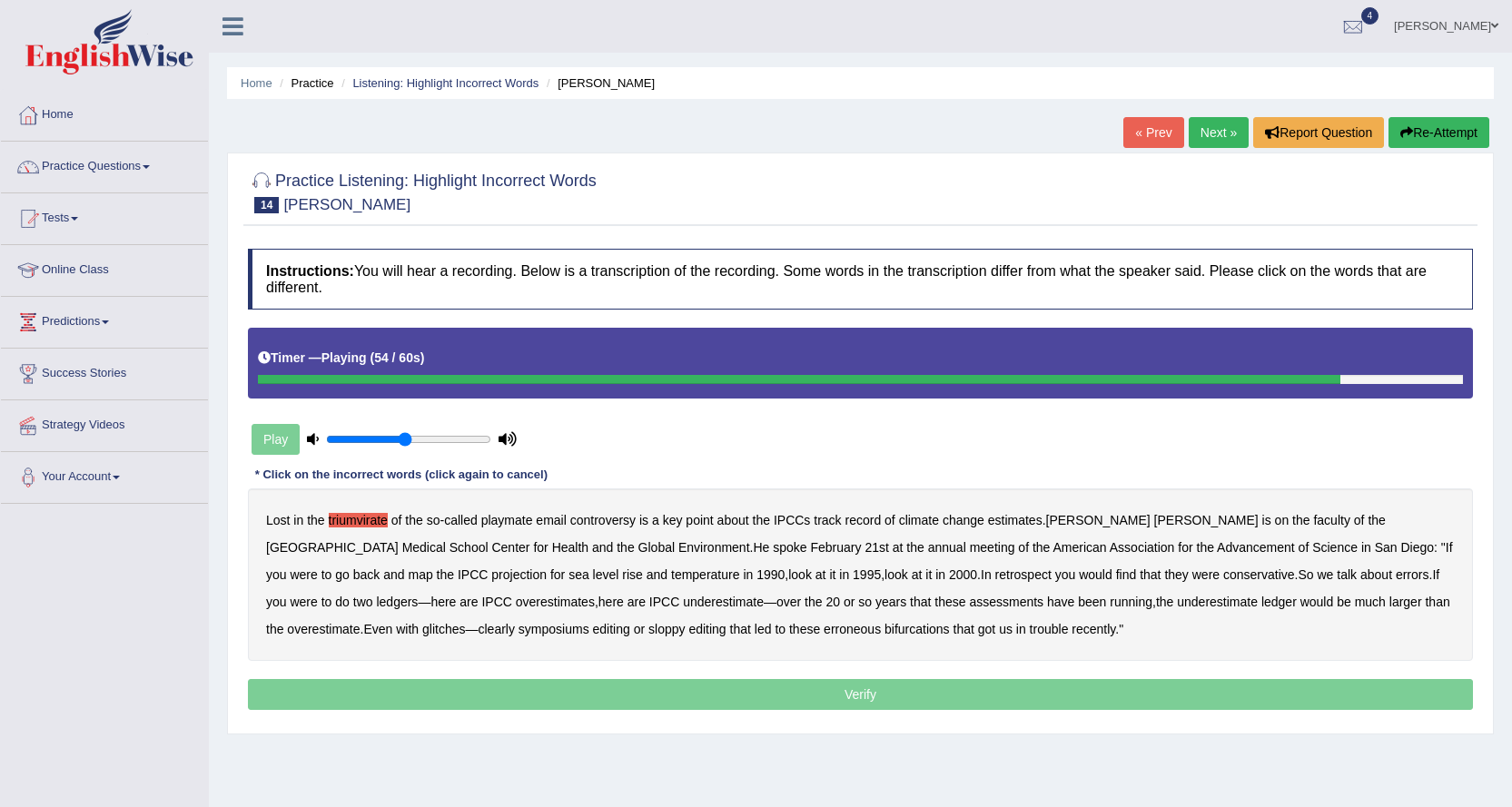
click at [519, 633] on b "symposiums" at bounding box center [553, 629] width 71 height 15
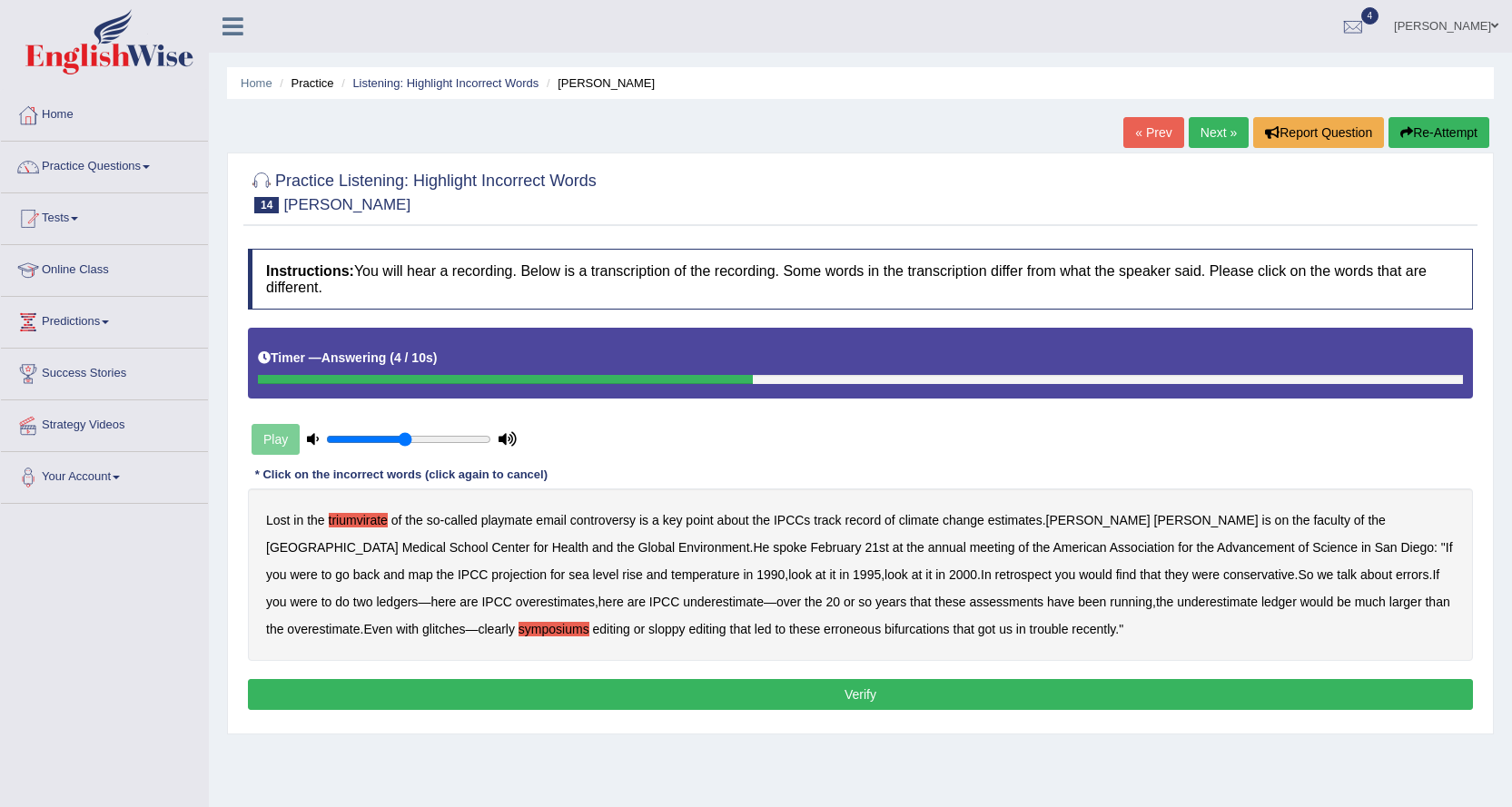
click at [712, 694] on button "Verify" at bounding box center [860, 694] width 1224 height 31
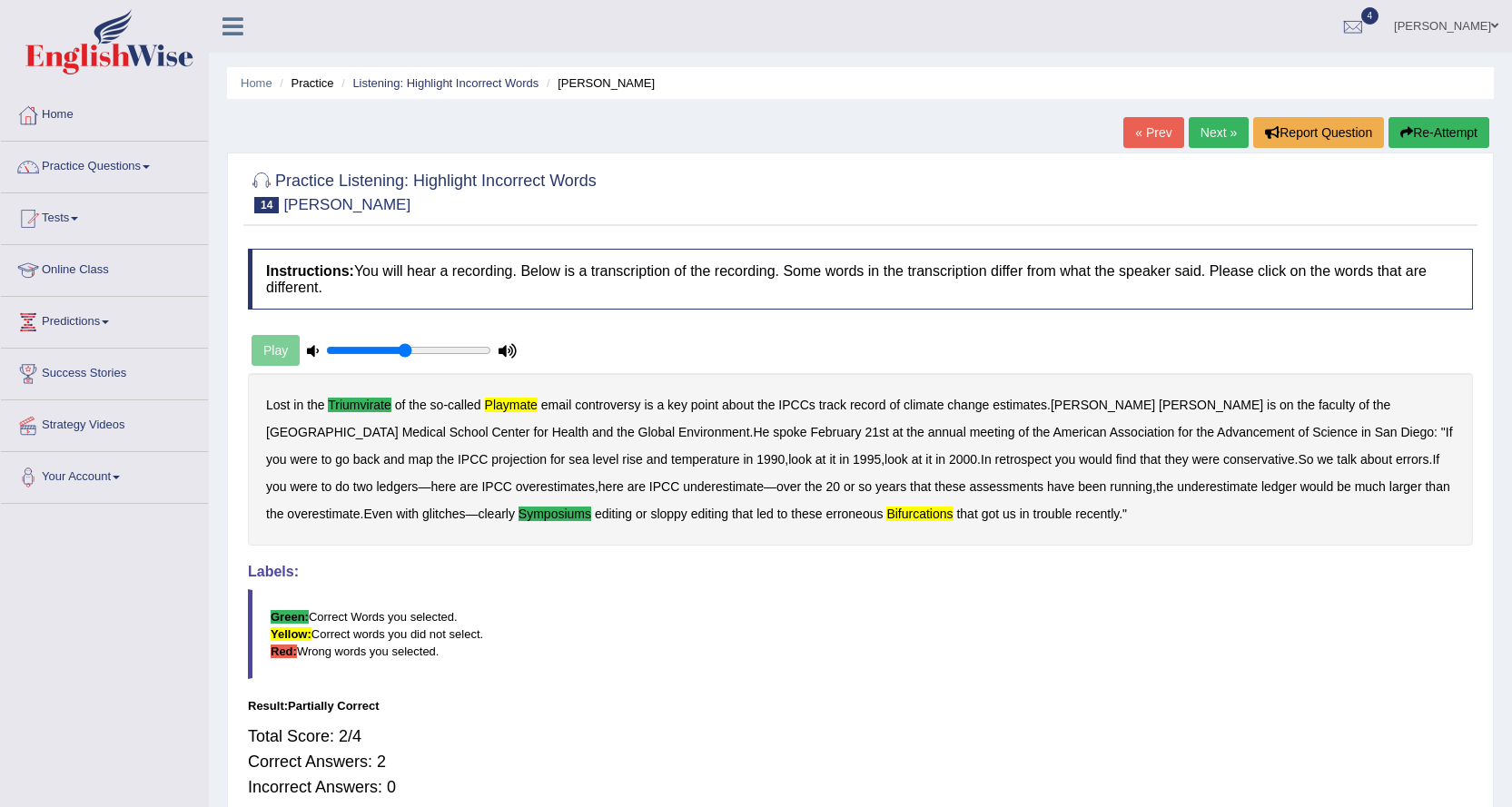
click at [1423, 132] on button "Re-Attempt" at bounding box center [1439, 133] width 101 height 31
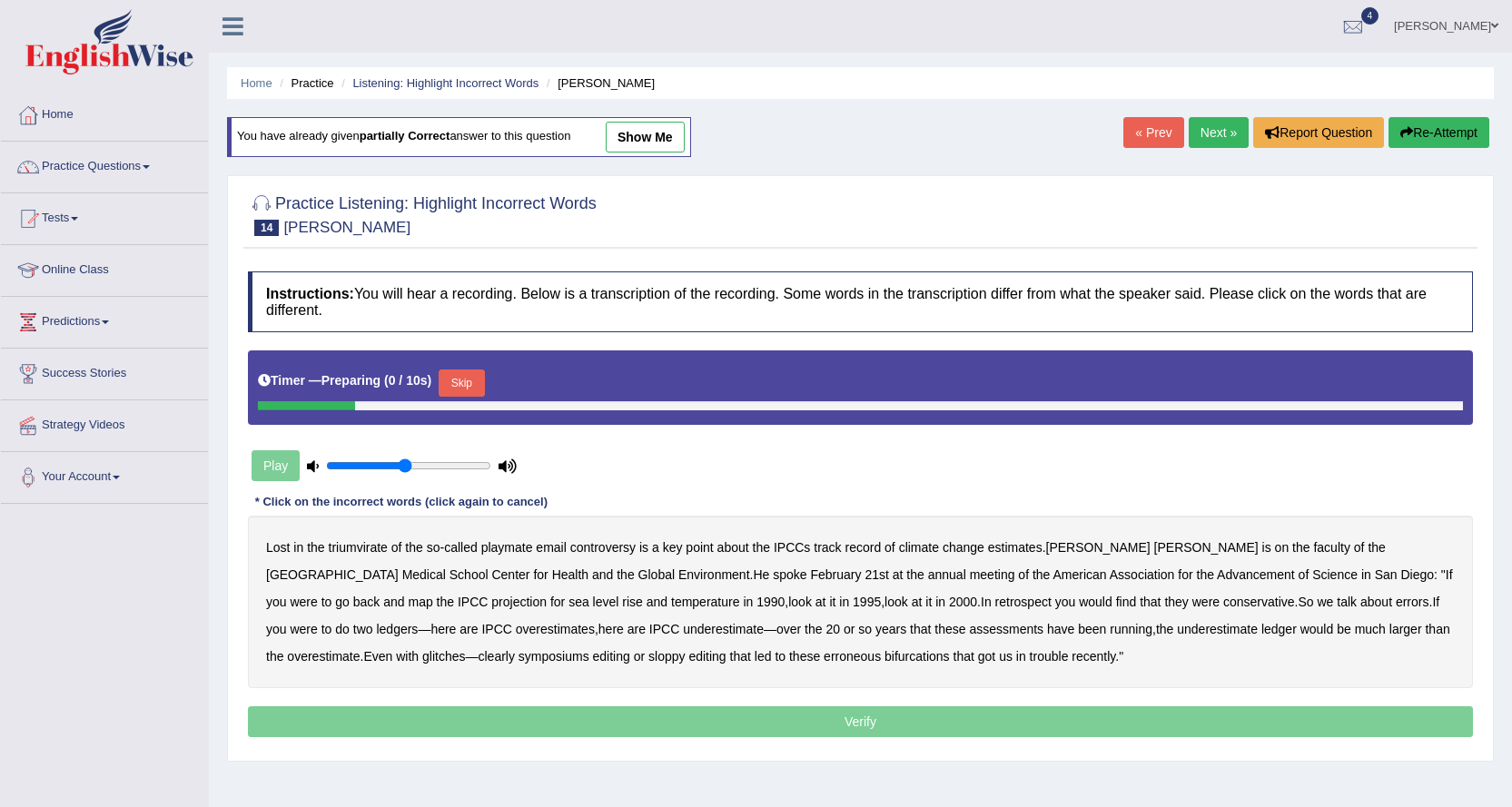
click at [470, 383] on button "Skip" at bounding box center [462, 383] width 46 height 27
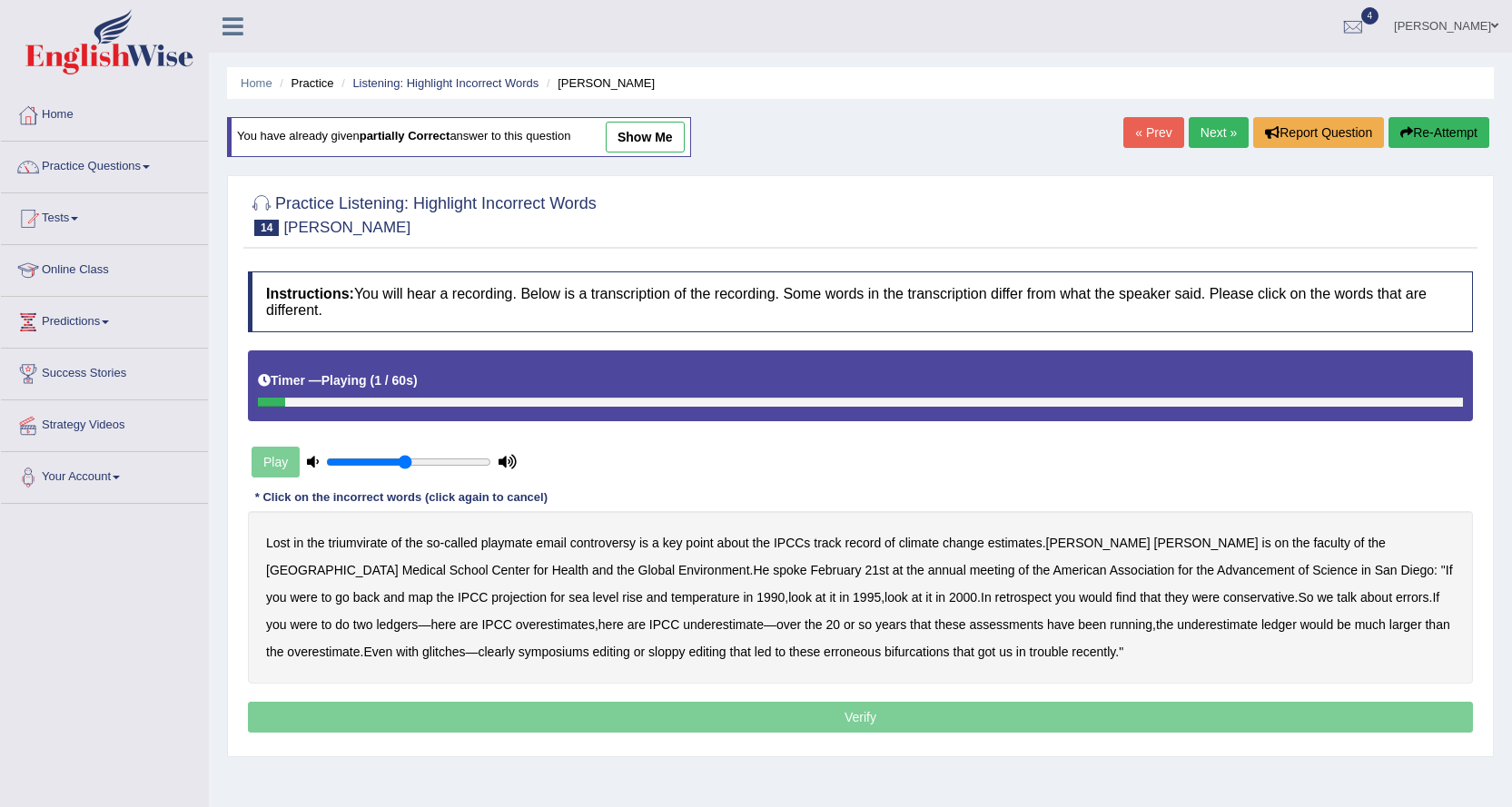
click at [344, 545] on b "triumvirate" at bounding box center [358, 543] width 59 height 15
click at [495, 544] on b "playmate" at bounding box center [507, 543] width 51 height 15
click at [1223, 139] on link "Next »" at bounding box center [1218, 133] width 60 height 31
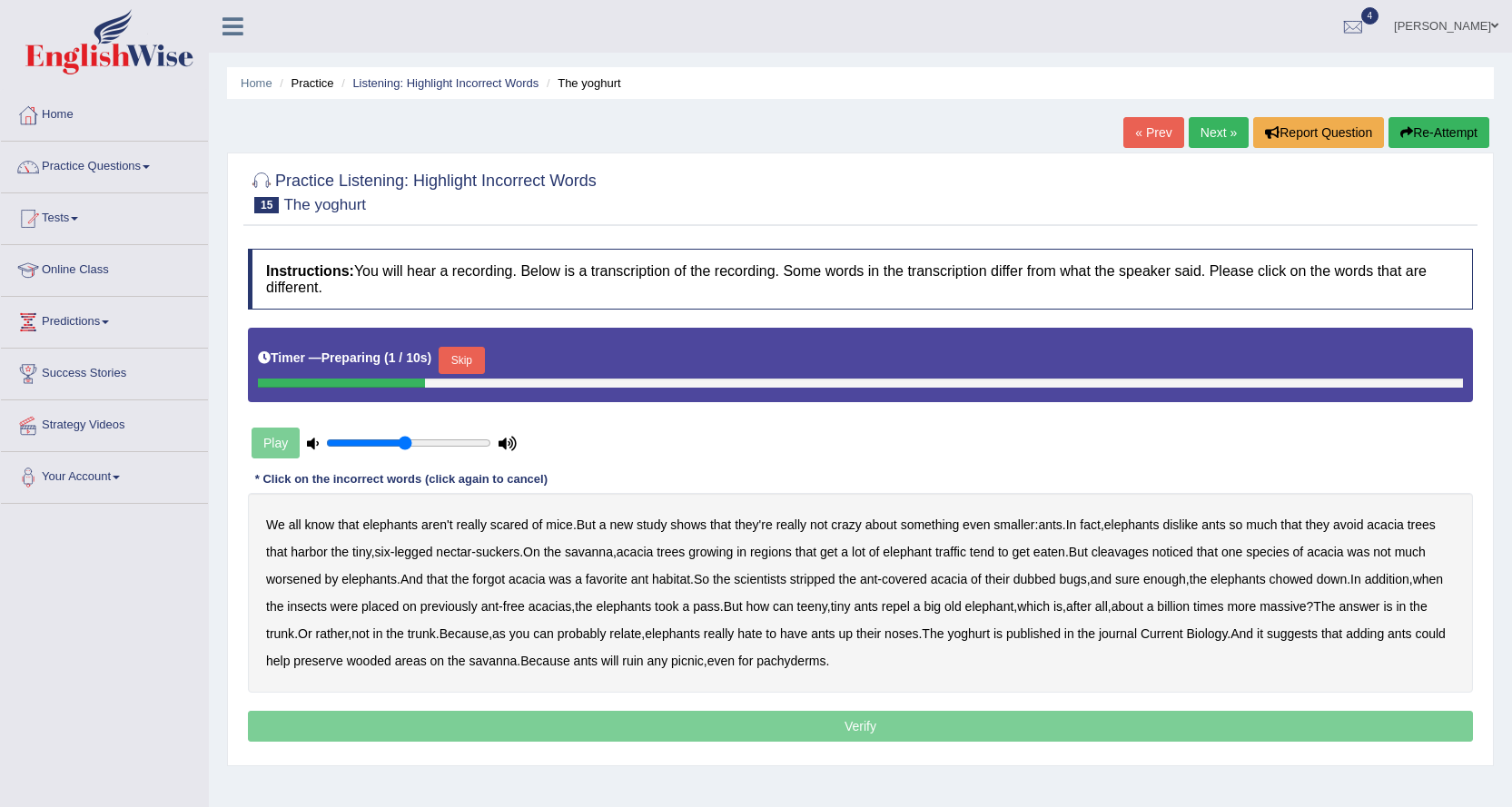
click at [457, 354] on button "Skip" at bounding box center [462, 360] width 46 height 27
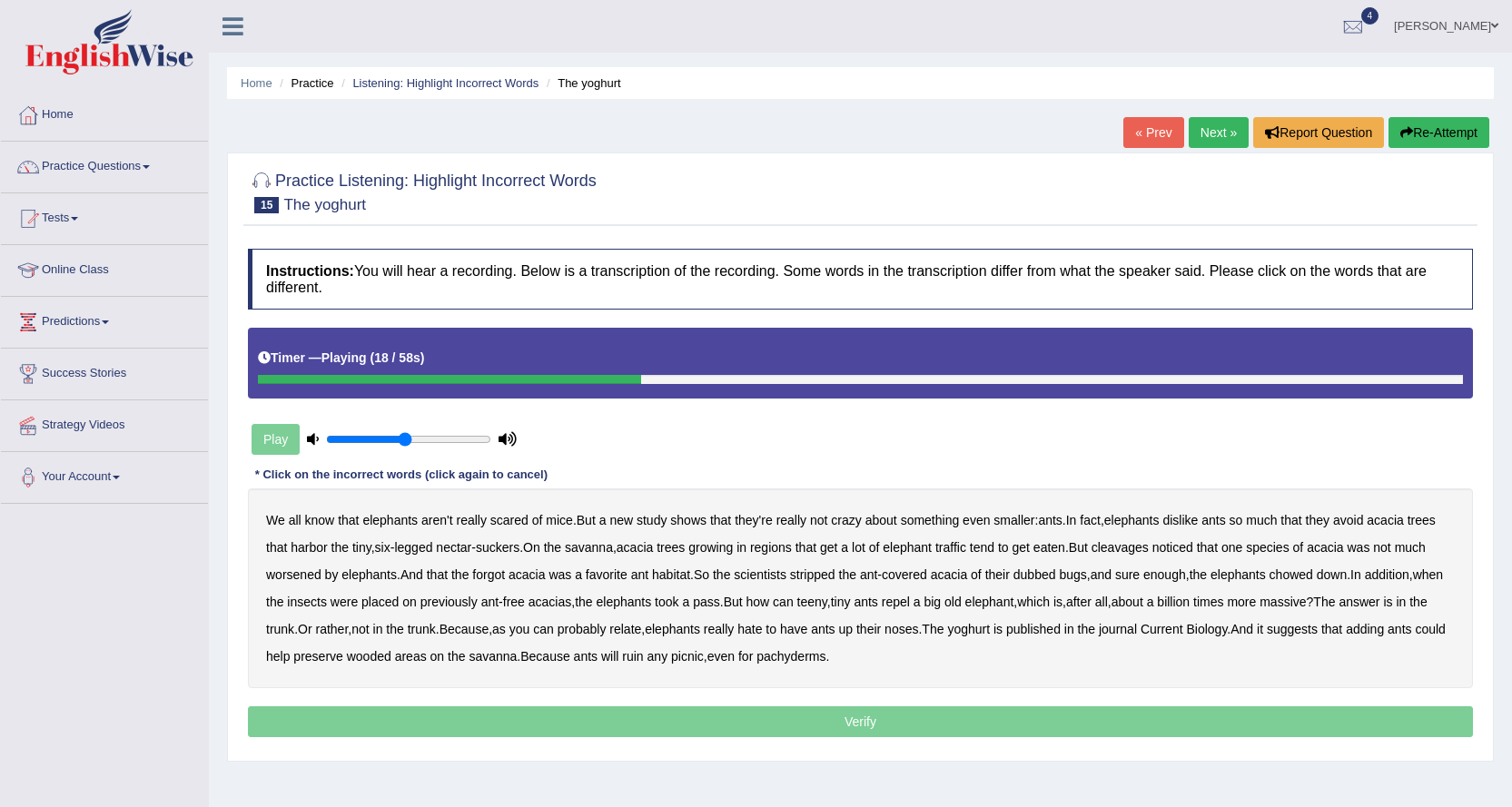
click at [1141, 547] on b "cleavages" at bounding box center [1120, 547] width 57 height 15
click at [300, 570] on b "worsened" at bounding box center [293, 574] width 55 height 15
click at [505, 574] on b "forgot" at bounding box center [488, 574] width 33 height 15
click at [1038, 574] on b "dubbed" at bounding box center [1035, 574] width 43 height 15
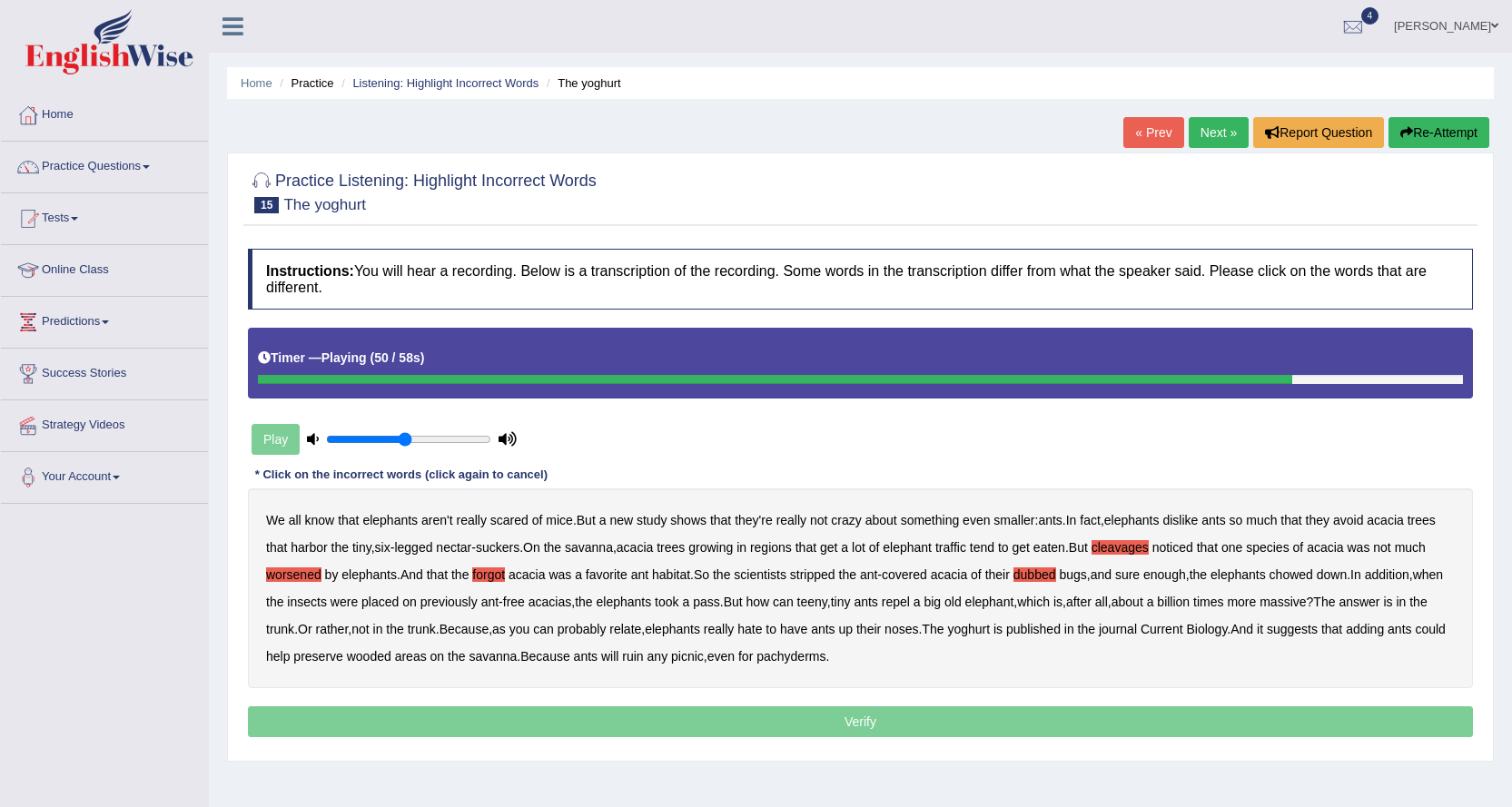
click at [990, 630] on b "yoghurt" at bounding box center [968, 629] width 43 height 15
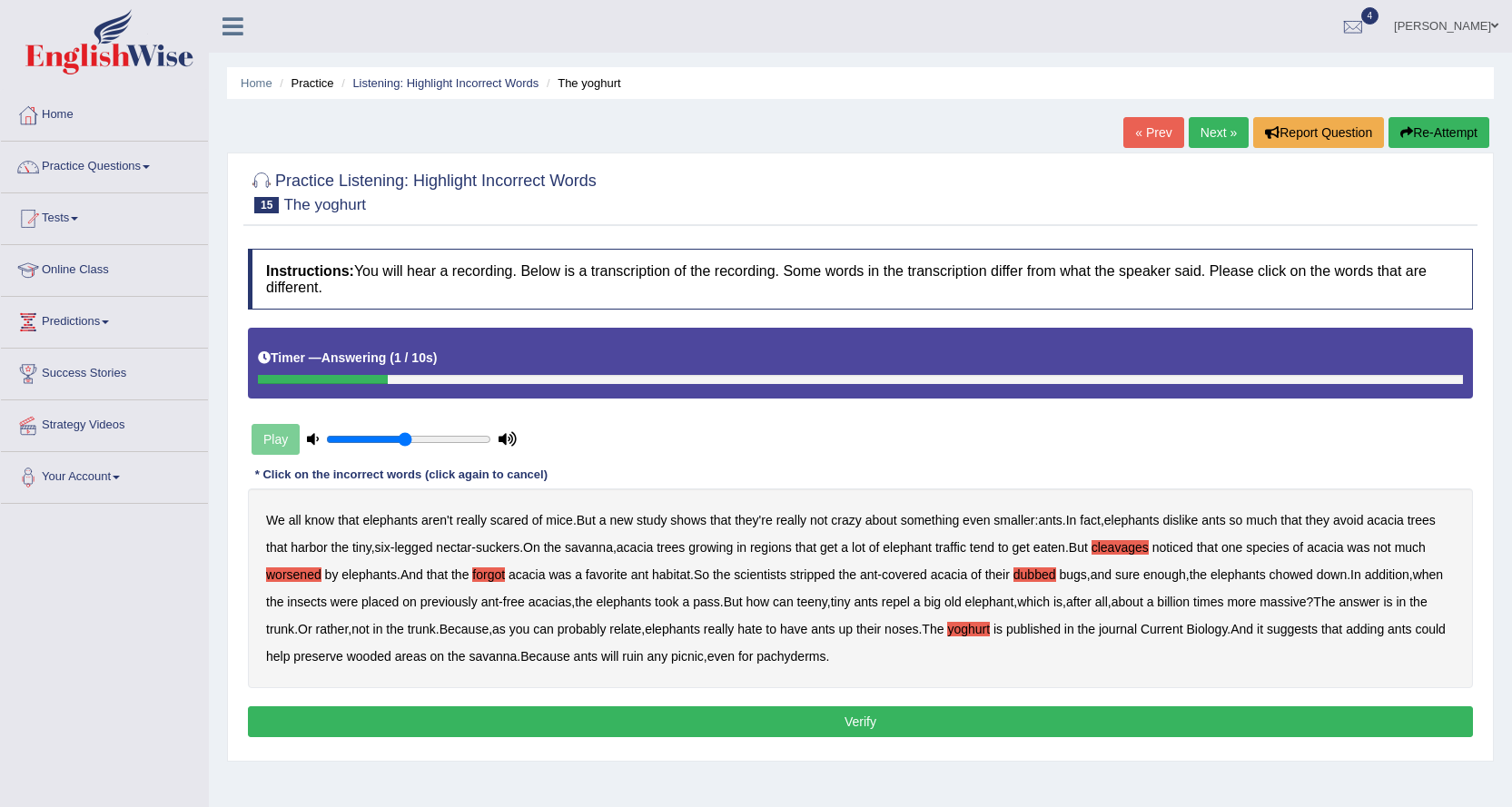
click at [878, 725] on button "Verify" at bounding box center [860, 722] width 1224 height 31
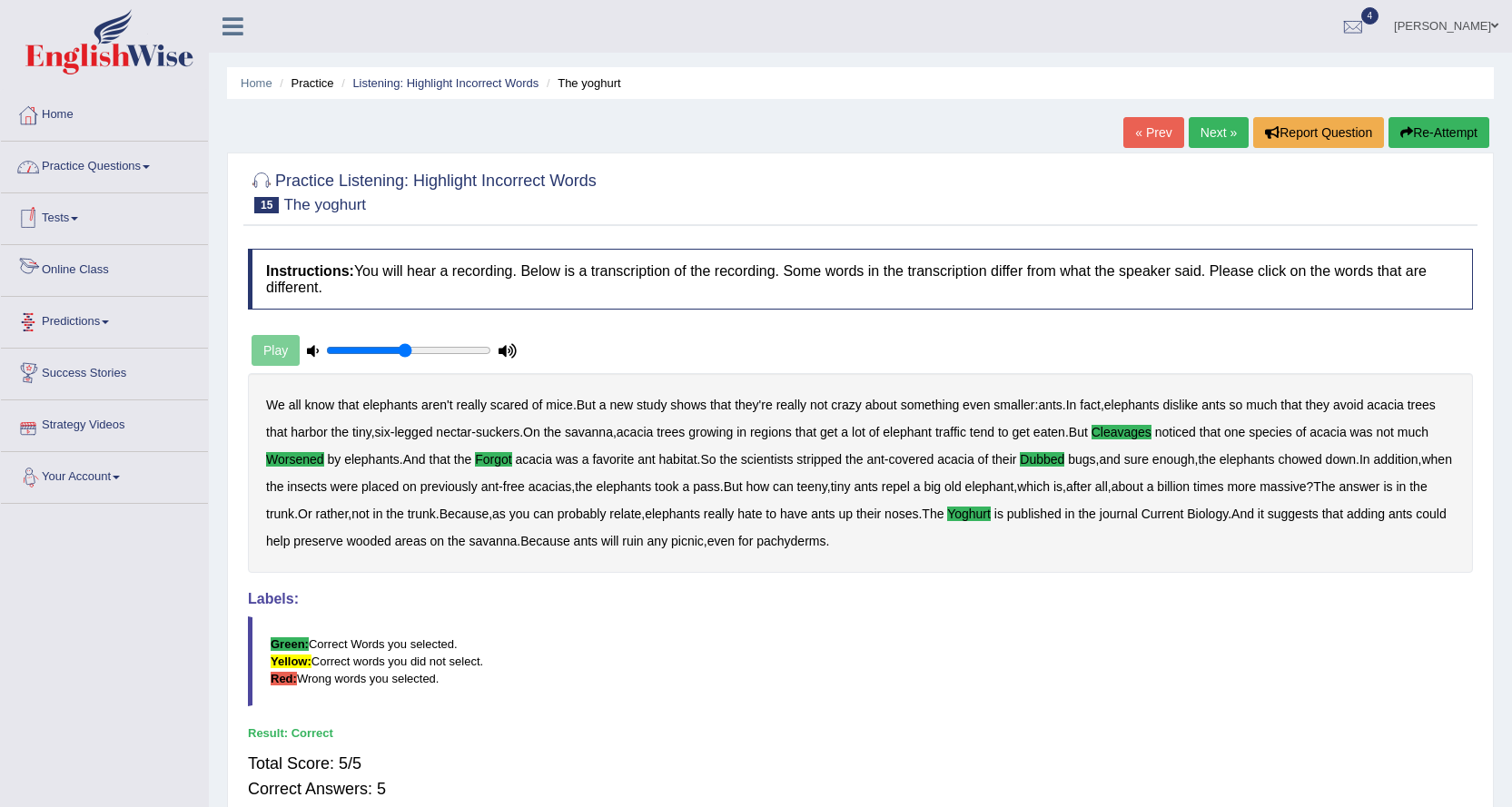
click at [106, 163] on link "Practice Questions" at bounding box center [104, 165] width 207 height 46
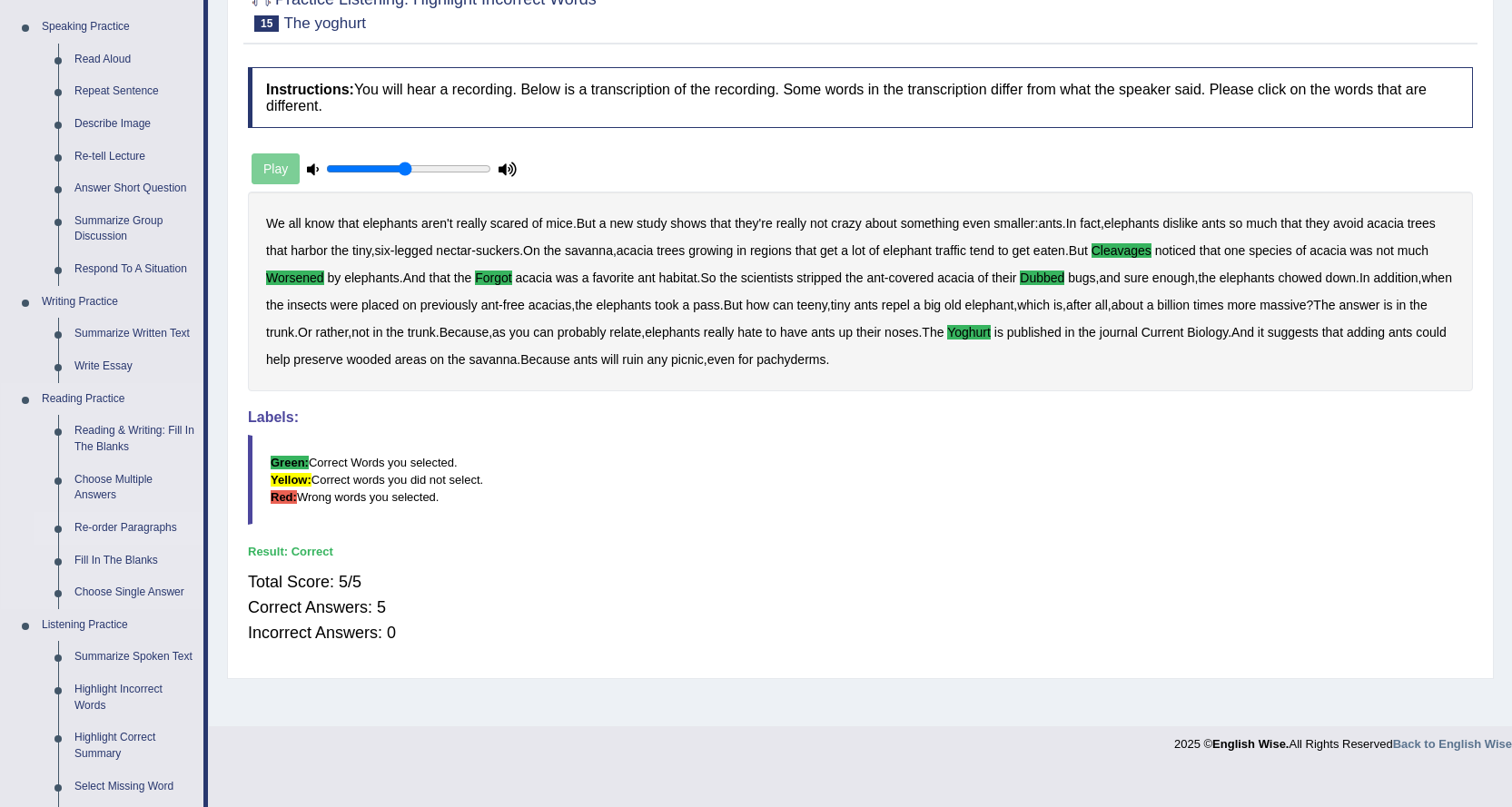
scroll to position [363, 0]
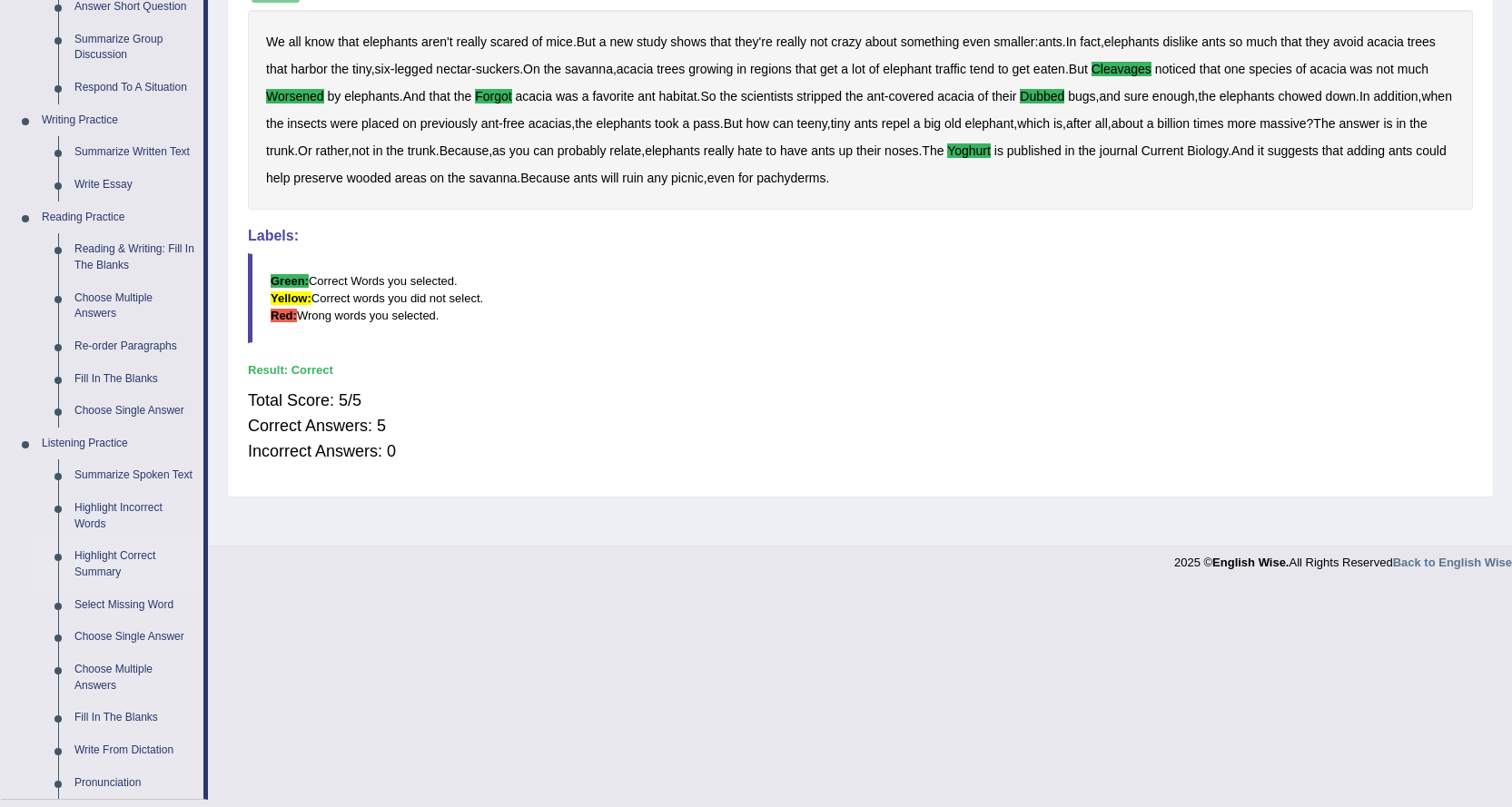
click at [103, 562] on link "Highlight Correct Summary" at bounding box center [135, 563] width 137 height 49
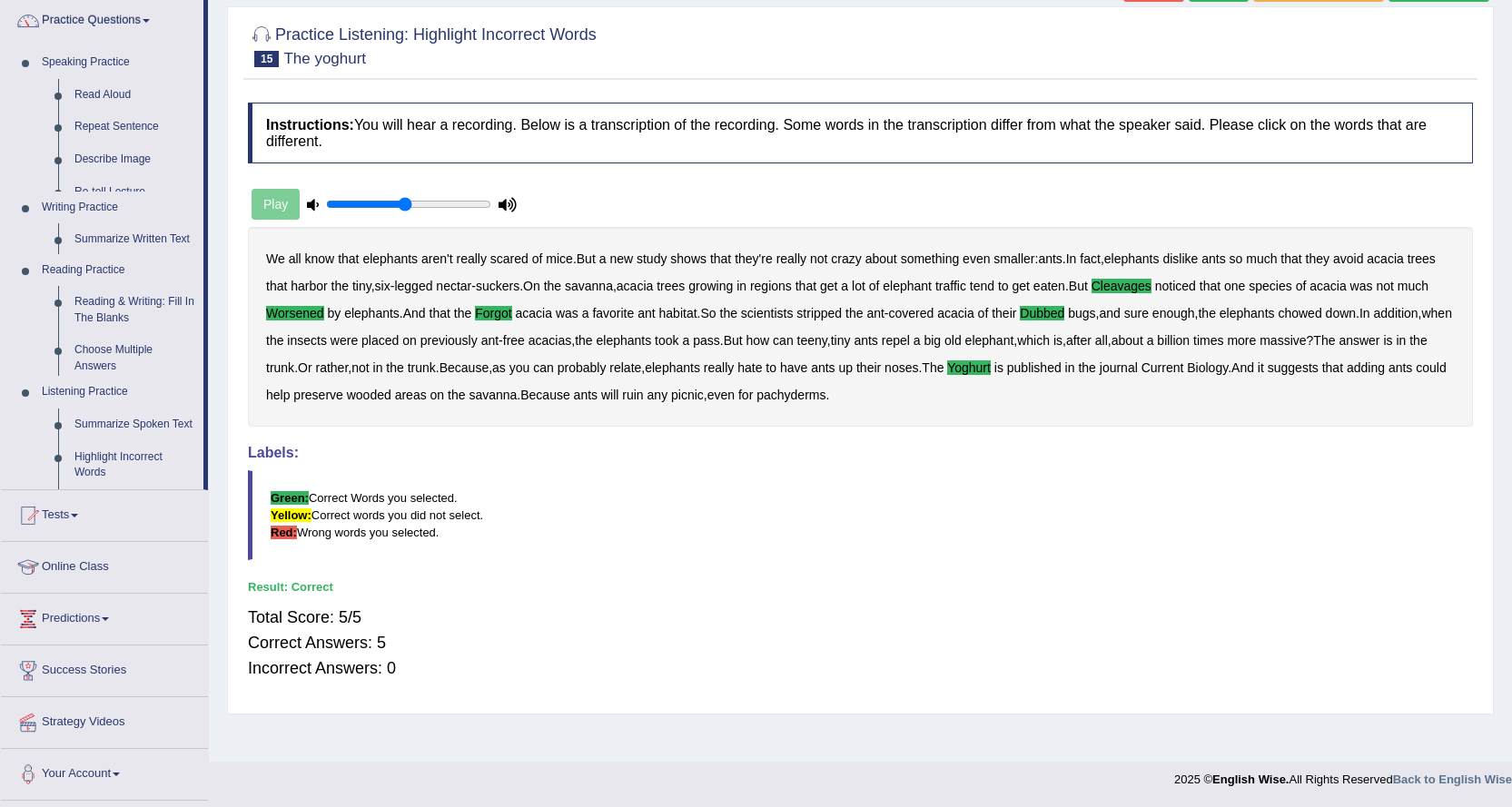
scroll to position [147, 0]
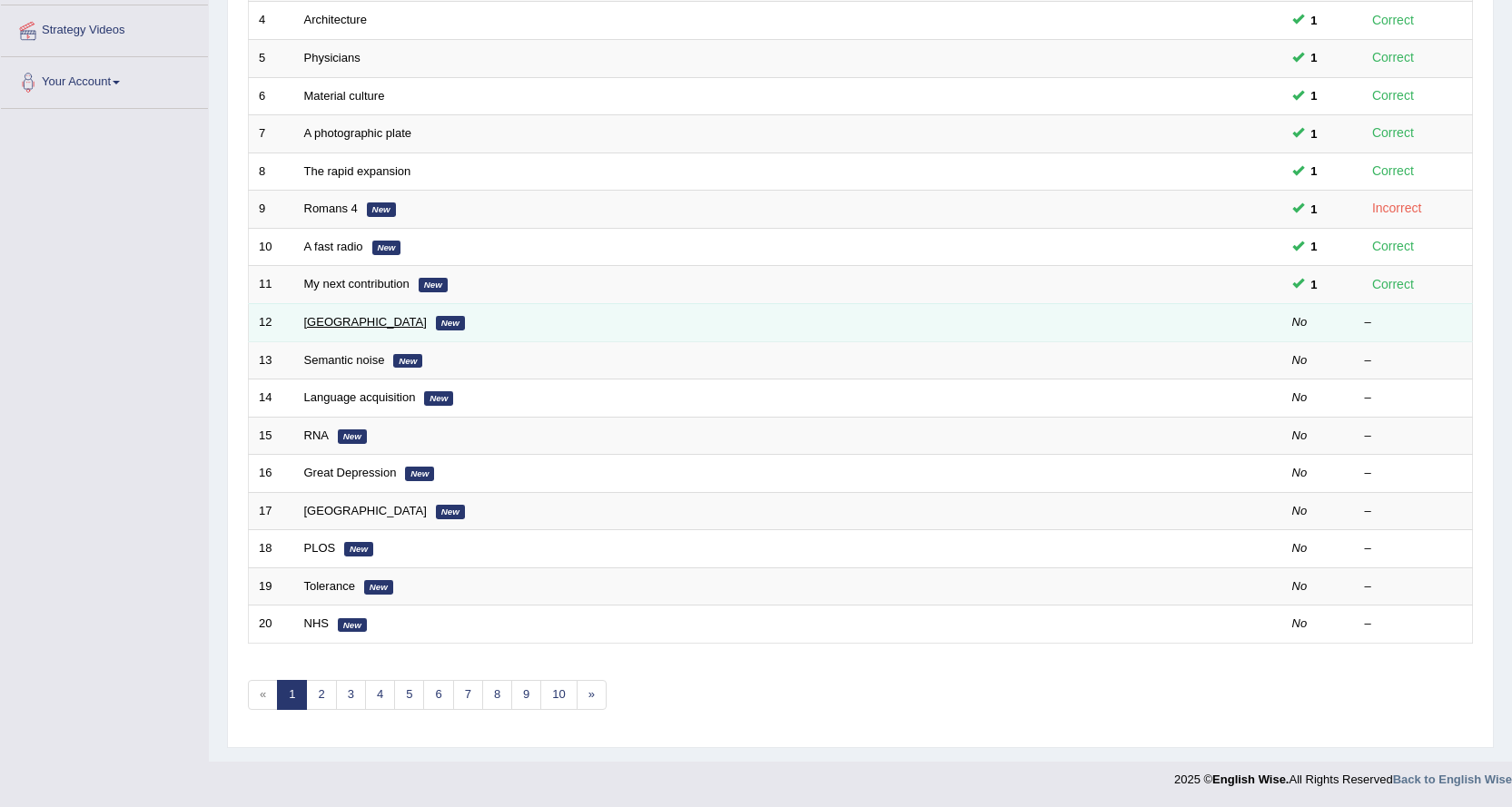
click at [324, 320] on link "[GEOGRAPHIC_DATA]" at bounding box center [366, 322] width 123 height 14
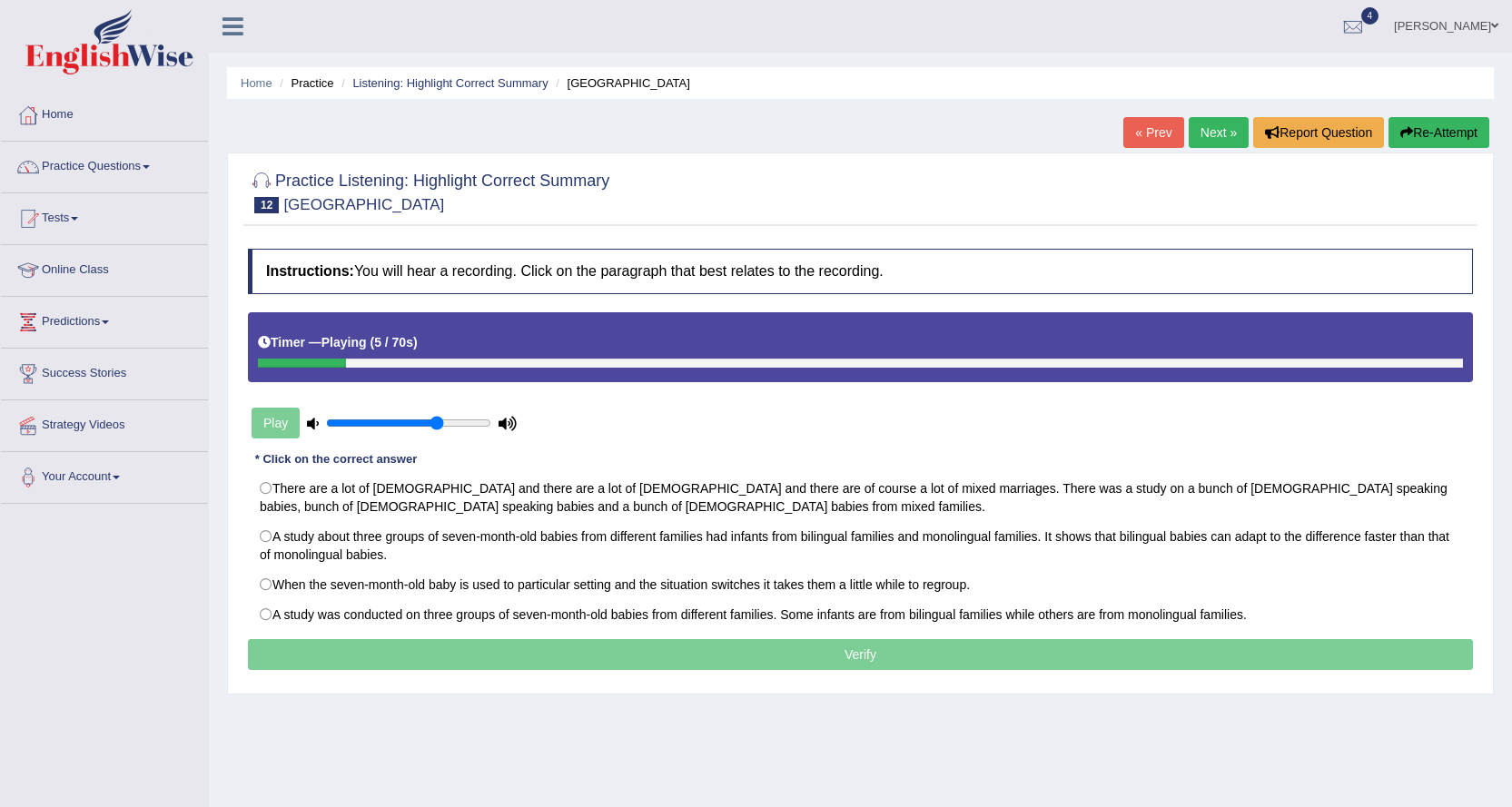
type input "0.7"
click at [433, 423] on input "range" at bounding box center [409, 423] width 165 height 15
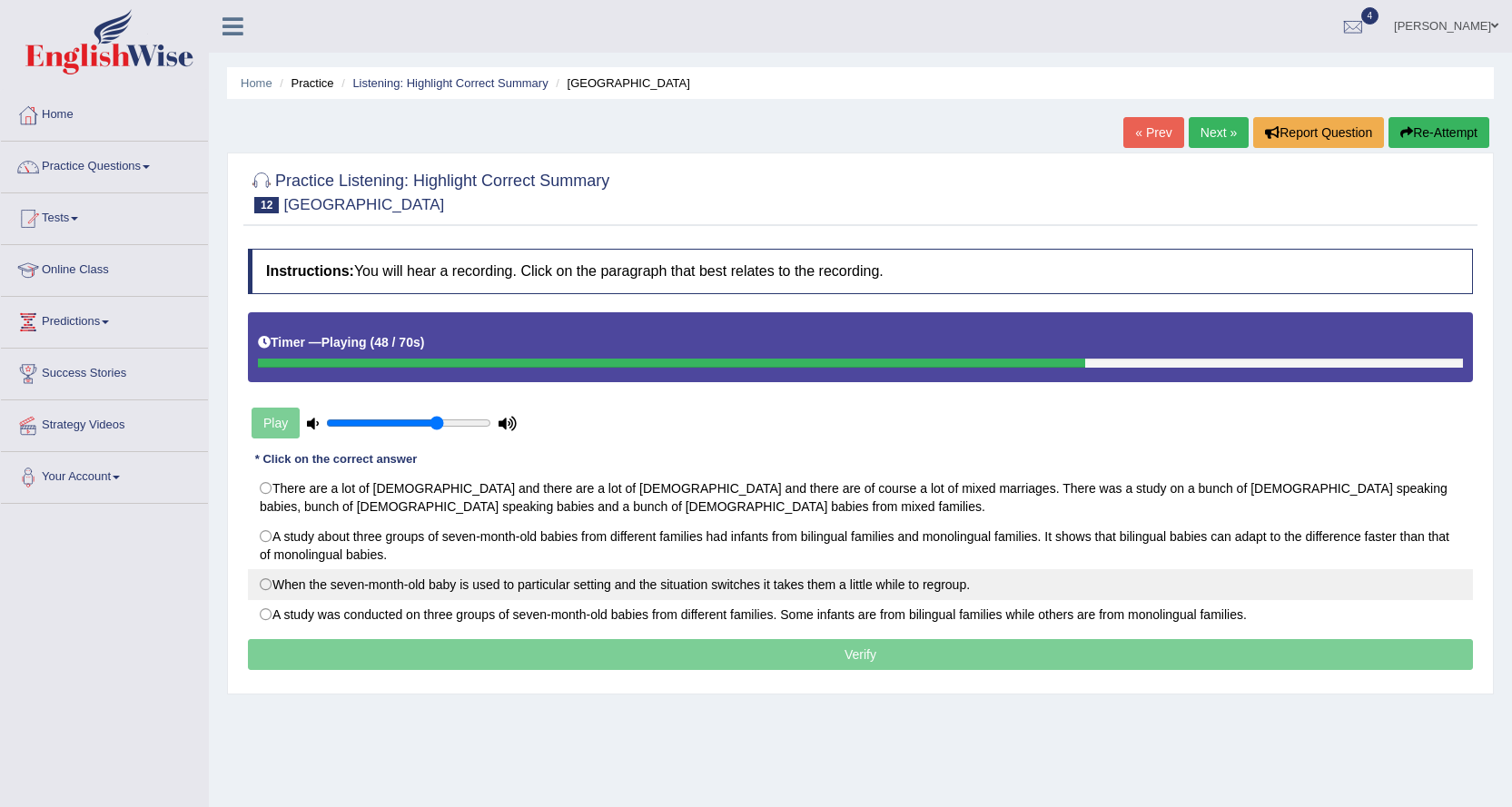
click at [729, 586] on label "When the seven-month-old baby is used to particular setting and the situation s…" at bounding box center [860, 584] width 1224 height 31
radio input "true"
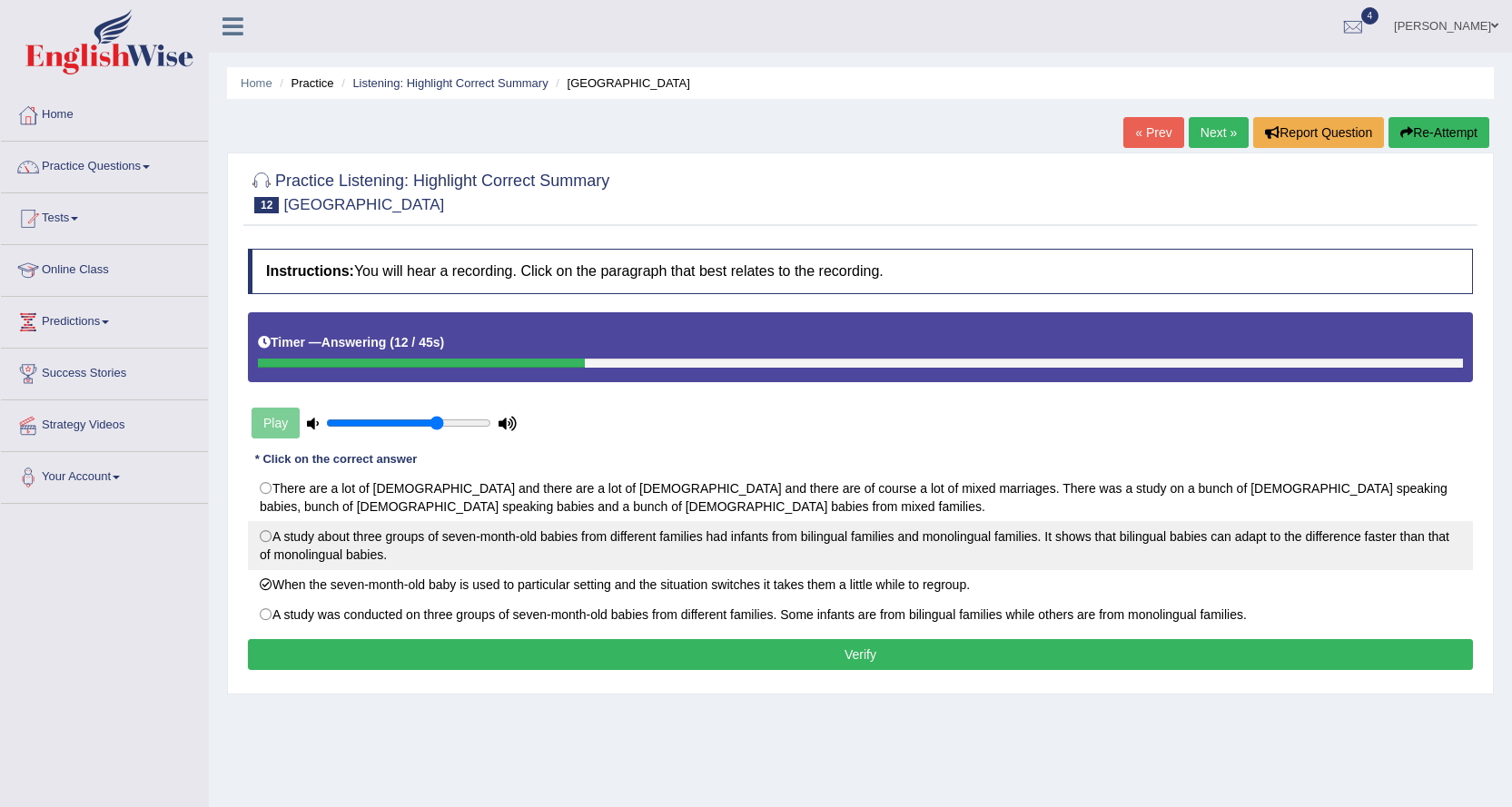
click at [642, 544] on label "A study about three groups of seven-month-old babies from different families ha…" at bounding box center [860, 545] width 1224 height 49
radio input "true"
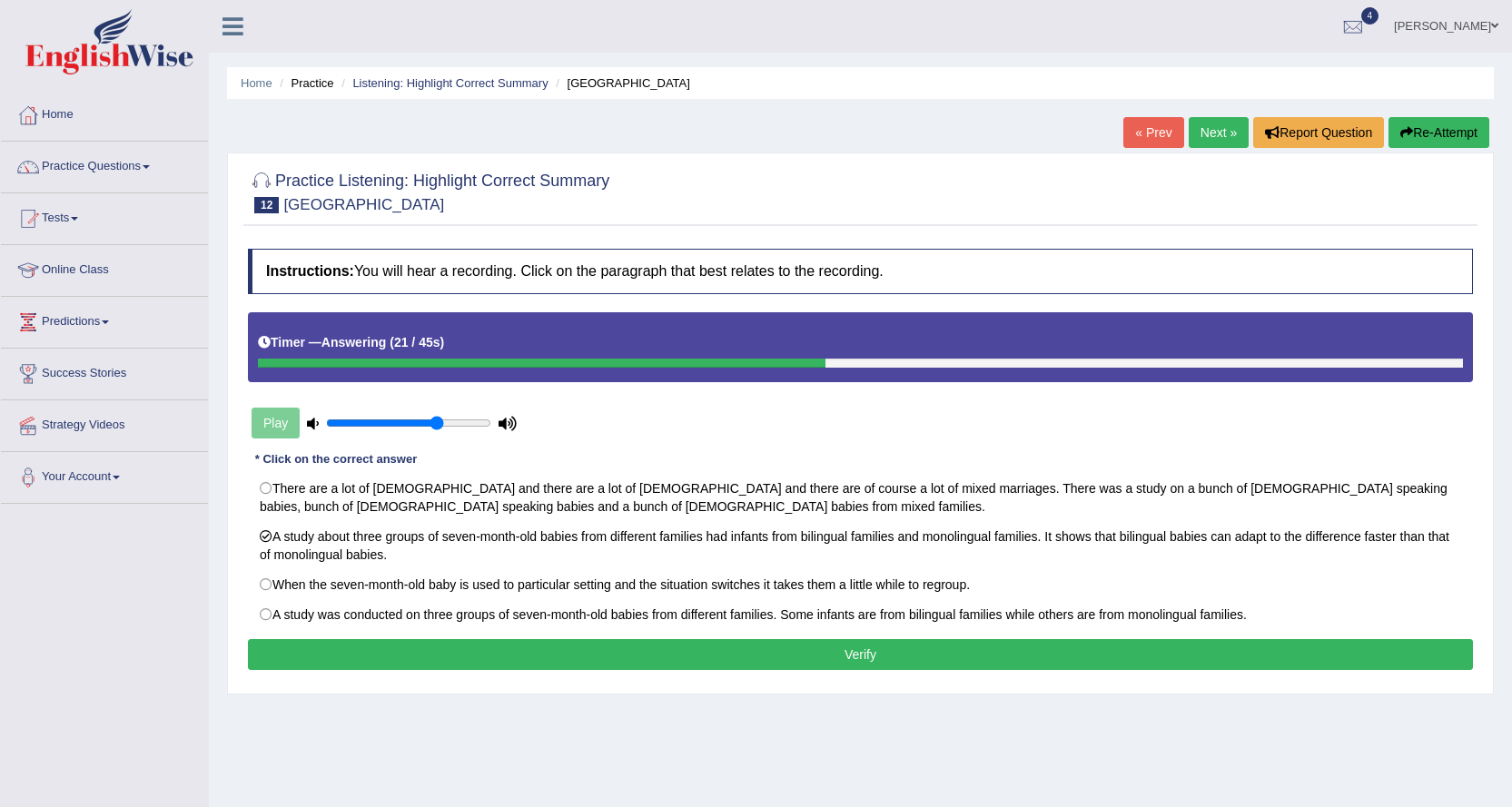
click at [1067, 651] on button "Verify" at bounding box center [860, 654] width 1224 height 31
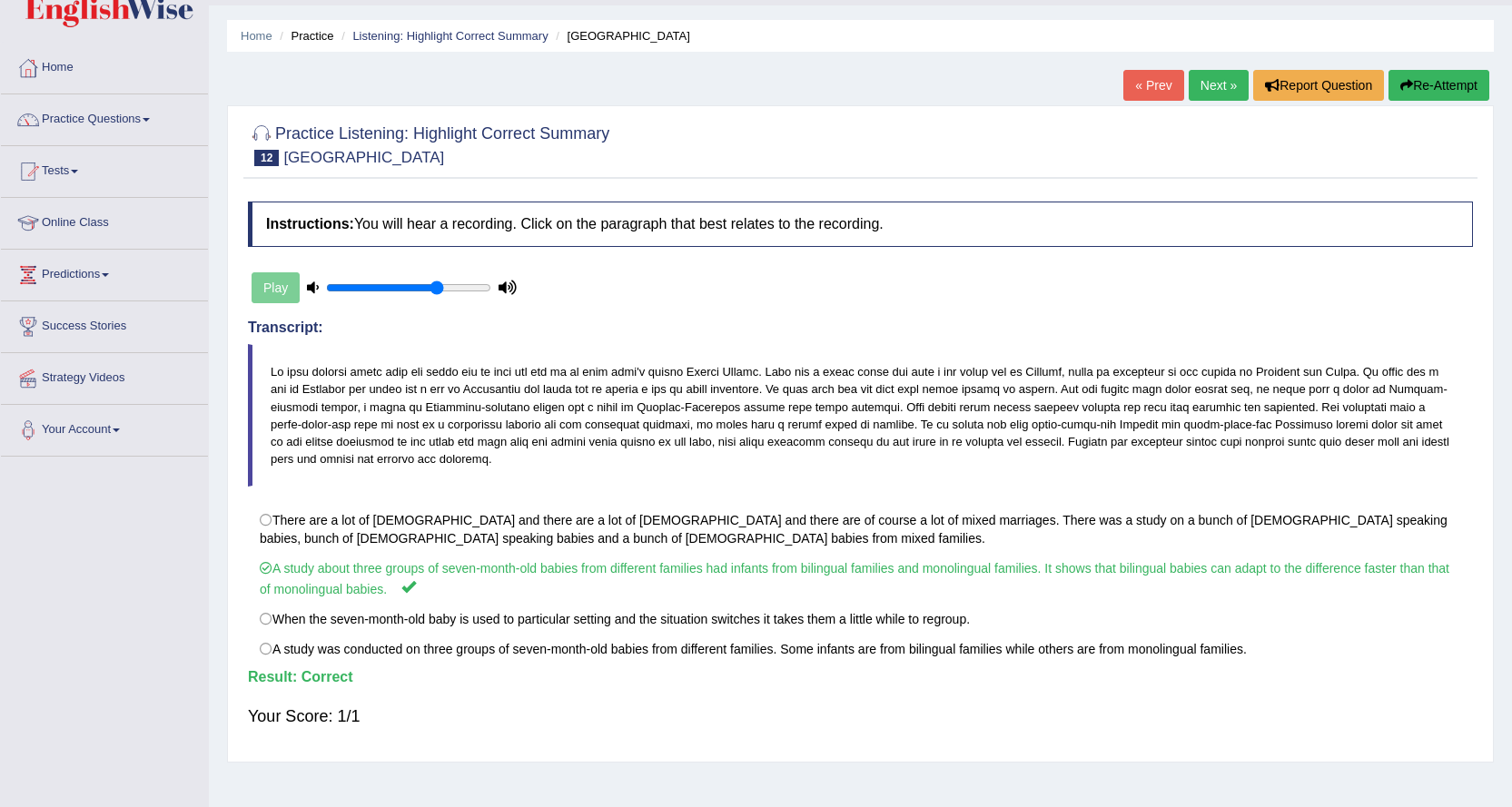
scroll to position [91, 0]
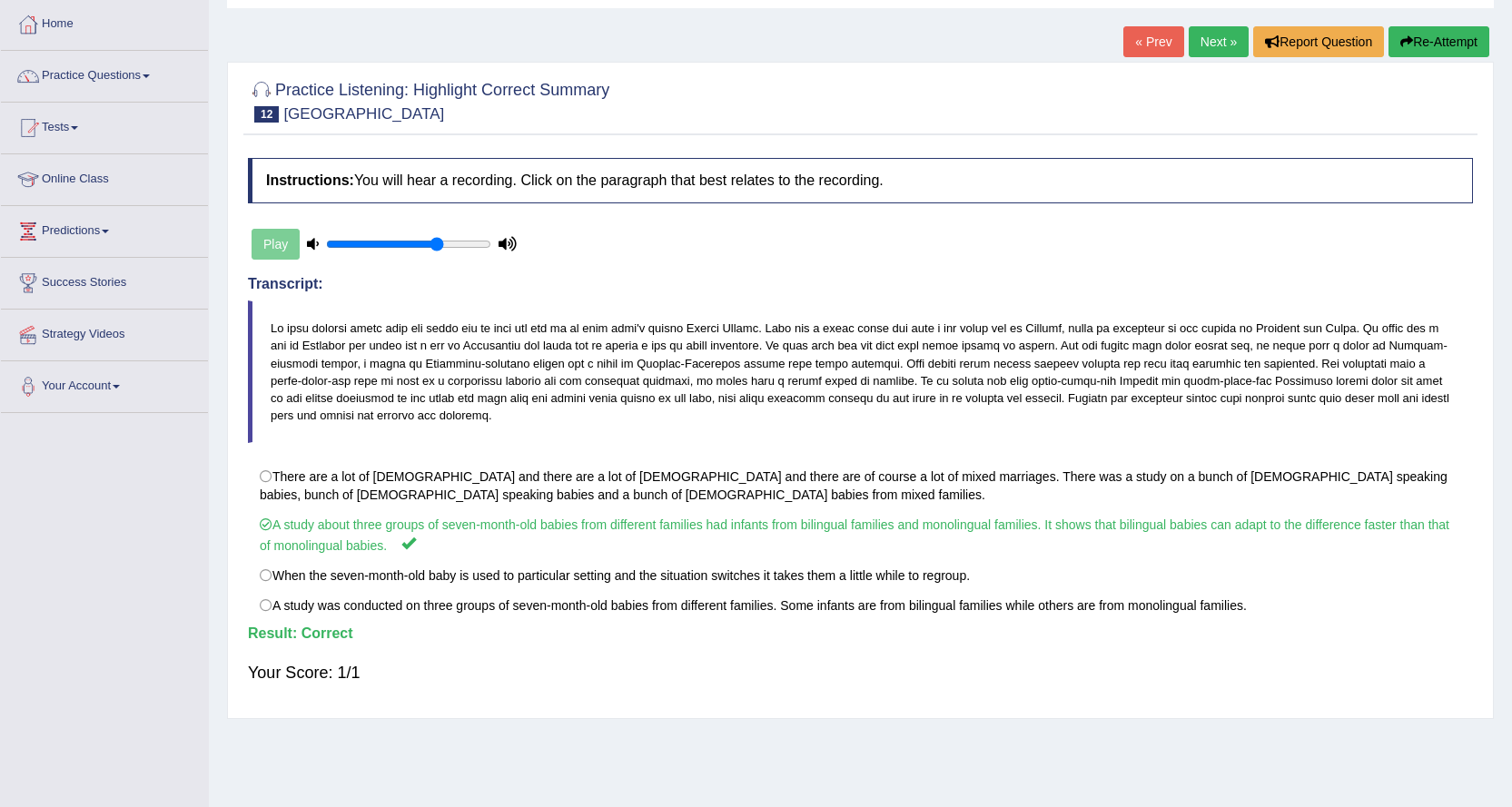
click at [1213, 45] on link "Next »" at bounding box center [1218, 42] width 60 height 31
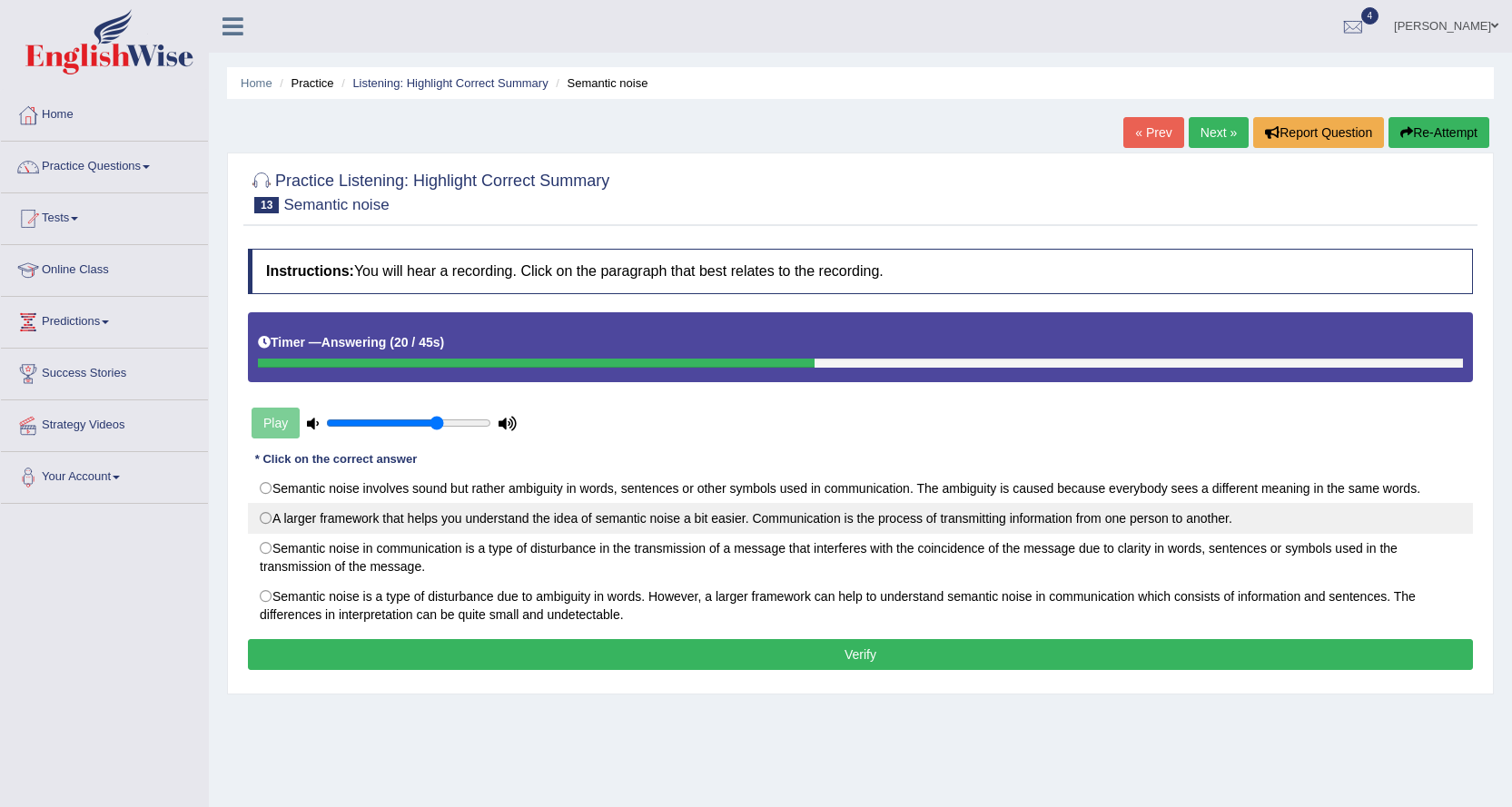
click at [597, 523] on label "A larger framework that helps you understand the idea of semantic noise a bit e…" at bounding box center [860, 518] width 1224 height 31
radio input "true"
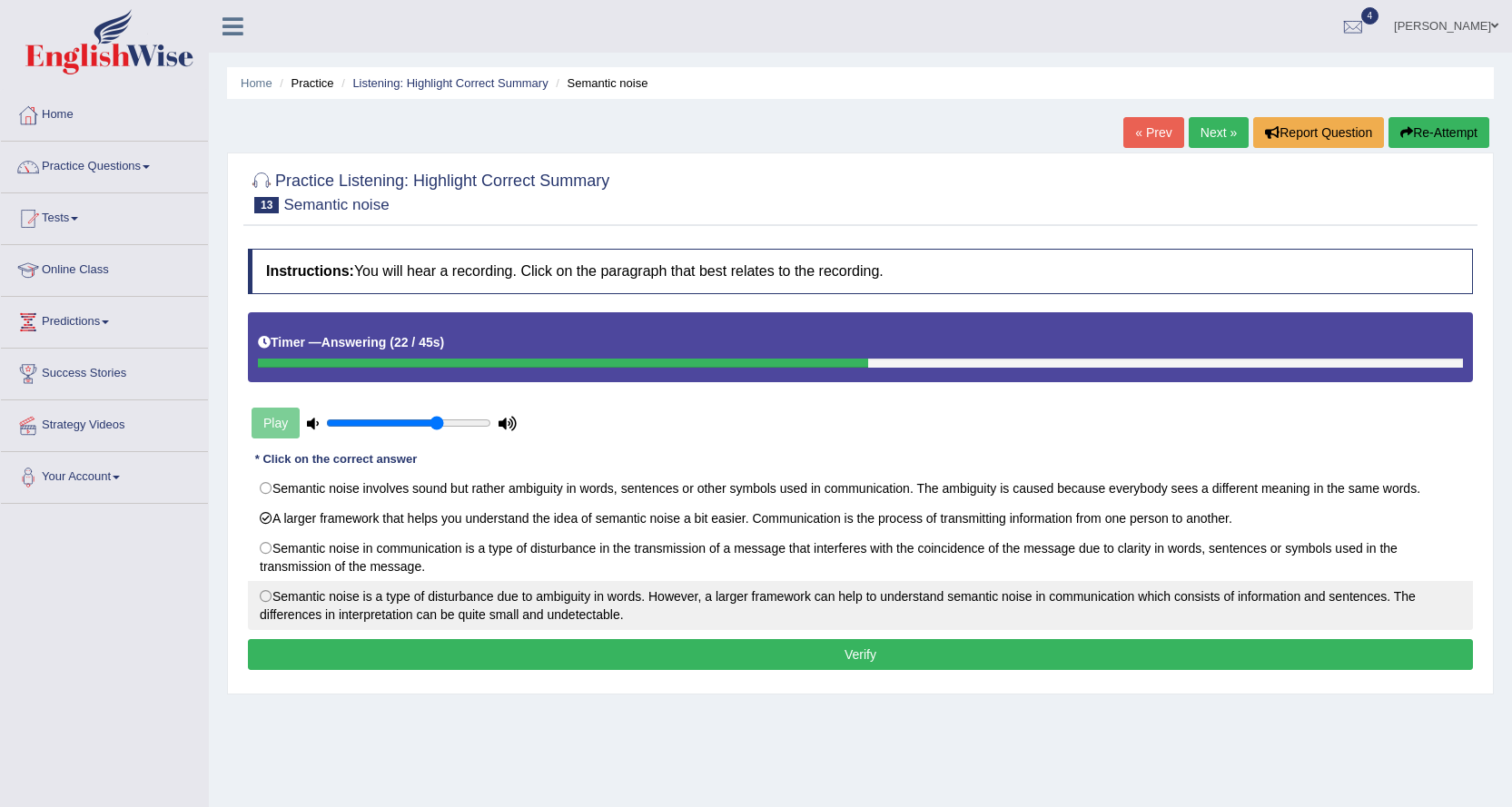
click at [591, 598] on label "Semantic noise is a type of disturbance due to ambiguity in words. However, a l…" at bounding box center [860, 605] width 1224 height 49
radio input "true"
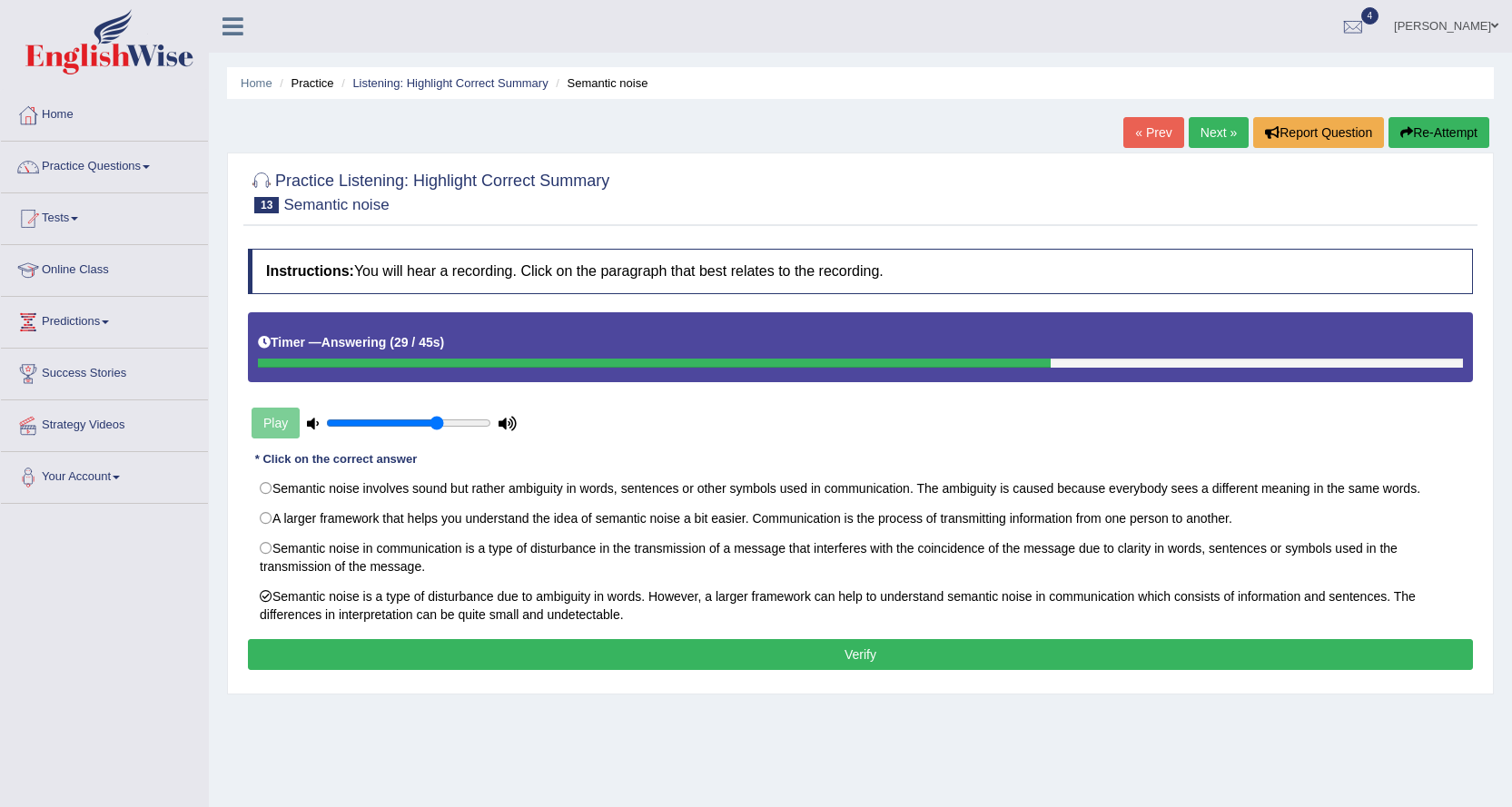
click at [725, 649] on button "Verify" at bounding box center [860, 654] width 1224 height 31
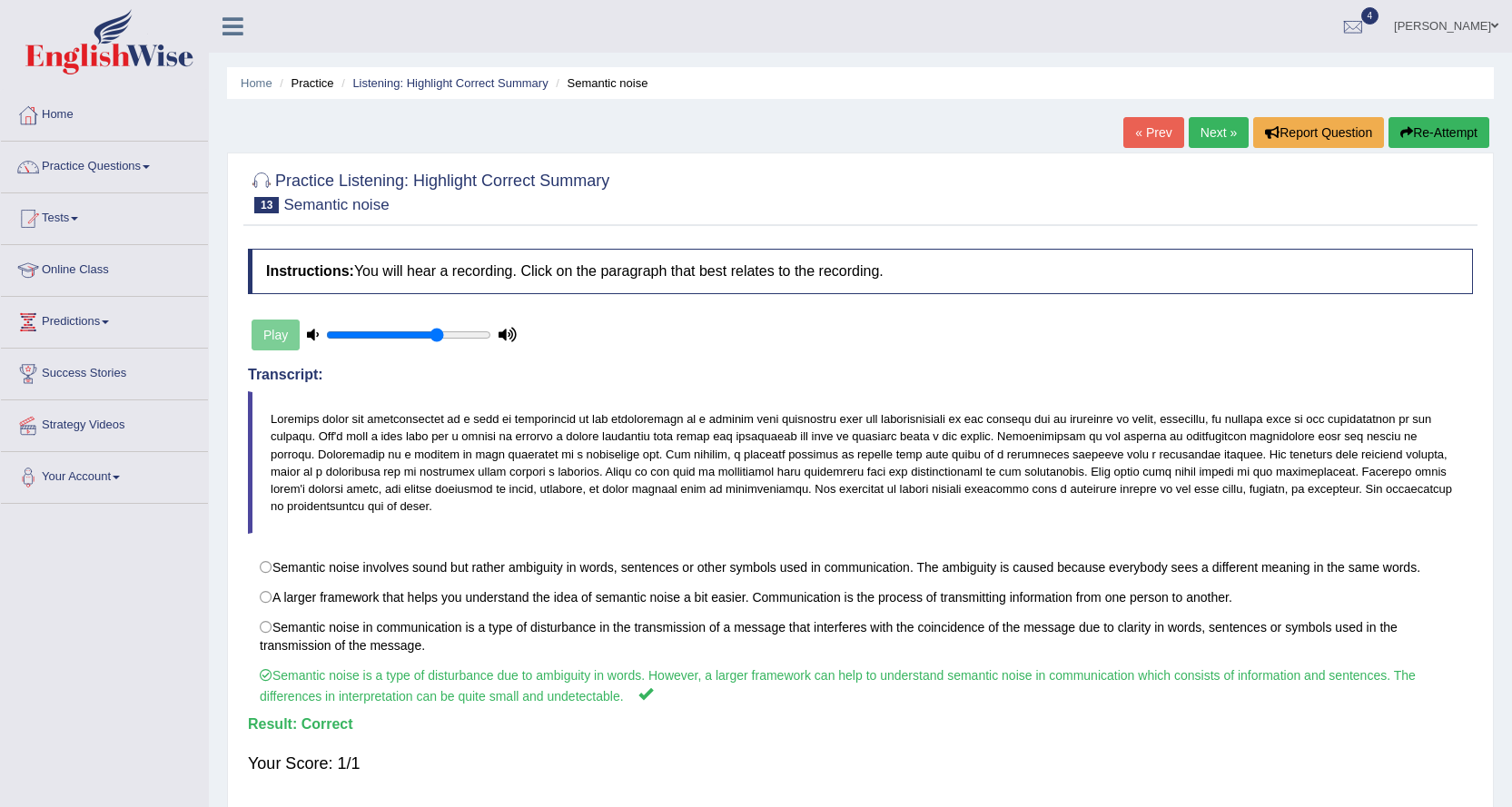
click at [1229, 130] on link "Next »" at bounding box center [1218, 133] width 60 height 31
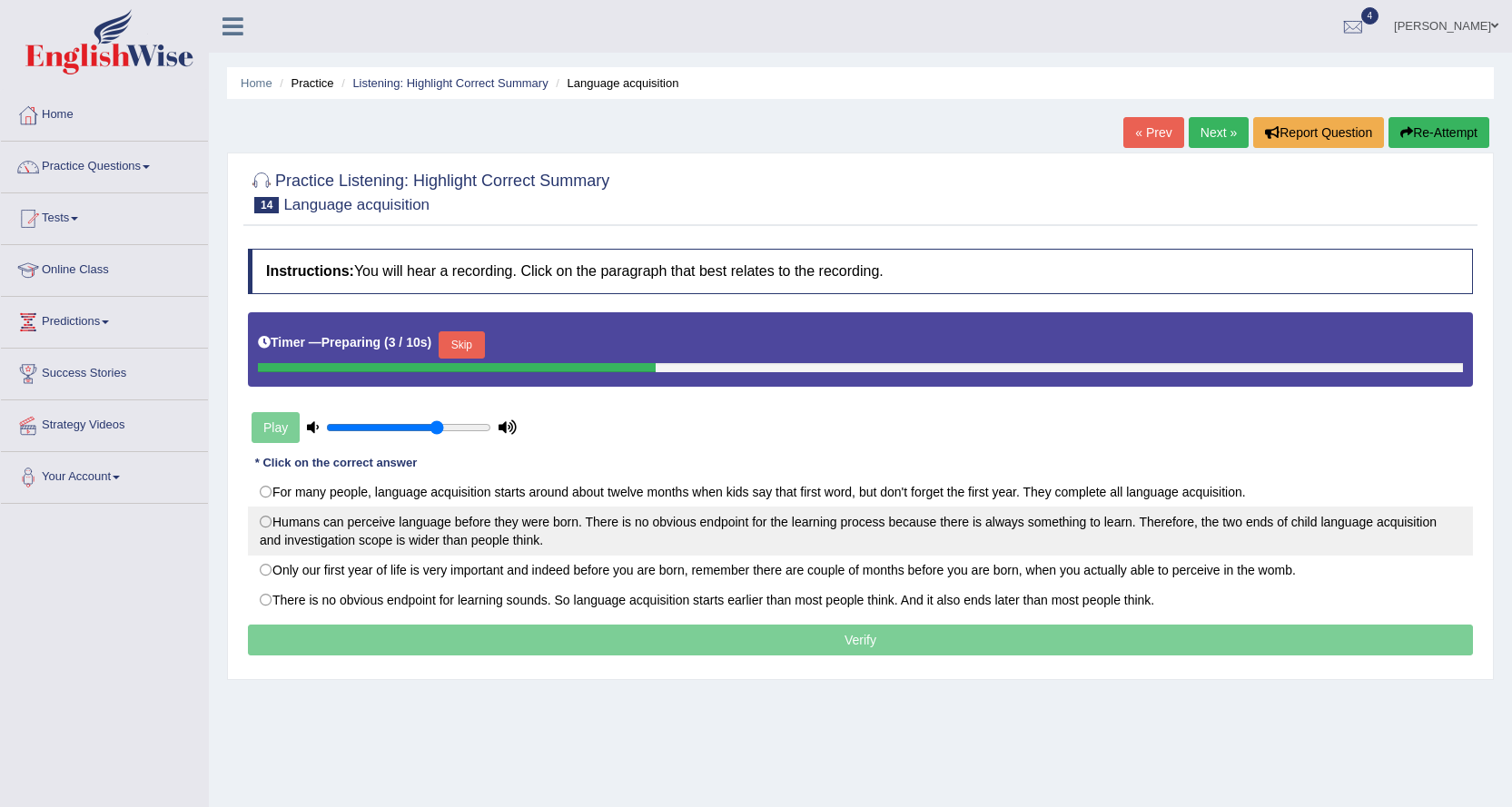
click at [448, 529] on label "Humans can perceive language before they were born. There is no obvious endpoin…" at bounding box center [860, 530] width 1224 height 49
radio input "true"
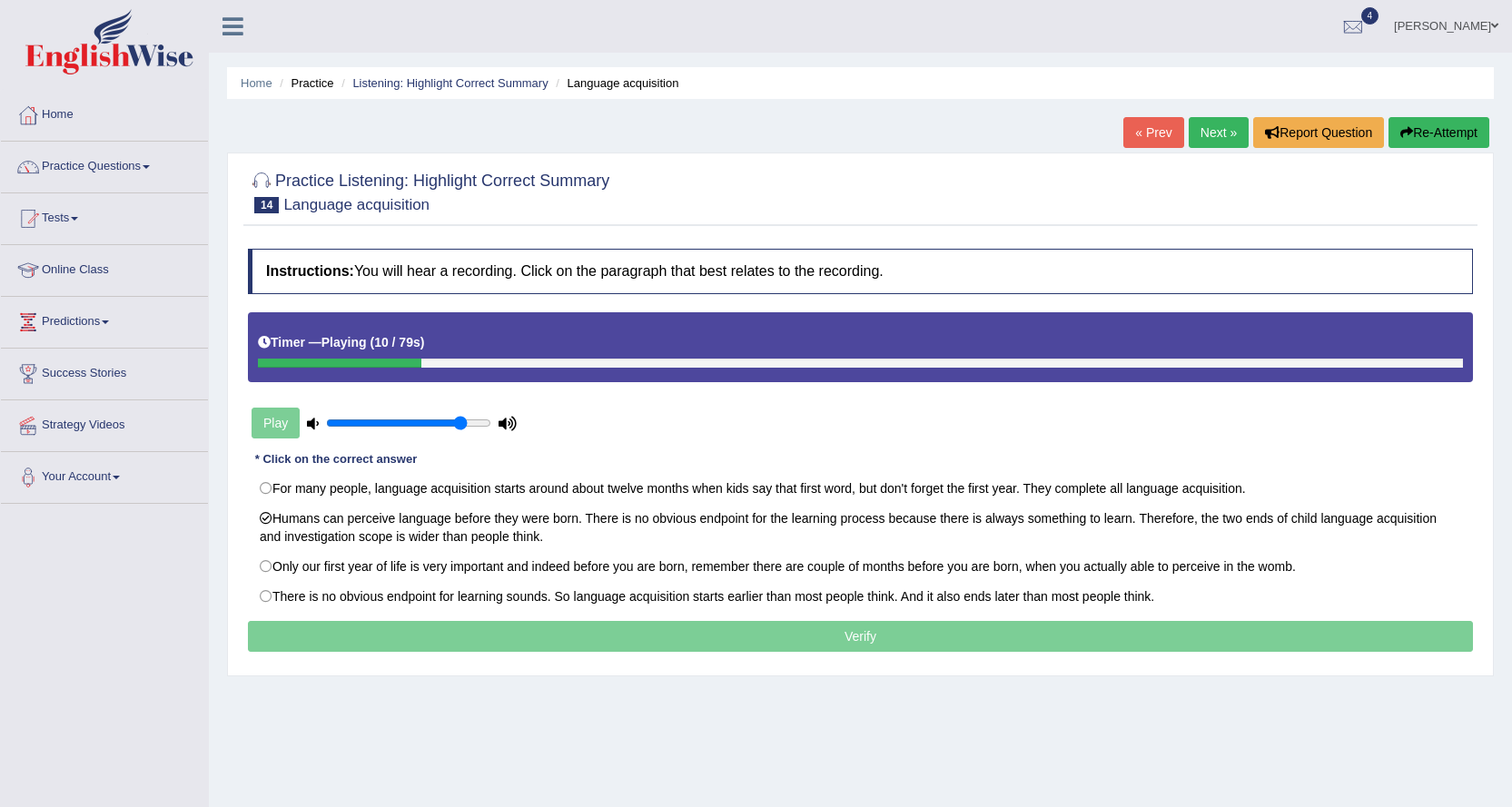
click at [464, 423] on input "range" at bounding box center [409, 423] width 165 height 15
type input "1"
click at [489, 426] on input "range" at bounding box center [409, 423] width 165 height 15
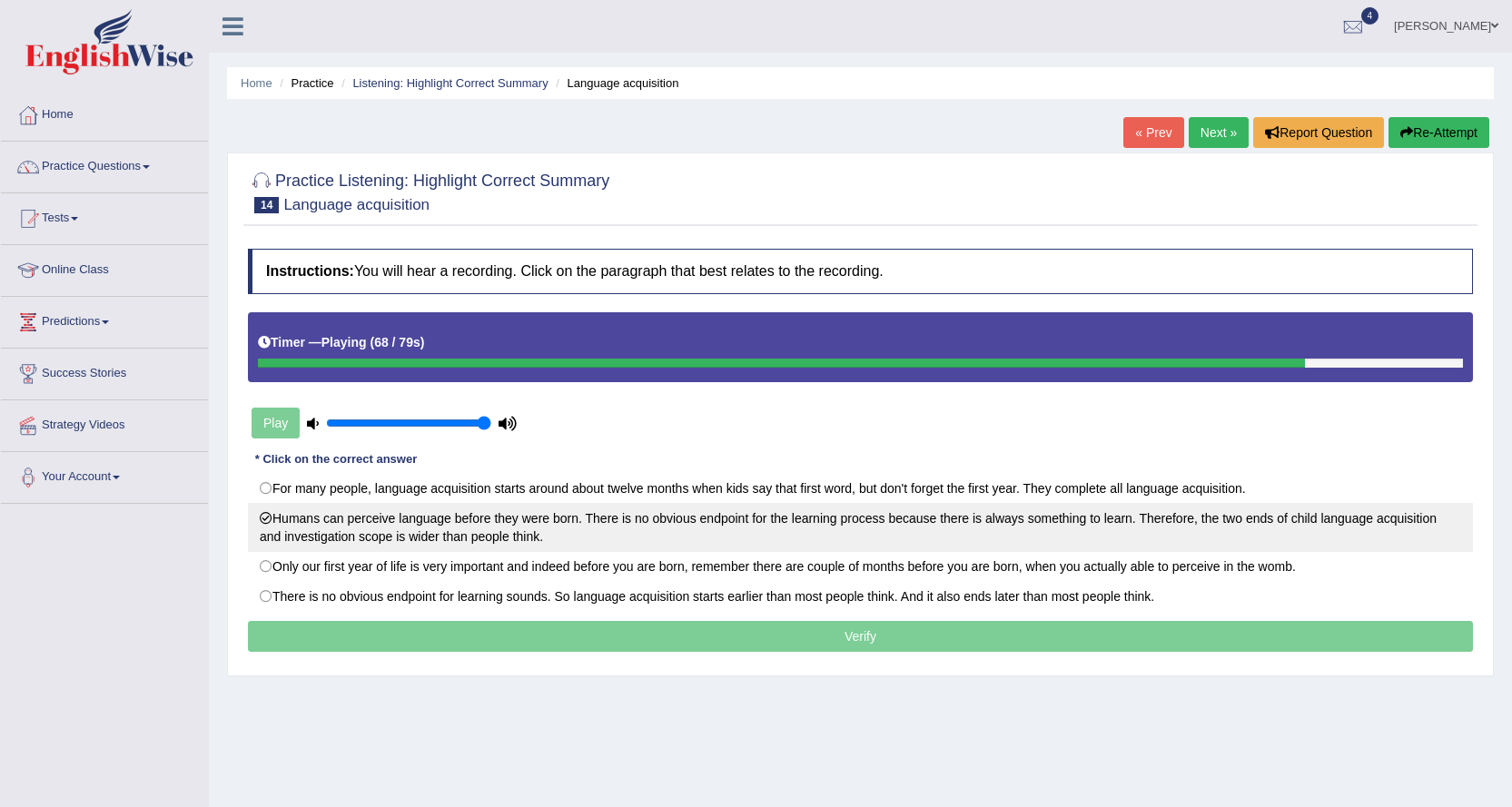
click at [399, 535] on label "Humans can perceive language before they were born. There is no obvious endpoin…" at bounding box center [860, 527] width 1224 height 49
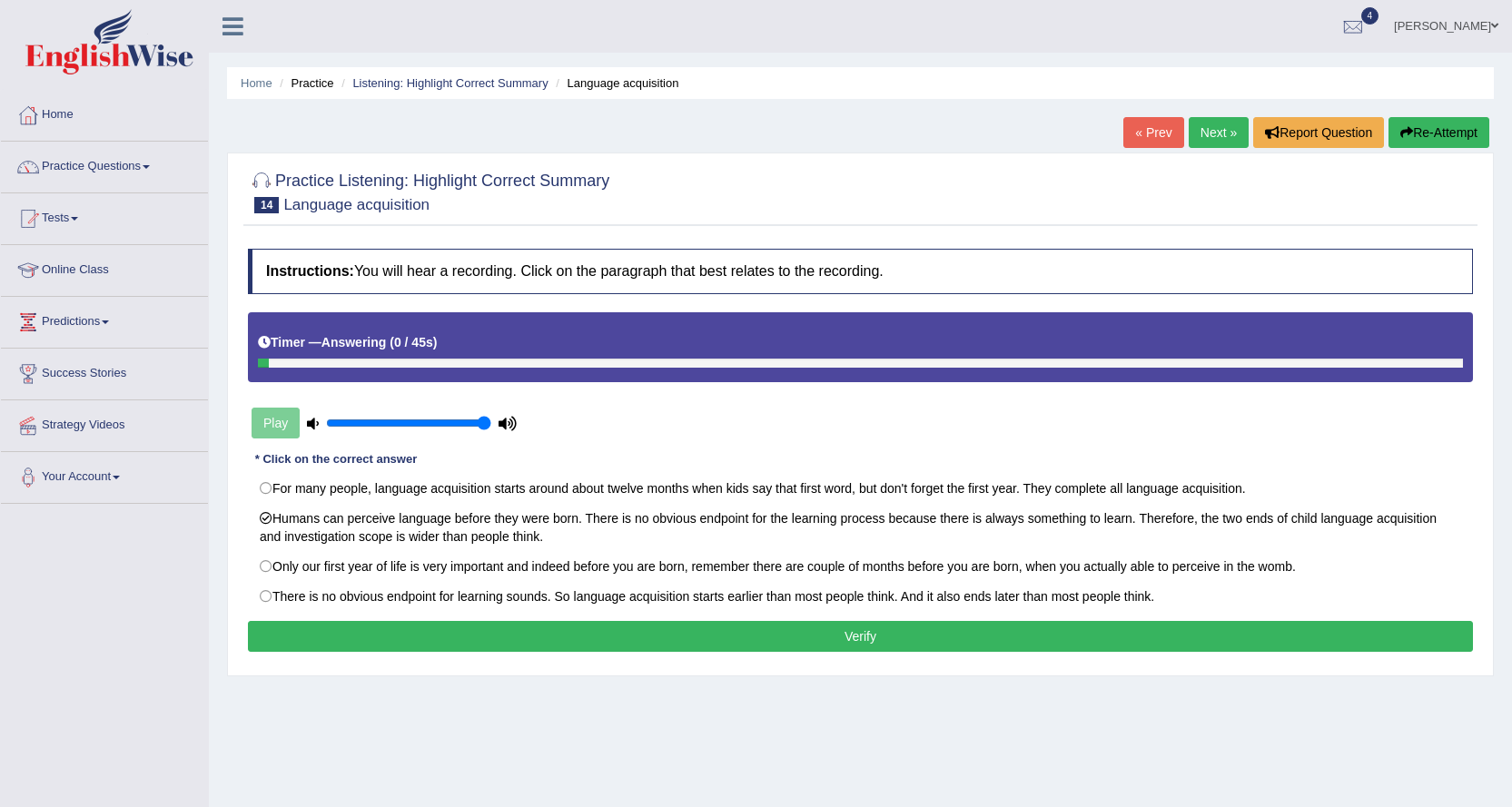
click at [570, 644] on button "Verify" at bounding box center [860, 637] width 1224 height 31
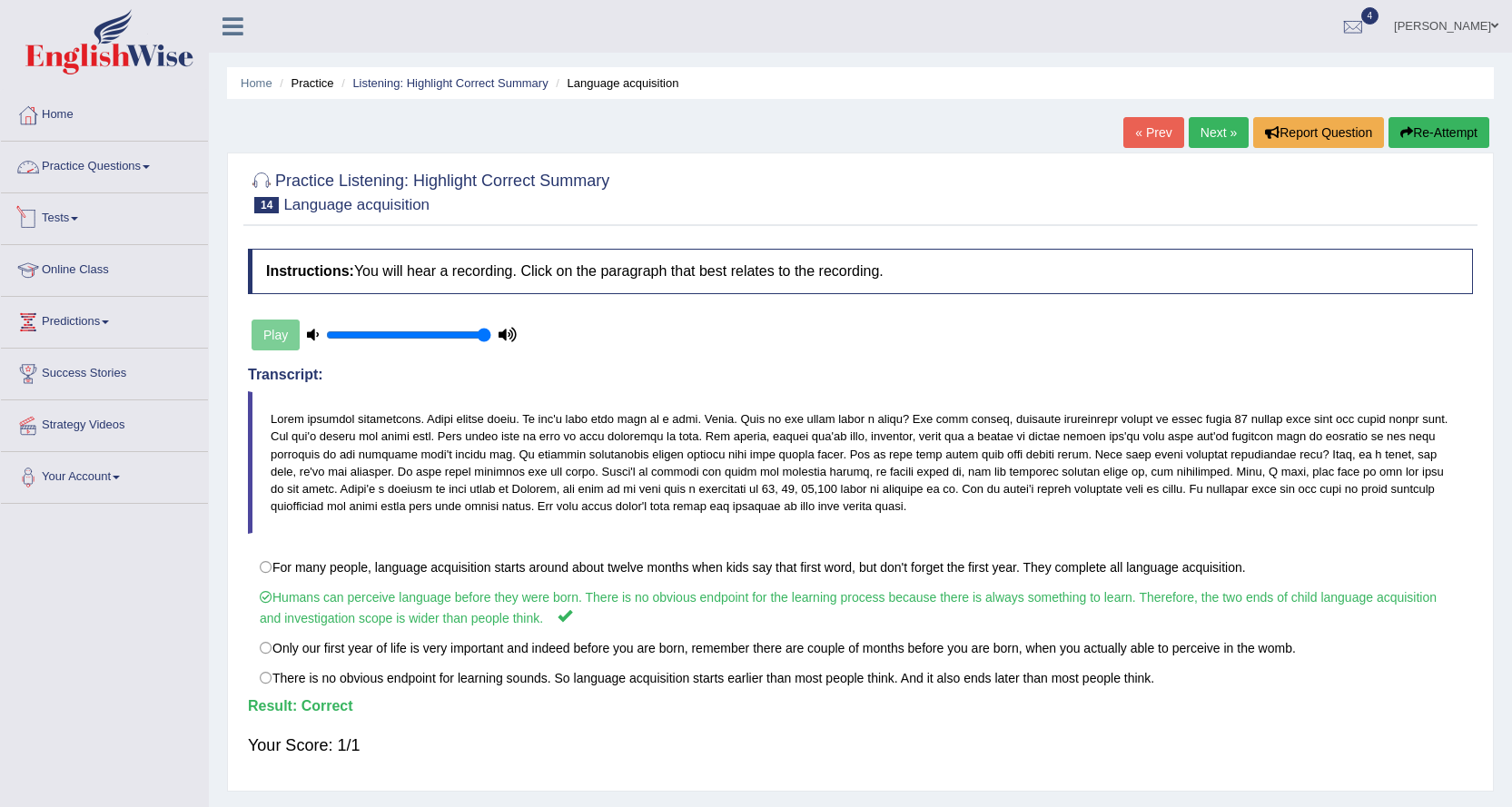
click at [36, 168] on div at bounding box center [28, 167] width 27 height 27
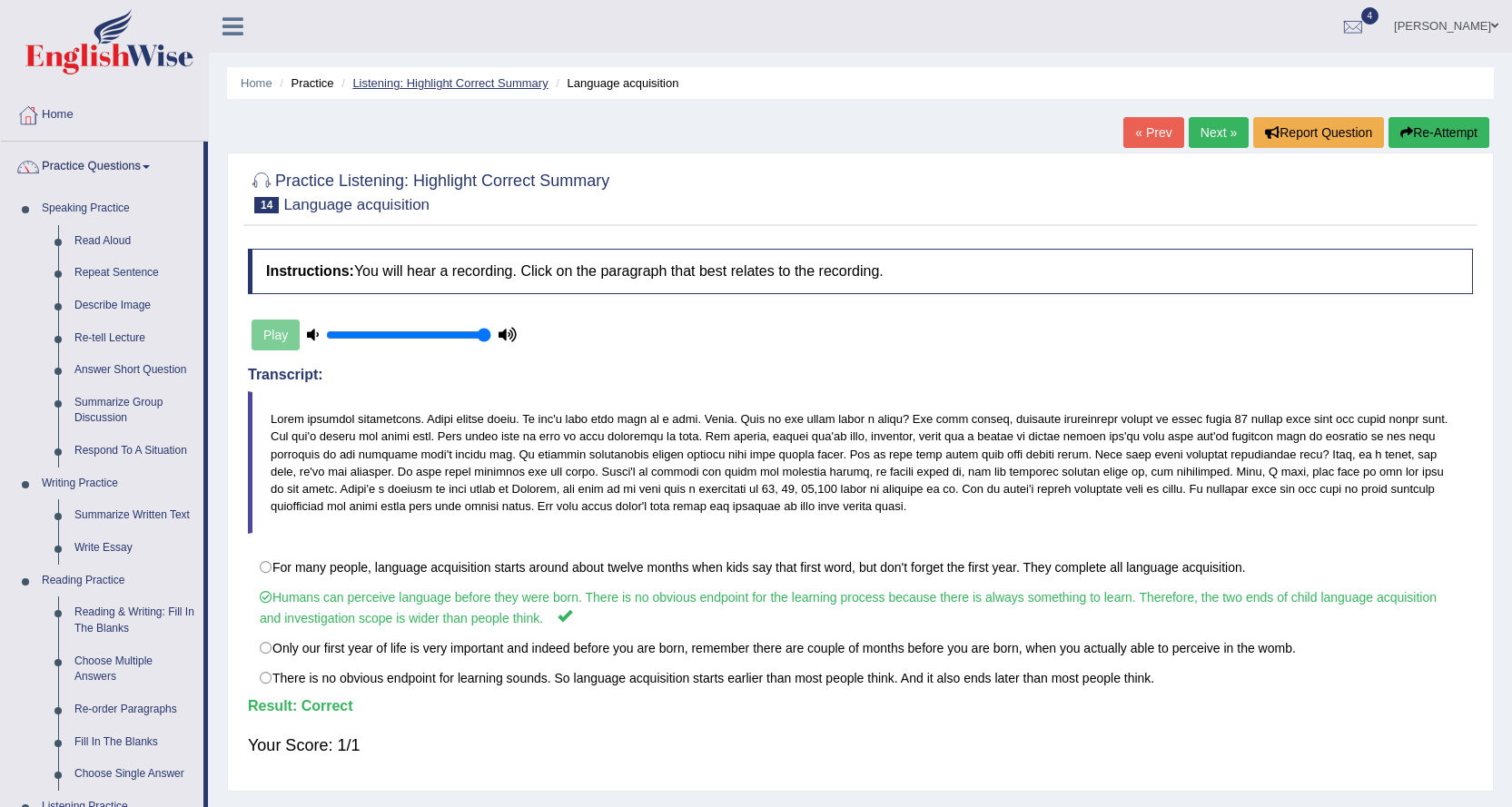
click at [454, 84] on link "Listening: Highlight Correct Summary" at bounding box center [449, 82] width 195 height 14
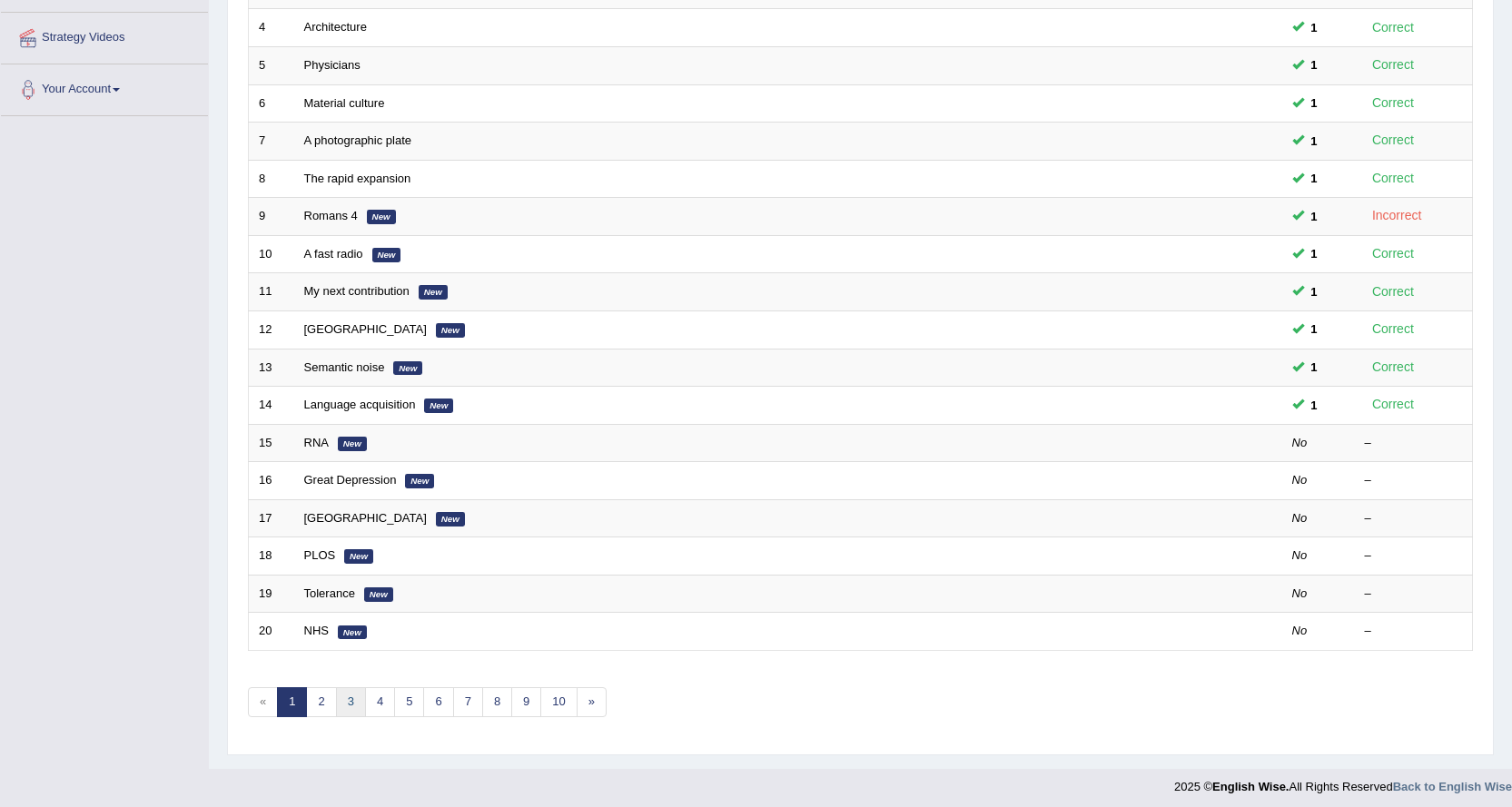
click at [336, 704] on link "3" at bounding box center [351, 702] width 30 height 30
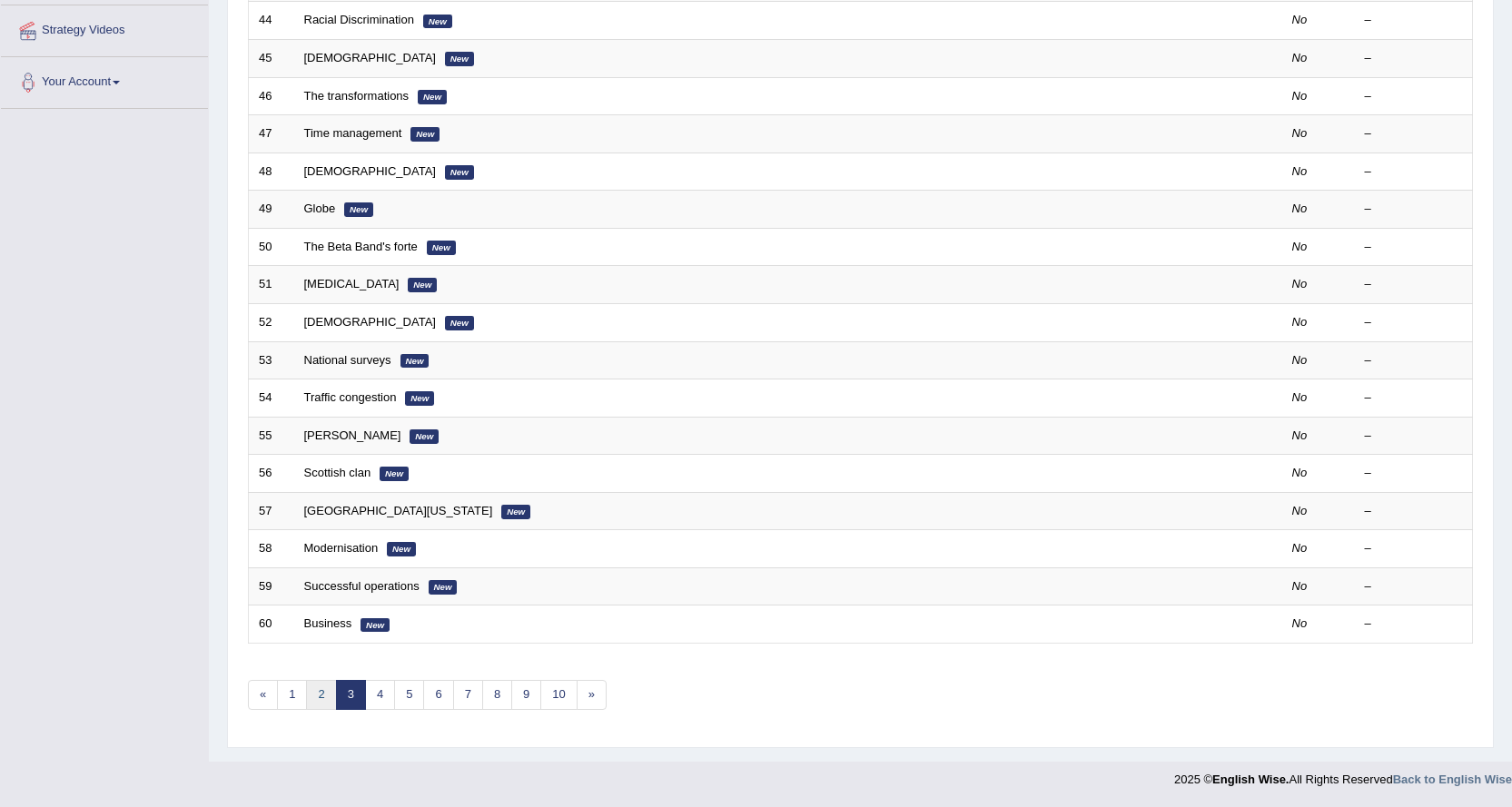
click at [323, 696] on link "2" at bounding box center [321, 694] width 30 height 30
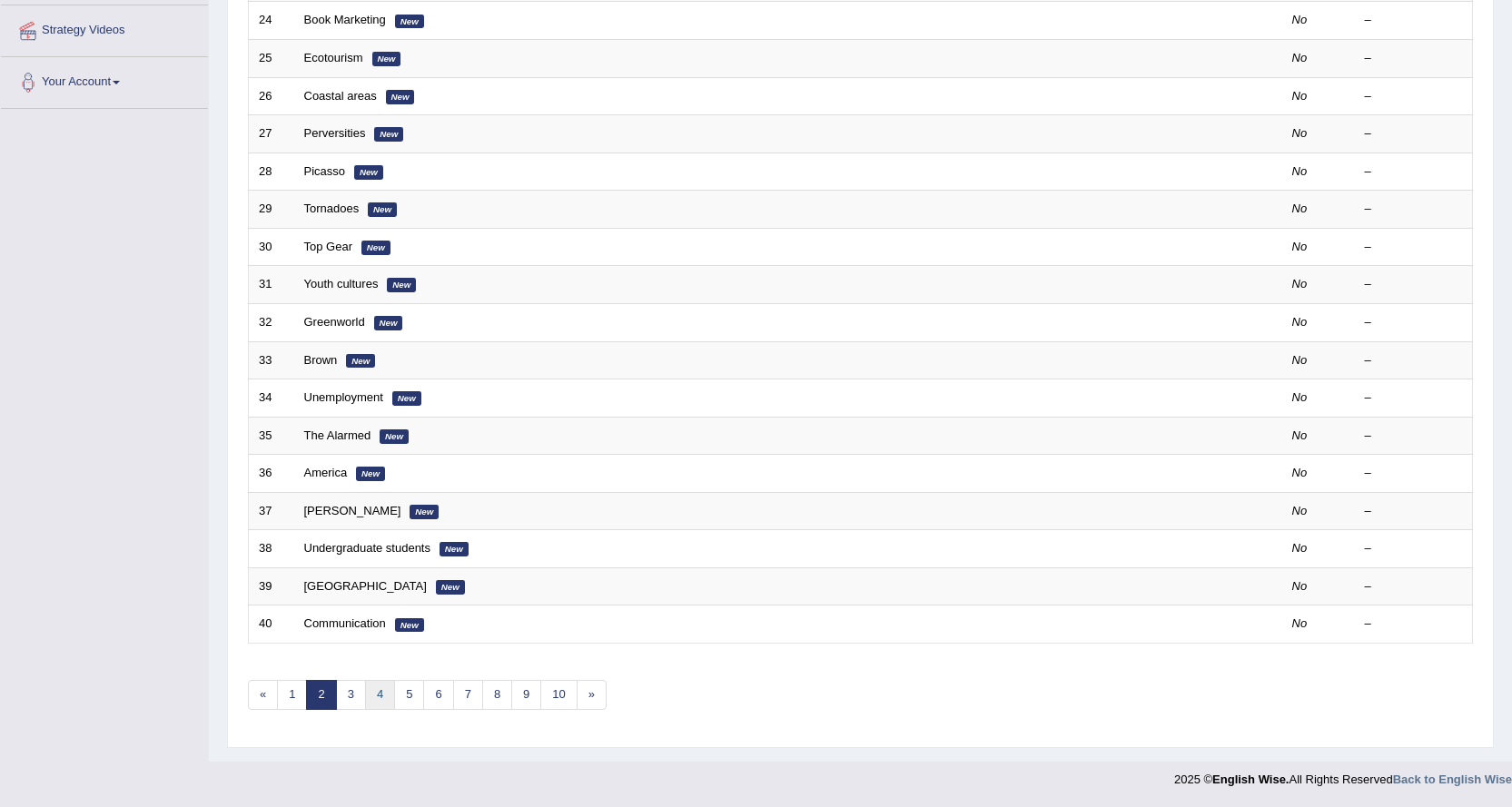
scroll to position [395, 0]
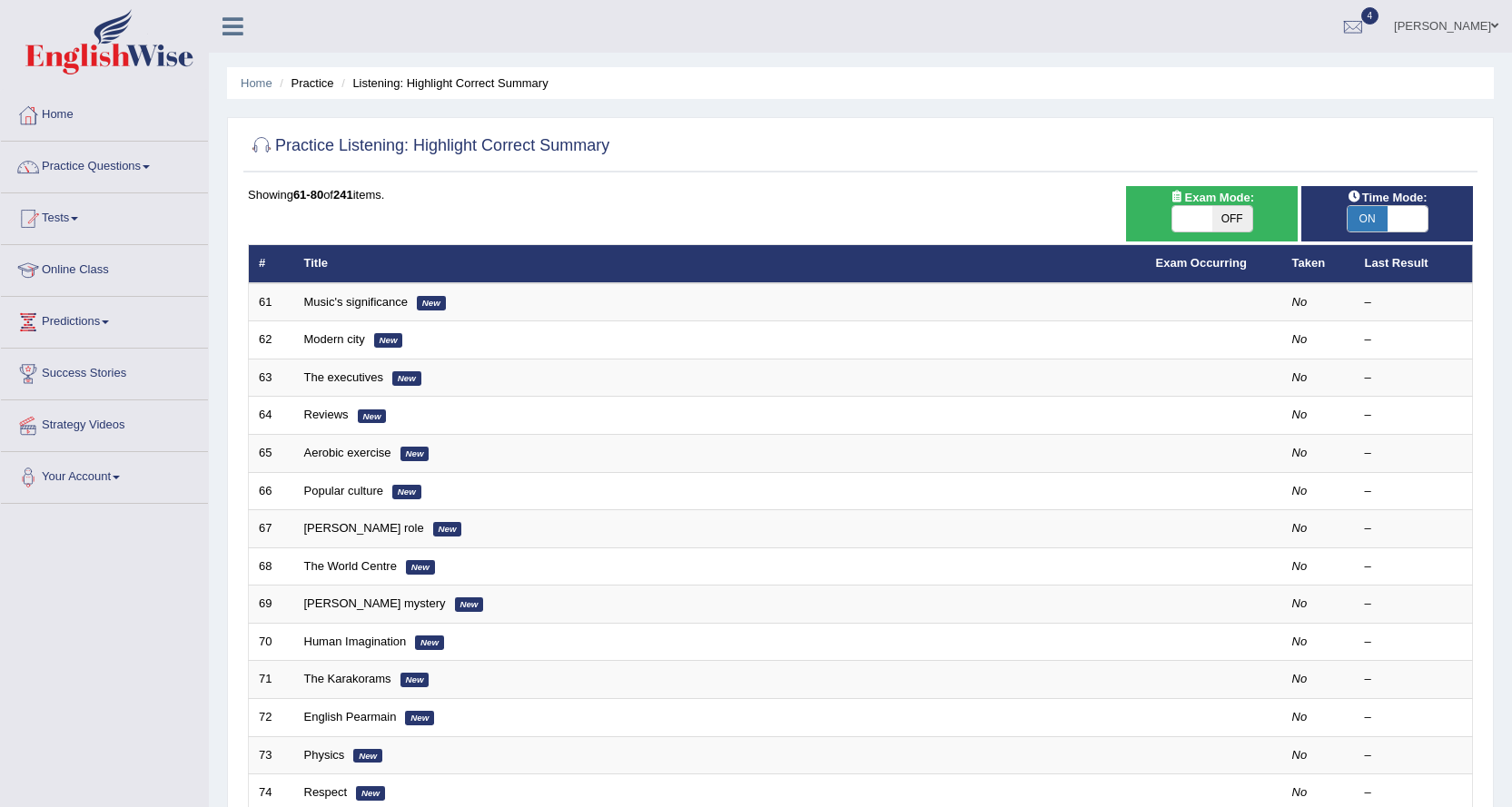
click at [399, 304] on link "Music's significance" at bounding box center [356, 301] width 104 height 14
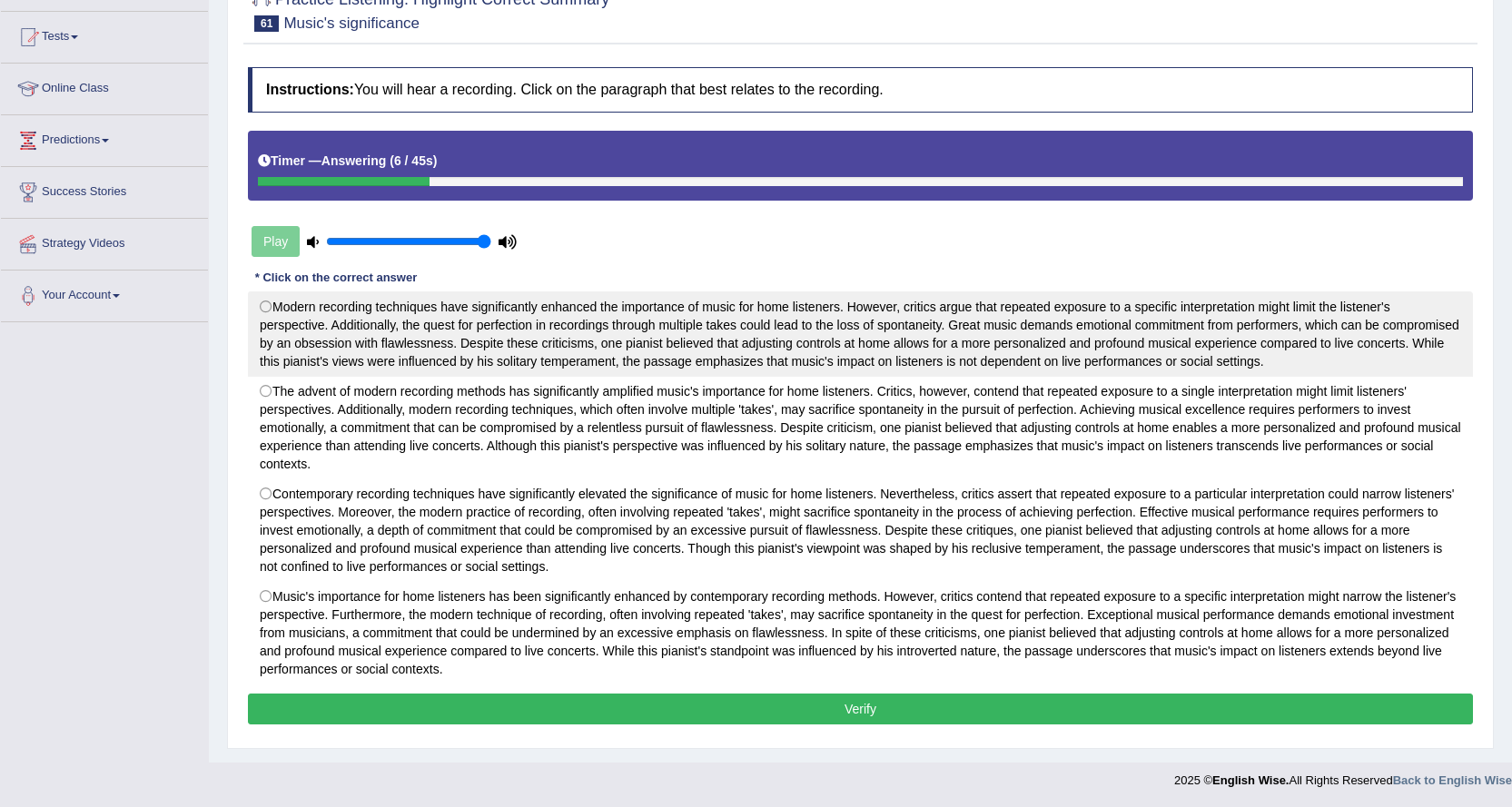
click at [1099, 332] on label "Modern recording techniques have significantly enhanced the importance of music…" at bounding box center [860, 333] width 1224 height 85
radio input "true"
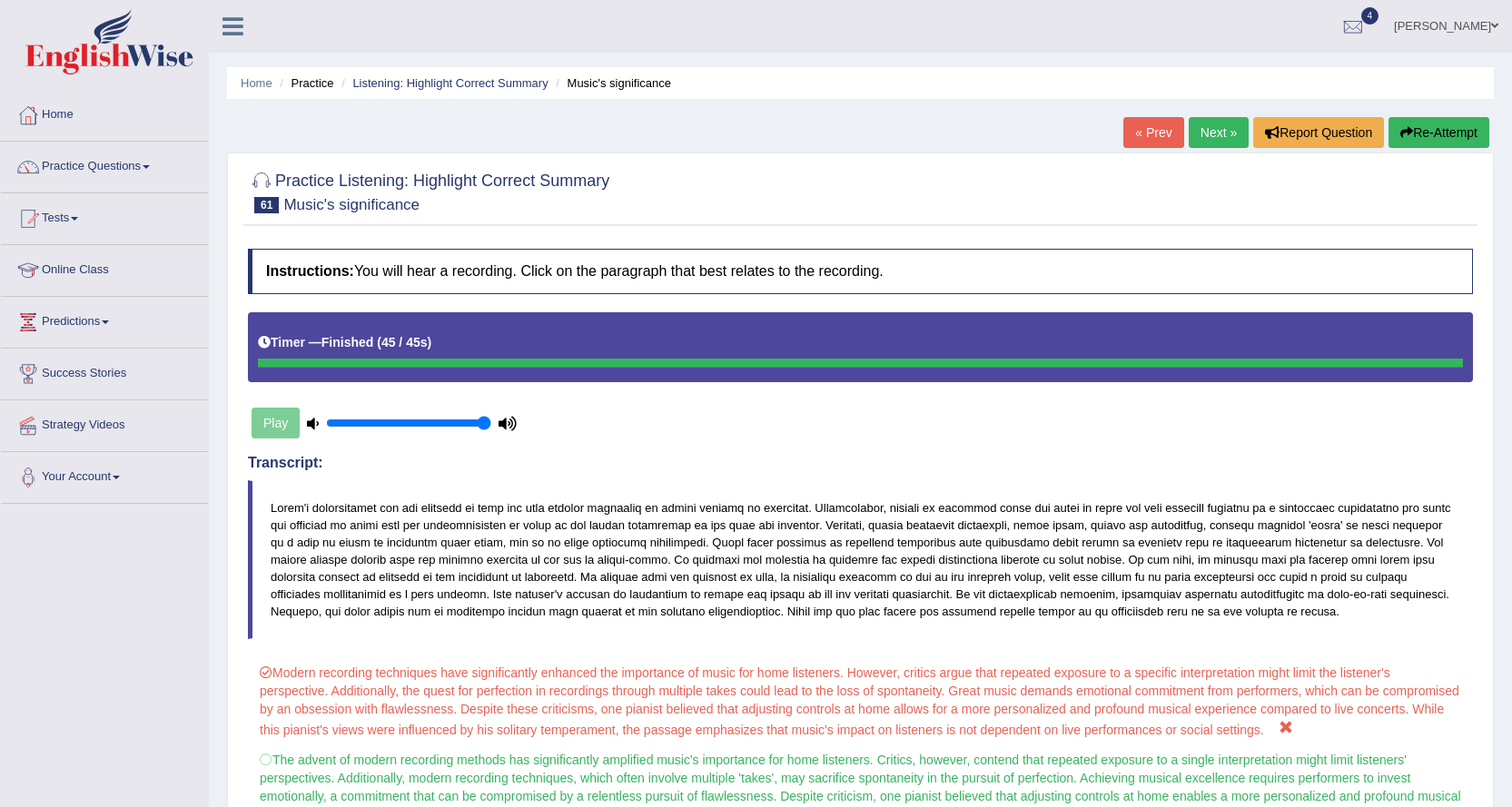
click at [1219, 131] on link "Next »" at bounding box center [1218, 133] width 60 height 31
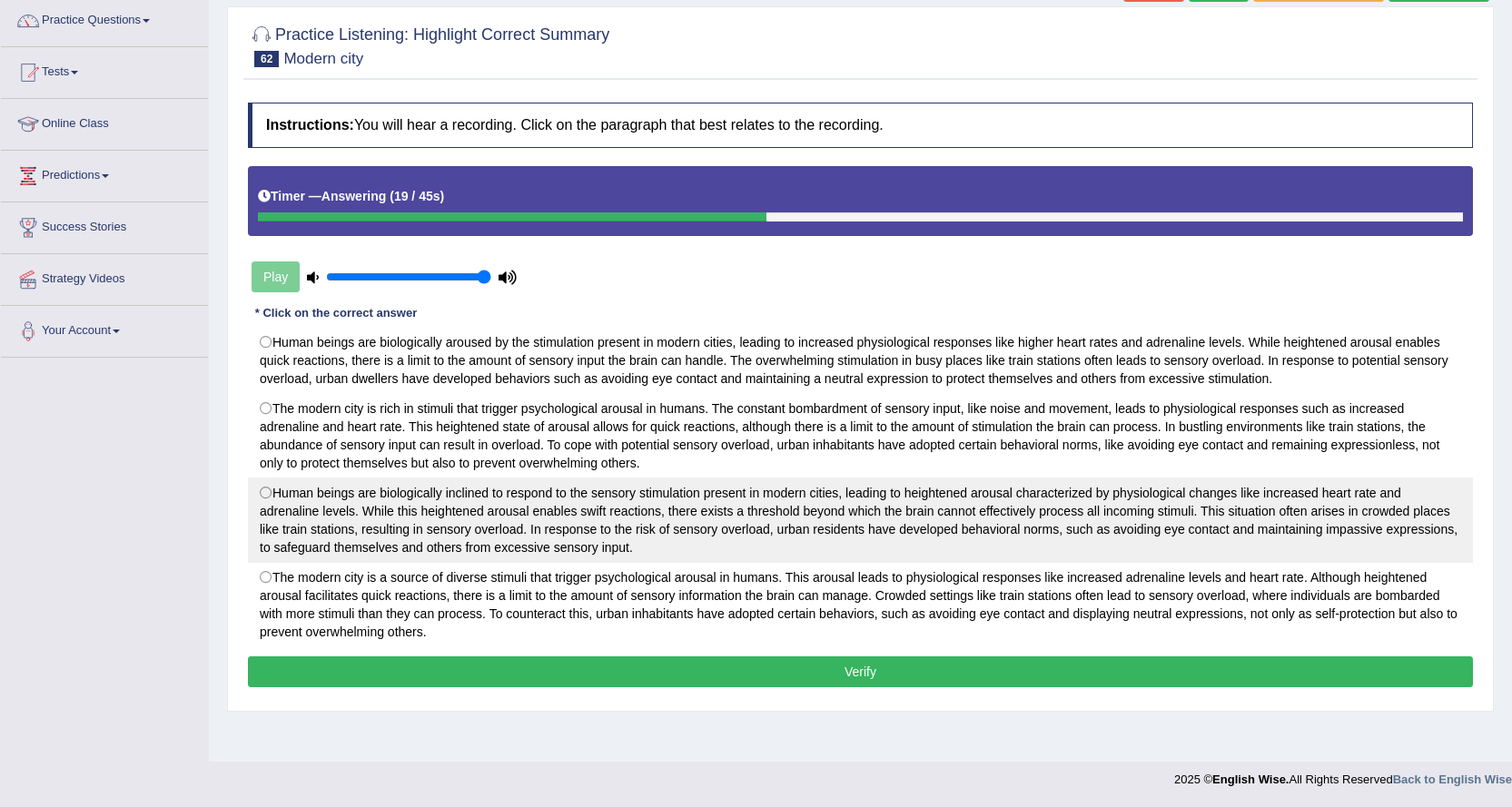
click at [846, 538] on label "Human beings are biologically inclined to respond to the sensory stimulation pr…" at bounding box center [860, 519] width 1224 height 85
radio input "true"
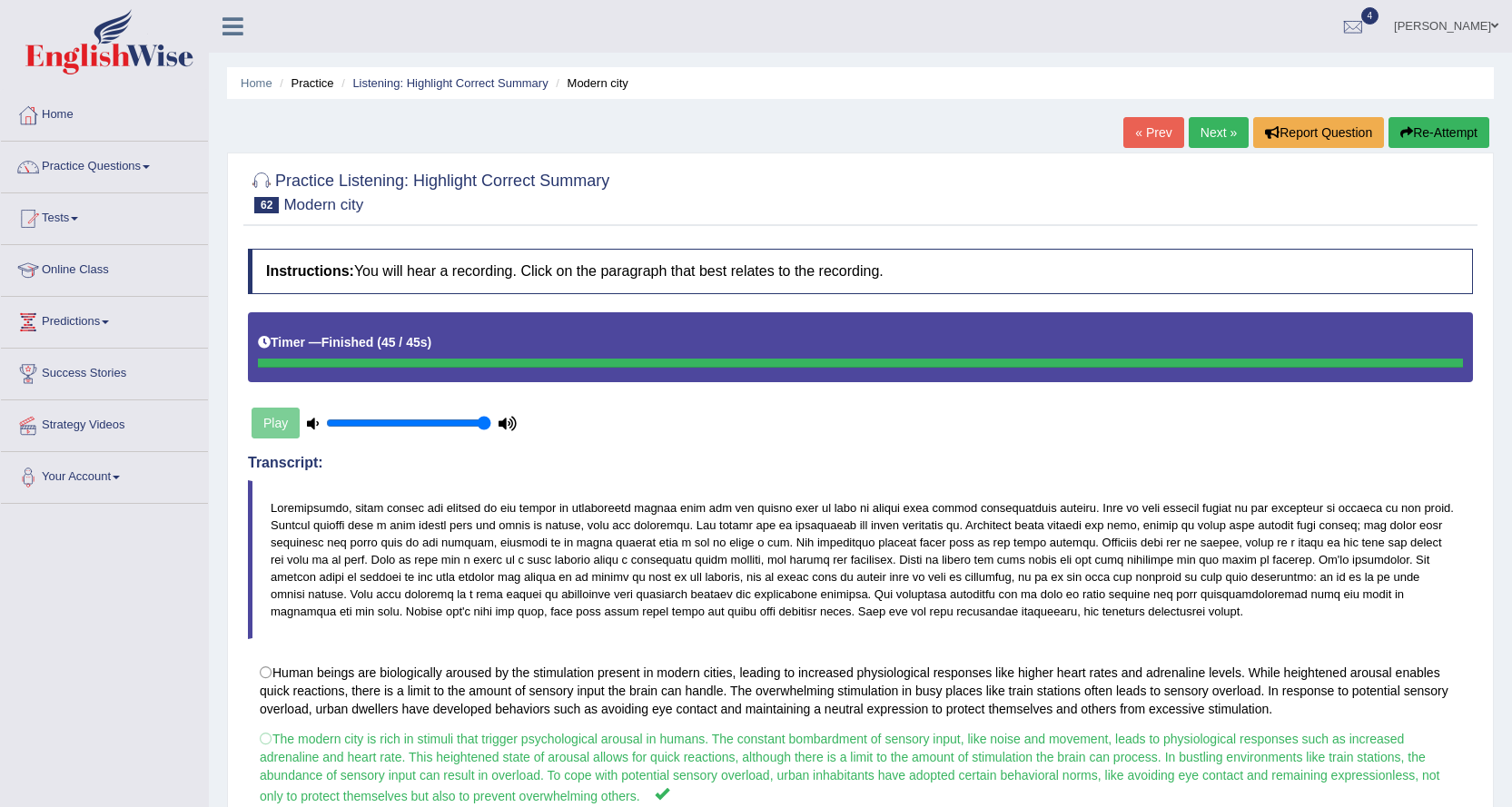
click at [1197, 145] on link "Next »" at bounding box center [1218, 133] width 60 height 31
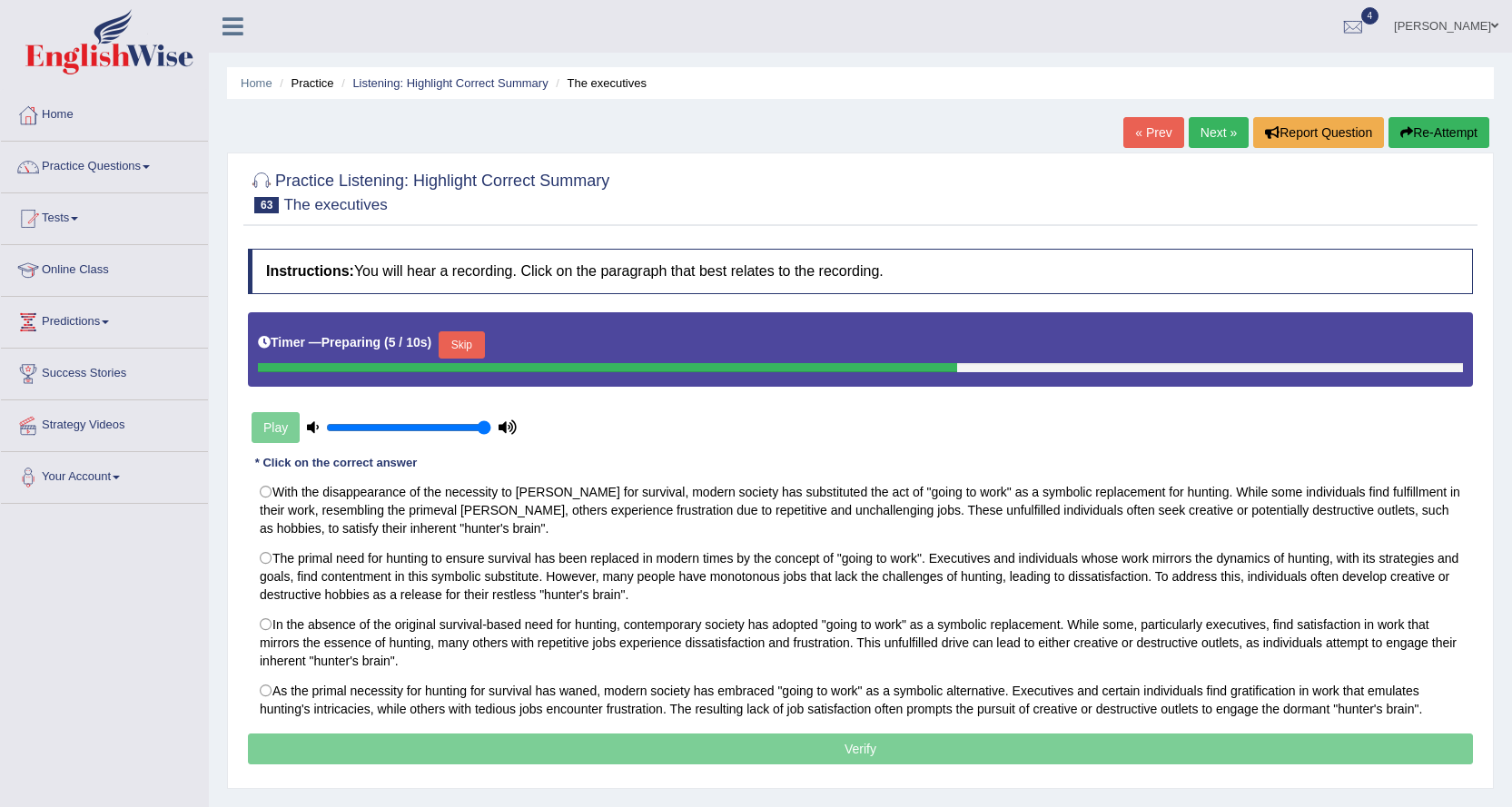
click at [473, 348] on button "Skip" at bounding box center [462, 345] width 46 height 27
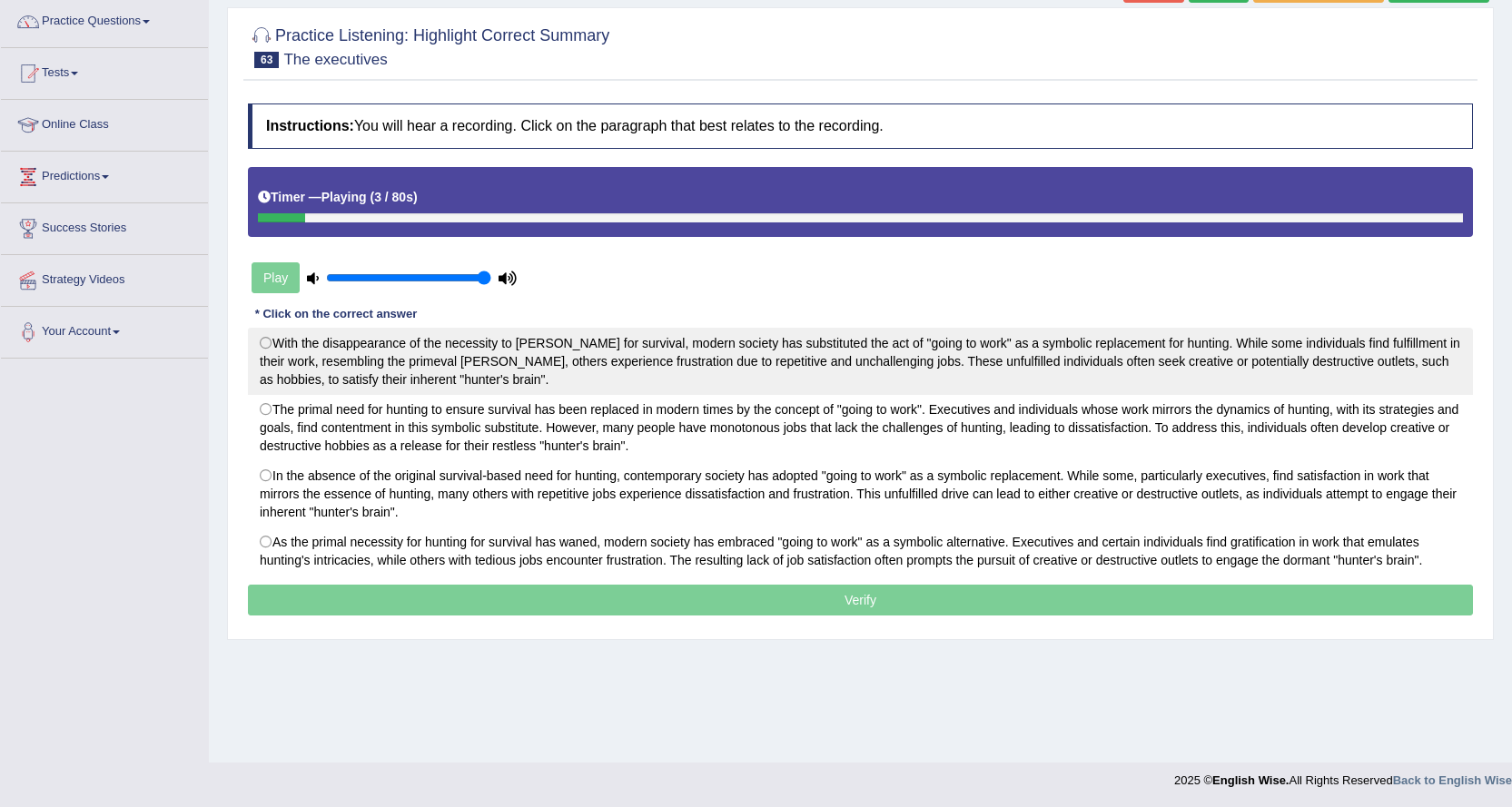
scroll to position [147, 0]
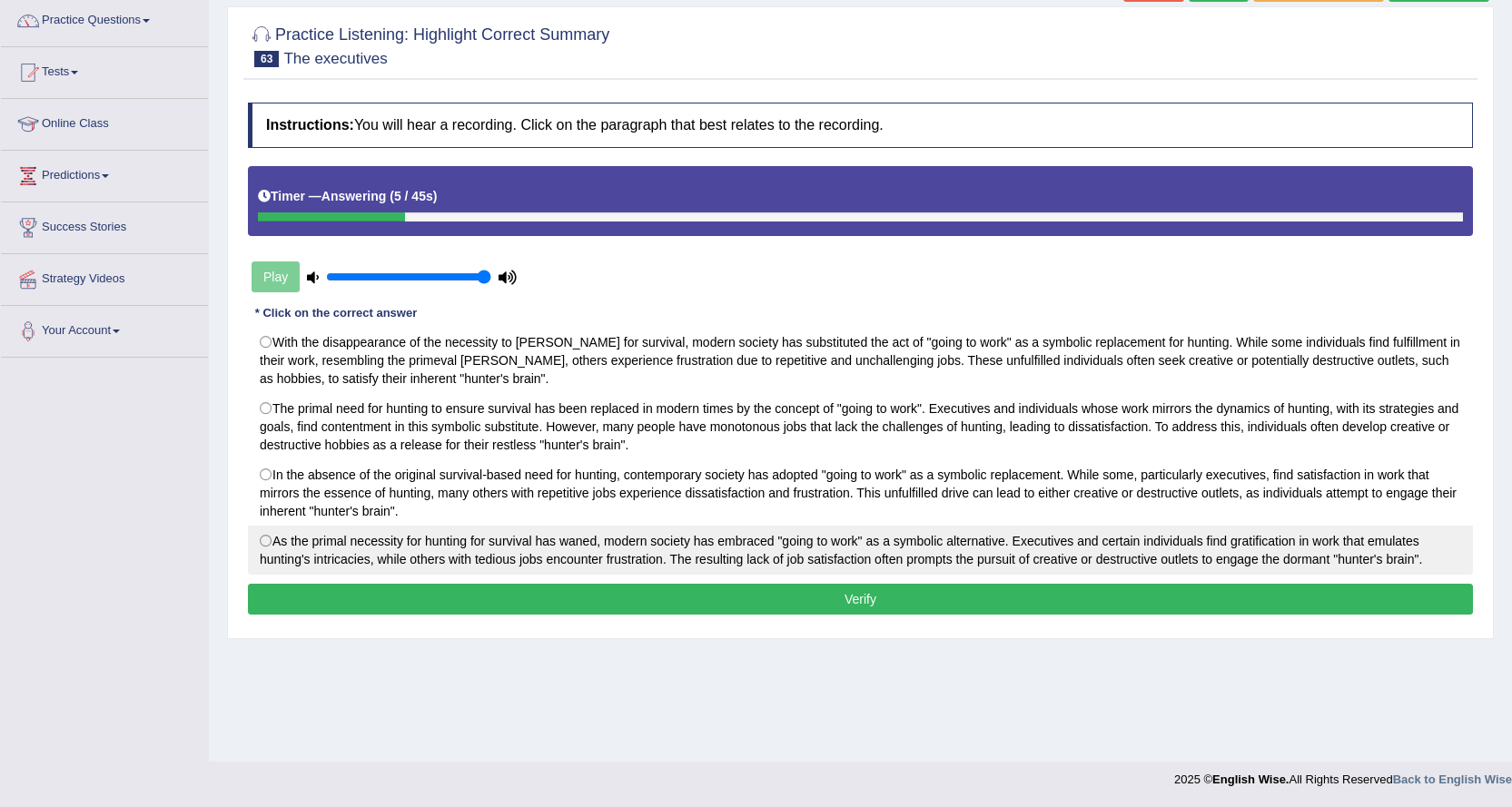
click at [906, 551] on label "As the primal necessity for hunting for survival has waned, modern society has …" at bounding box center [860, 550] width 1224 height 49
radio input "true"
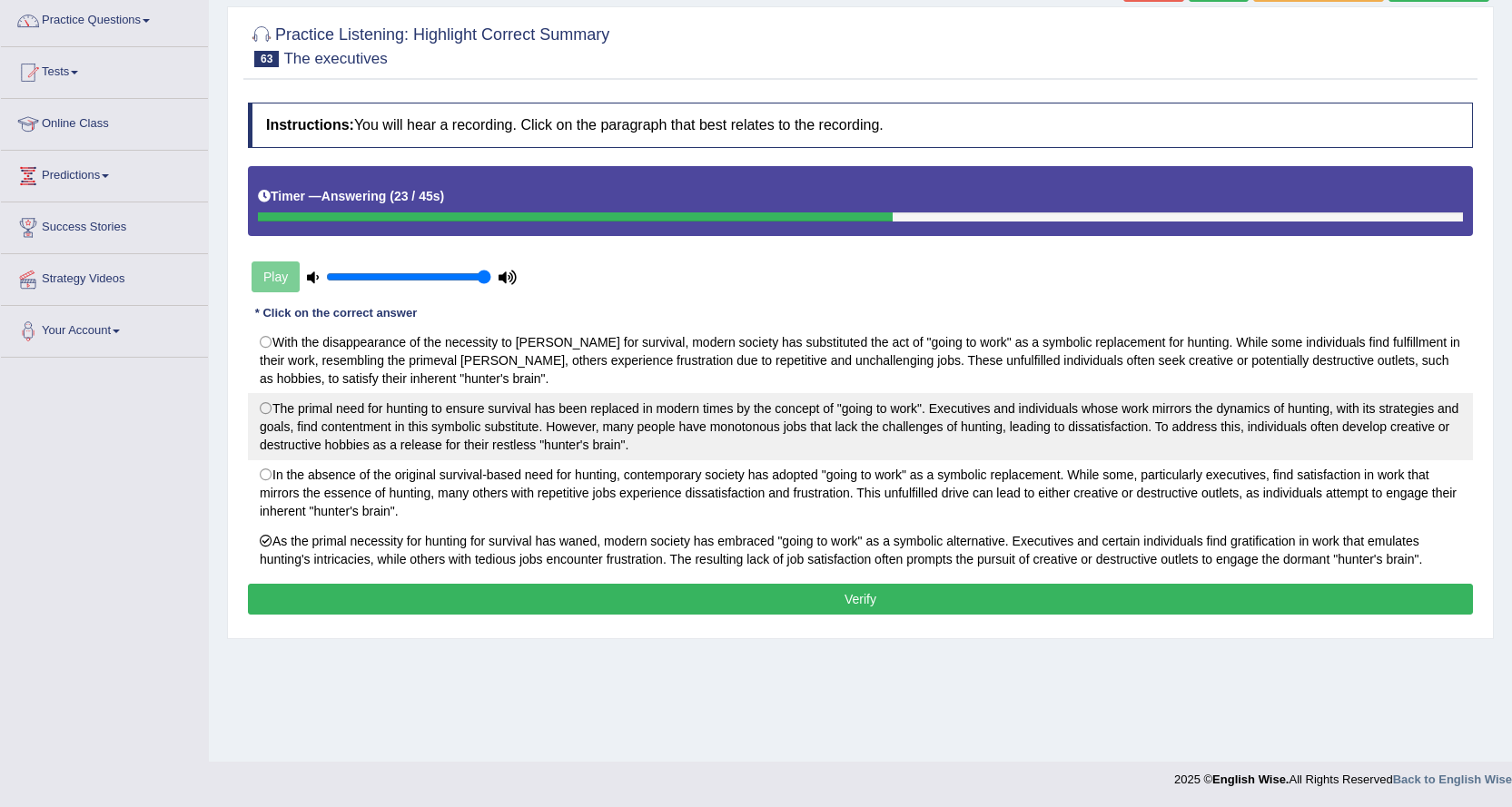
click at [550, 426] on label "The primal need for hunting to ensure survival has been replaced in modern time…" at bounding box center [860, 426] width 1224 height 67
radio input "true"
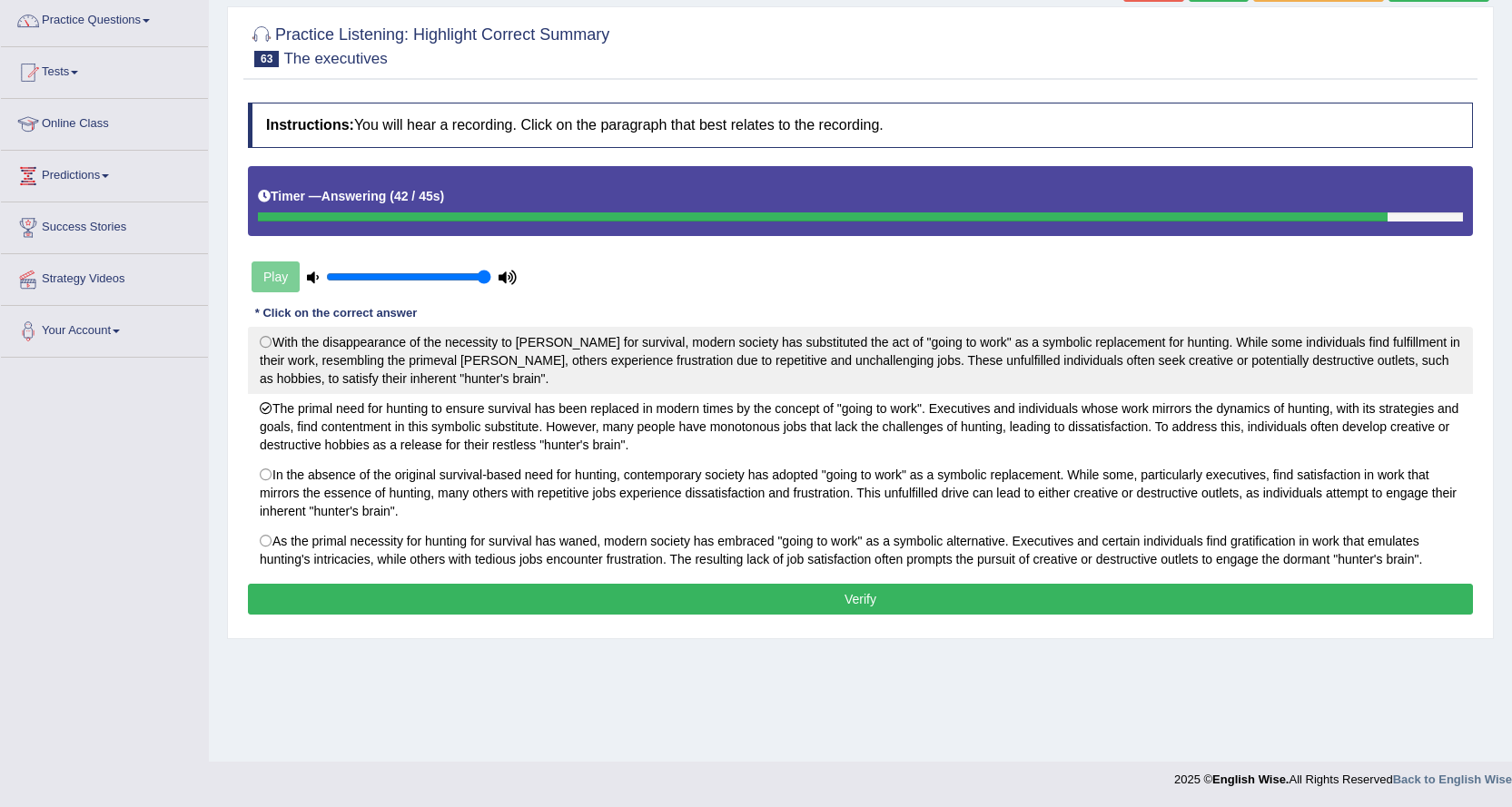
click at [664, 375] on label "With the disappearance of the necessity to [PERSON_NAME] for survival, modern s…" at bounding box center [860, 360] width 1224 height 67
radio input "true"
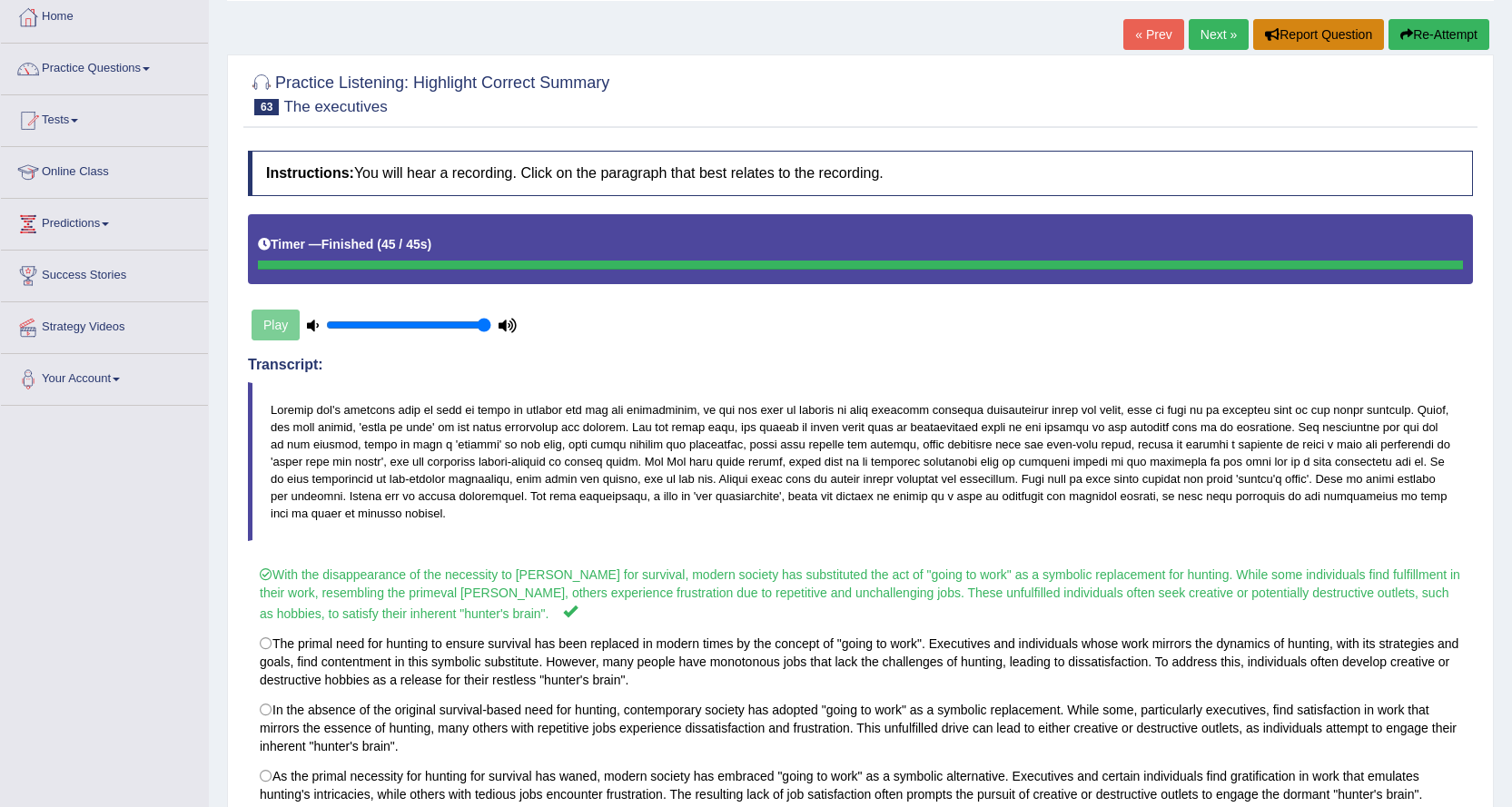
scroll to position [0, 0]
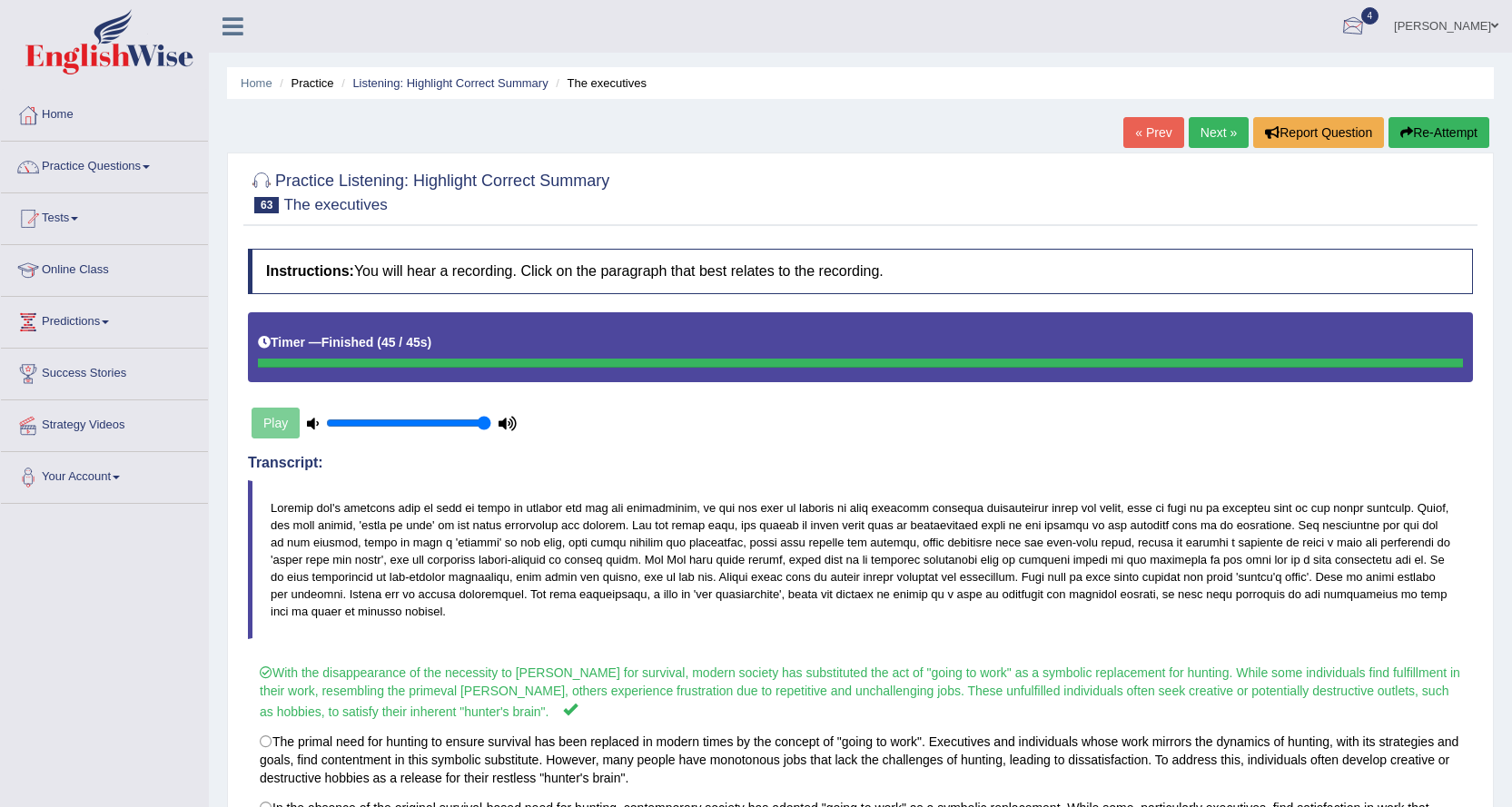
click at [1454, 40] on link "[PERSON_NAME]" at bounding box center [1446, 24] width 132 height 48
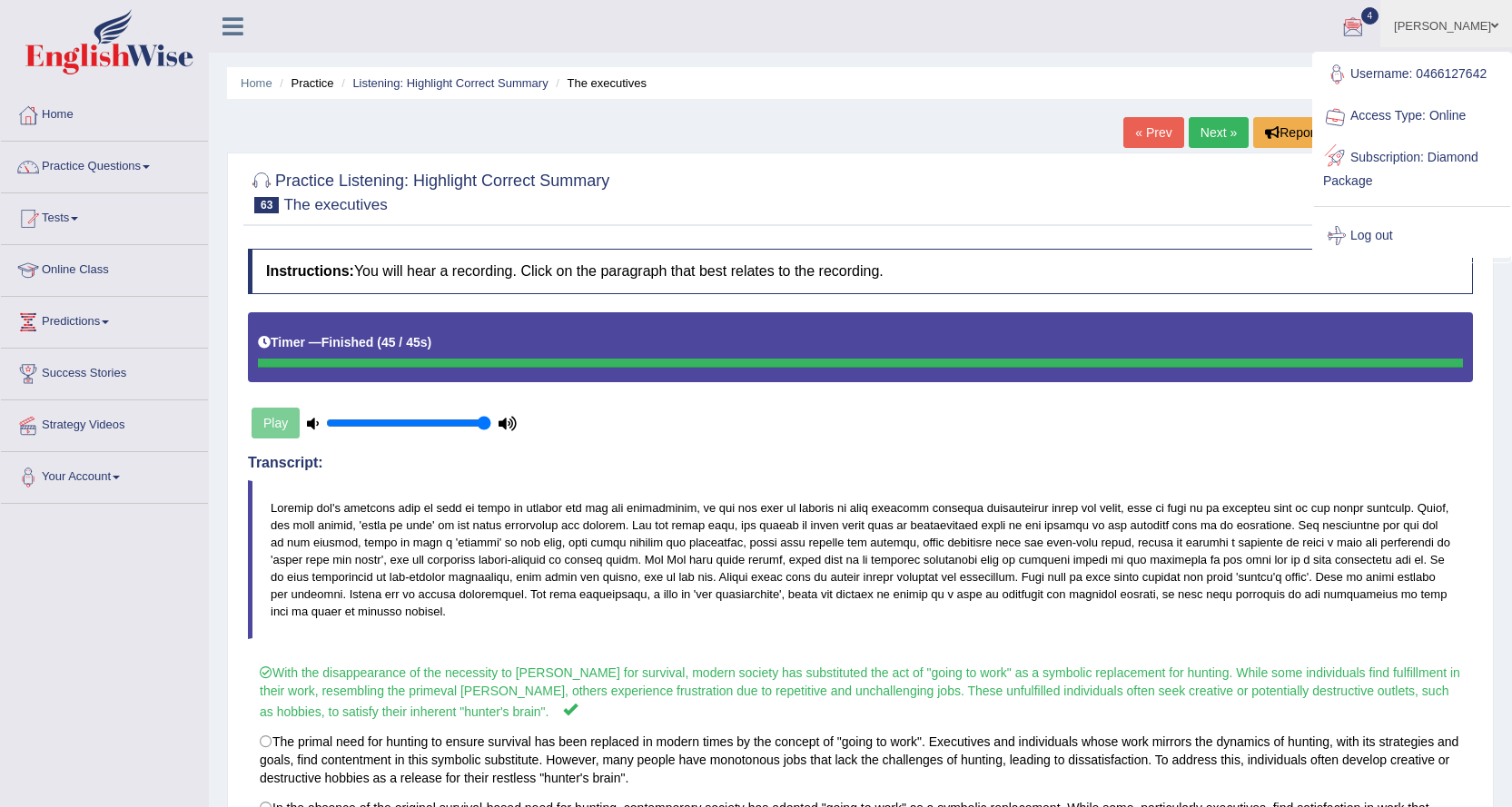
click at [1380, 236] on link "Log out" at bounding box center [1412, 236] width 196 height 42
